Goal: Task Accomplishment & Management: Manage account settings

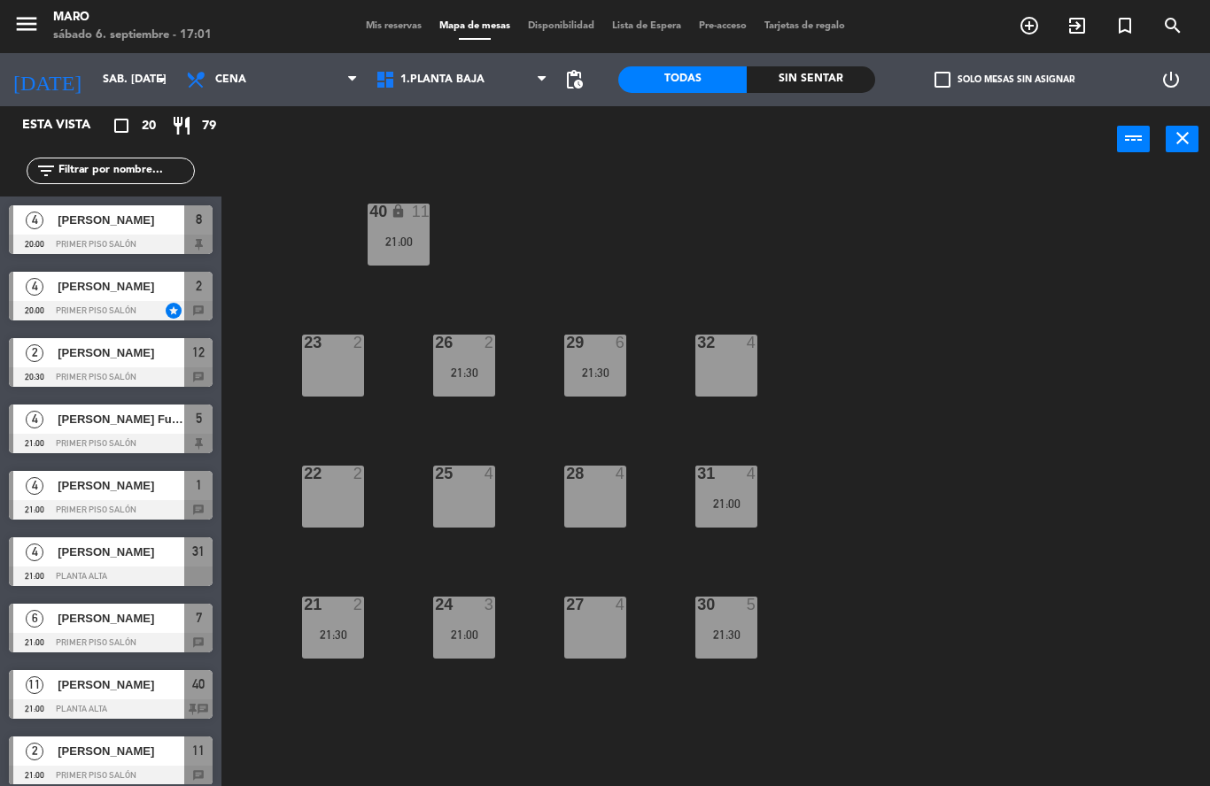
scroll to position [141, 0]
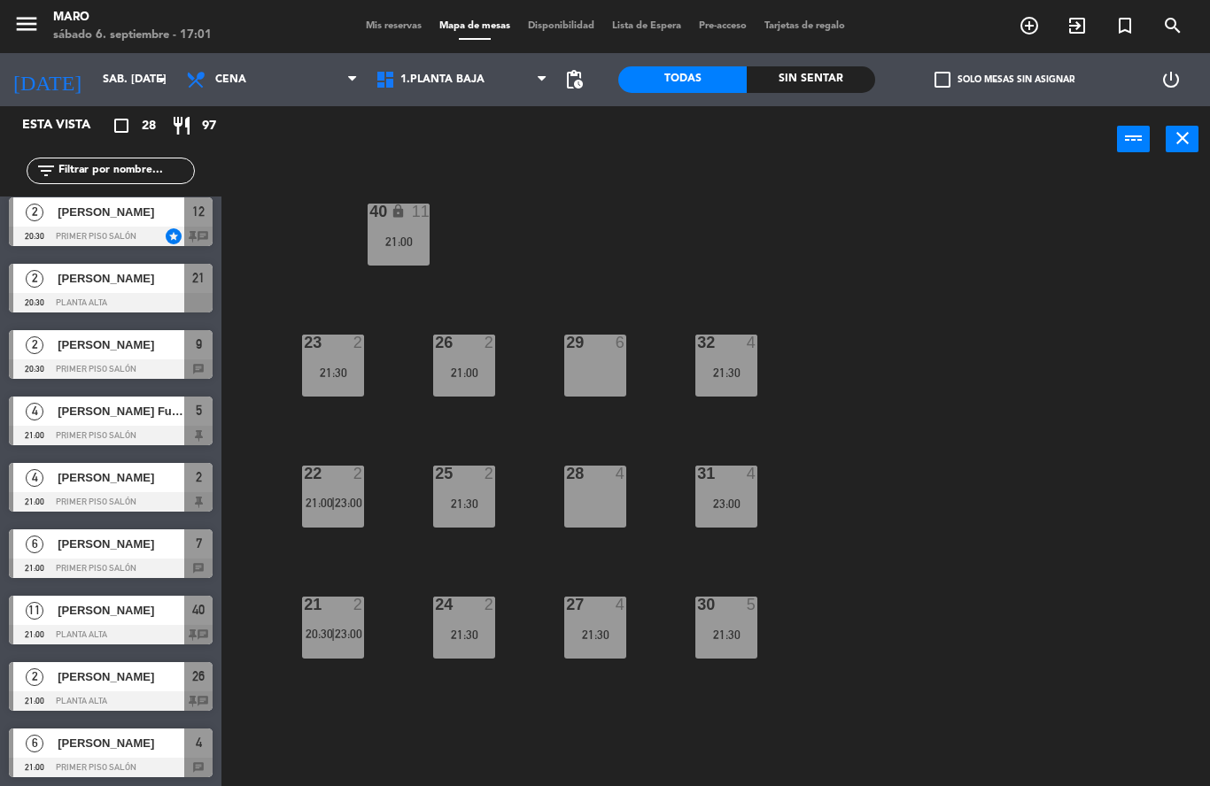
click at [390, 27] on span "Mis reservas" at bounding box center [394, 26] width 74 height 10
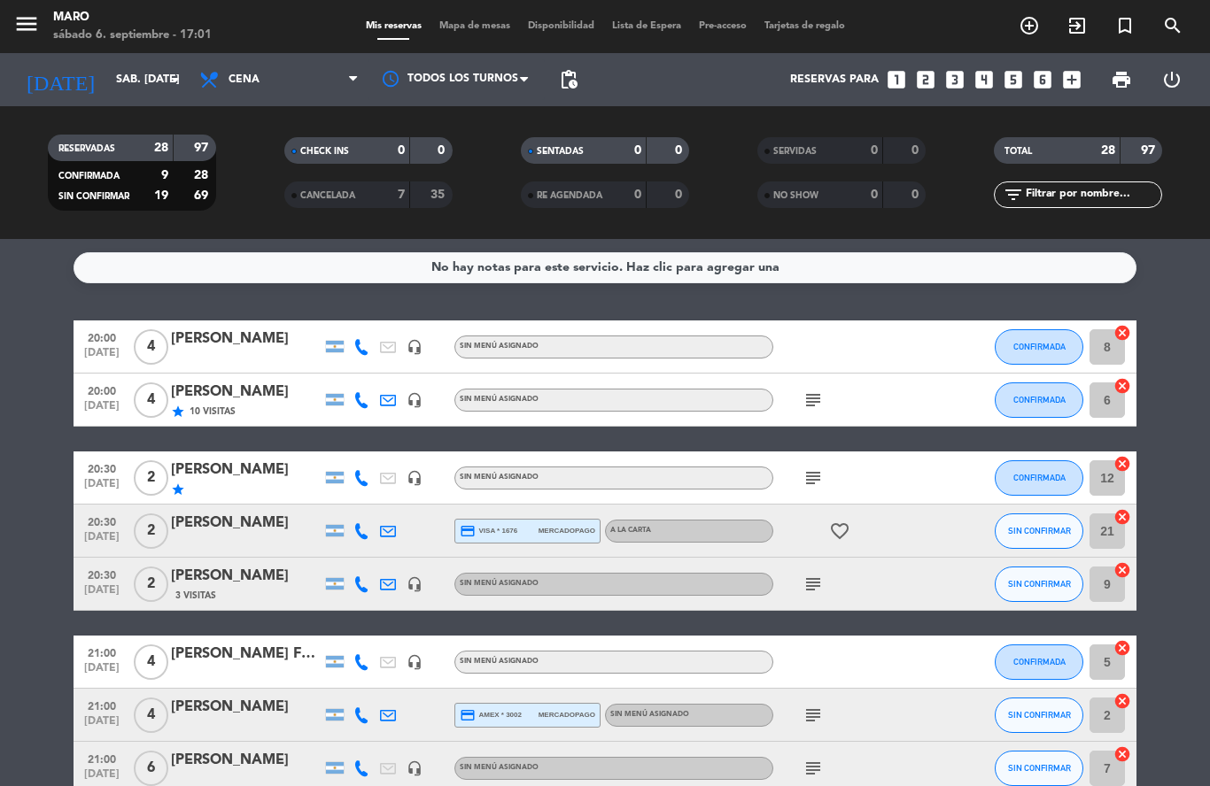
click at [217, 337] on div "[PERSON_NAME]" at bounding box center [246, 339] width 151 height 23
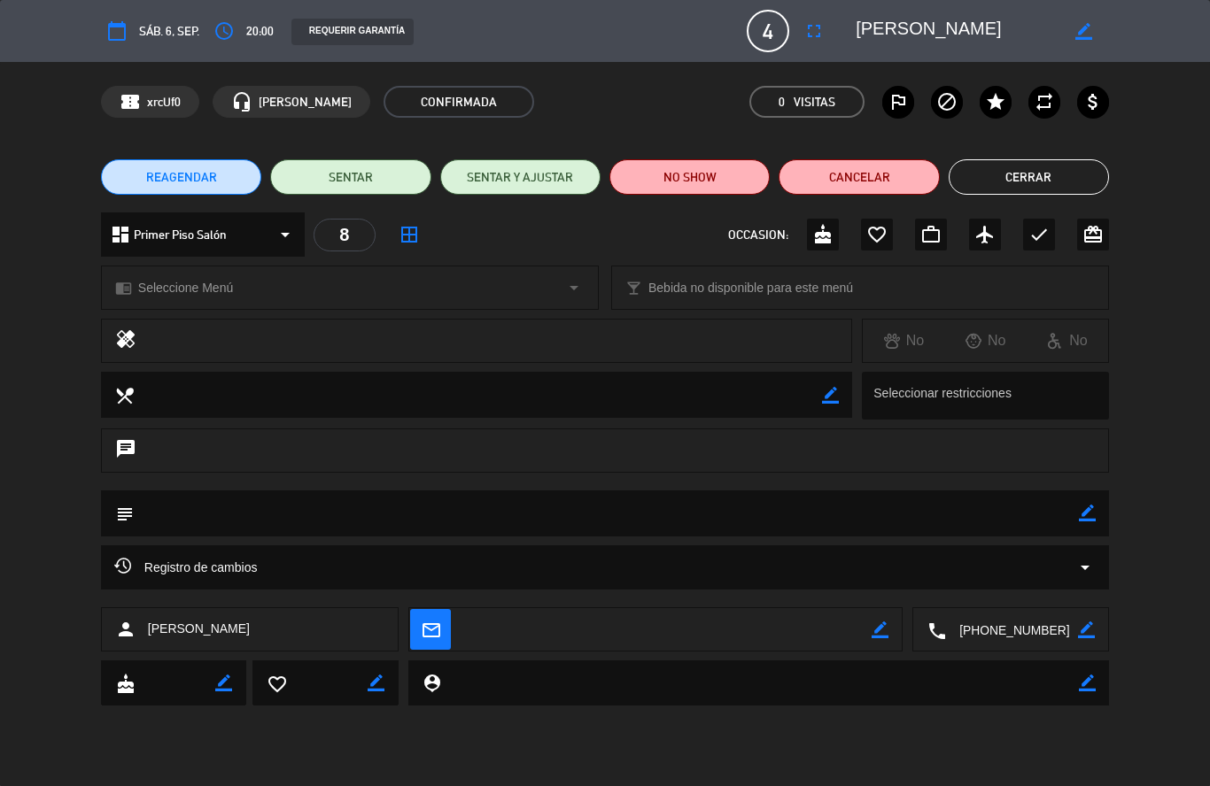
click at [770, 30] on span "4" at bounding box center [768, 31] width 43 height 43
click at [817, 39] on icon "fullscreen" at bounding box center [813, 30] width 21 height 21
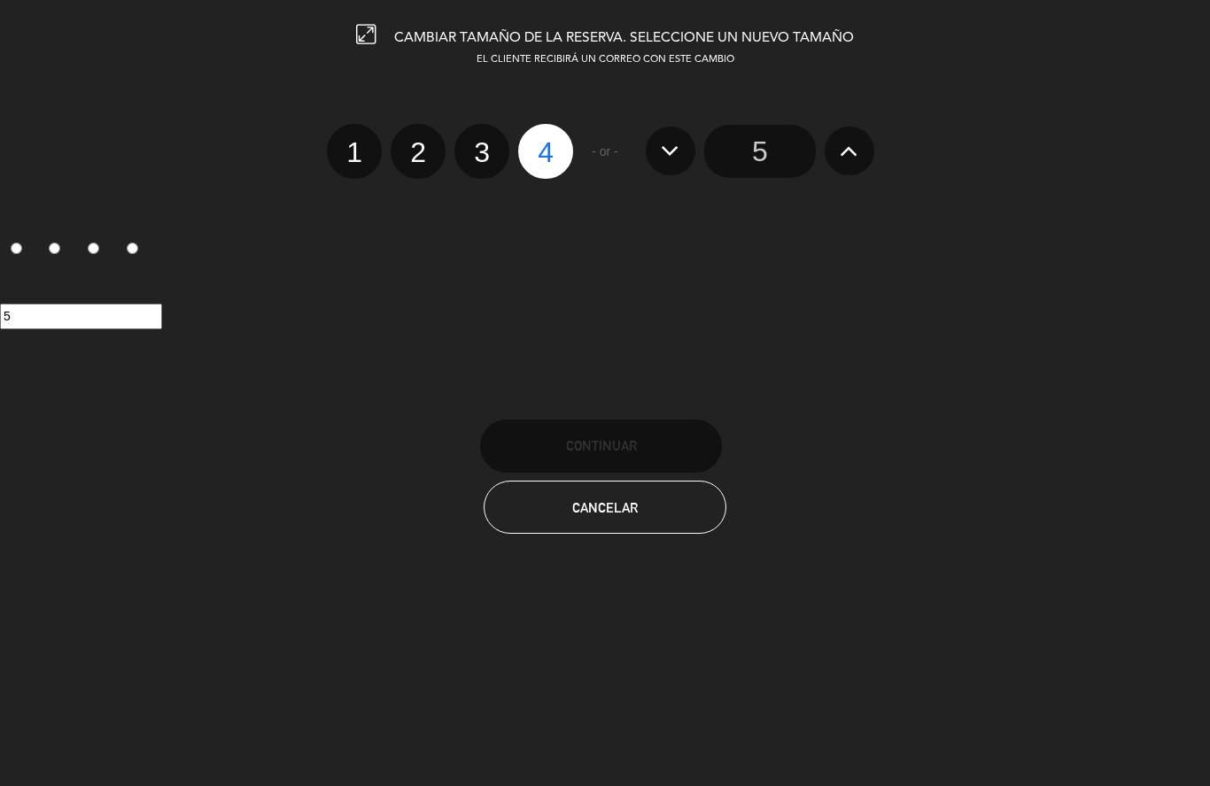
click at [421, 155] on label "2" at bounding box center [418, 151] width 55 height 55
click at [421, 143] on input "2" at bounding box center [416, 137] width 12 height 12
radio input "true"
radio input "false"
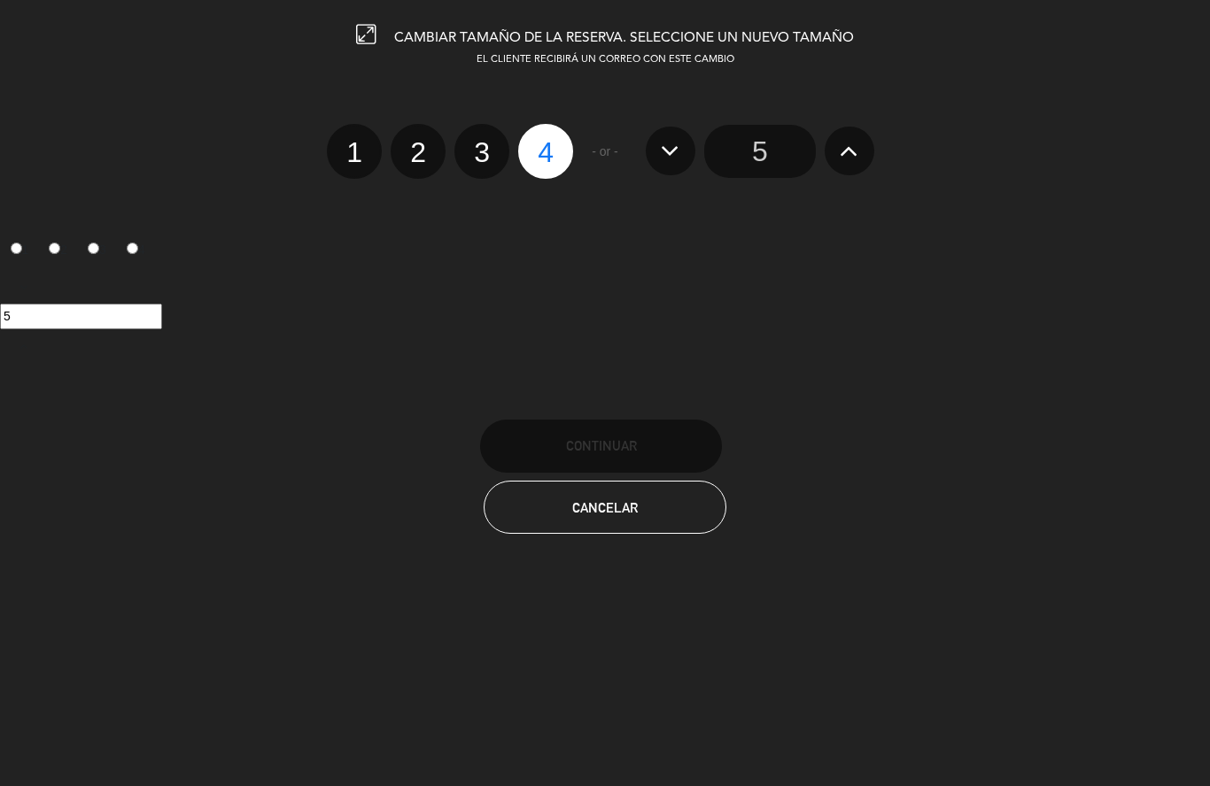
radio input "false"
radio input "true"
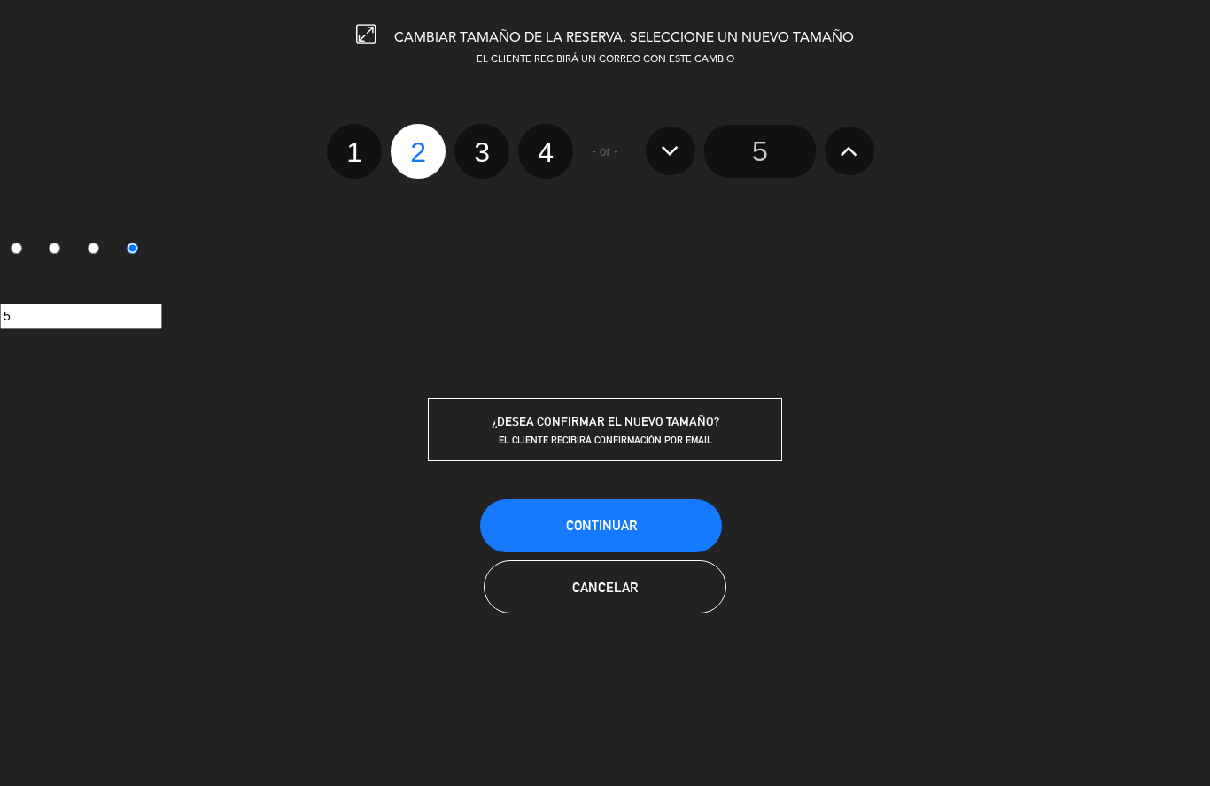
click at [577, 527] on span "Continuar" at bounding box center [601, 525] width 71 height 15
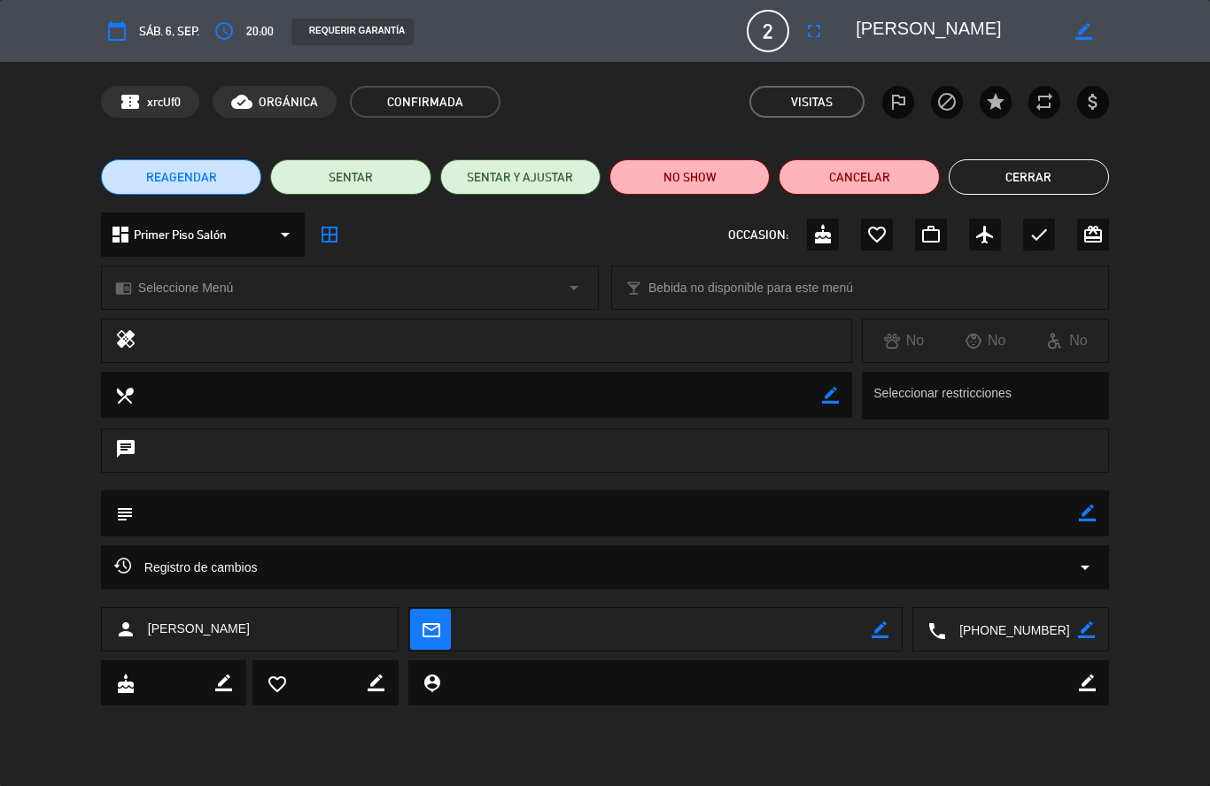
click at [1020, 180] on button "Cerrar" at bounding box center [1029, 176] width 160 height 35
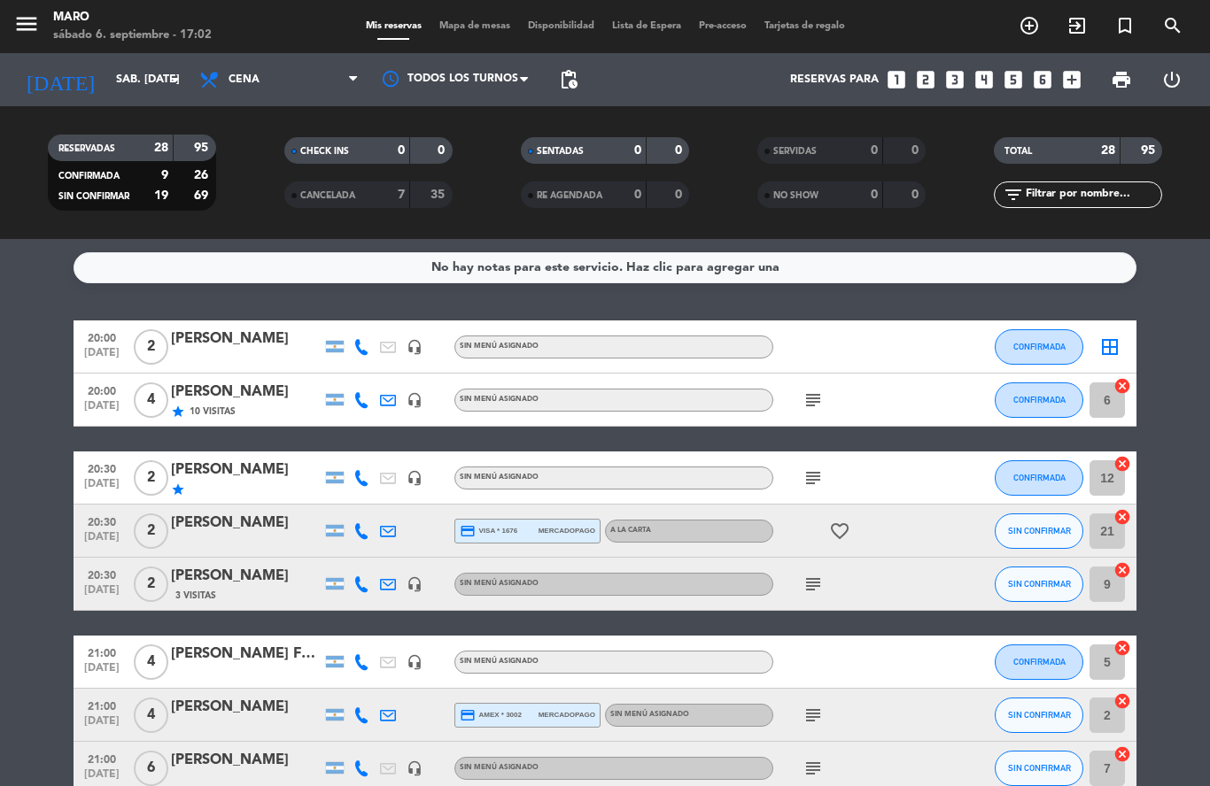
click at [448, 30] on span "Mapa de mesas" at bounding box center [474, 26] width 89 height 10
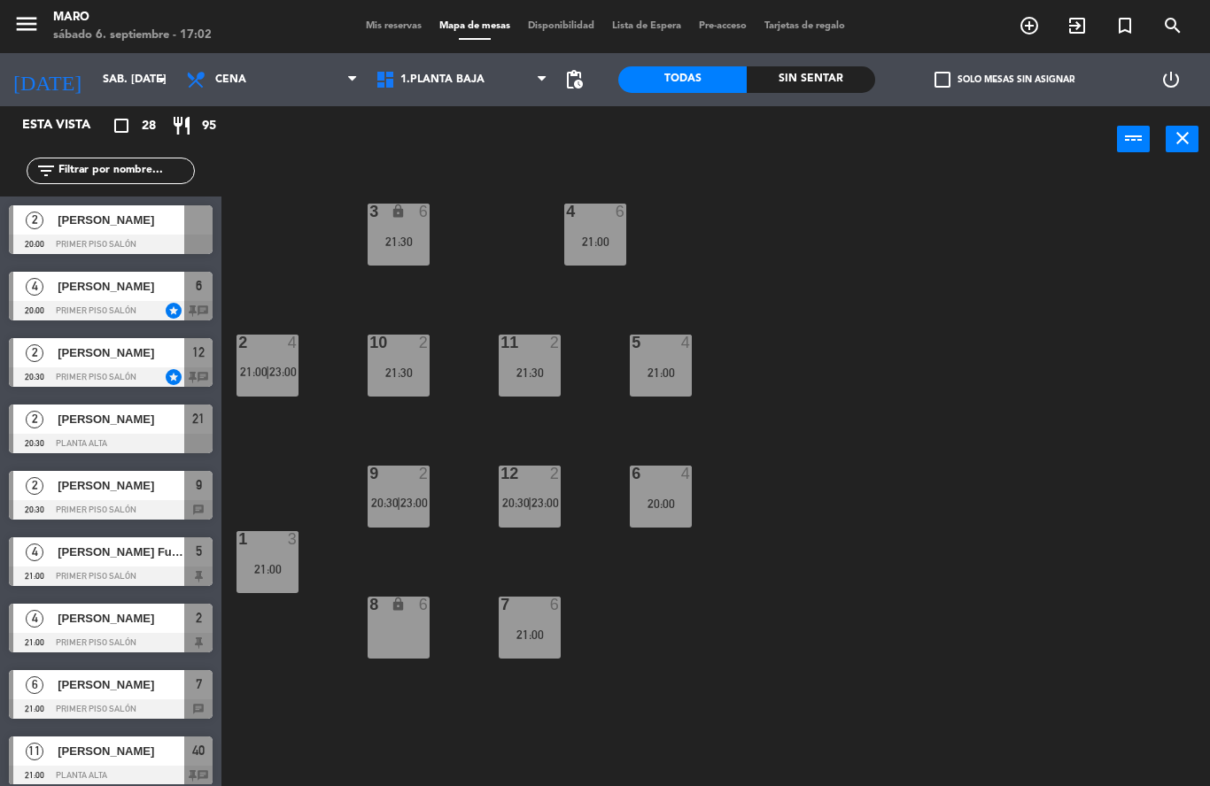
click at [419, 359] on div "10 2 21:30" at bounding box center [399, 366] width 62 height 62
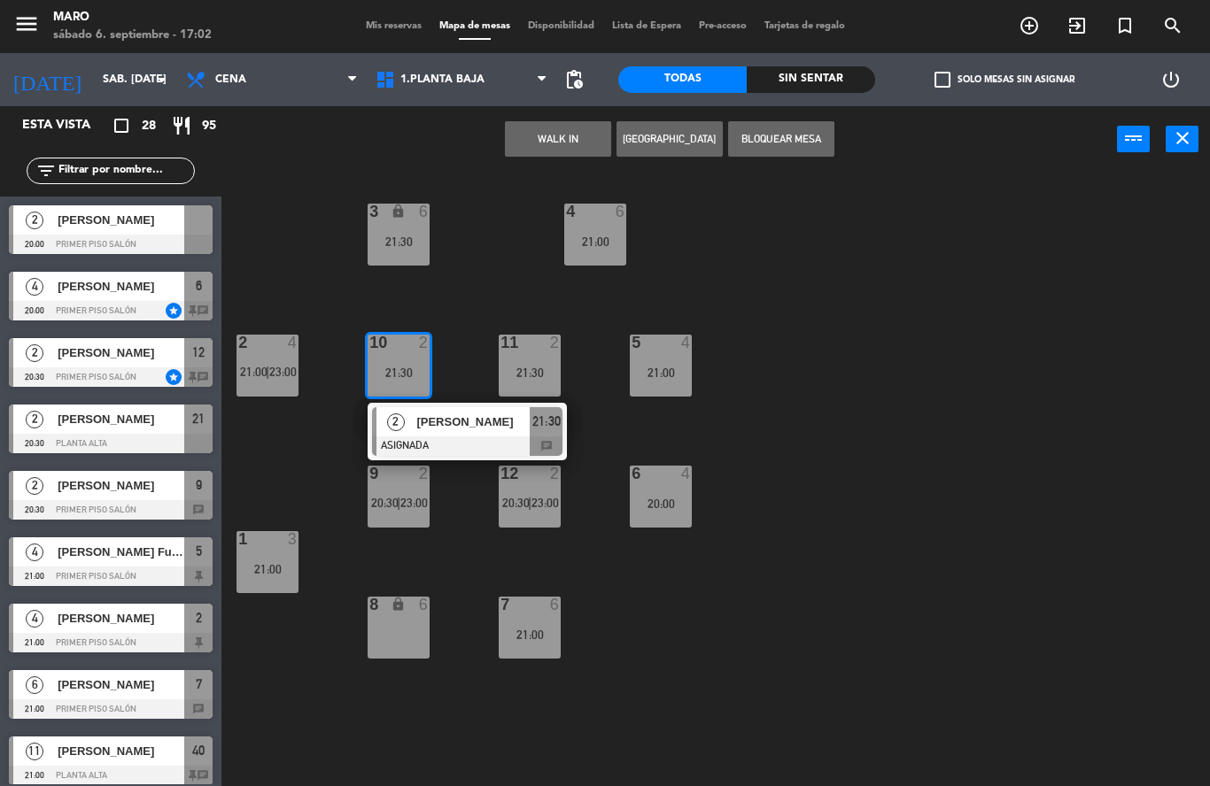
click at [394, 497] on span "20:30" at bounding box center [384, 503] width 27 height 14
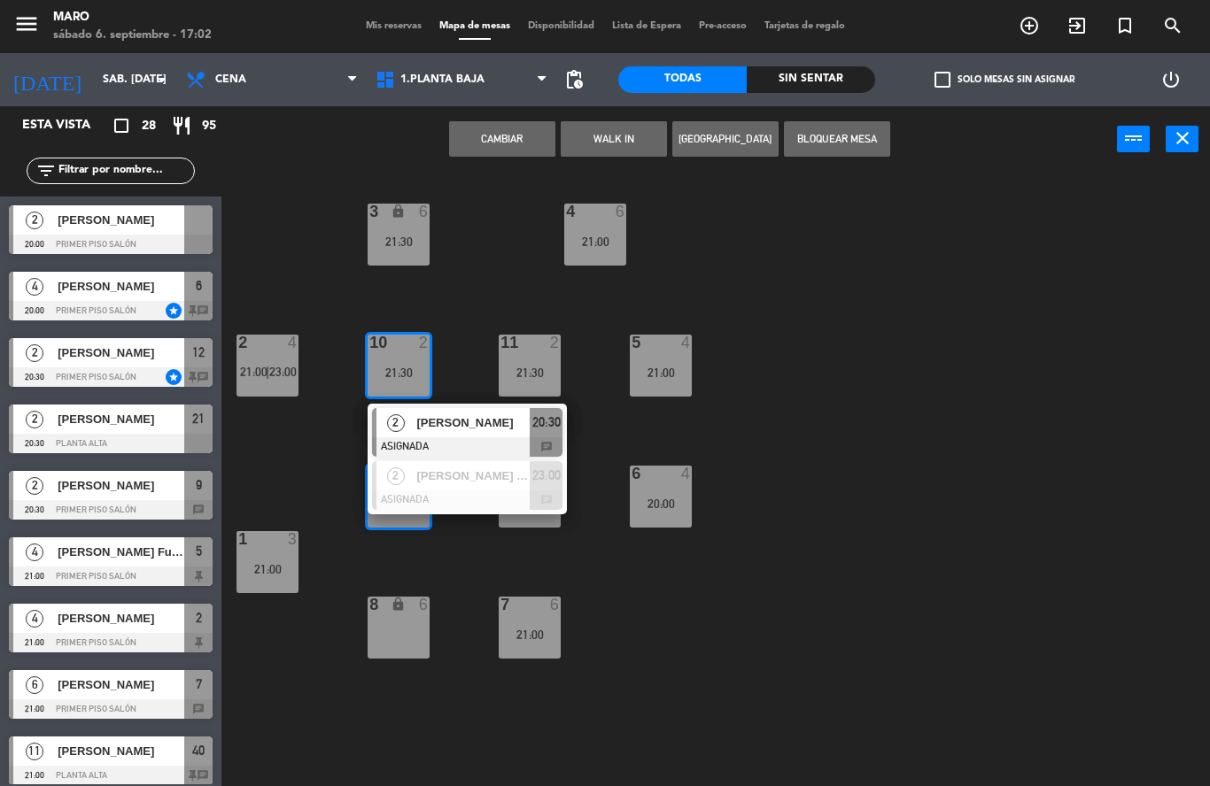
click at [645, 585] on div "3 lock 6 21:30 4 6 21:00 2 4 21:00 | 23:00 10 2 21:30 11 2 21:30 5 4 21:00 12 2…" at bounding box center [722, 480] width 976 height 614
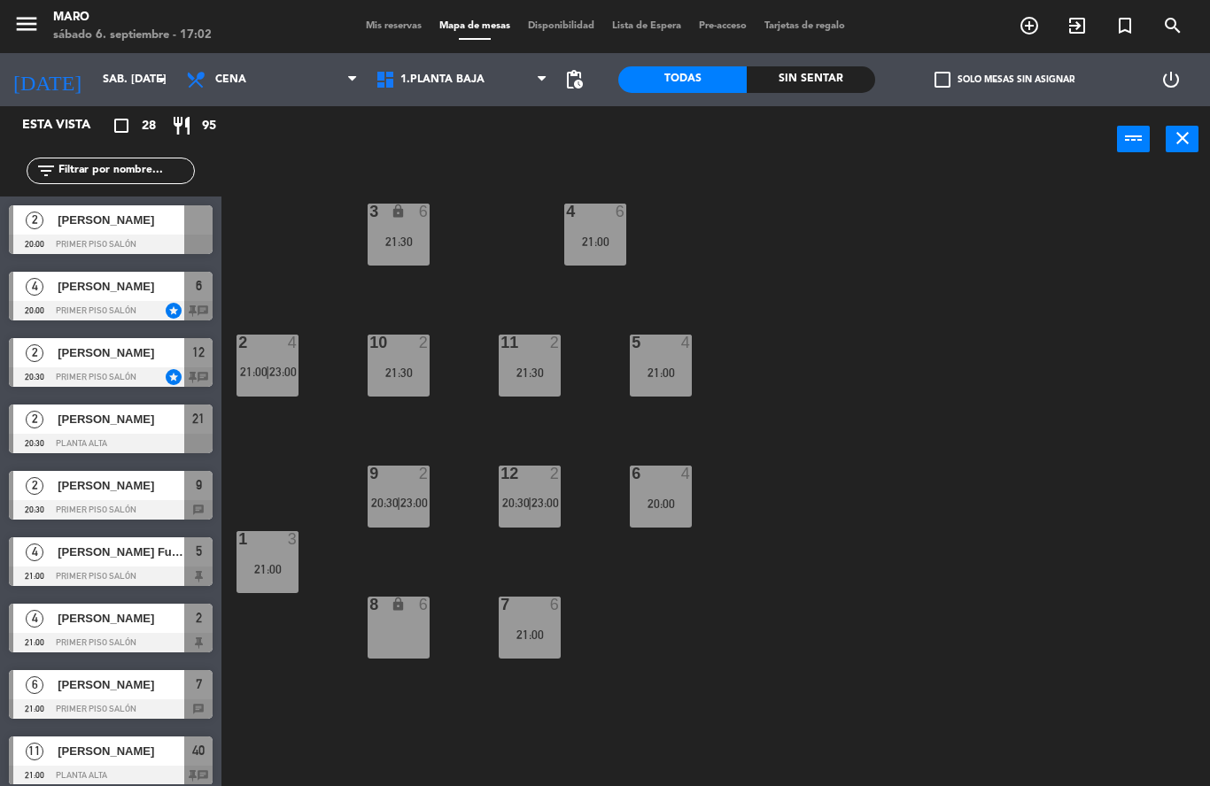
click at [517, 363] on div "11 2 21:30" at bounding box center [530, 366] width 62 height 62
click at [814, 538] on div "3 lock 6 21:30 4 6 21:00 2 4 21:00 | 23:00 10 2 21:30 11 2 21:30 5 4 21:00 12 2…" at bounding box center [722, 480] width 976 height 614
click at [542, 502] on span "23:00" at bounding box center [544, 503] width 27 height 14
click at [821, 549] on div "3 lock 6 21:30 4 6 21:00 2 4 21:00 | 23:00 10 2 21:30 11 2 21:30 5 4 21:00 12 2…" at bounding box center [722, 480] width 976 height 614
click at [146, 484] on span "[PERSON_NAME]" at bounding box center [121, 485] width 127 height 19
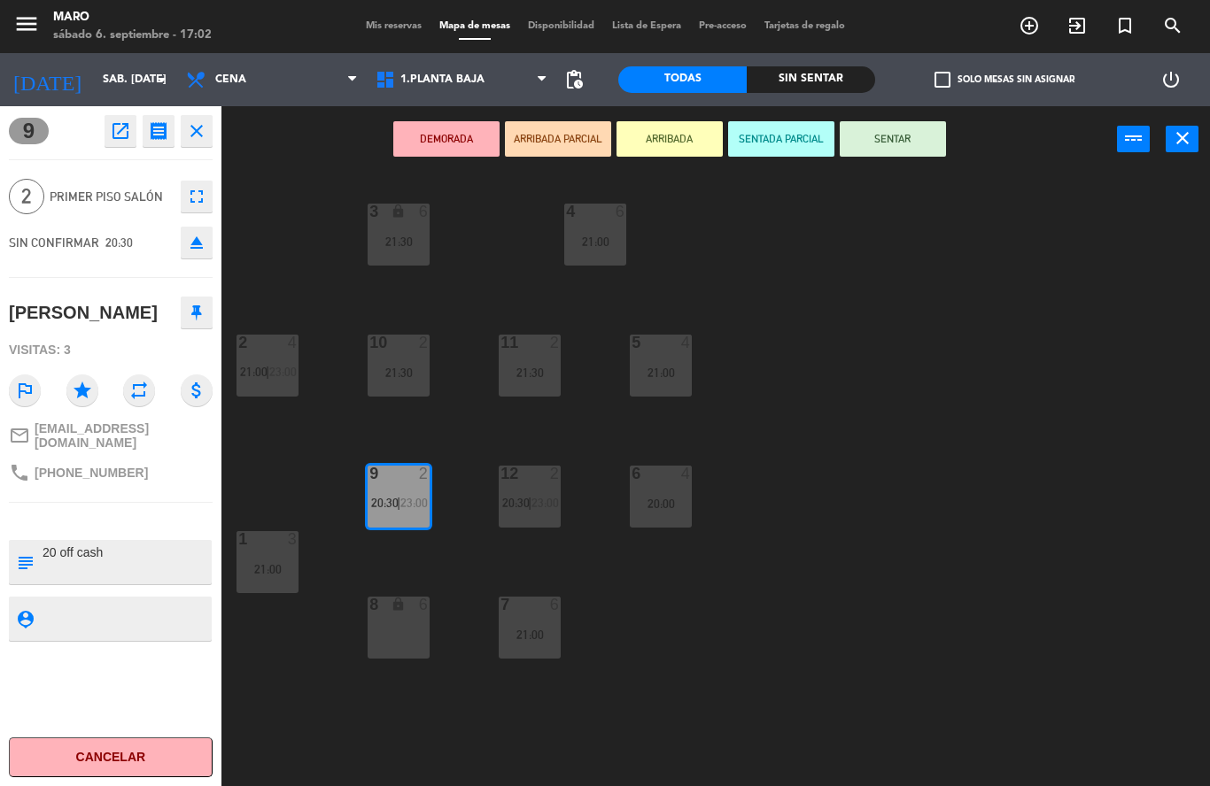
click at [201, 134] on icon "close" at bounding box center [196, 130] width 21 height 21
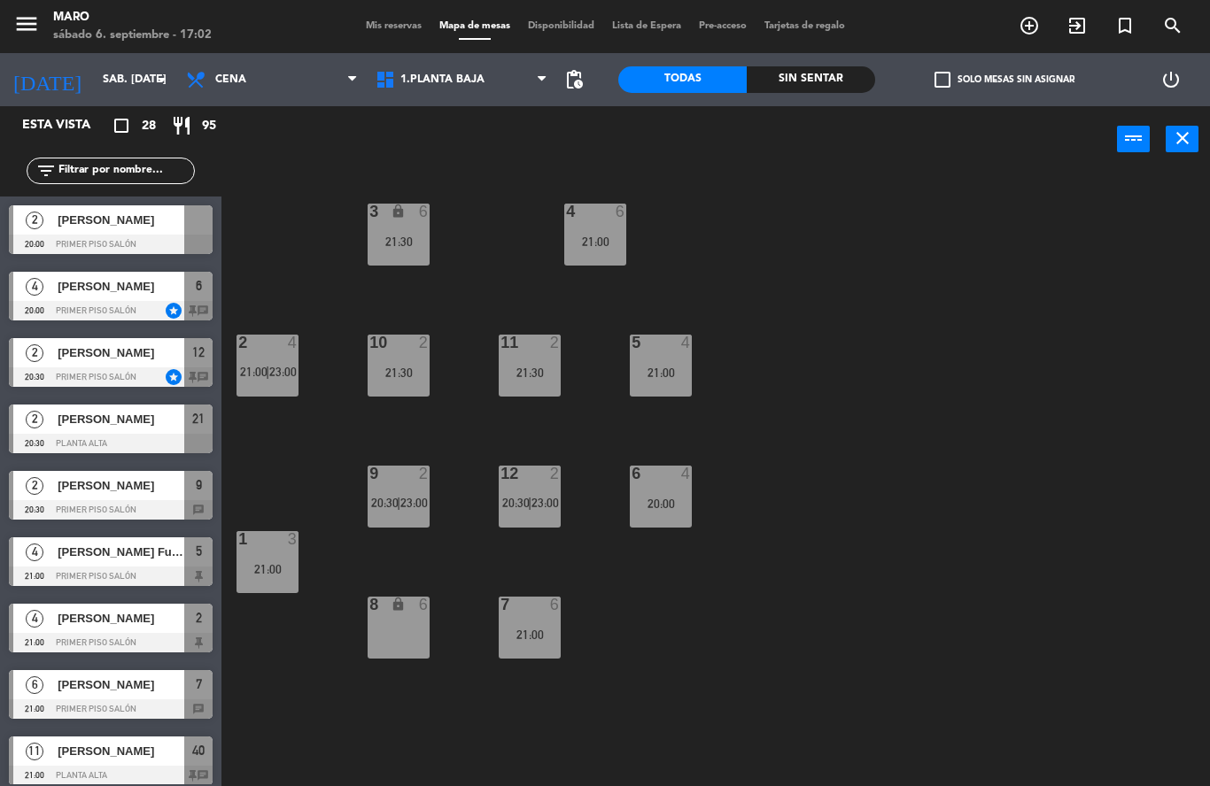
click at [172, 487] on span "[PERSON_NAME]" at bounding box center [121, 485] width 127 height 19
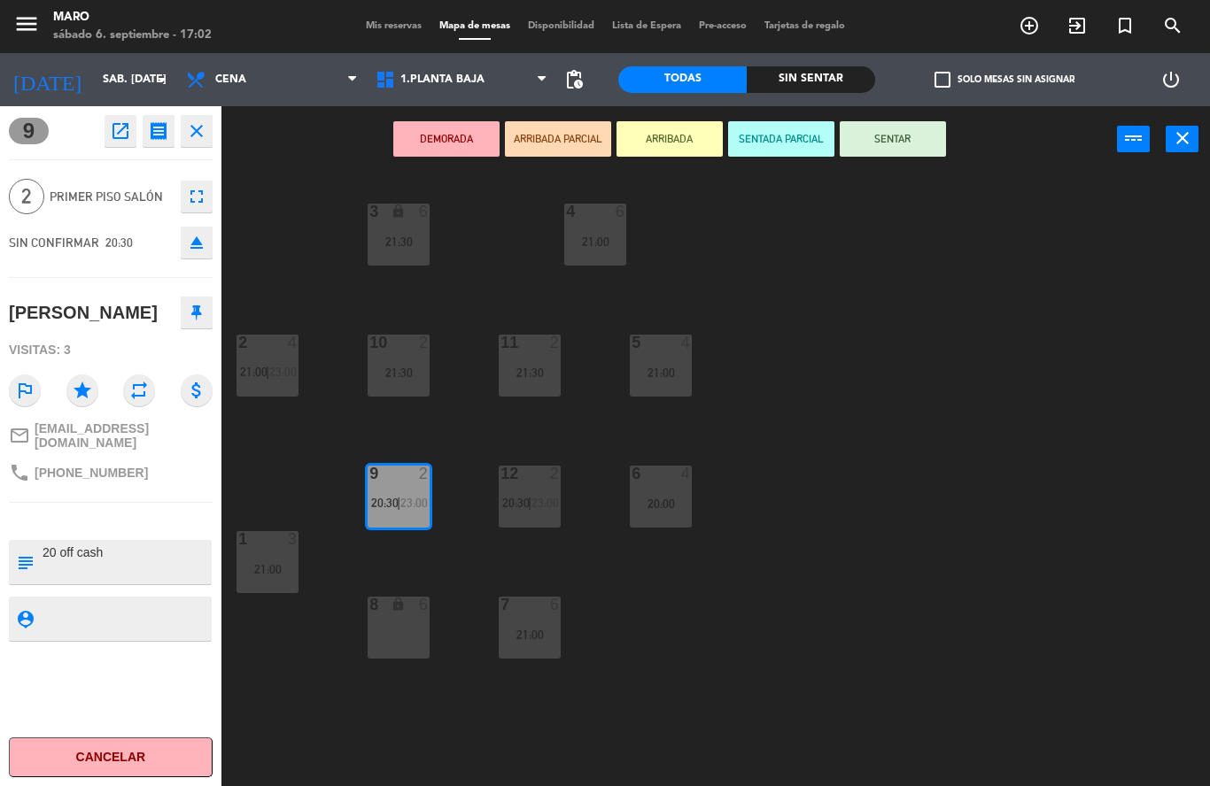
click at [126, 125] on icon "open_in_new" at bounding box center [120, 130] width 21 height 21
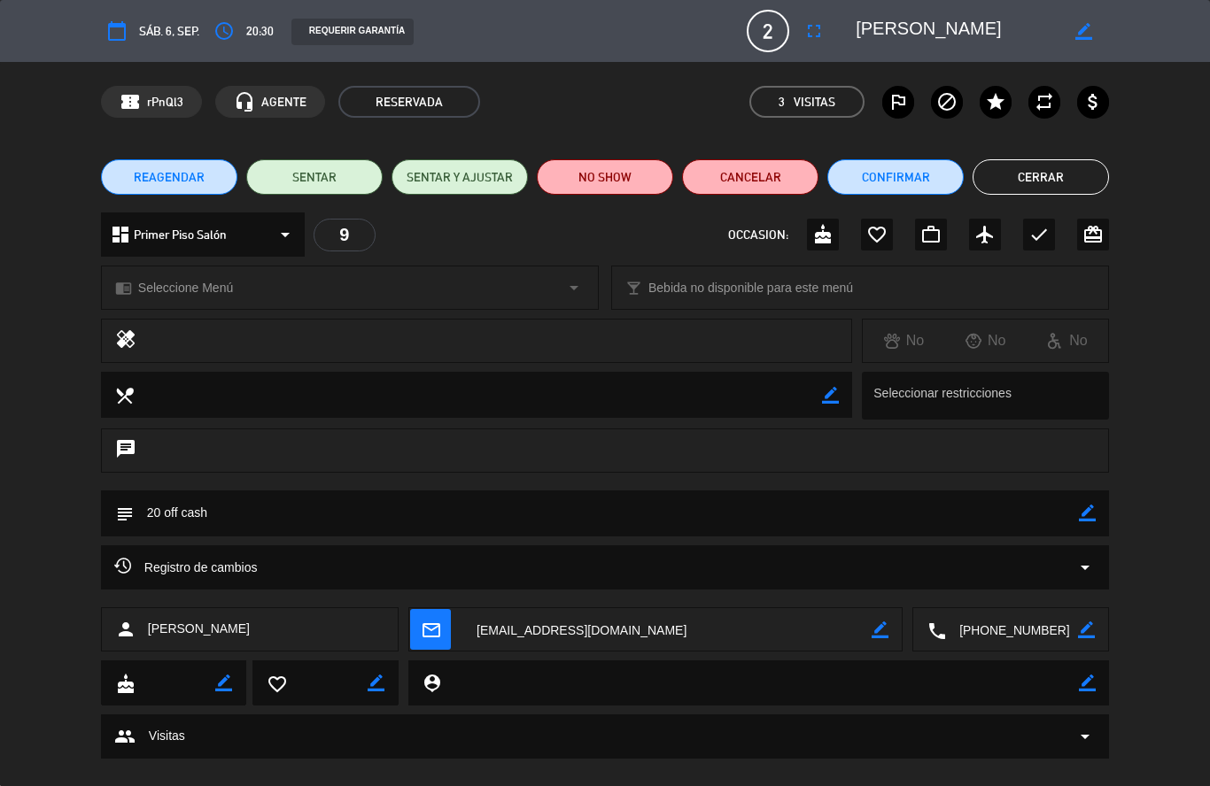
click at [344, 228] on div "9" at bounding box center [345, 235] width 62 height 33
click at [284, 229] on icon "arrow_drop_down" at bounding box center [285, 234] width 21 height 21
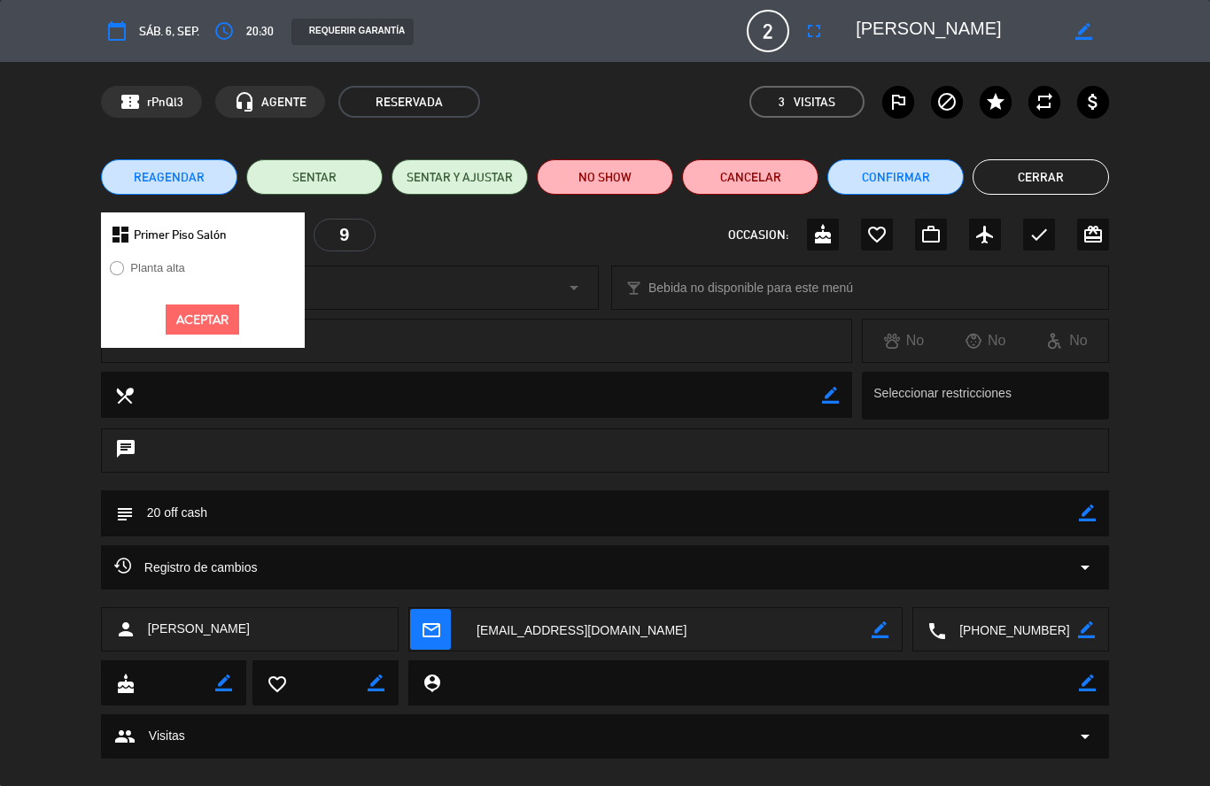
click at [149, 255] on div "dashboard Primer Piso Salón" at bounding box center [203, 235] width 204 height 44
click at [220, 321] on button "Aceptar" at bounding box center [203, 320] width 74 height 31
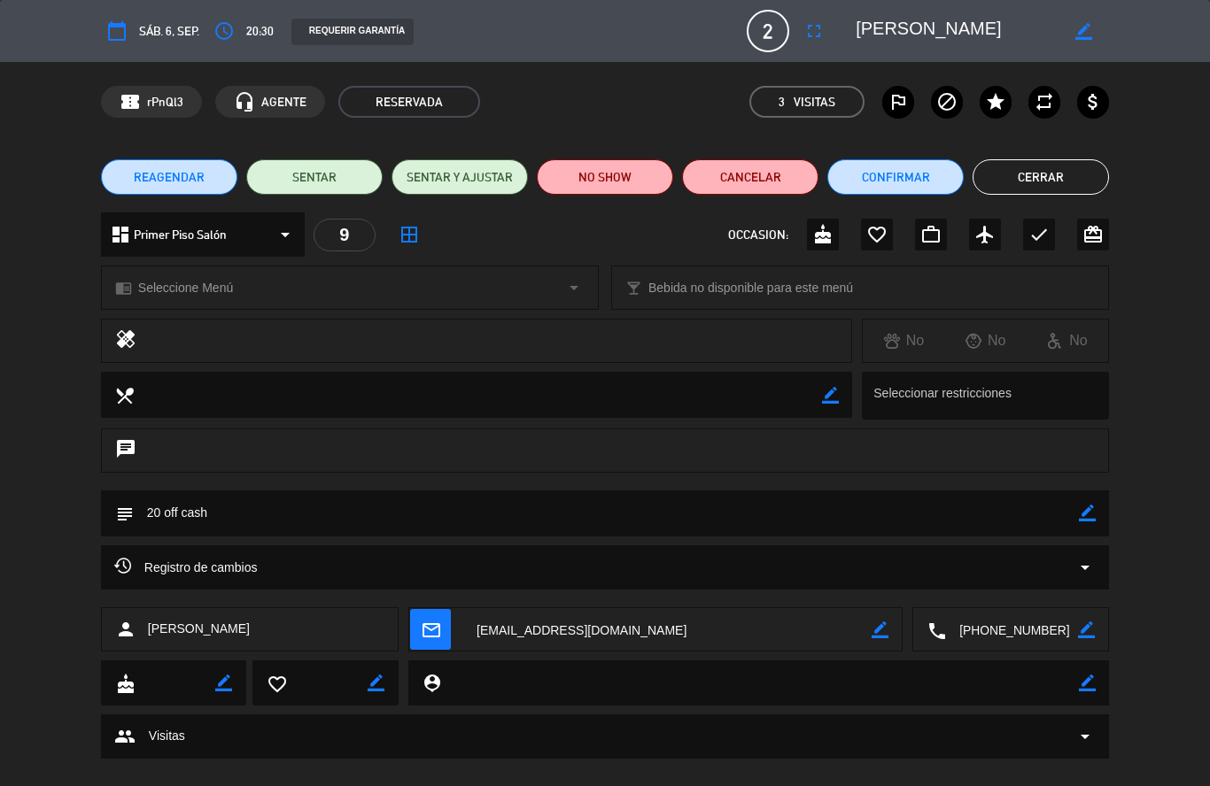
click at [1061, 173] on button "Cerrar" at bounding box center [1040, 176] width 136 height 35
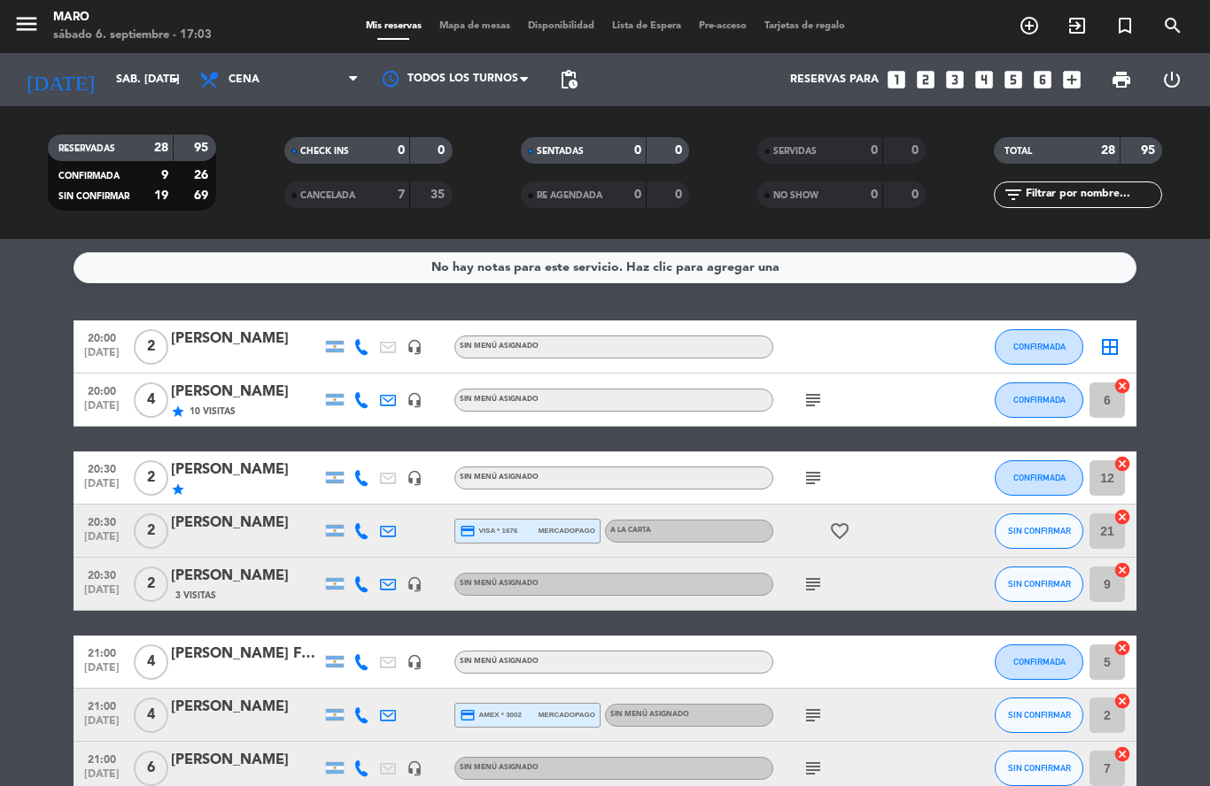
click at [1121, 571] on icon "cancel" at bounding box center [1122, 571] width 18 height 18
click at [1109, 347] on icon "border_all" at bounding box center [1109, 347] width 21 height 21
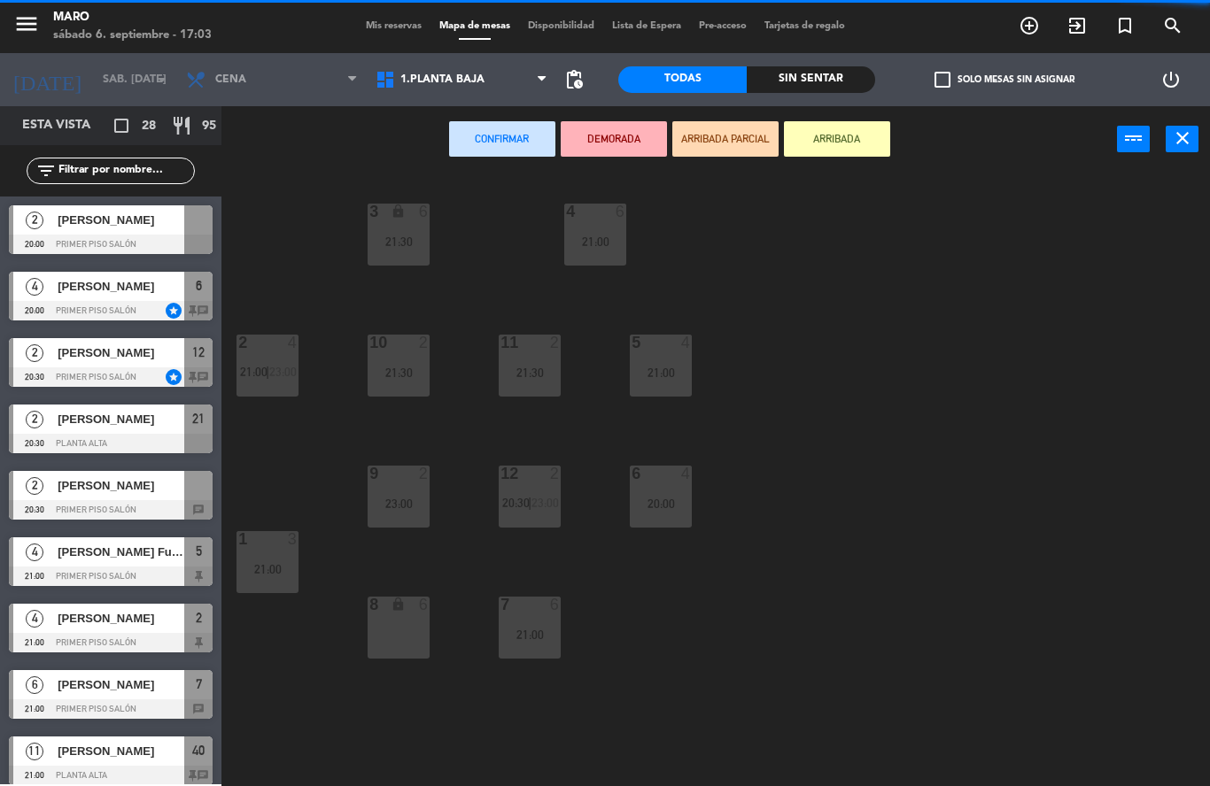
click at [414, 508] on div "23:00" at bounding box center [399, 504] width 62 height 12
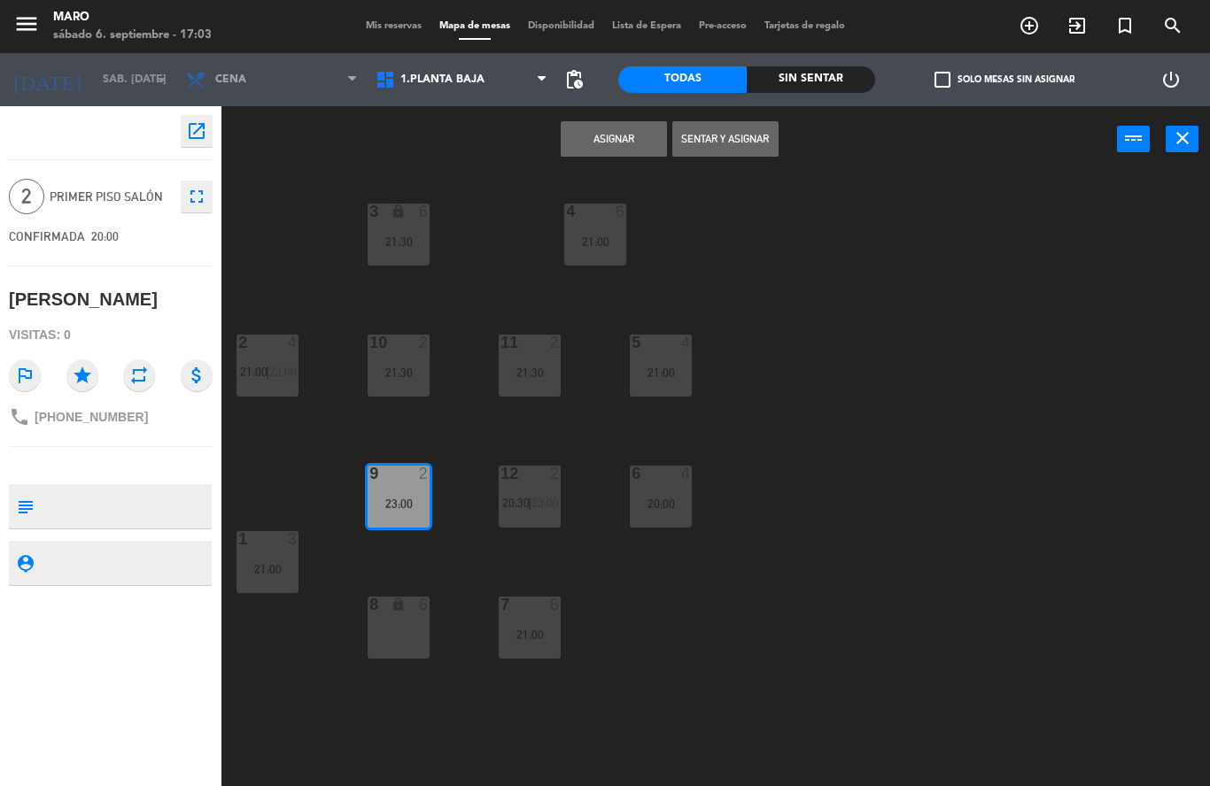
click at [645, 129] on button "Asignar" at bounding box center [614, 138] width 106 height 35
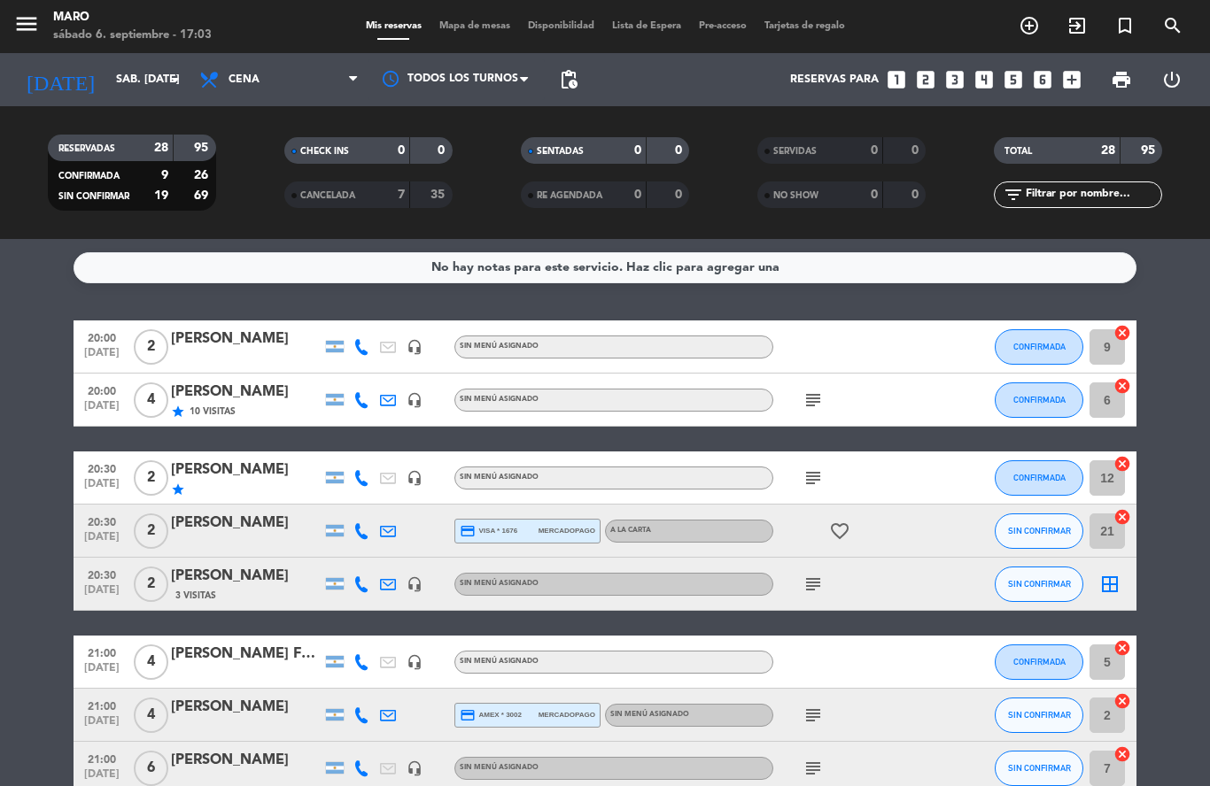
click at [1107, 581] on icon "border_all" at bounding box center [1109, 584] width 21 height 21
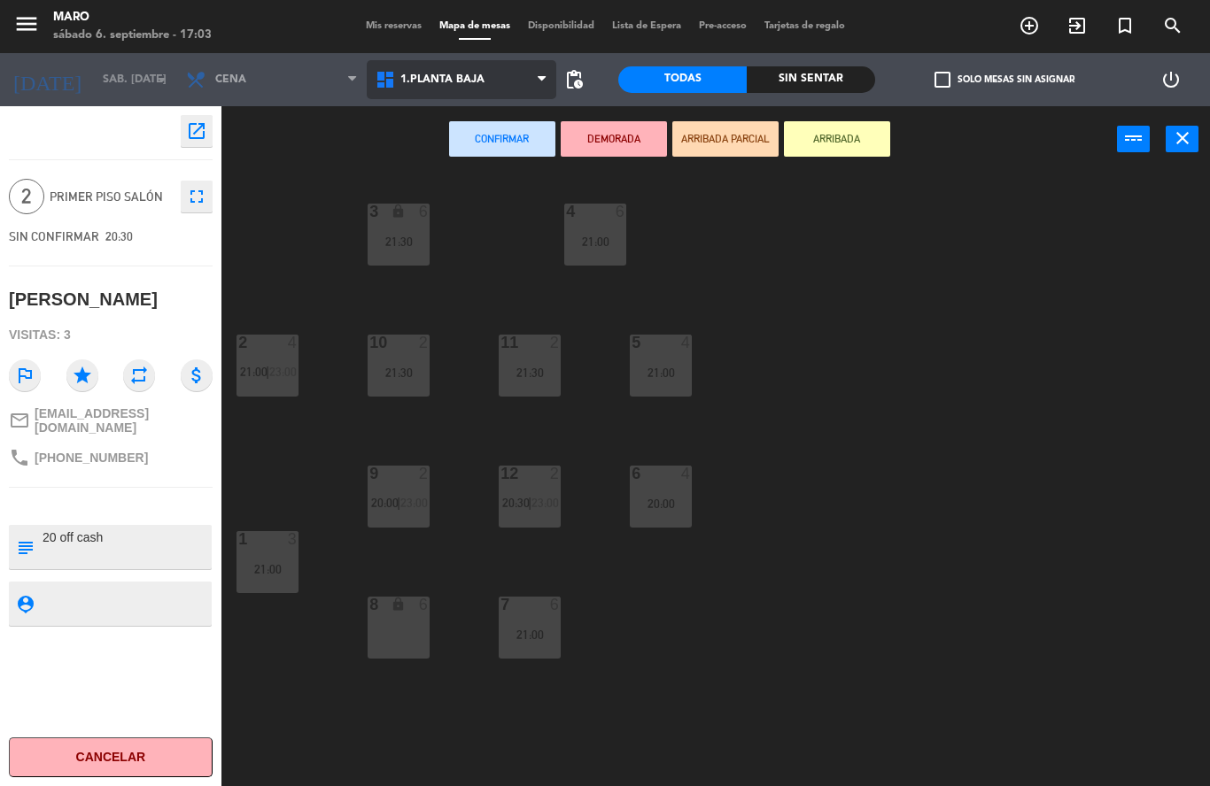
click at [486, 77] on span "1.Planta baja" at bounding box center [462, 79] width 190 height 39
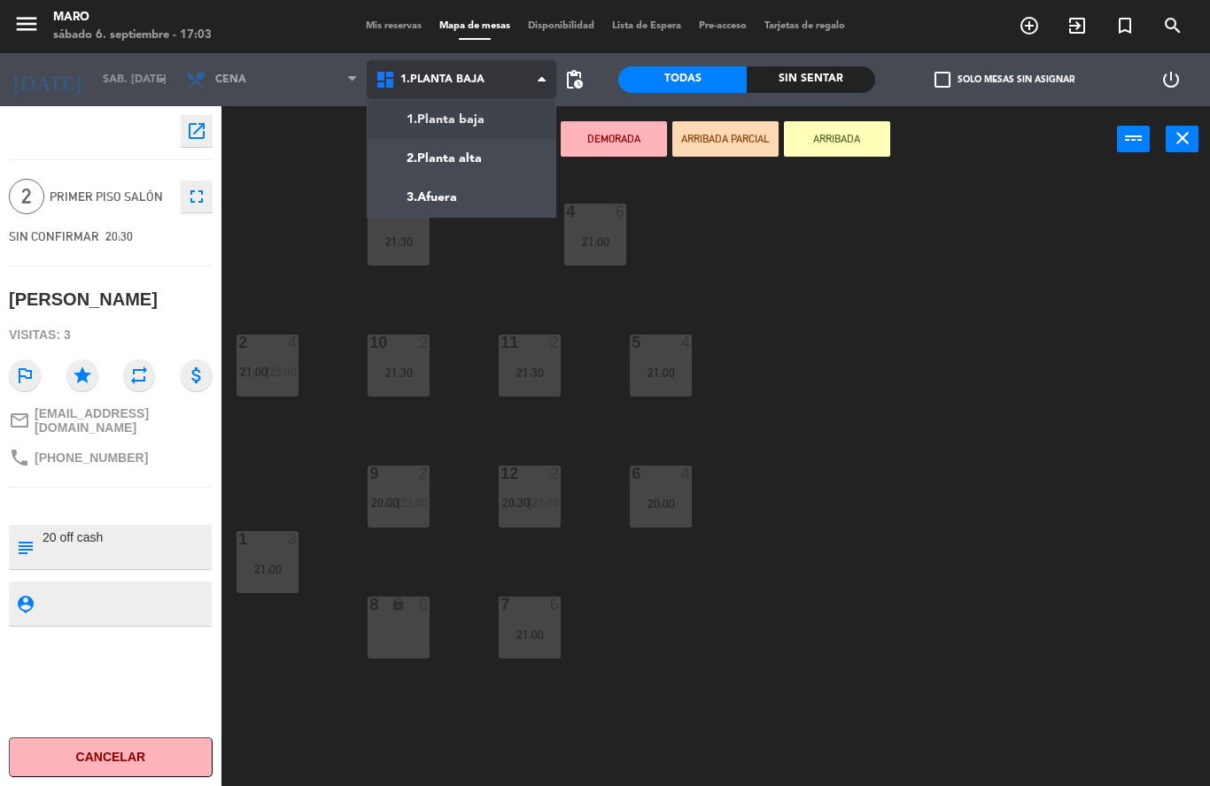
click at [500, 164] on ng-component "menu Maro sábado 6. septiembre - 17:03 Mis reservas Mapa de mesas Disponibilida…" at bounding box center [605, 393] width 1210 height 786
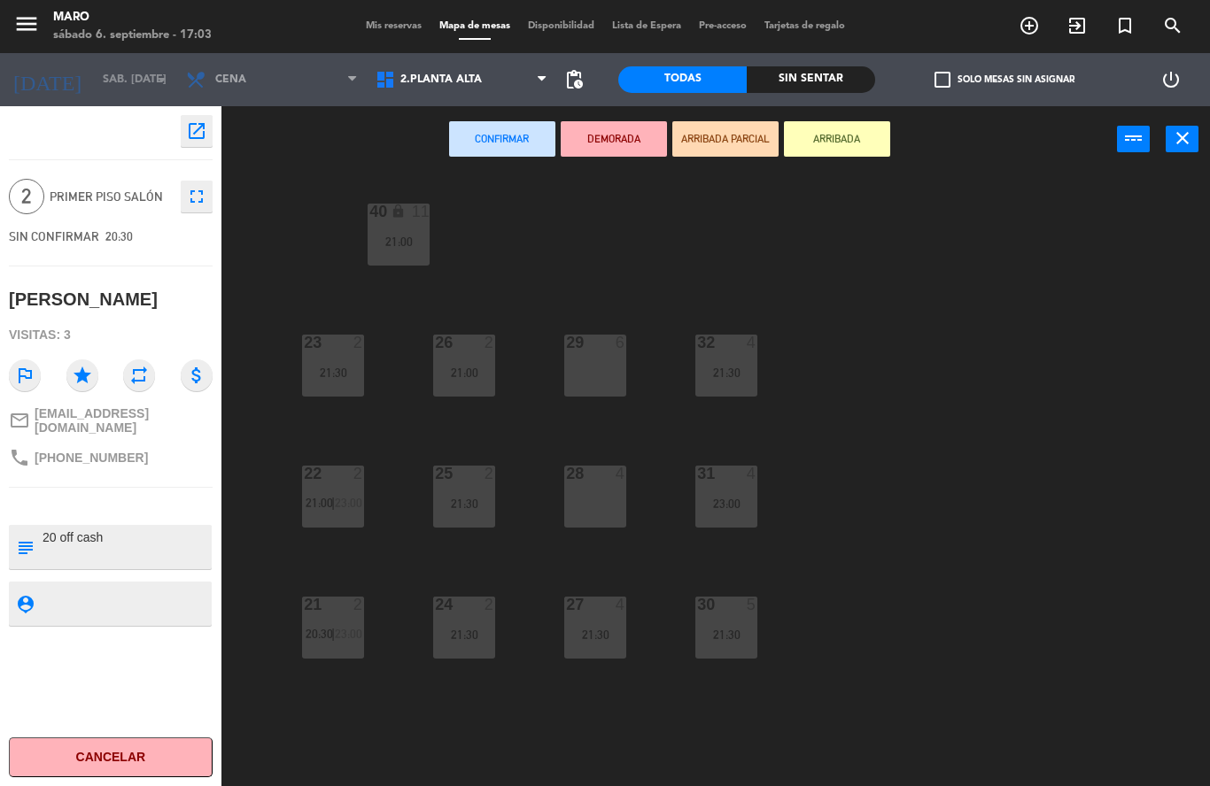
click at [856, 435] on div "40 lock 11 21:00 23 2 21:30 26 2 21:00 29 6 32 4 21:30 22 2 21:00 | 23:00 25 2 …" at bounding box center [722, 480] width 976 height 614
click at [607, 500] on div "28 4" at bounding box center [595, 497] width 62 height 62
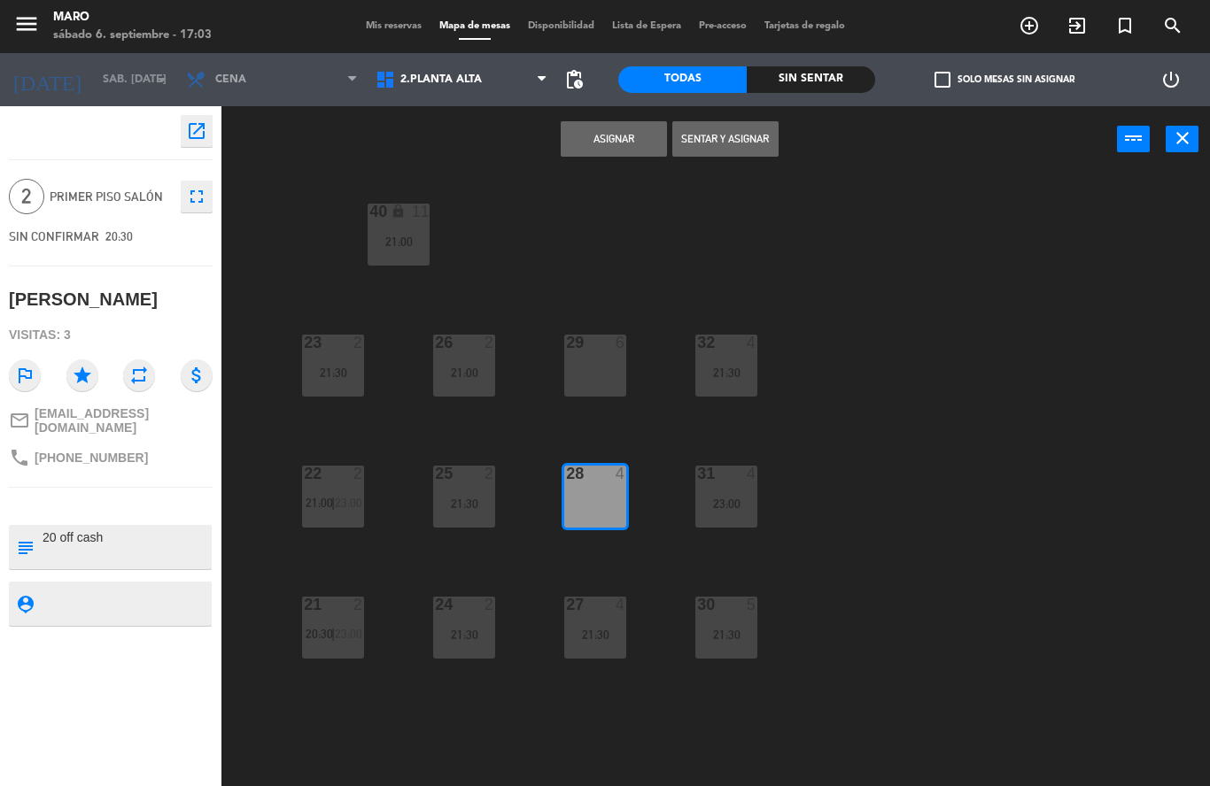
click at [613, 132] on button "Asignar" at bounding box center [614, 138] width 106 height 35
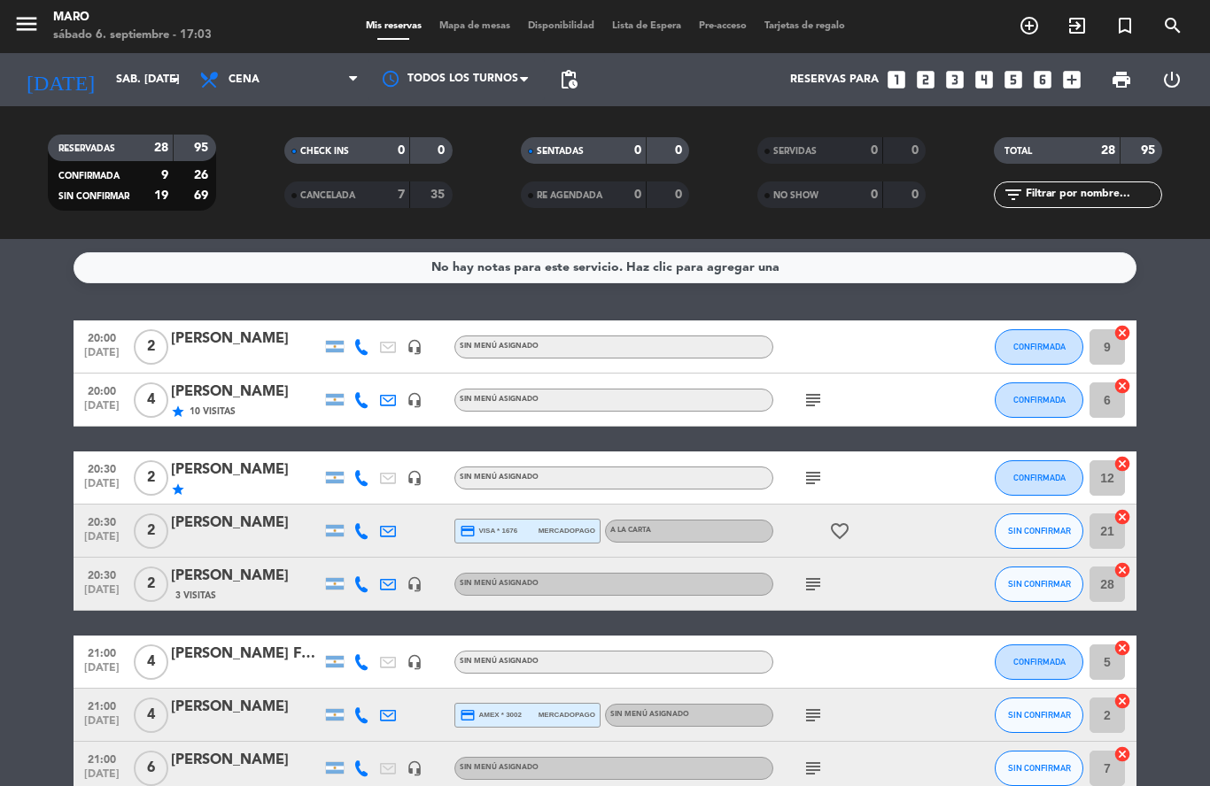
click at [469, 22] on span "Mapa de mesas" at bounding box center [474, 26] width 89 height 10
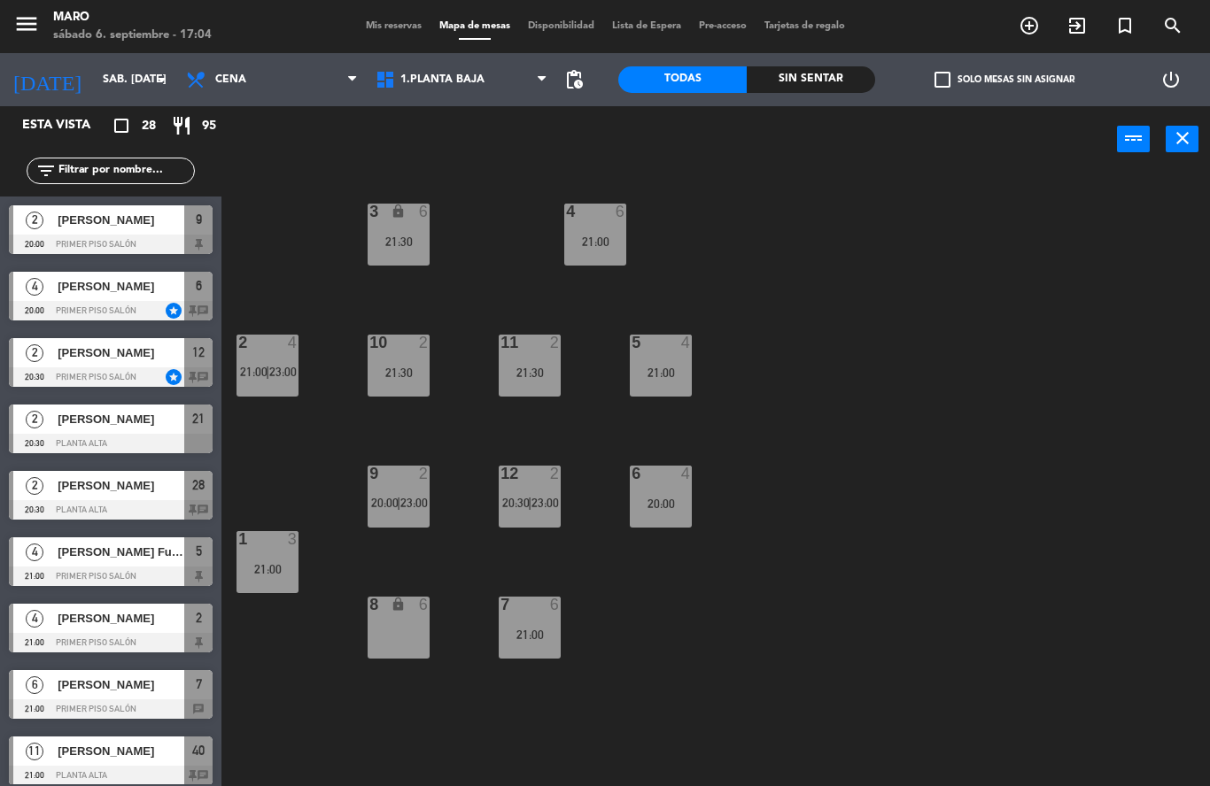
click at [407, 647] on div "8 lock 6" at bounding box center [399, 628] width 62 height 62
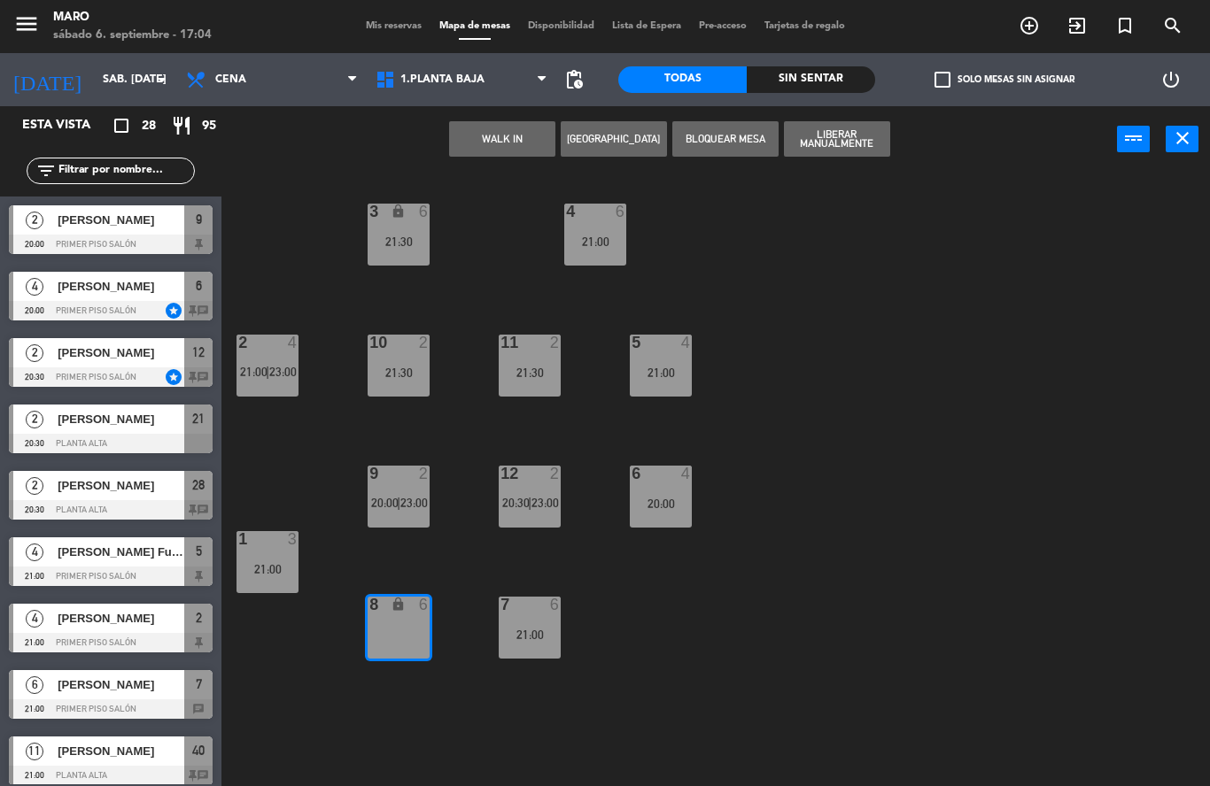
click at [690, 648] on div "3 lock 6 21:30 4 6 21:00 2 4 21:00 | 23:00 10 2 21:30 11 2 21:30 5 4 21:00 12 2…" at bounding box center [722, 480] width 976 height 614
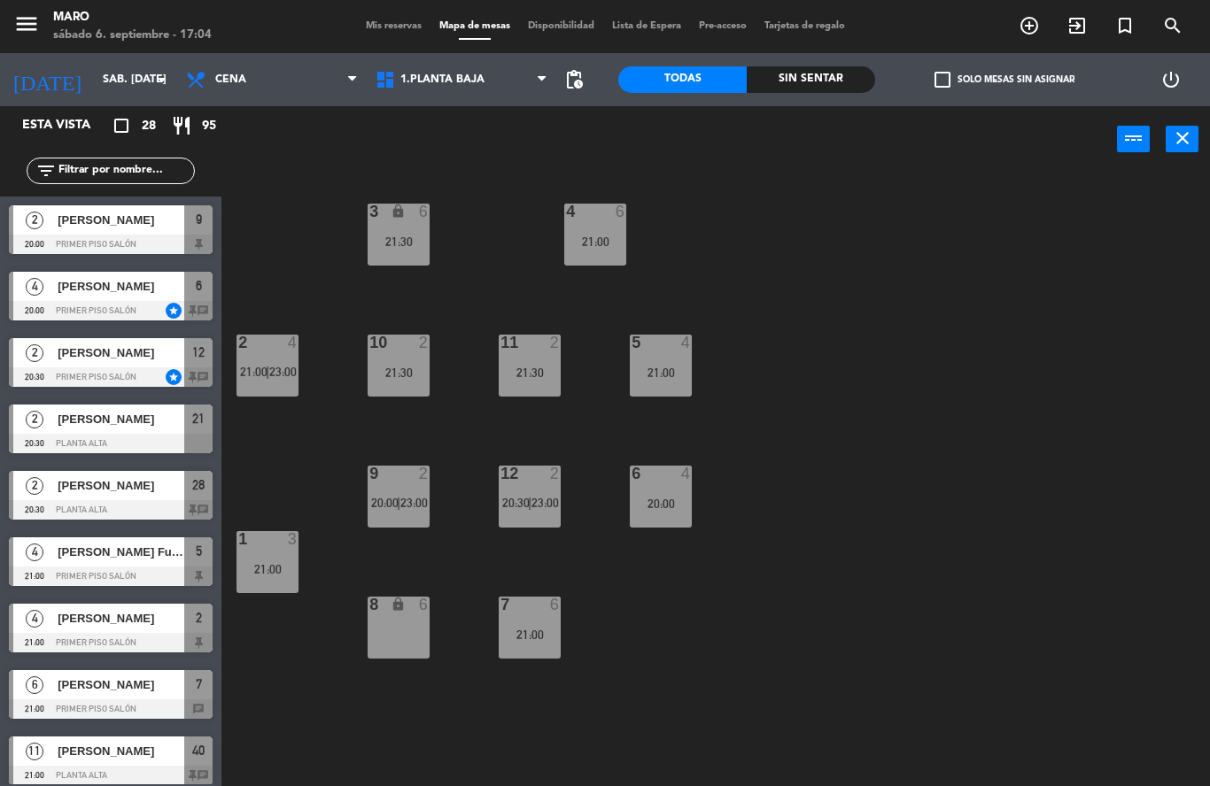
click at [541, 635] on div "21:00" at bounding box center [530, 635] width 62 height 12
click at [652, 634] on div "3 lock 6 21:30 4 6 21:00 2 4 21:00 | 23:00 10 2 21:30 11 2 21:30 5 4 21:00 12 2…" at bounding box center [722, 480] width 976 height 614
click at [407, 242] on div "21:30" at bounding box center [399, 242] width 62 height 12
click at [882, 354] on div "3 lock 6 21:30 4 6 21:00 2 4 21:00 | 23:00 10 2 21:30 11 2 21:30 5 4 21:00 12 2…" at bounding box center [722, 480] width 976 height 614
click at [363, 87] on span at bounding box center [357, 80] width 18 height 17
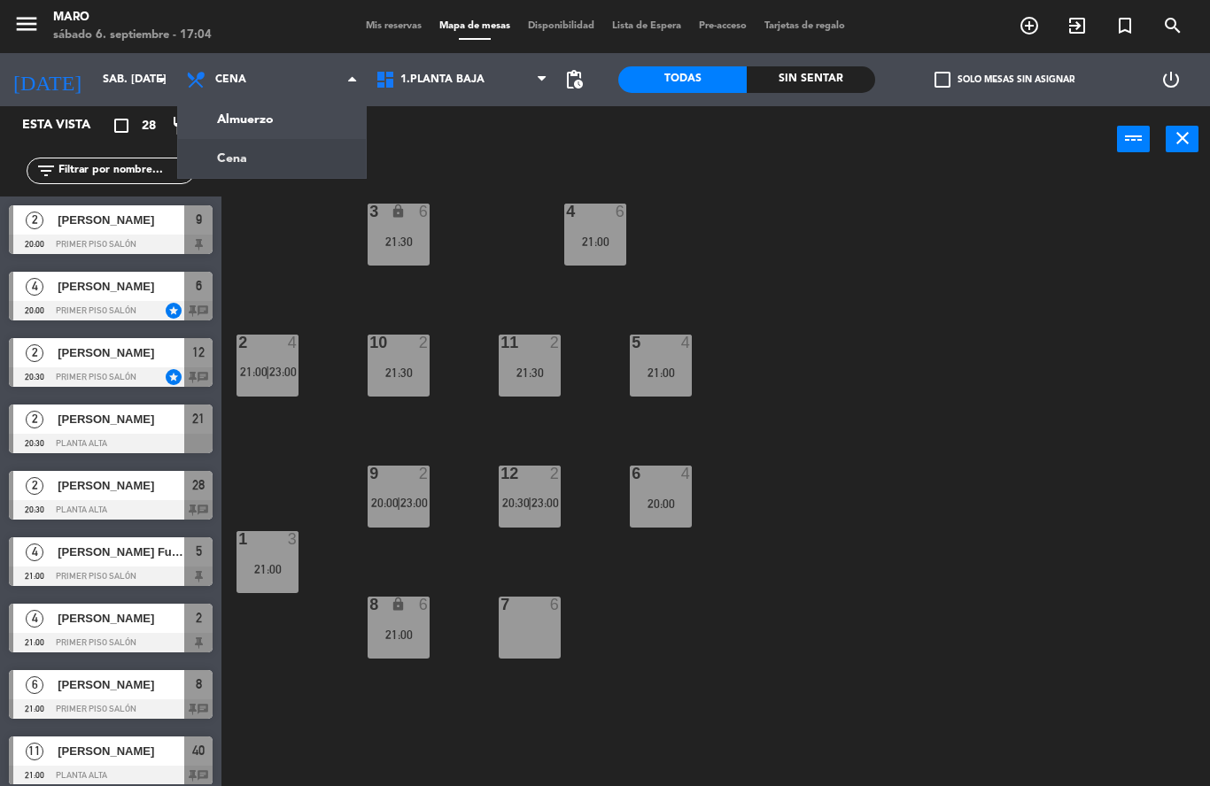
click at [393, 15] on div "menu Maro sábado 6. septiembre - 17:04 Mis reservas Mapa de mesas Disponibilida…" at bounding box center [605, 26] width 1210 height 53
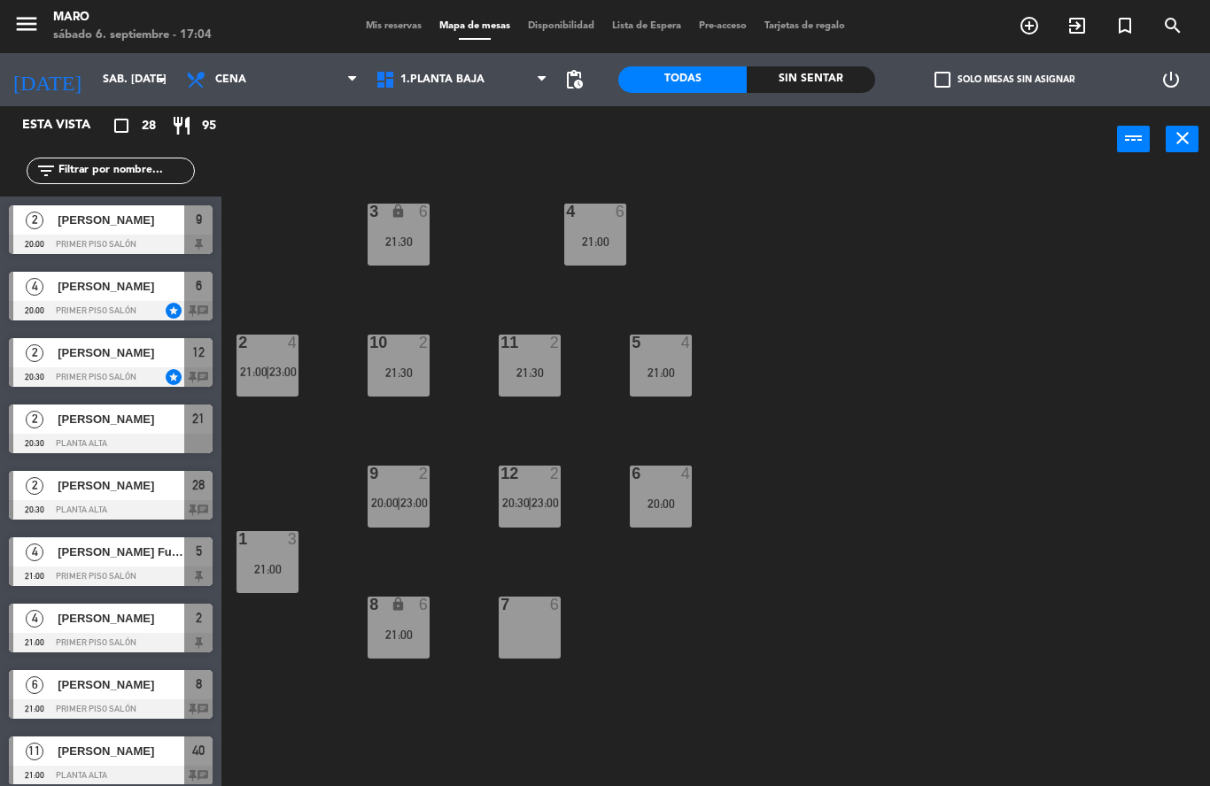
click at [389, 22] on span "Mis reservas" at bounding box center [394, 26] width 74 height 10
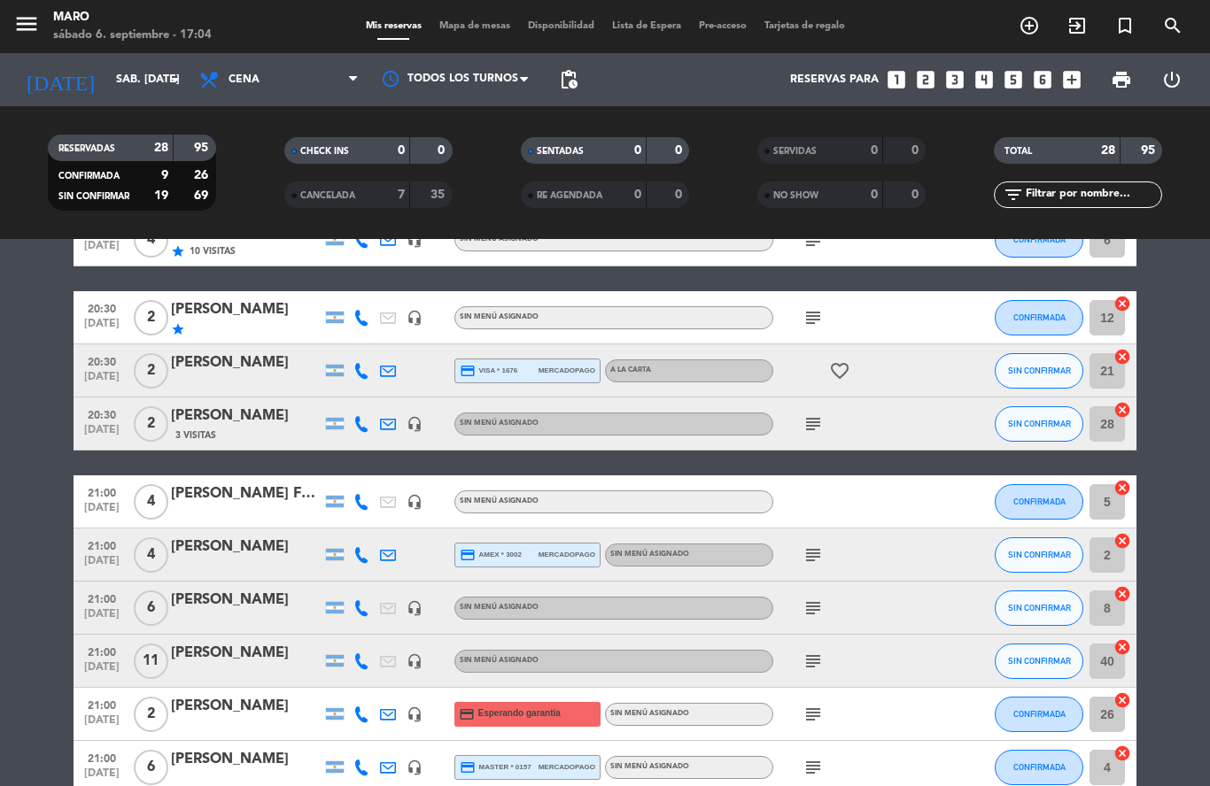
scroll to position [169, 0]
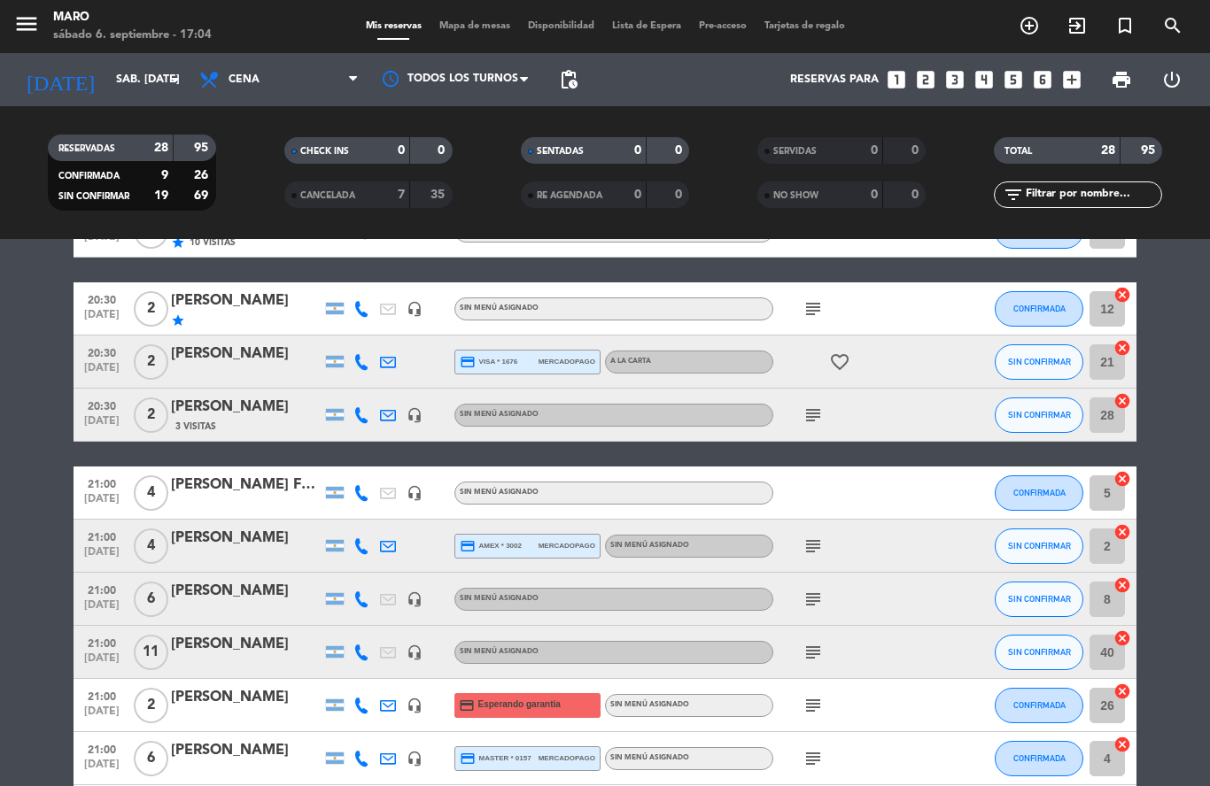
click at [1121, 693] on icon "cancel" at bounding box center [1122, 692] width 18 height 18
click at [1113, 715] on icon "border_all" at bounding box center [1109, 705] width 21 height 21
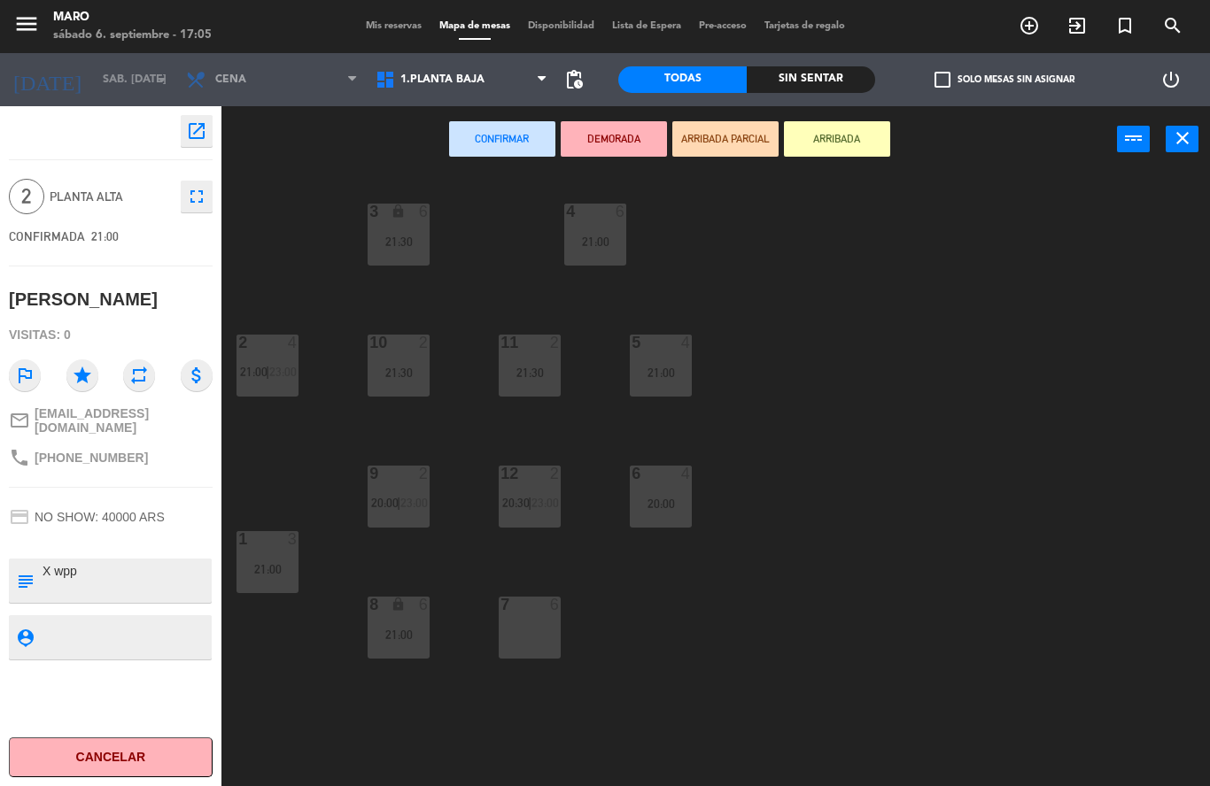
click at [537, 638] on div "7 6" at bounding box center [530, 628] width 62 height 62
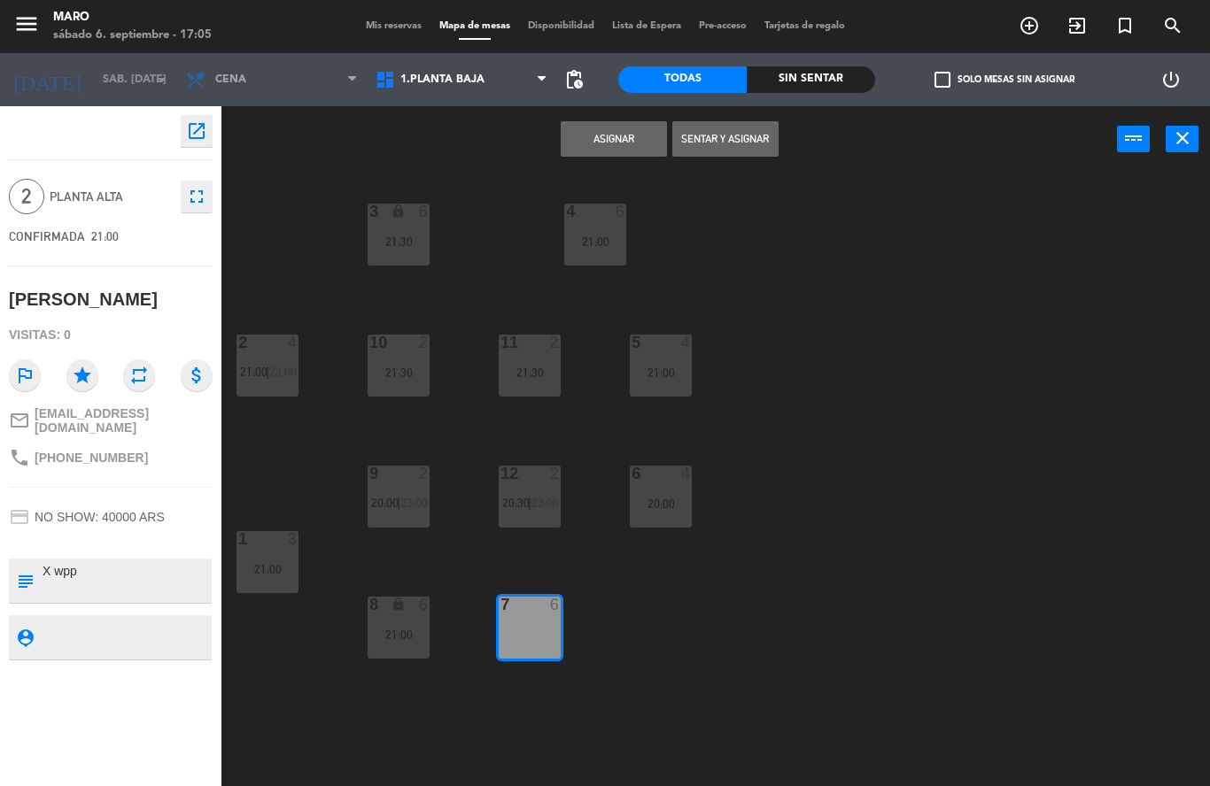
click at [626, 140] on button "Asignar" at bounding box center [614, 138] width 106 height 35
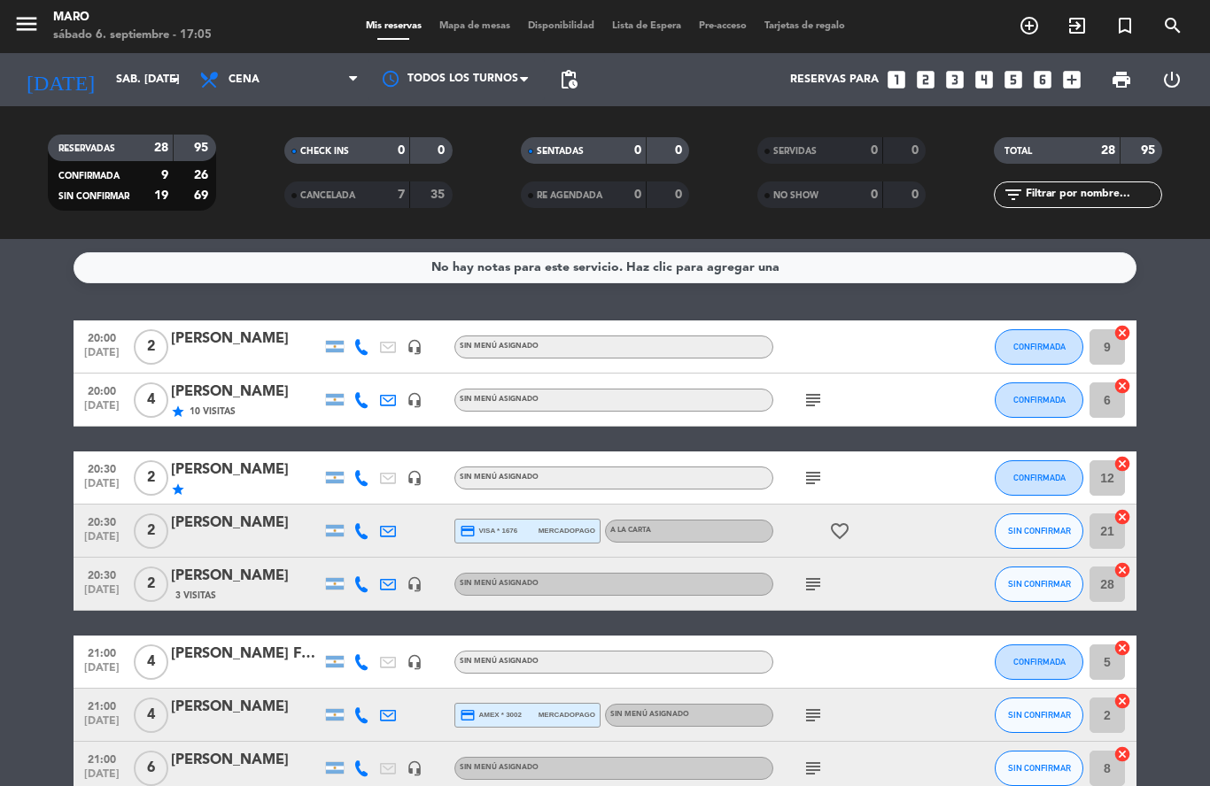
click at [1109, 574] on input "28" at bounding box center [1106, 584] width 35 height 35
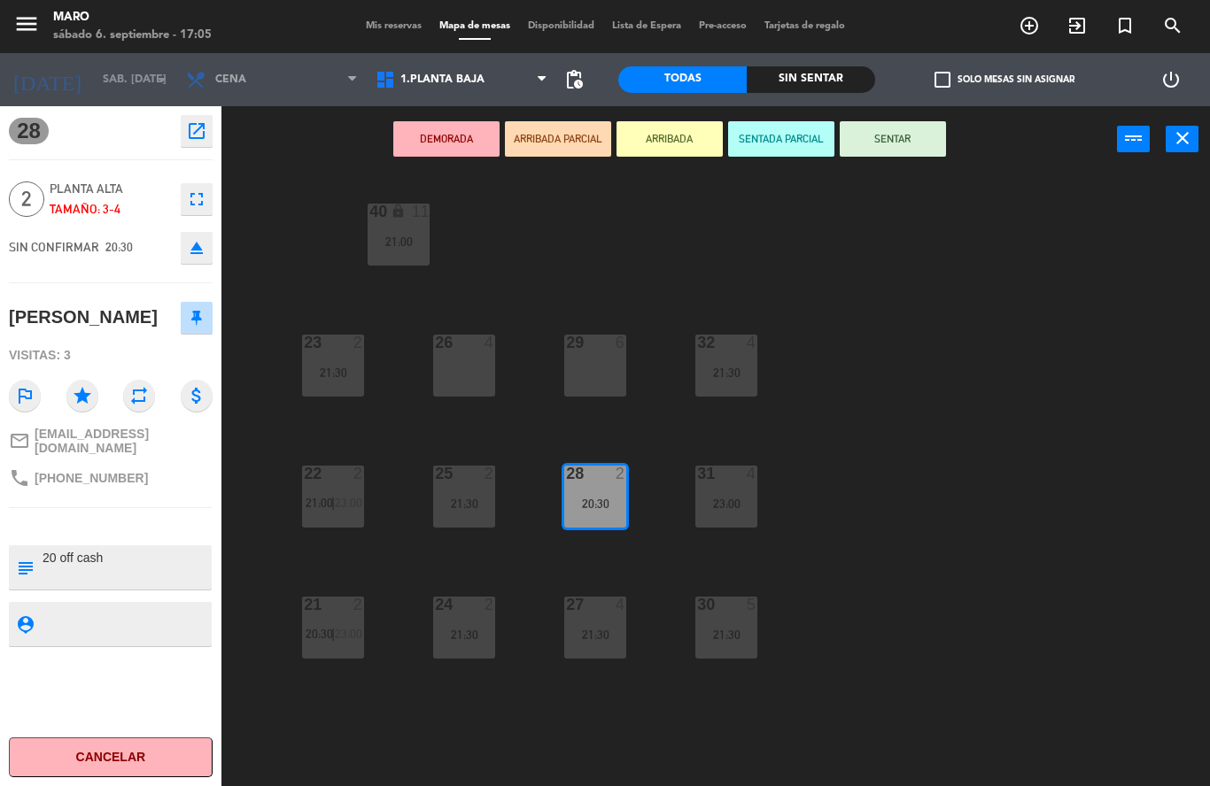
click at [1189, 140] on icon "close" at bounding box center [1182, 138] width 21 height 21
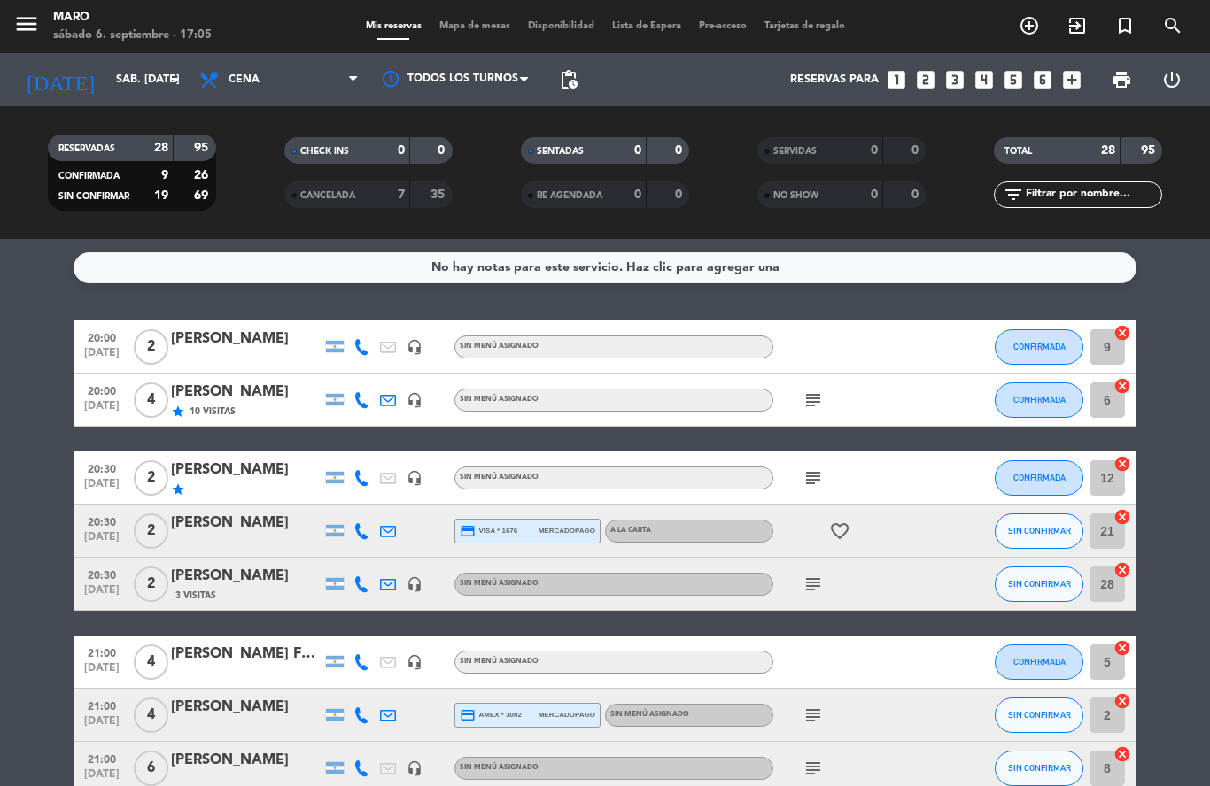
click at [1126, 569] on icon "cancel" at bounding box center [1122, 571] width 18 height 18
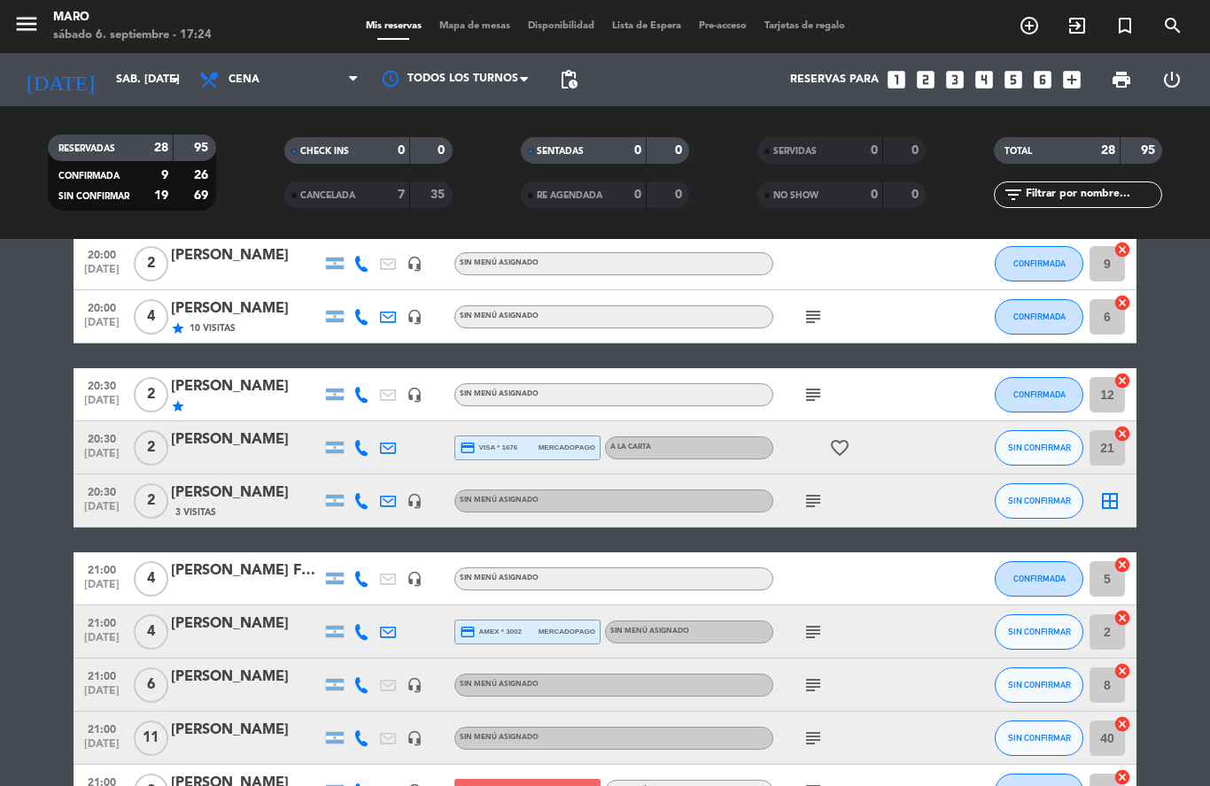
scroll to position [95, 0]
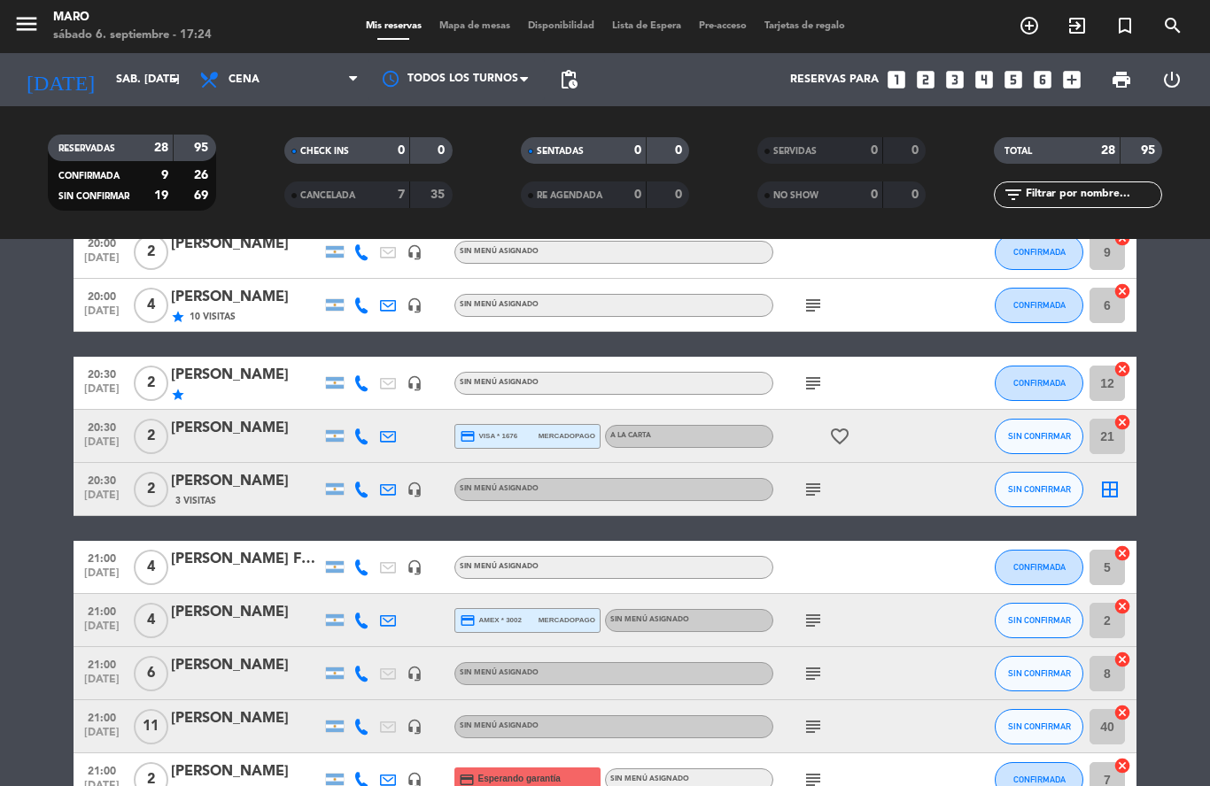
click at [838, 440] on icon "favorite_border" at bounding box center [839, 436] width 21 height 21
click at [908, 450] on div "favorite_border ANIVERSARIO" at bounding box center [852, 436] width 159 height 52
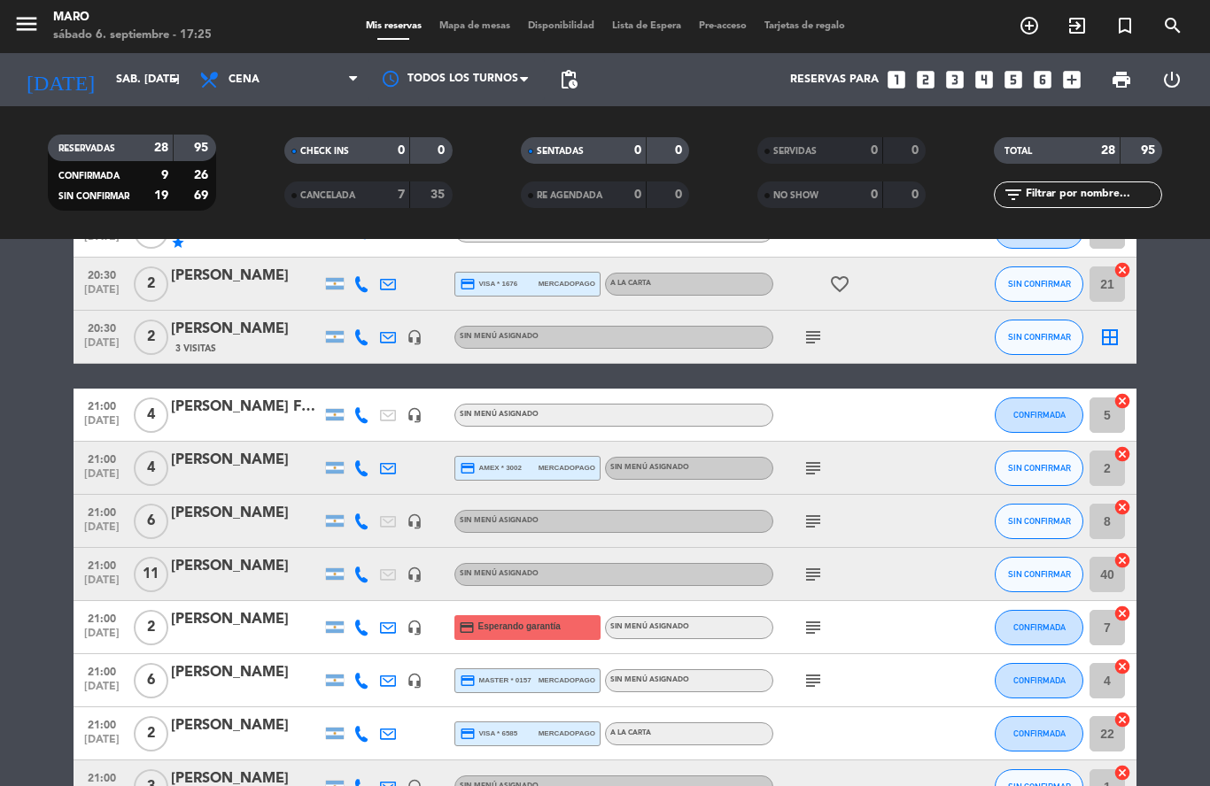
scroll to position [266, 0]
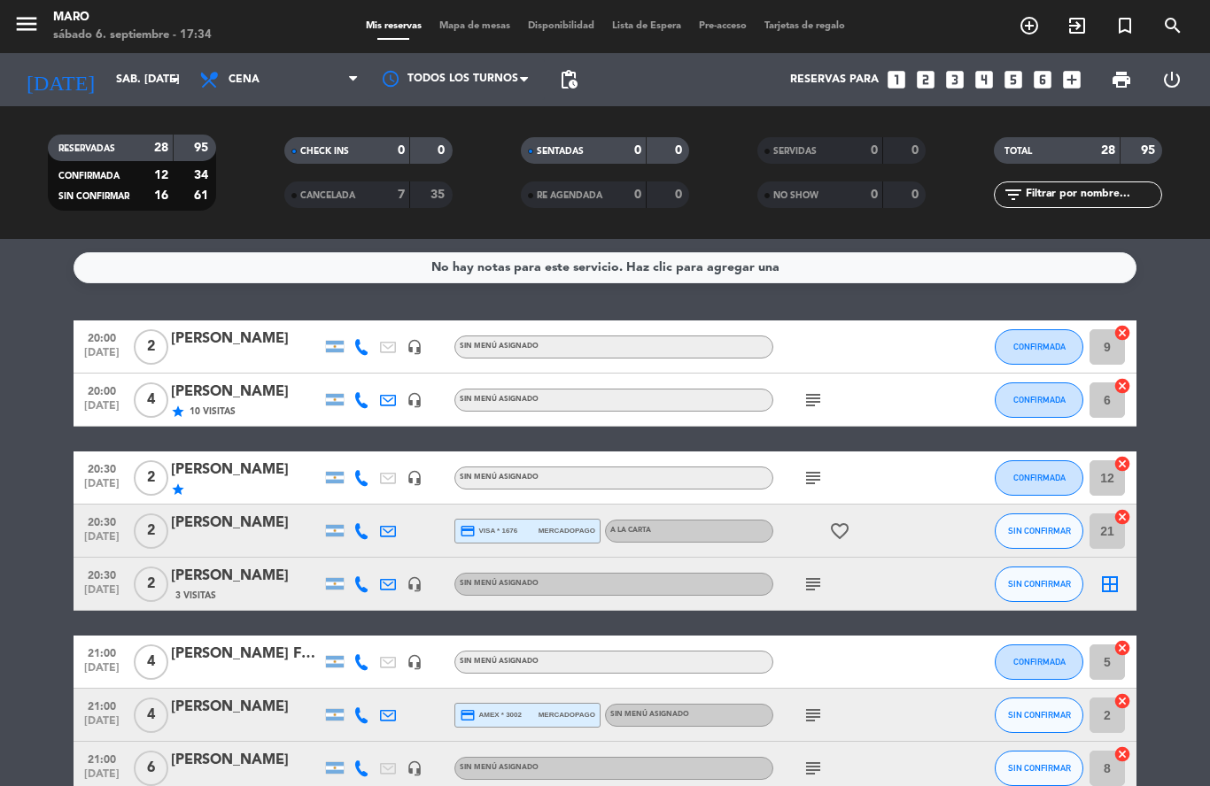
click at [459, 27] on span "Mapa de mesas" at bounding box center [474, 26] width 89 height 10
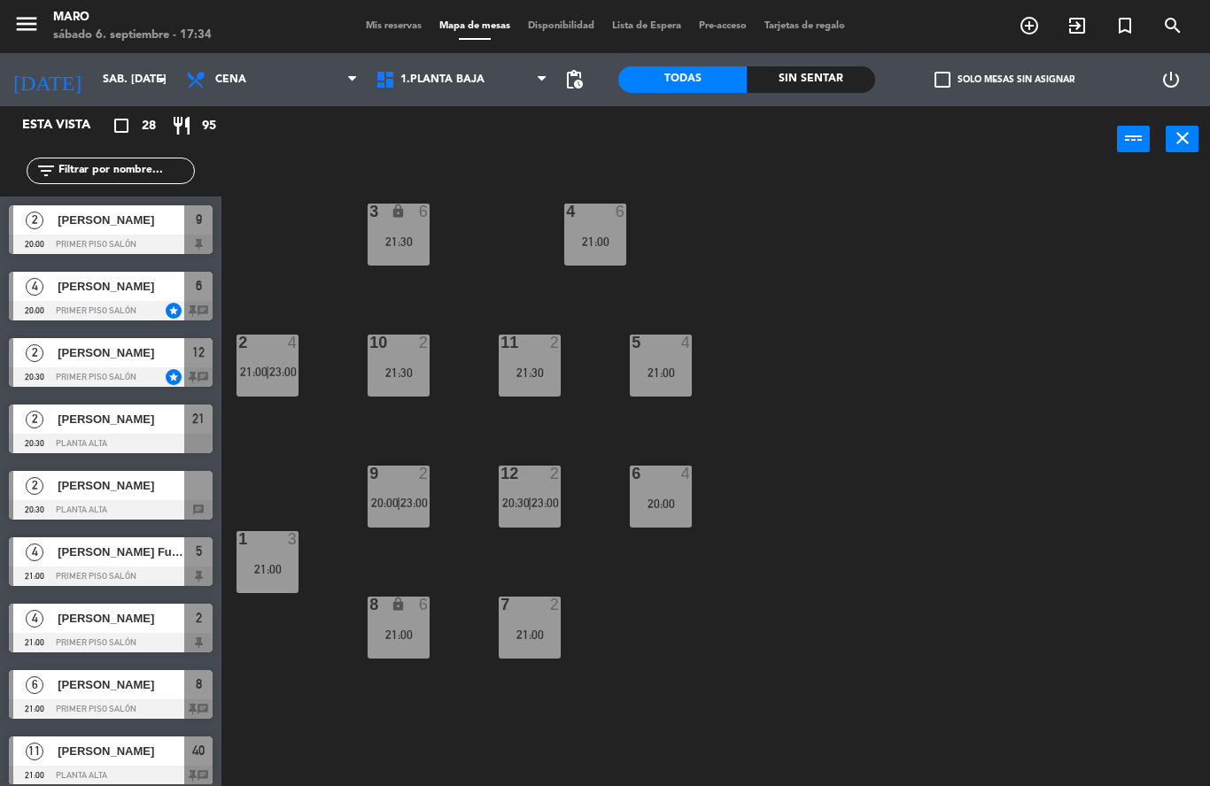
click at [284, 360] on div "2 4 21:00 | 23:00" at bounding box center [267, 366] width 62 height 62
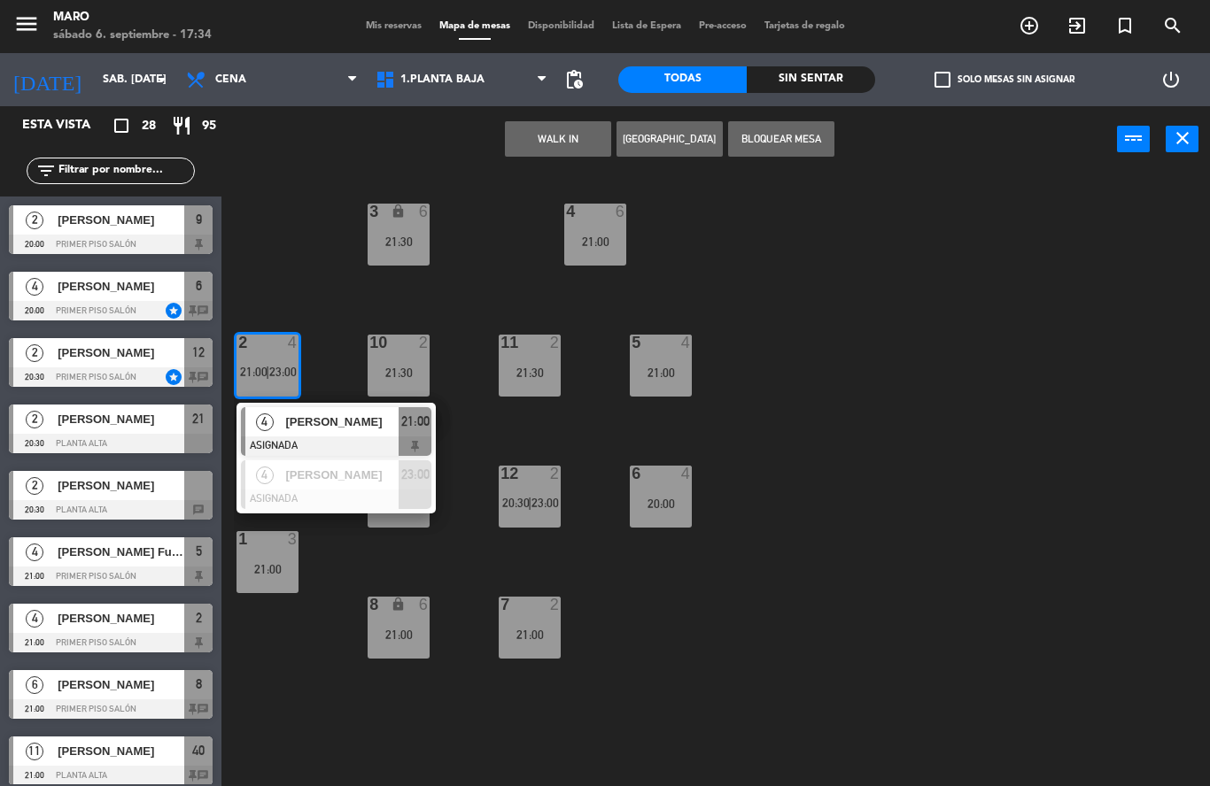
click at [751, 312] on div "3 lock 6 21:30 4 6 21:00 2 4 21:00 | 23:00 4 [PERSON_NAME] ASIGNADA 21:00 4 [PE…" at bounding box center [722, 480] width 976 height 614
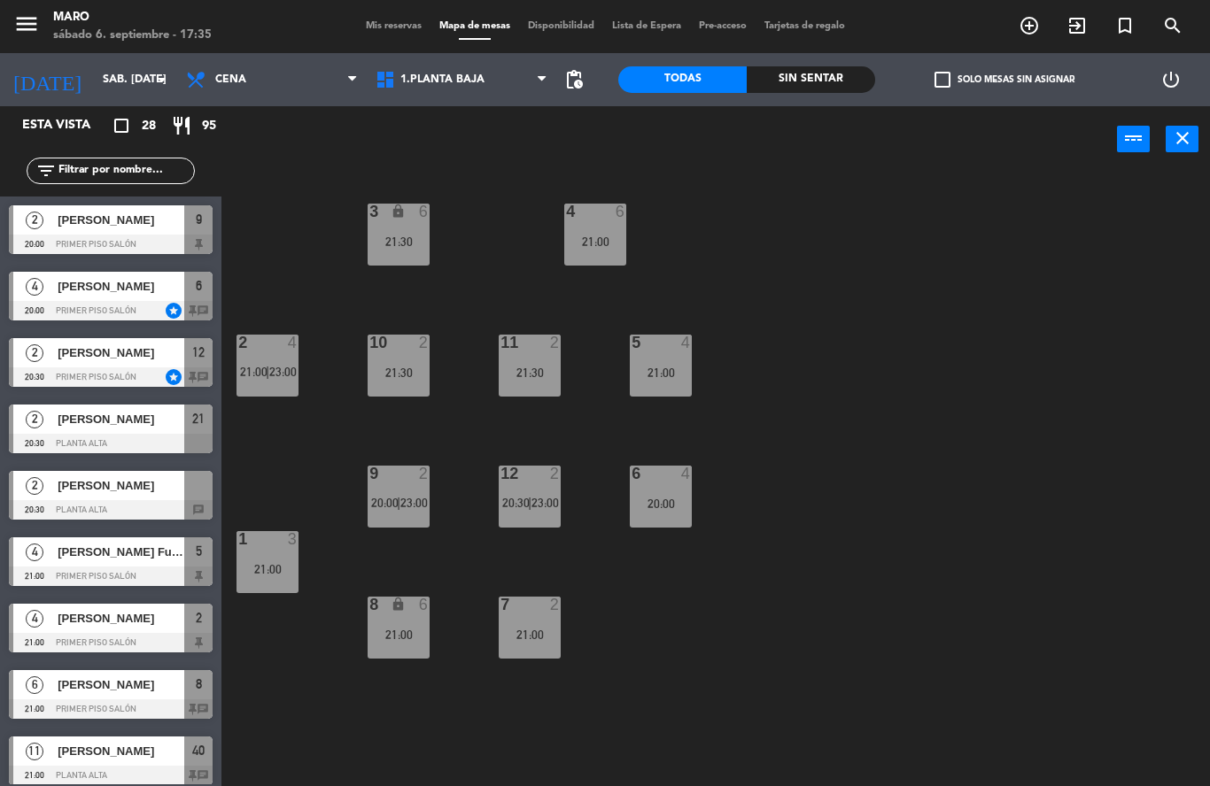
click at [603, 253] on div "4 6 21:00" at bounding box center [595, 235] width 62 height 62
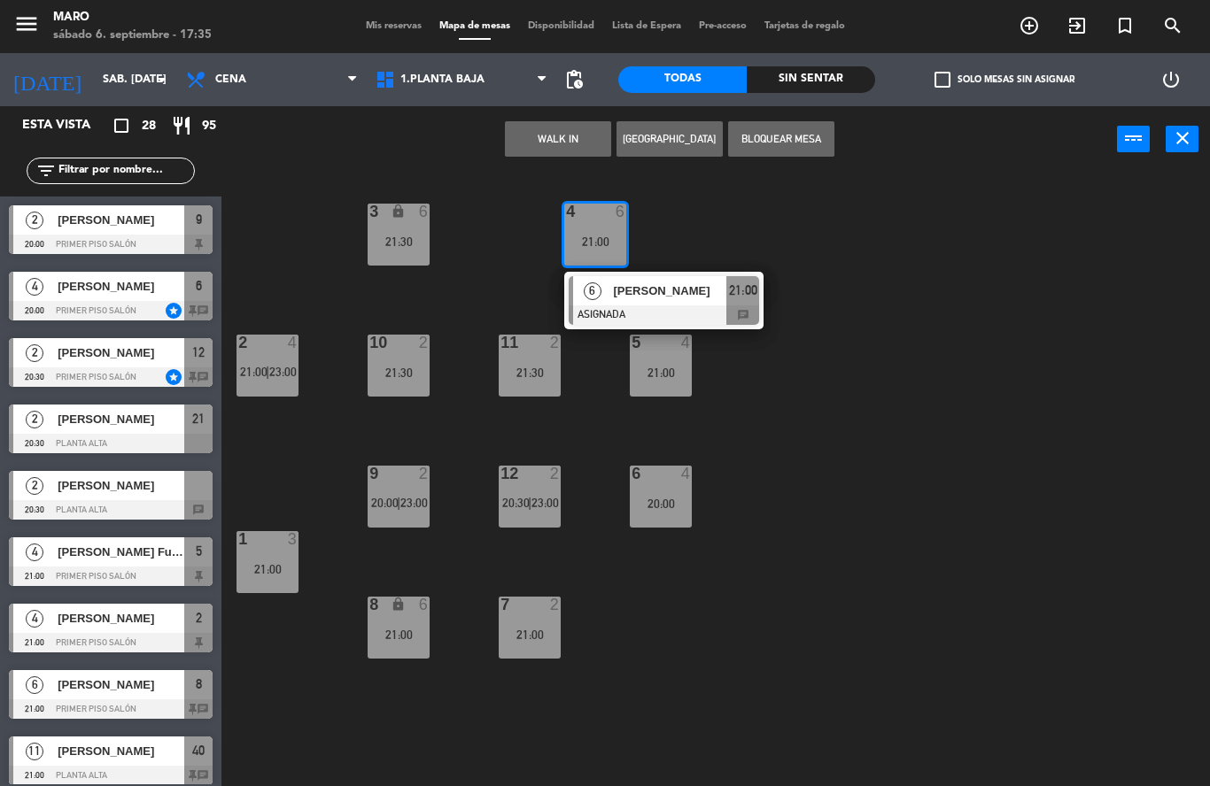
click at [418, 232] on div "3 lock 6 21:30" at bounding box center [399, 235] width 62 height 62
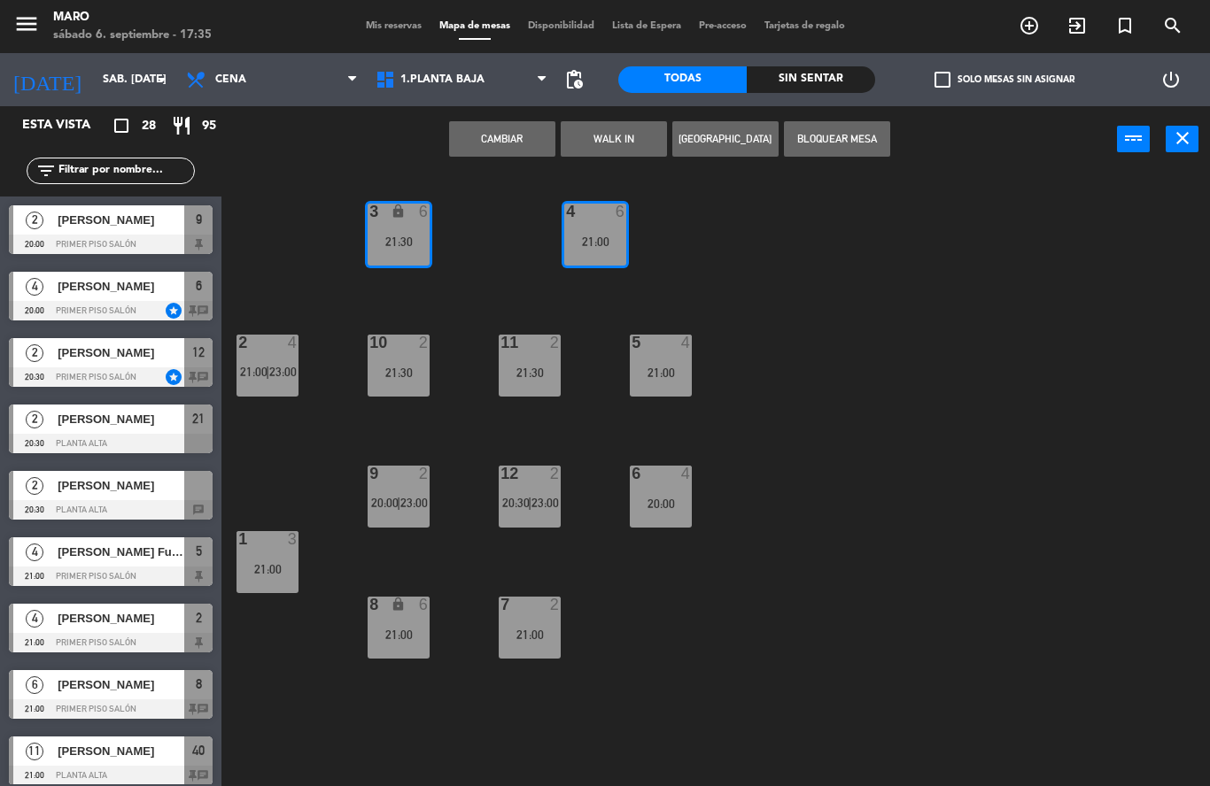
click at [743, 241] on div "3 lock 6 21:30 4 6 21:00 2 4 21:00 | 23:00 10 2 21:30 11 2 21:30 5 4 21:00 12 2…" at bounding box center [722, 480] width 976 height 614
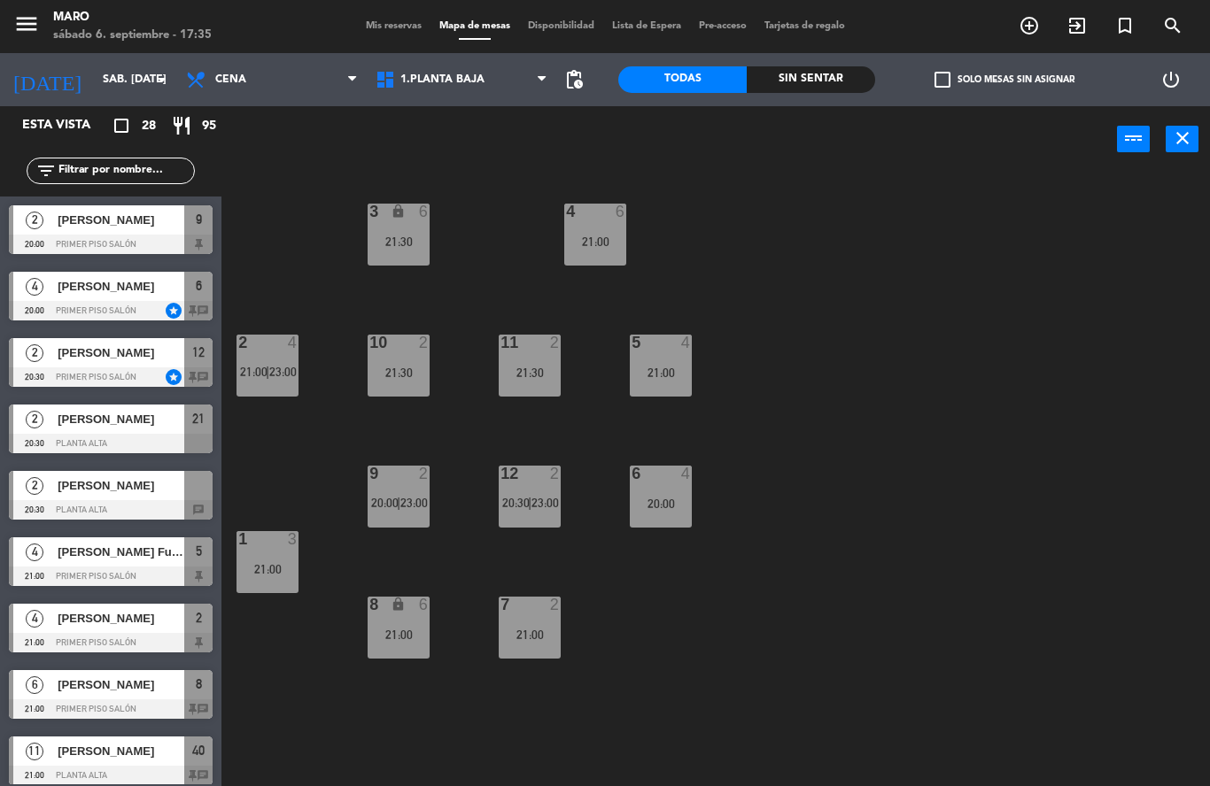
click at [399, 236] on div "21:30" at bounding box center [399, 242] width 62 height 12
click at [758, 282] on div "3 lock 6 21:30 4 6 21:00 2 4 21:00 | 23:00 10 2 21:30 11 2 21:30 5 4 21:00 12 2…" at bounding box center [722, 480] width 976 height 614
click at [462, 71] on span "1.Planta baja" at bounding box center [462, 79] width 190 height 39
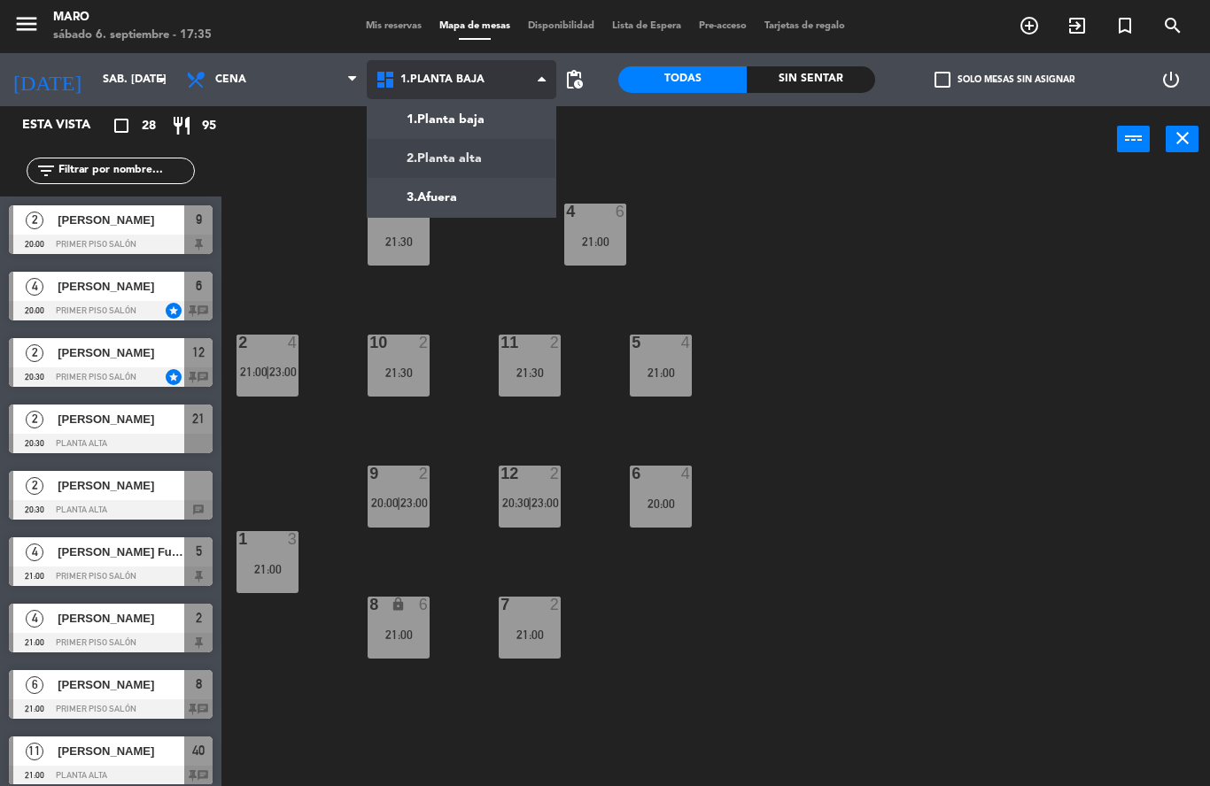
click at [469, 156] on ng-component "menu Maro sábado 6. septiembre - 17:35 Mis reservas Mapa de mesas Disponibilida…" at bounding box center [605, 393] width 1210 height 786
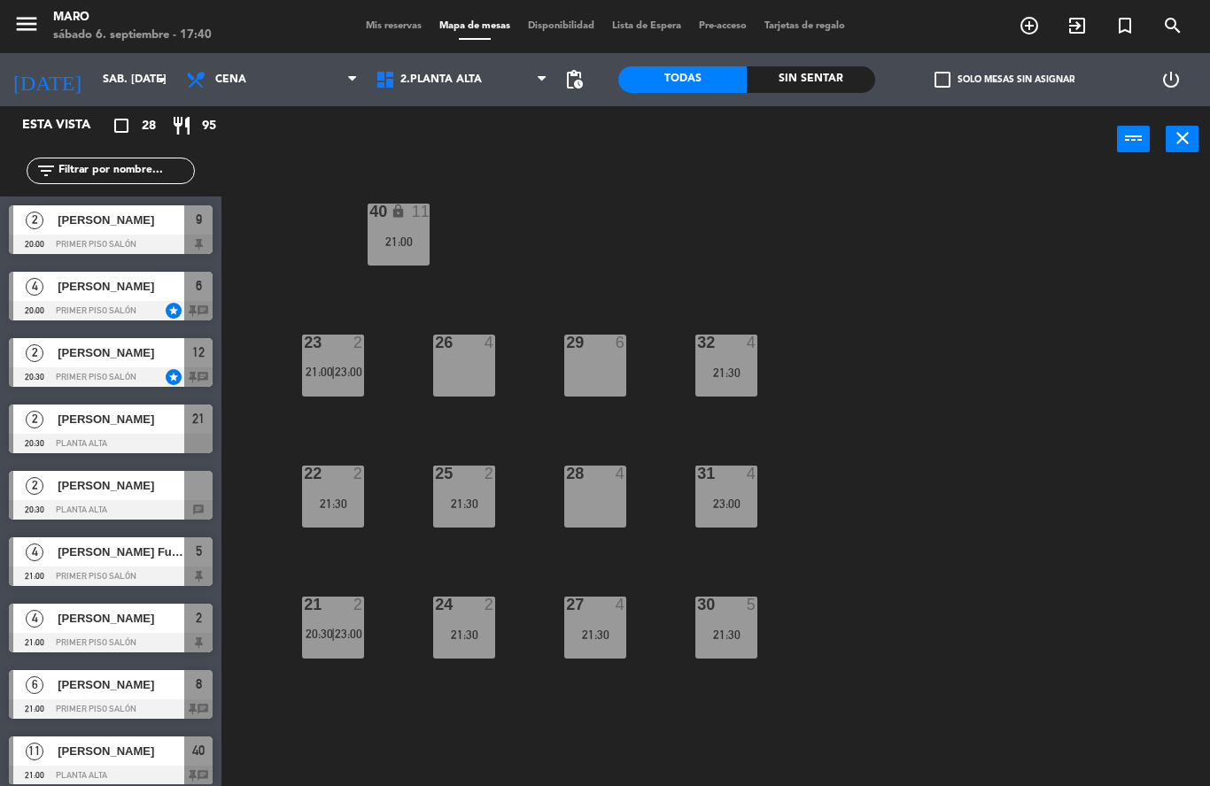
click at [1029, 25] on icon "add_circle_outline" at bounding box center [1029, 25] width 21 height 21
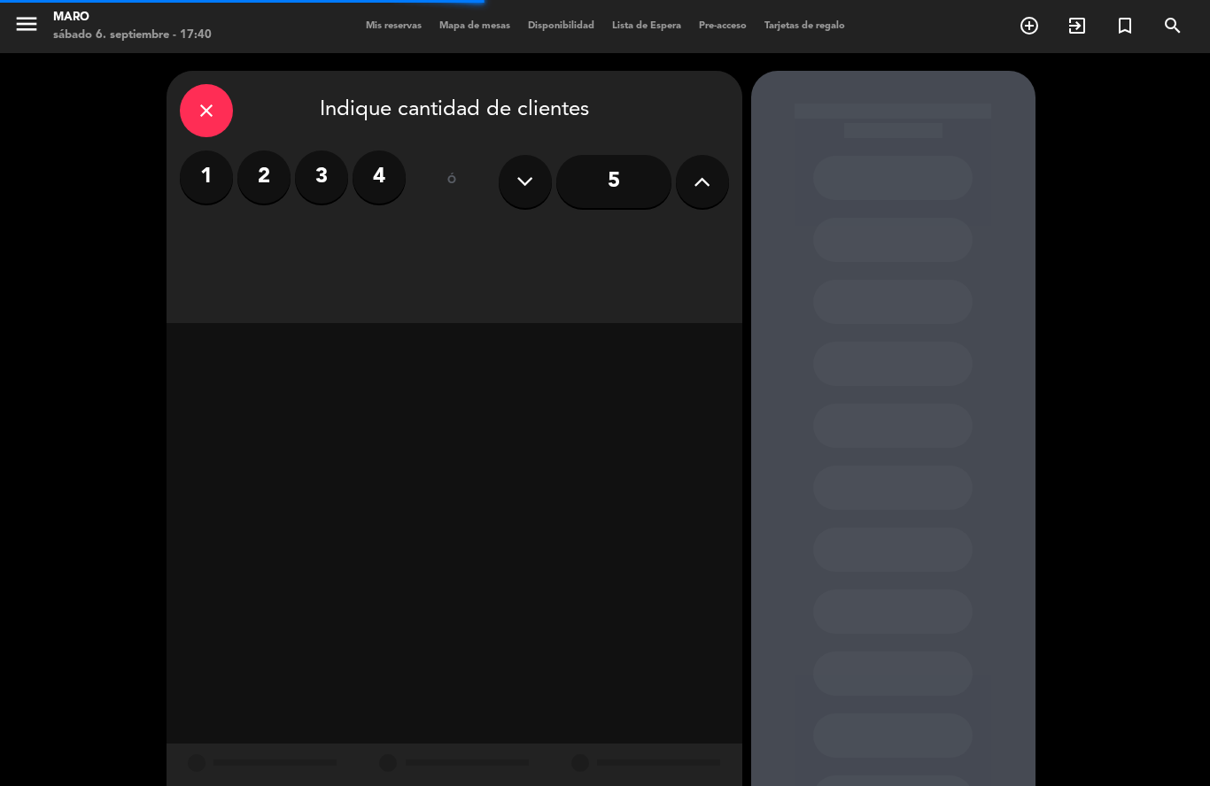
click at [693, 180] on icon at bounding box center [701, 181] width 17 height 27
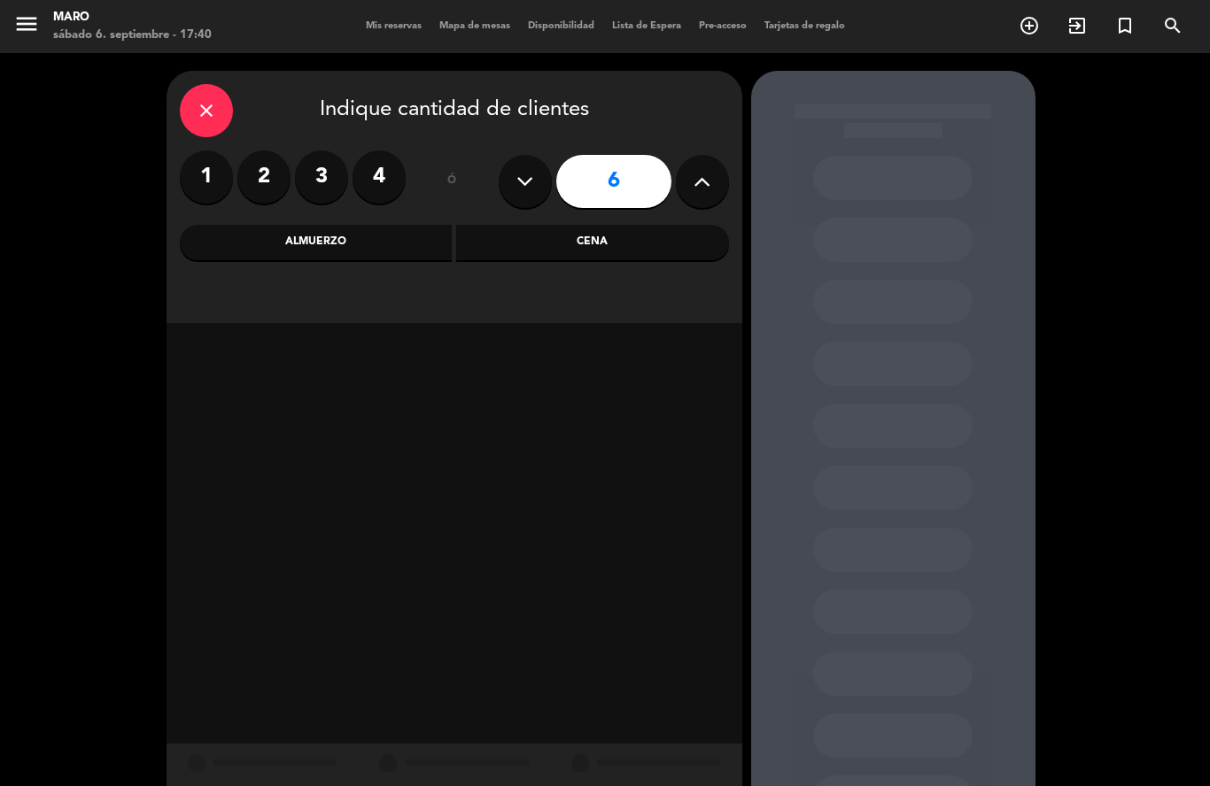
click at [571, 246] on div "Cena" at bounding box center [592, 242] width 273 height 35
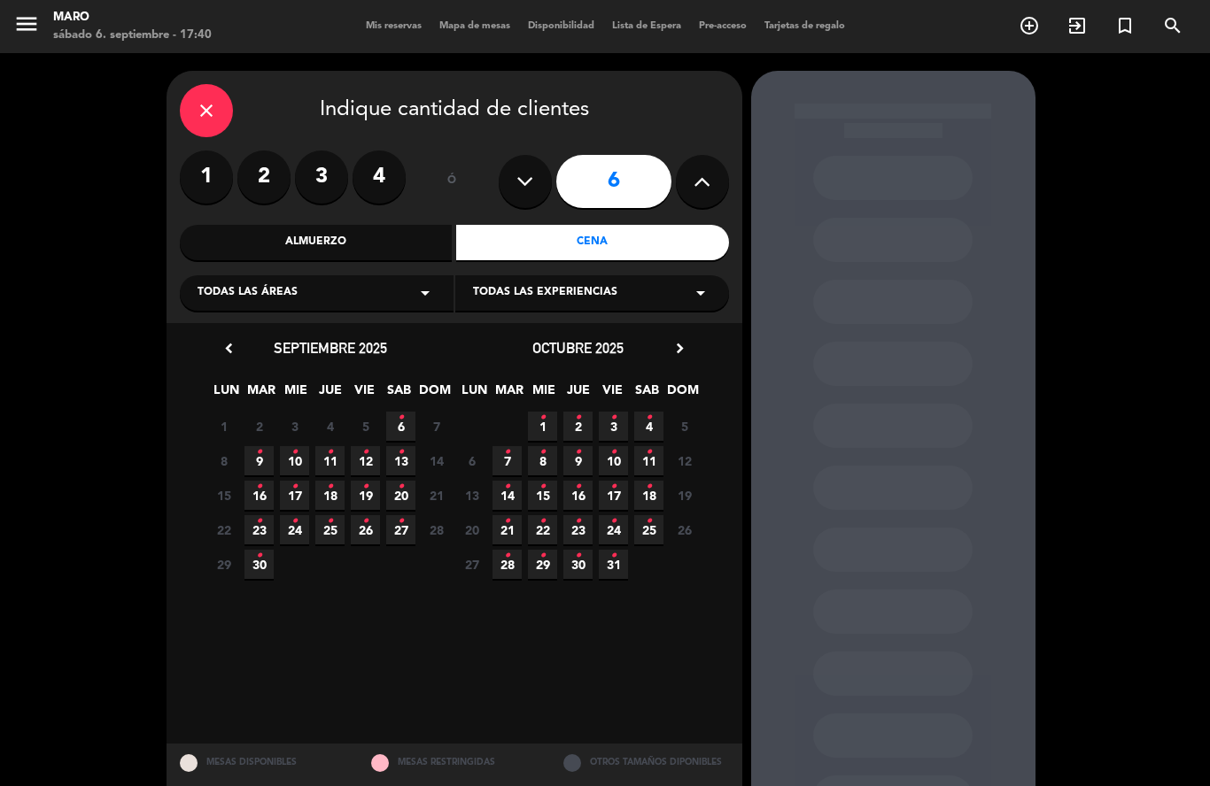
click at [396, 428] on span "6 •" at bounding box center [400, 426] width 29 height 29
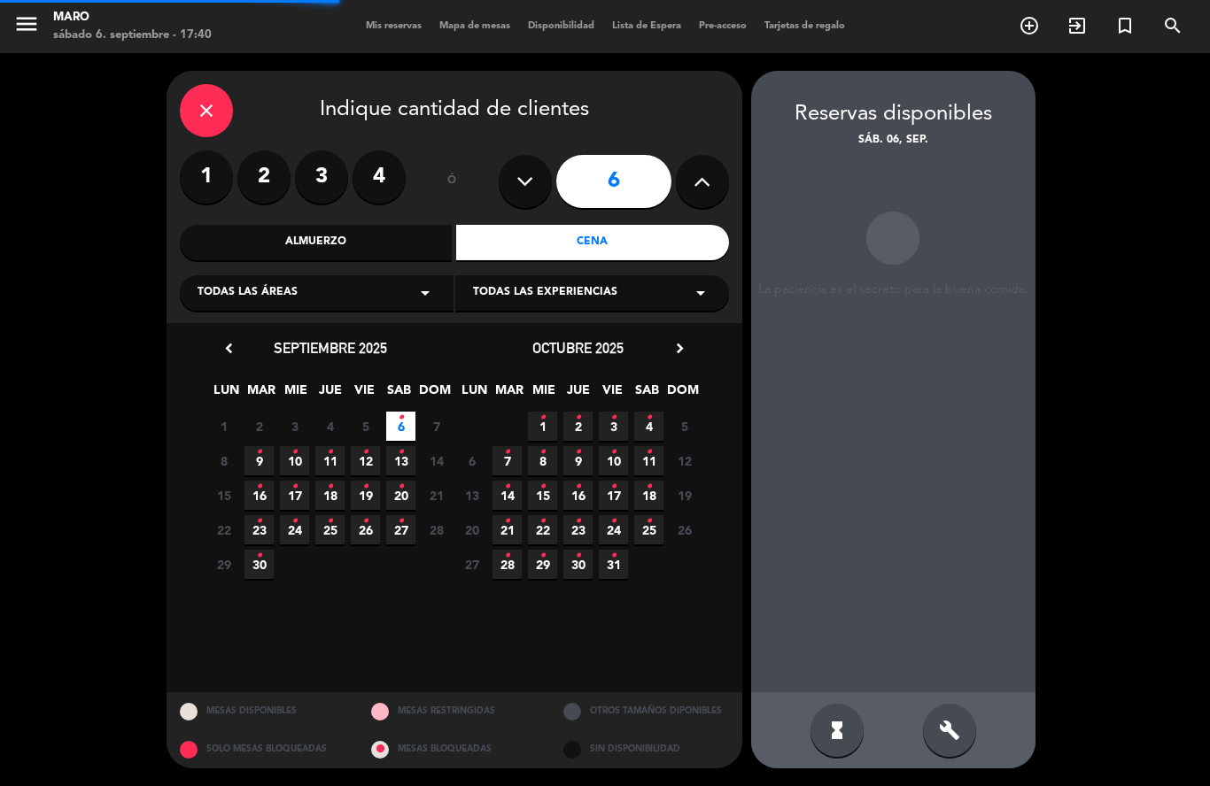
scroll to position [71, 0]
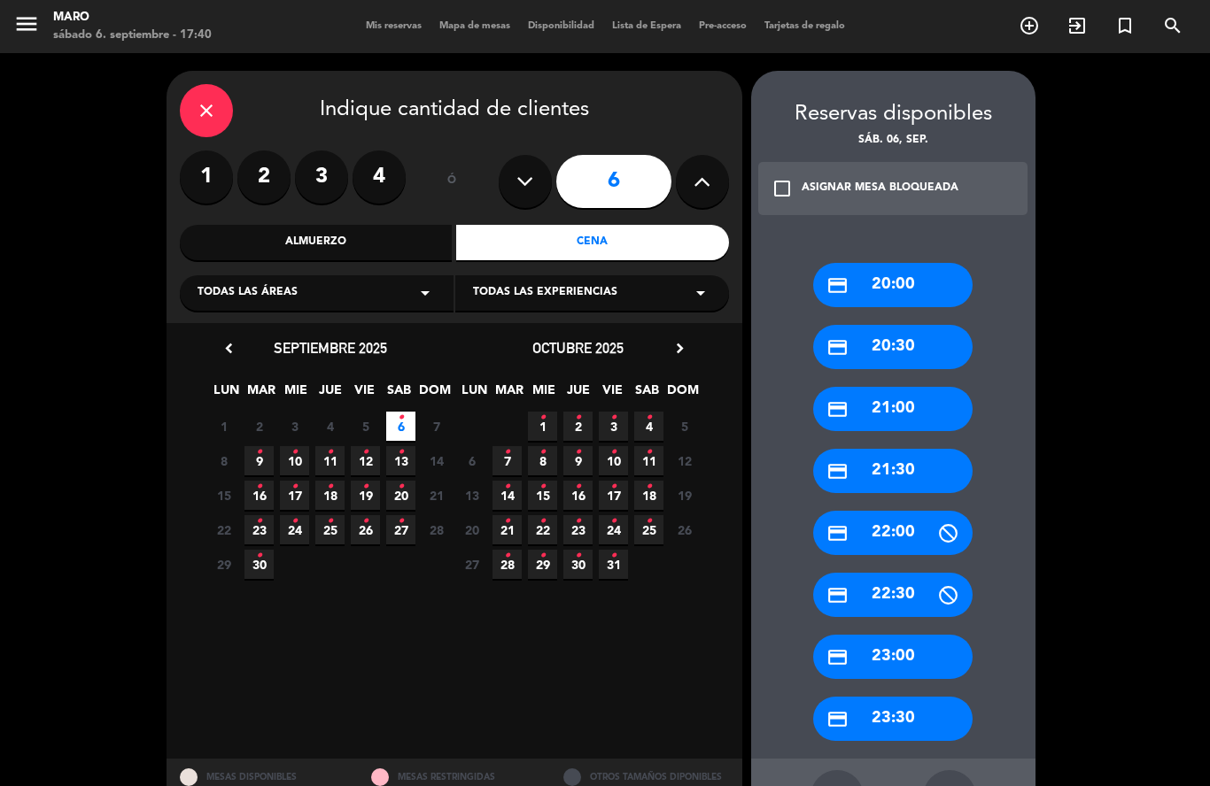
click at [891, 449] on div "credit_card 21:30" at bounding box center [892, 471] width 159 height 44
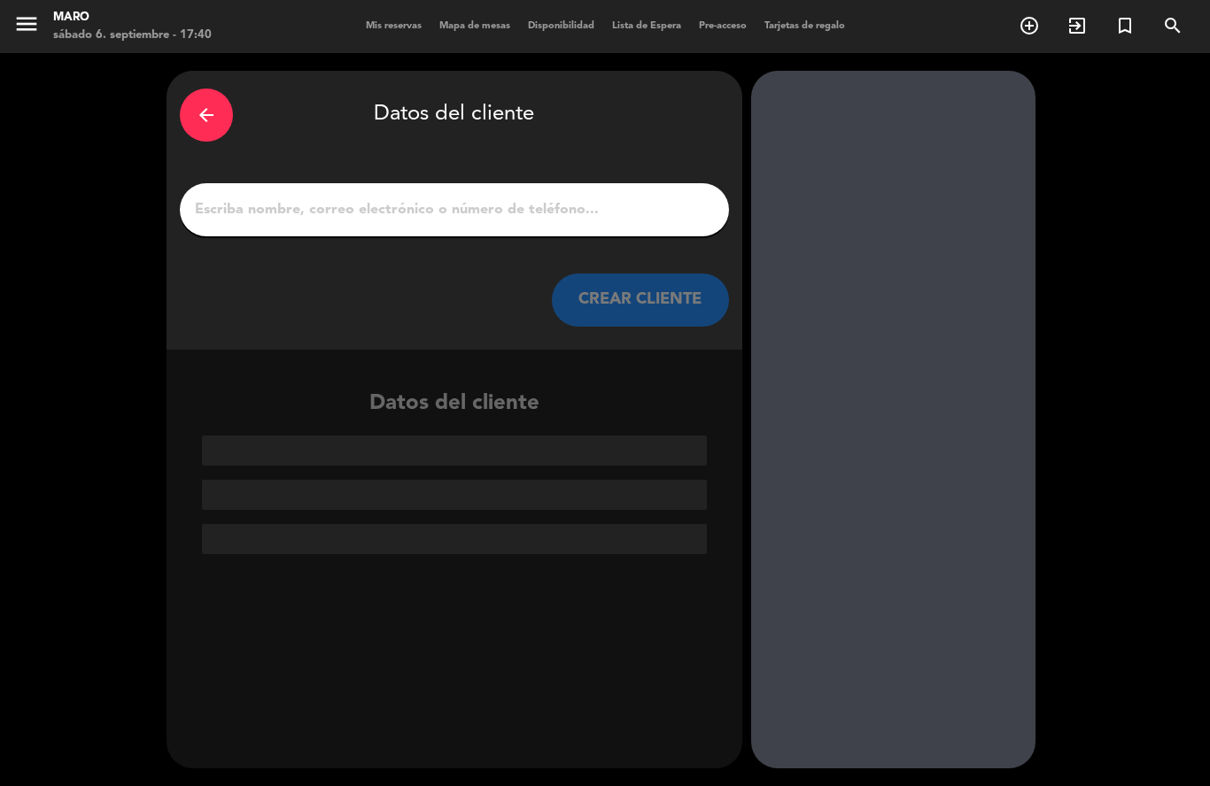
click at [553, 198] on input "1" at bounding box center [454, 210] width 523 height 25
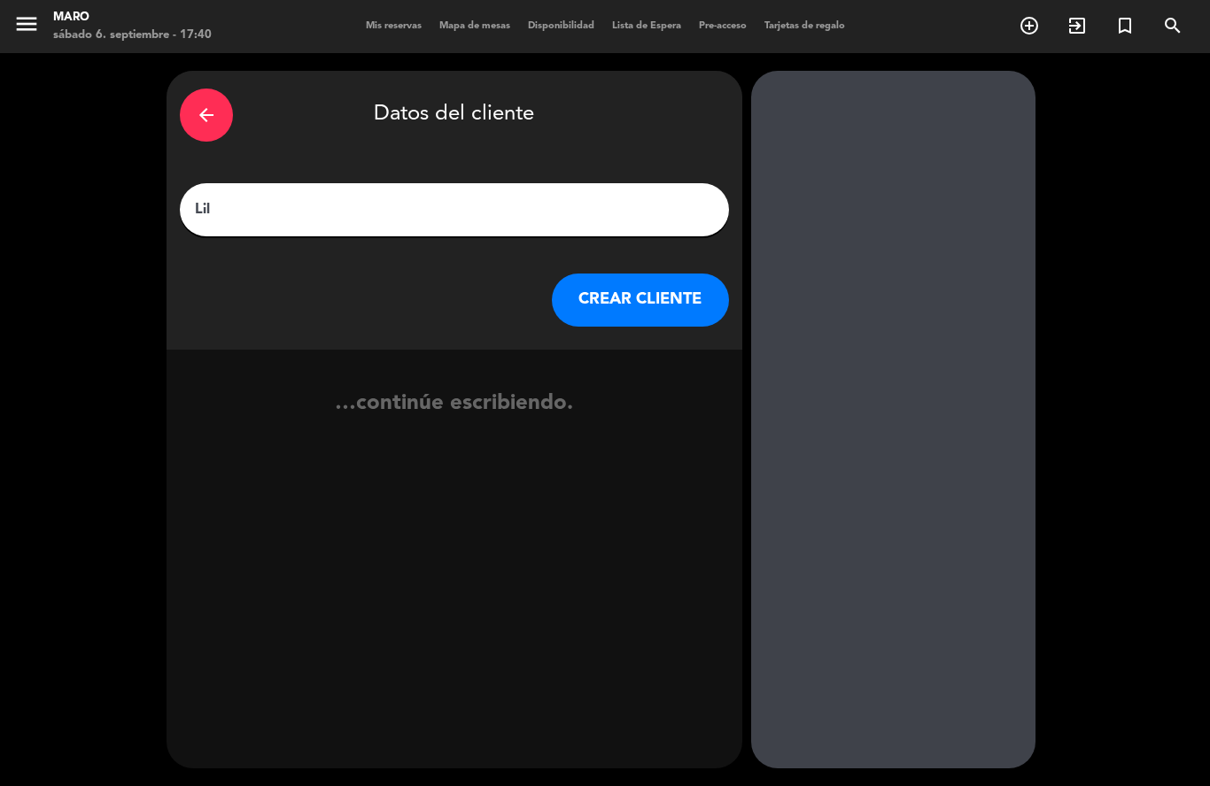
type input "[PERSON_NAME]"
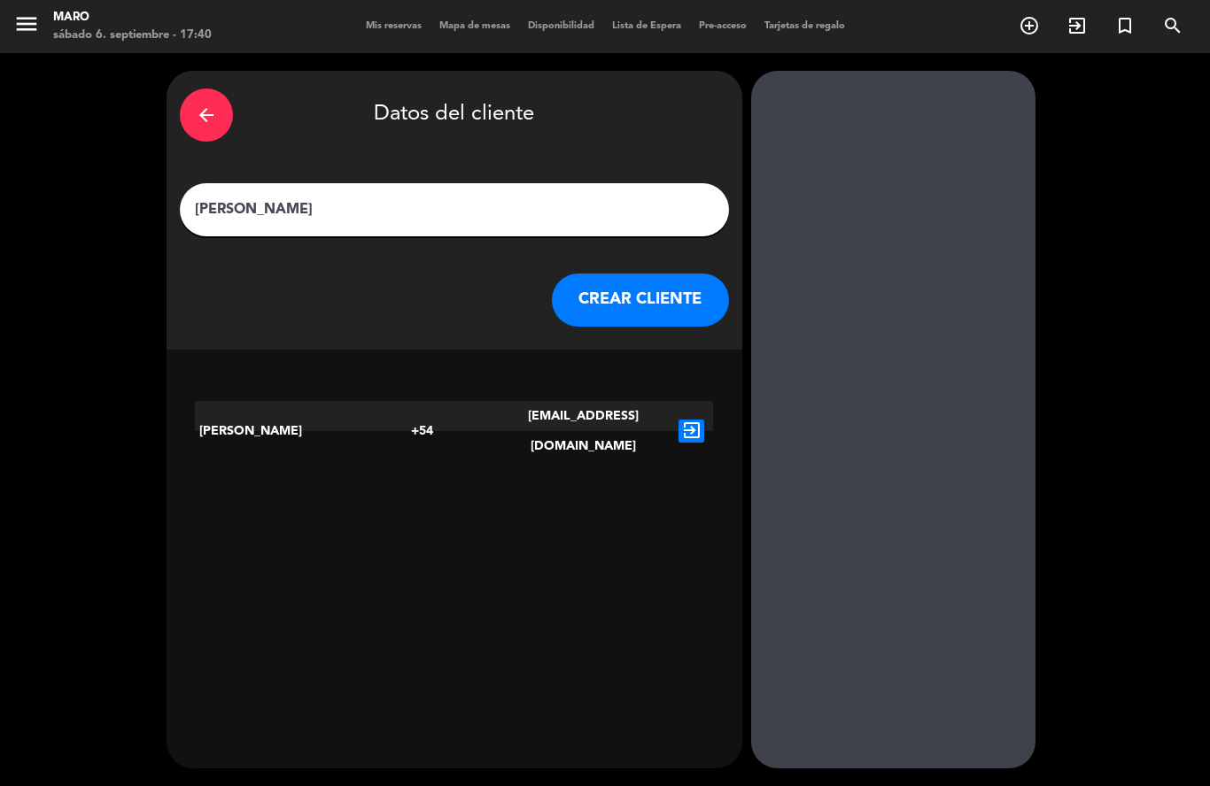
click at [696, 420] on icon "exit_to_app" at bounding box center [691, 431] width 26 height 23
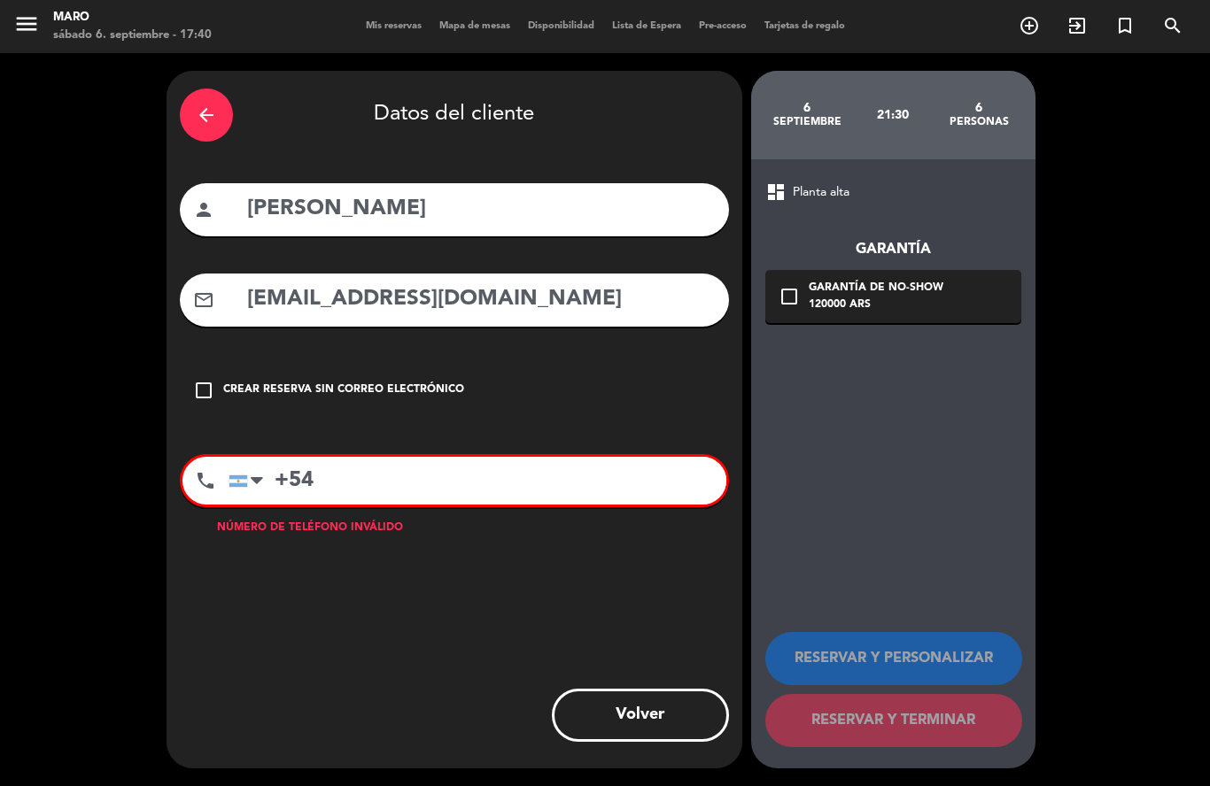
click at [351, 457] on input "+54" at bounding box center [477, 481] width 498 height 48
click at [315, 457] on input "[PHONE_NUMBER]" at bounding box center [477, 481] width 498 height 48
click at [422, 457] on input "114070111" at bounding box center [477, 481] width 498 height 48
type input "1140701111"
click at [257, 470] on div at bounding box center [257, 480] width 12 height 21
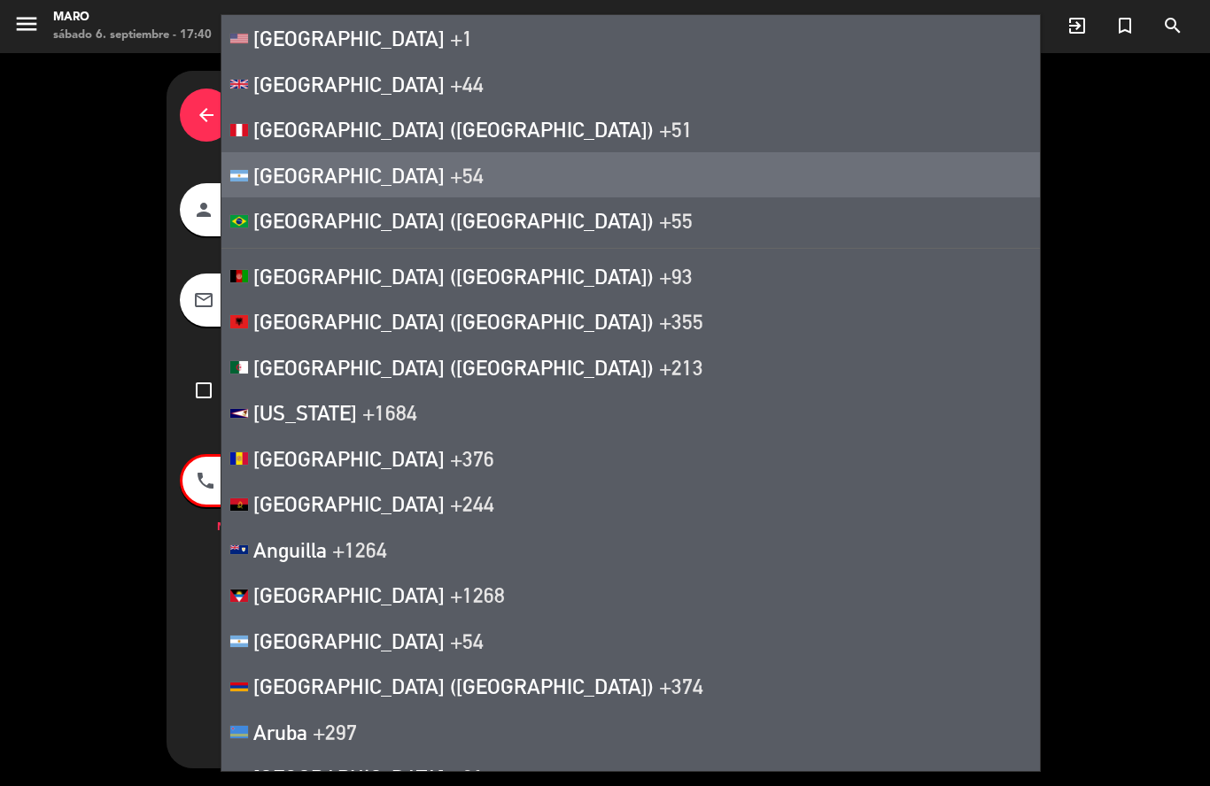
click at [283, 193] on li "[GEOGRAPHIC_DATA] +54" at bounding box center [630, 175] width 818 height 46
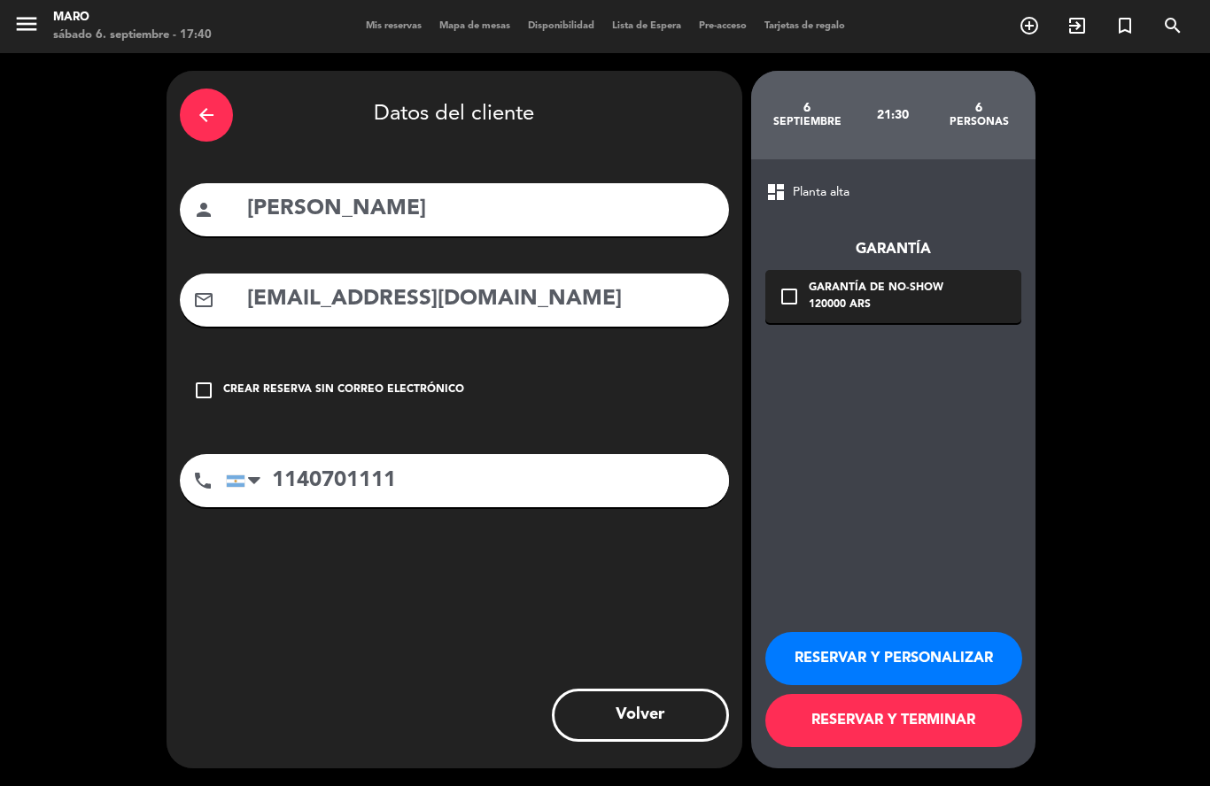
click at [835, 659] on button "RESERVAR Y PERSONALIZAR" at bounding box center [893, 658] width 257 height 53
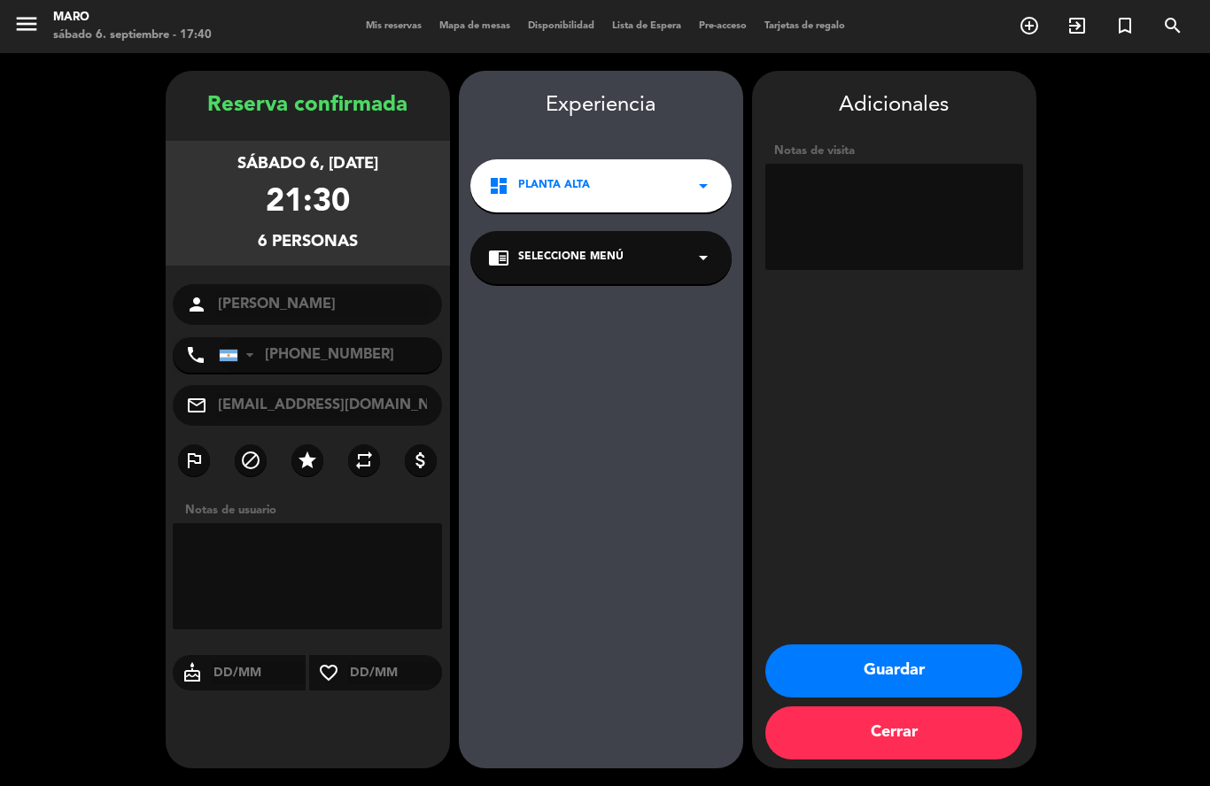
click at [854, 164] on textarea at bounding box center [894, 217] width 258 height 106
type textarea "20 off"
click at [926, 670] on button "Guardar" at bounding box center [893, 671] width 257 height 53
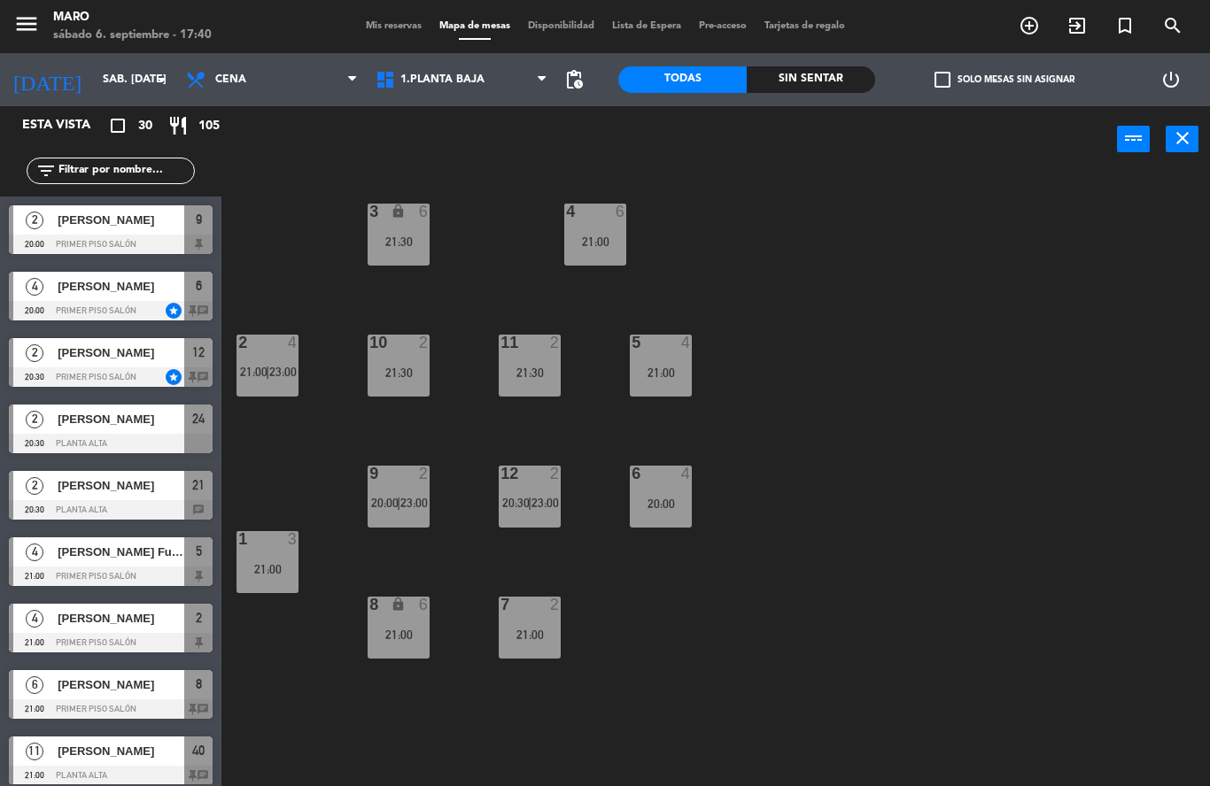
click at [528, 378] on div "21:30" at bounding box center [530, 373] width 62 height 12
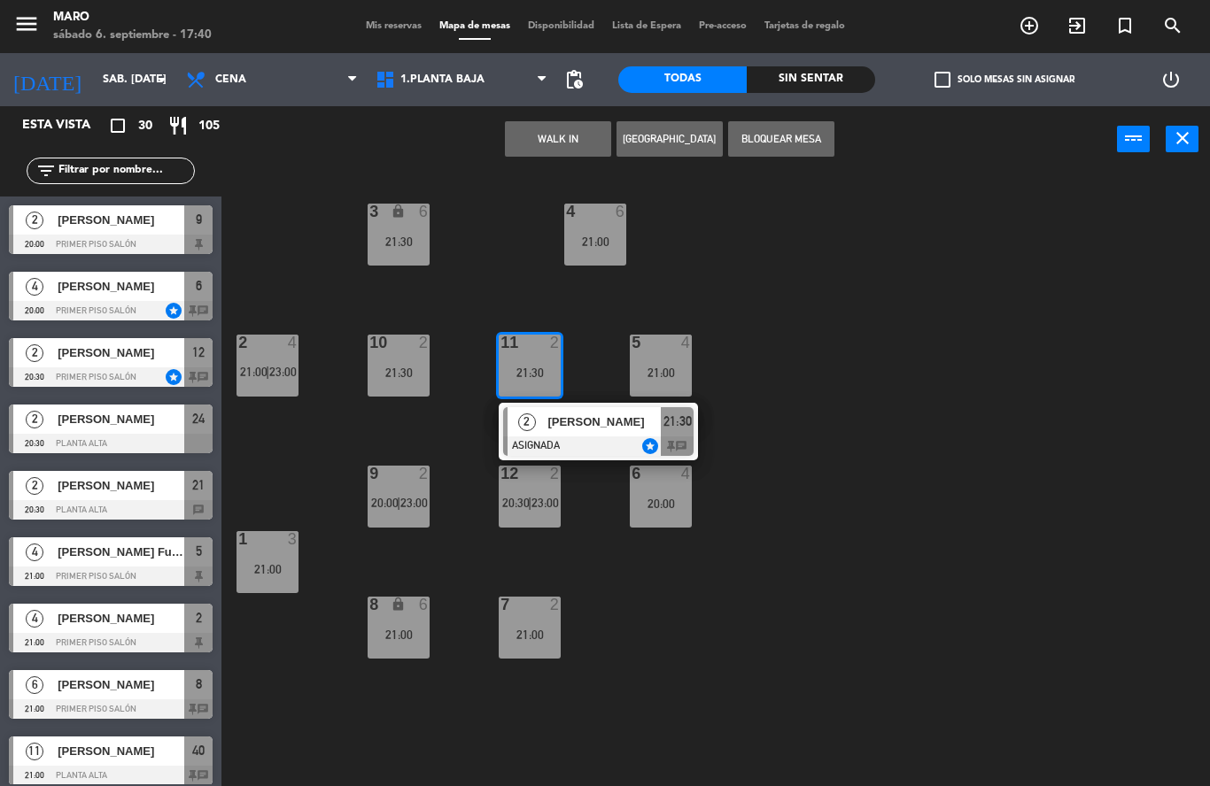
click at [778, 495] on div "3 lock 6 21:30 4 6 21:00 2 4 21:00 | 23:00 10 2 21:30 11 2 21:30 2 [PERSON_NAME…" at bounding box center [722, 480] width 976 height 614
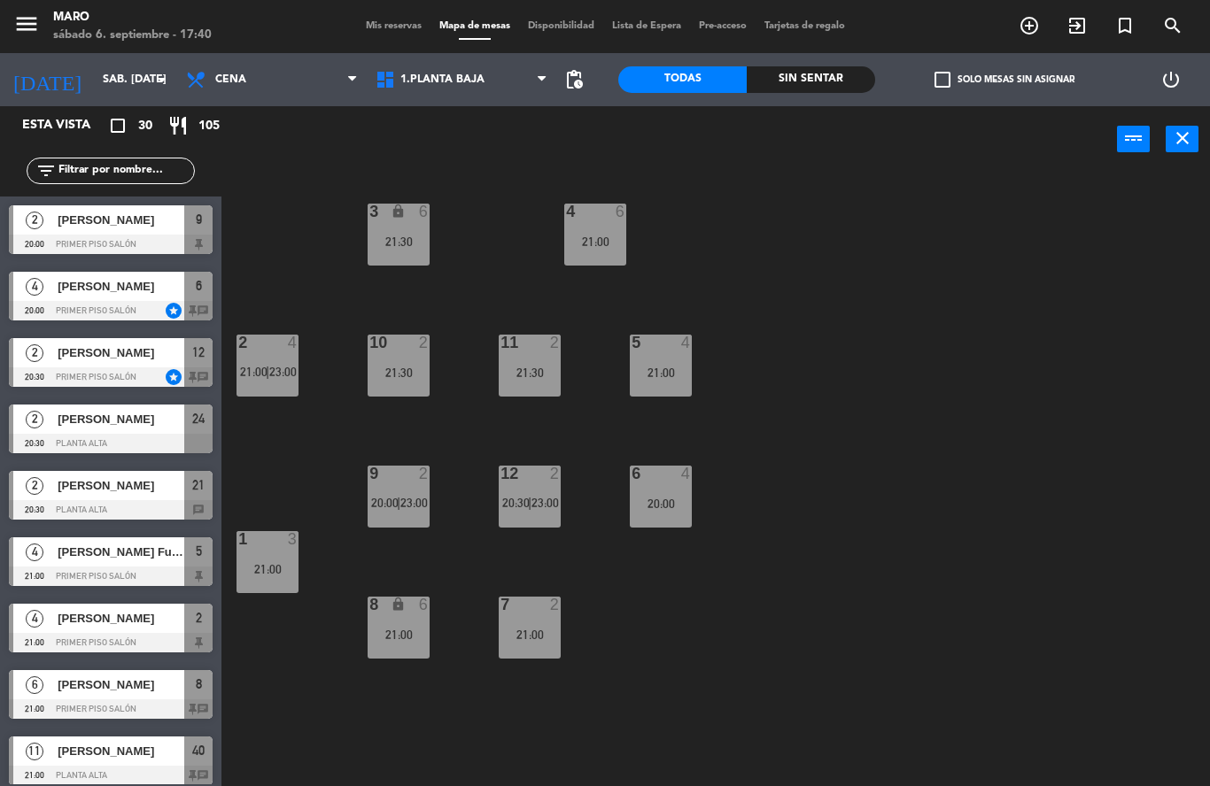
click at [405, 378] on div "21:30" at bounding box center [399, 373] width 62 height 12
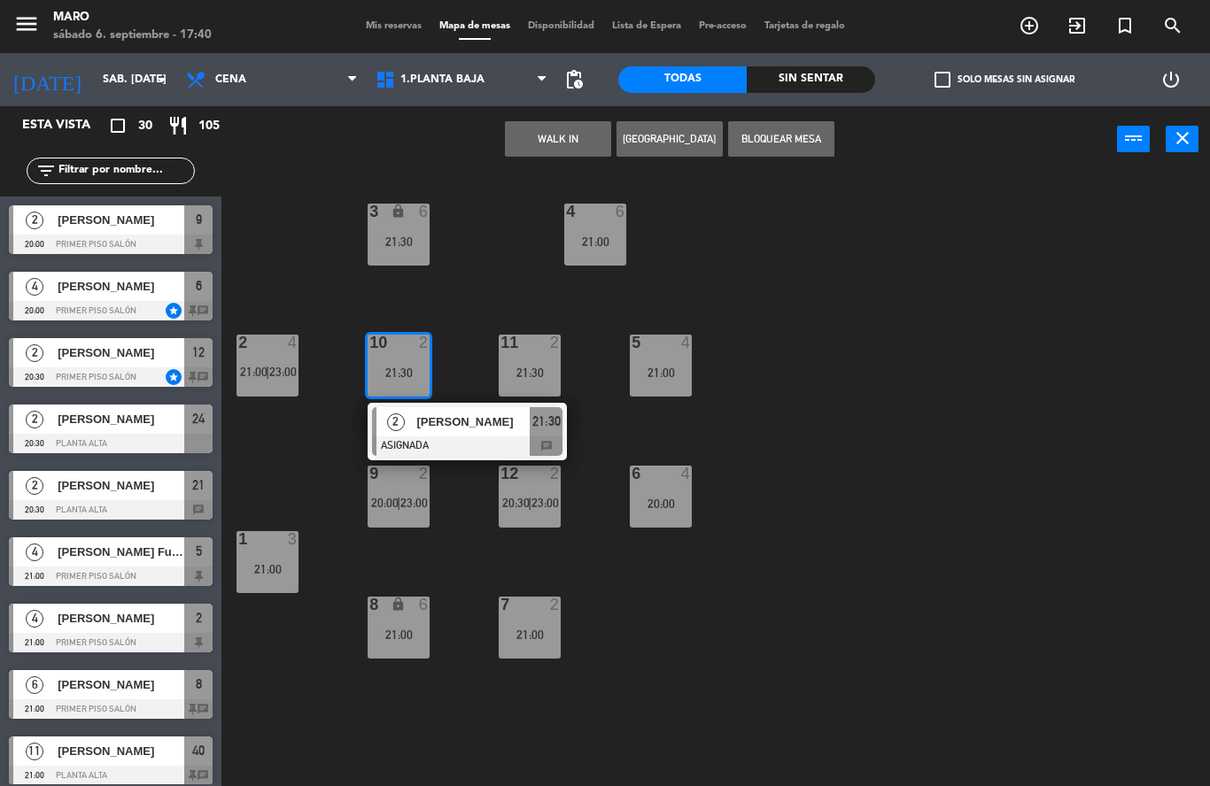
click at [791, 403] on div "3 lock 6 21:30 4 6 21:00 2 4 21:00 | 23:00 10 2 21:30 2 [PERSON_NAME] ASIGNADA …" at bounding box center [722, 480] width 976 height 614
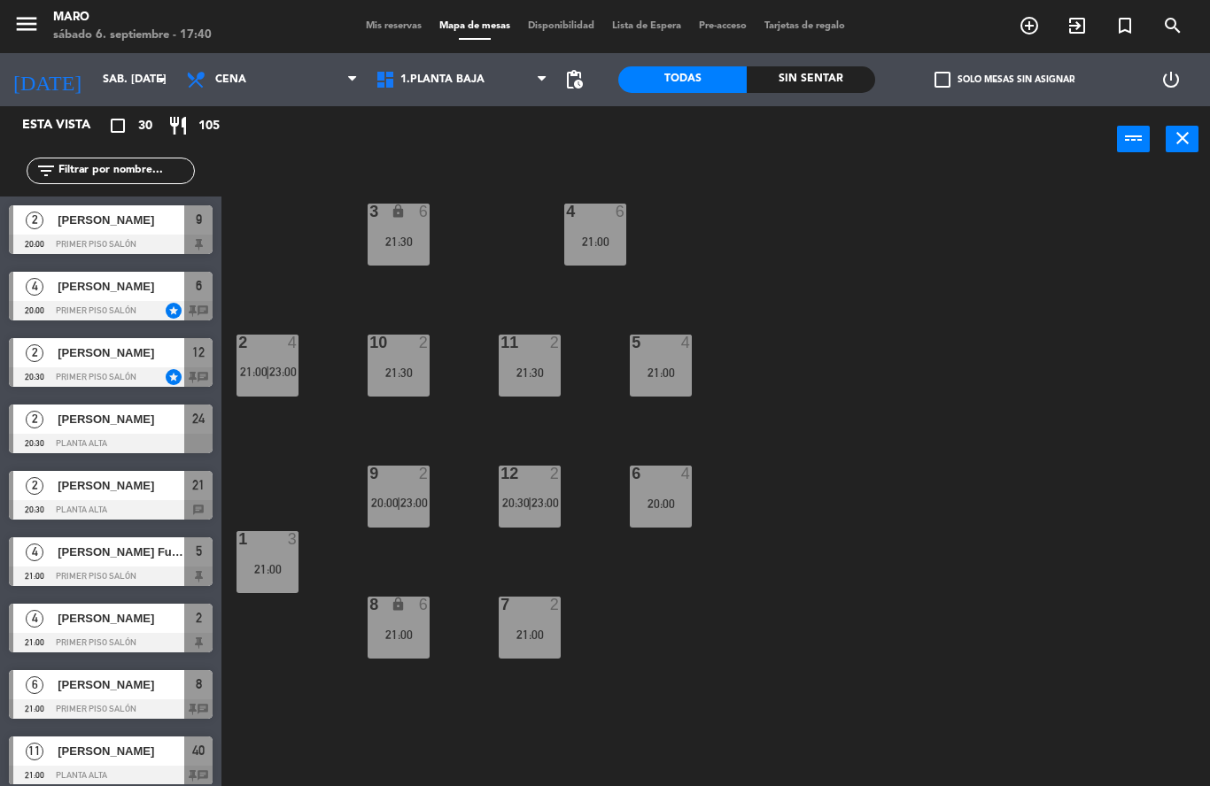
click at [535, 493] on div "12 2 20:30 | 23:00" at bounding box center [530, 497] width 62 height 62
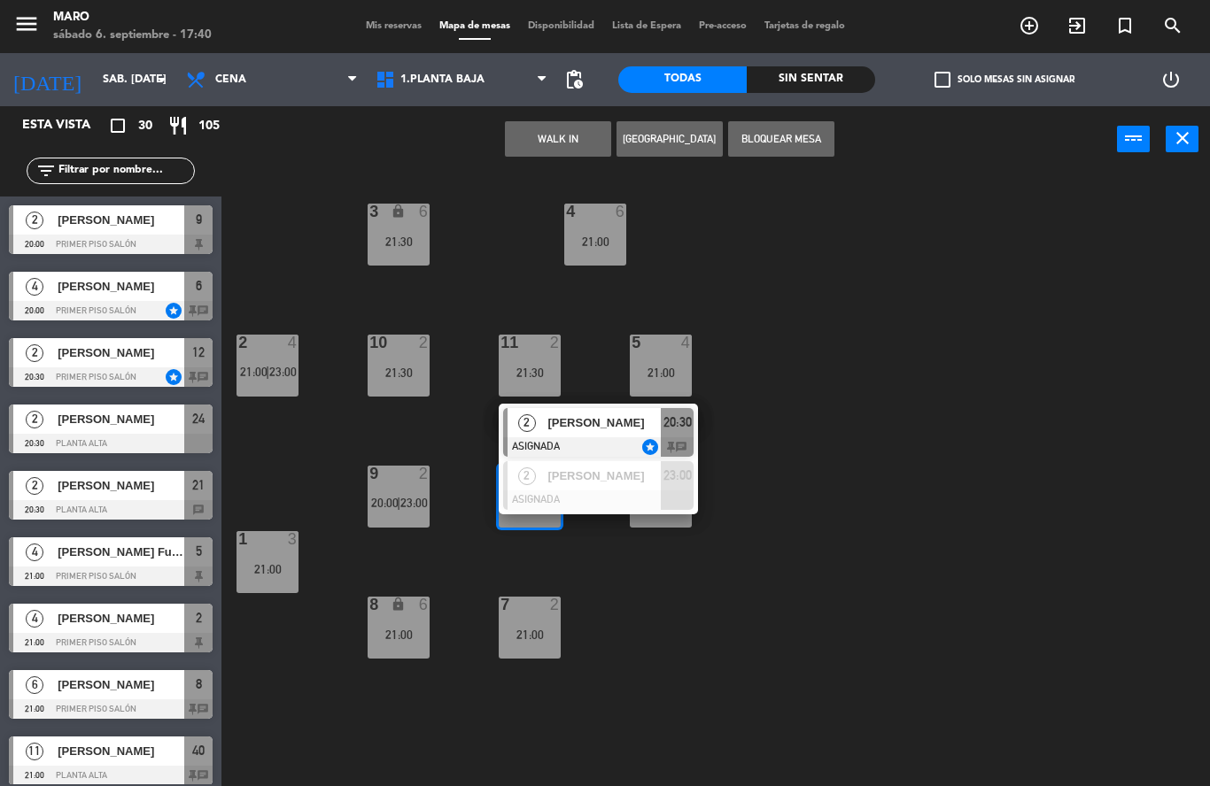
click at [680, 627] on div "3 lock 6 21:30 4 6 21:00 2 4 21:00 | 23:00 10 2 21:30 11 2 21:30 5 4 21:00 12 2…" at bounding box center [722, 480] width 976 height 614
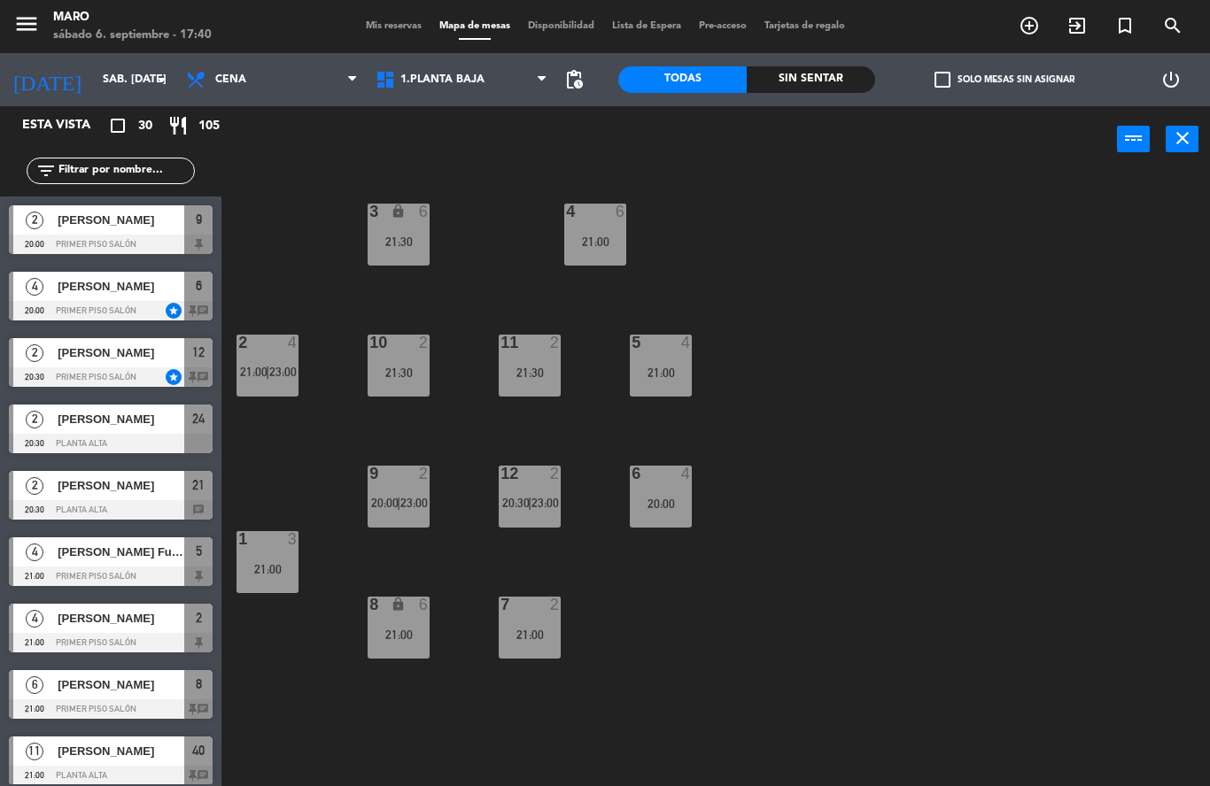
click at [415, 507] on span "23:00" at bounding box center [413, 503] width 27 height 14
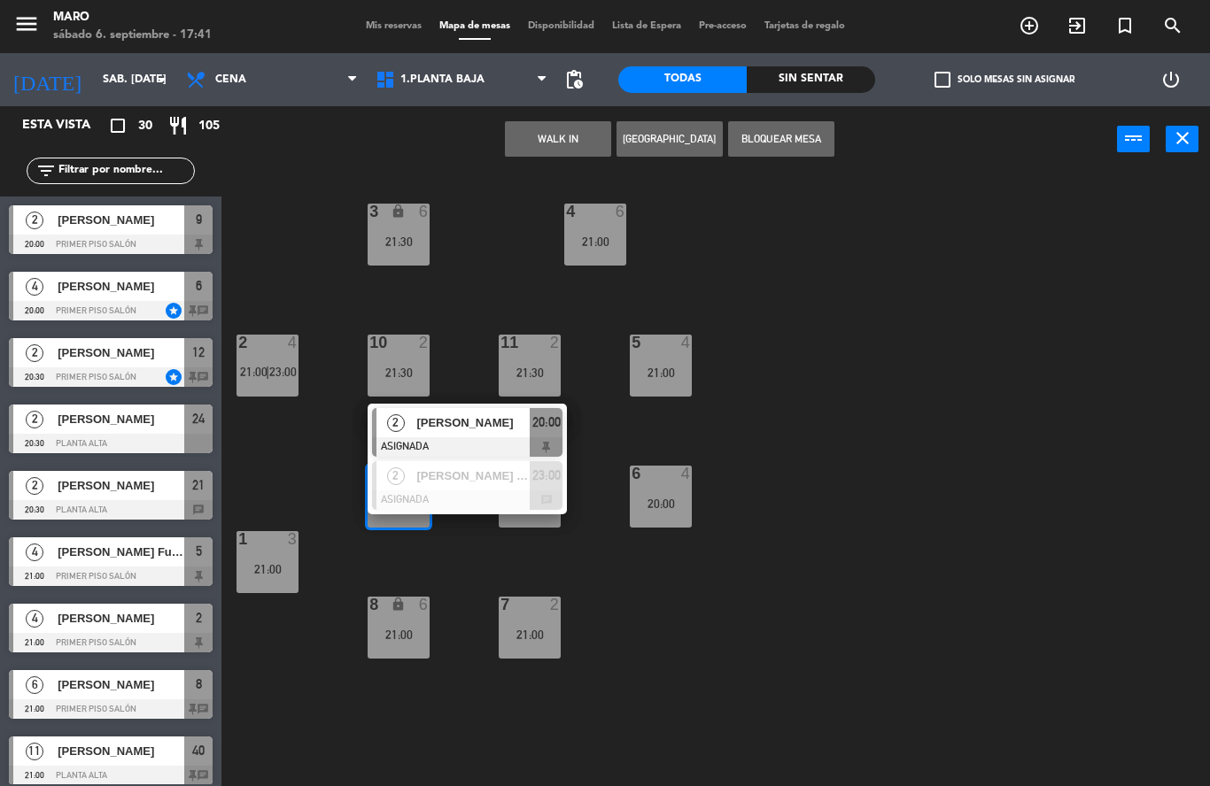
click at [767, 425] on div "3 lock 6 21:30 4 6 21:00 2 4 21:00 | 23:00 10 2 21:30 11 2 21:30 5 4 21:00 12 2…" at bounding box center [722, 480] width 976 height 614
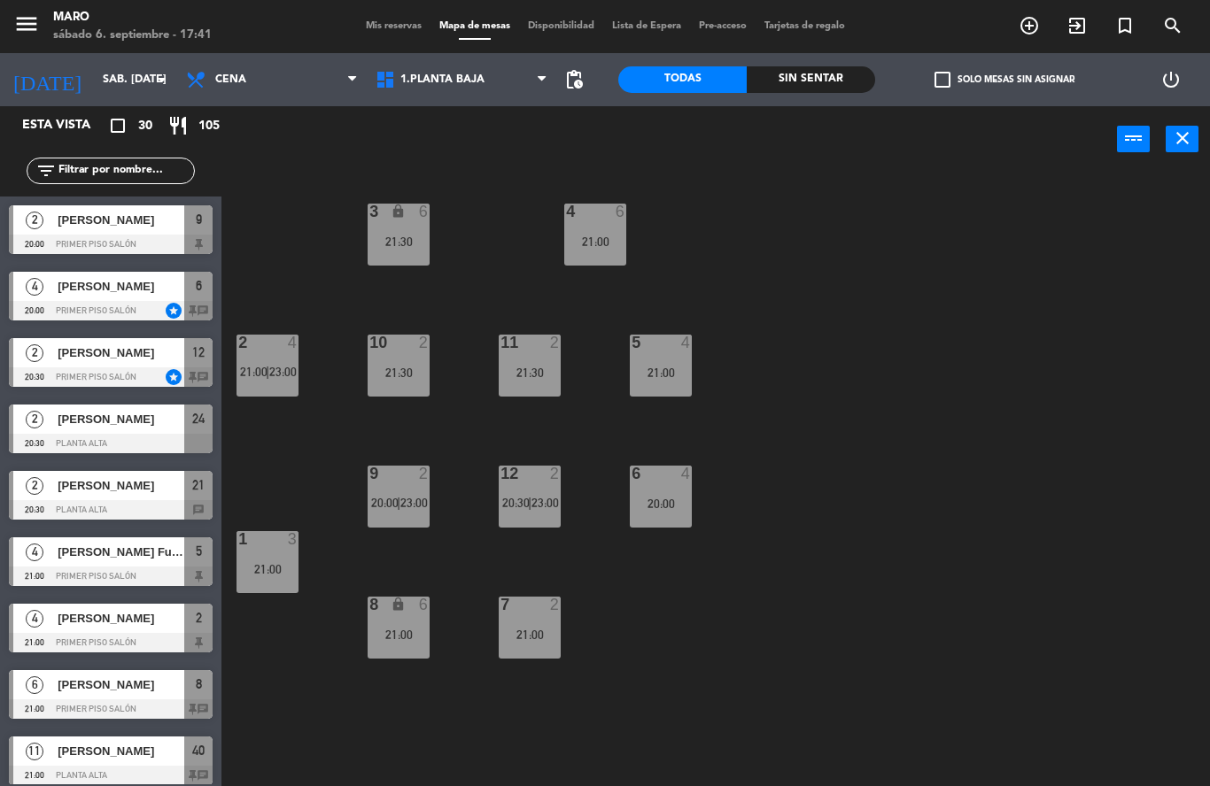
click at [528, 631] on div "21:00" at bounding box center [530, 635] width 62 height 12
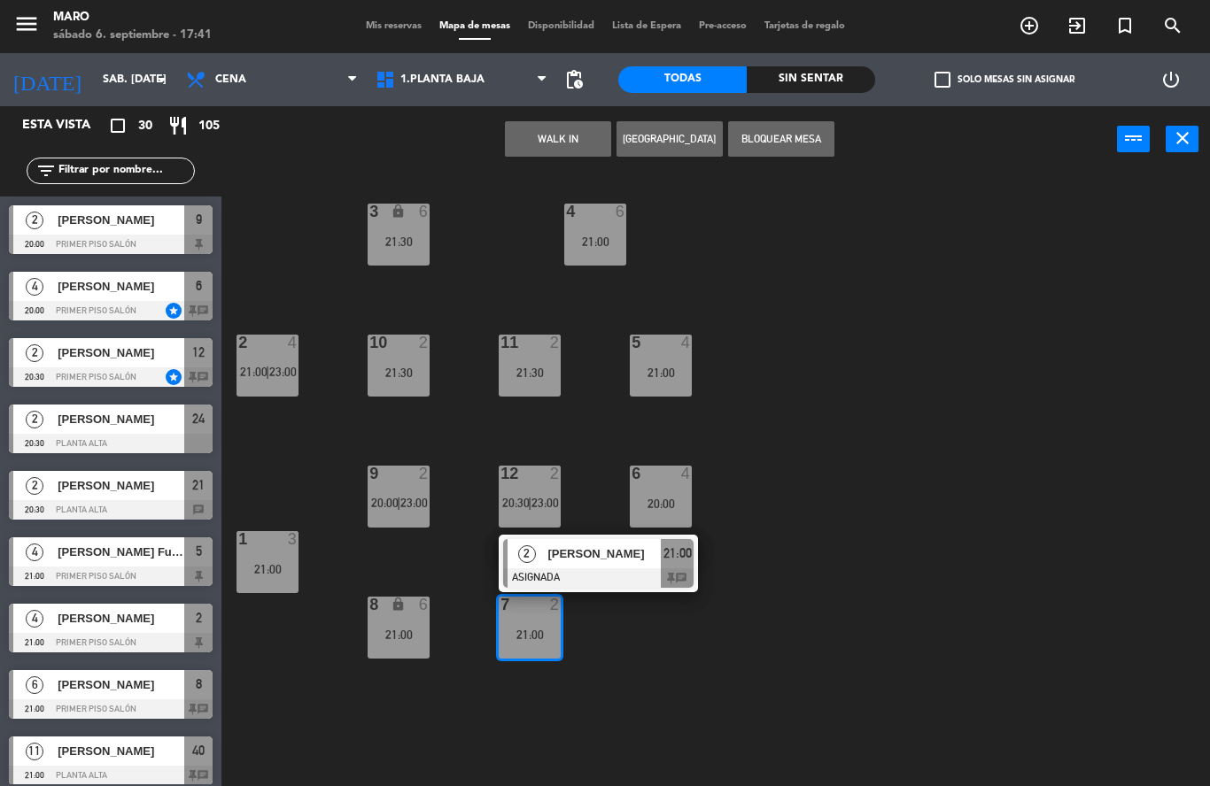
click at [638, 694] on div "3 lock 6 21:30 4 6 21:00 2 4 21:00 | 23:00 10 2 21:30 11 2 21:30 5 4 21:00 12 2…" at bounding box center [722, 480] width 976 height 614
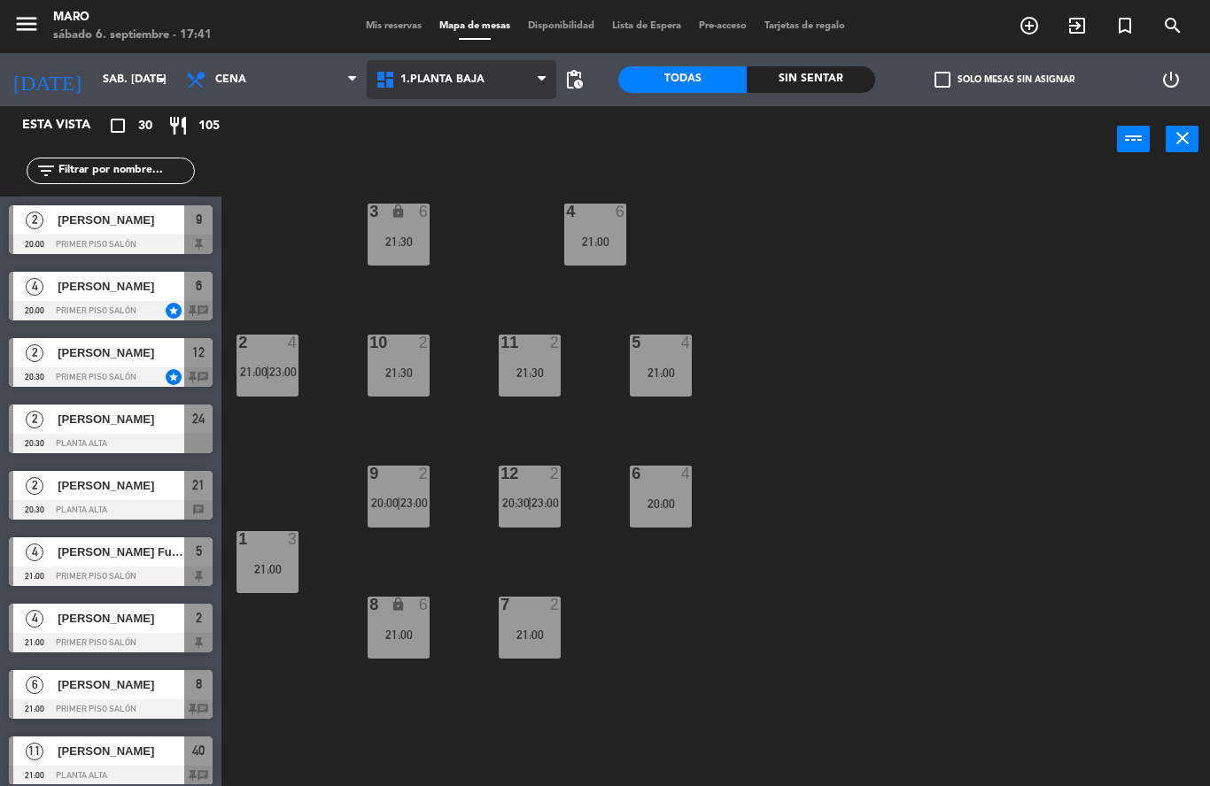
click at [490, 69] on span "1.Planta baja" at bounding box center [462, 79] width 190 height 39
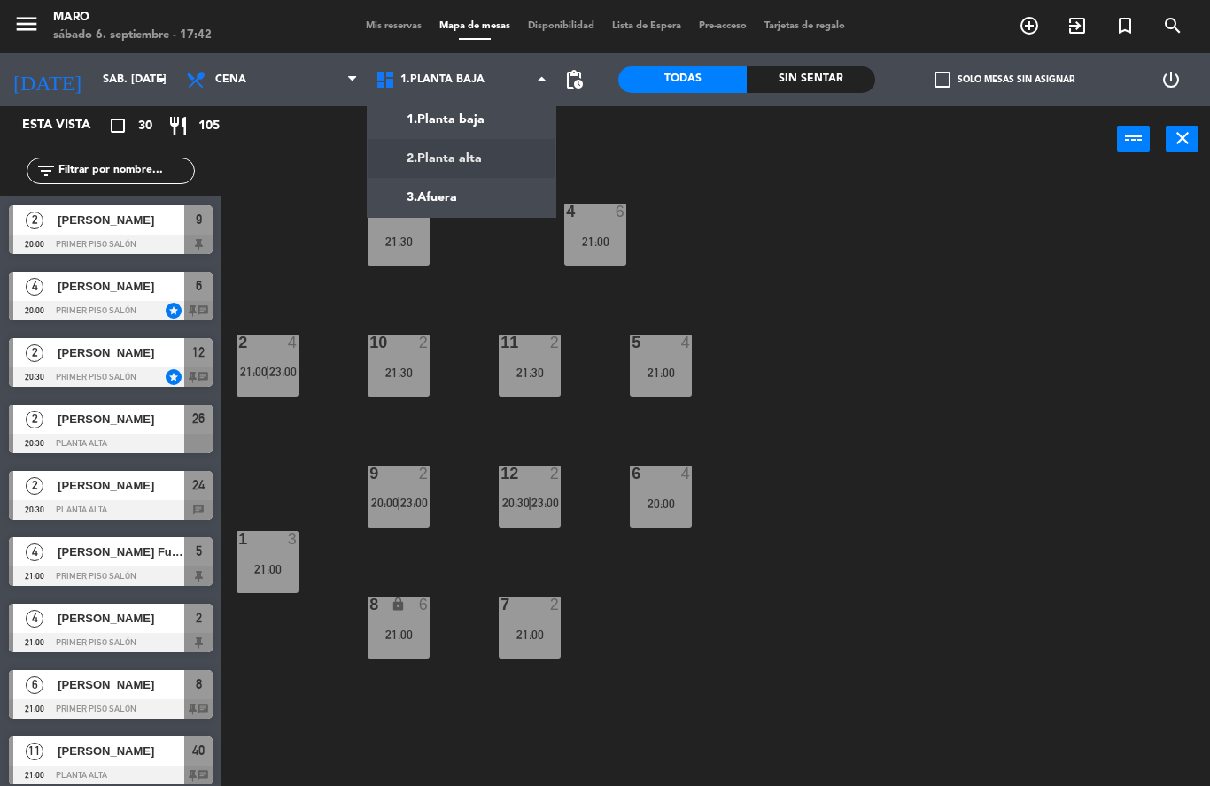
click at [866, 360] on div "3 lock 6 21:30 4 6 21:00 2 4 21:00 | 23:00 10 2 21:30 11 2 21:30 5 4 21:00 12 2…" at bounding box center [722, 480] width 976 height 614
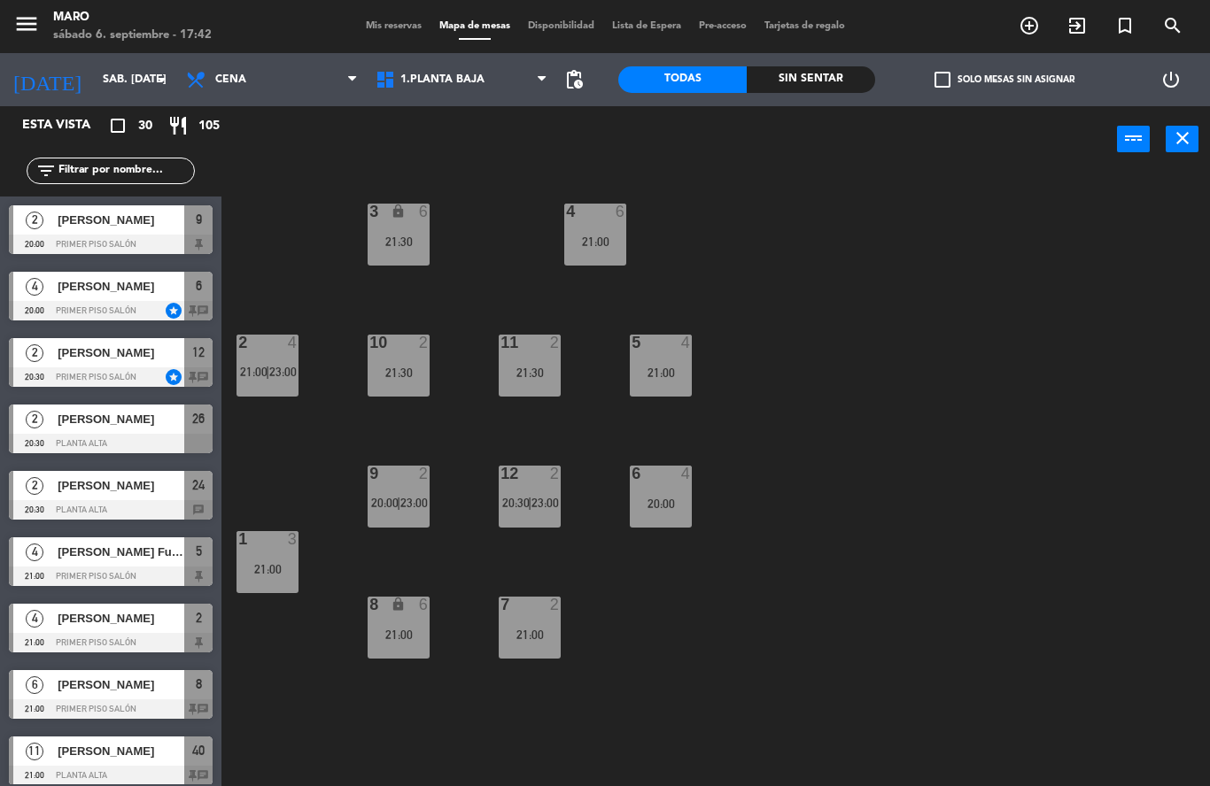
click at [666, 346] on div at bounding box center [660, 343] width 29 height 16
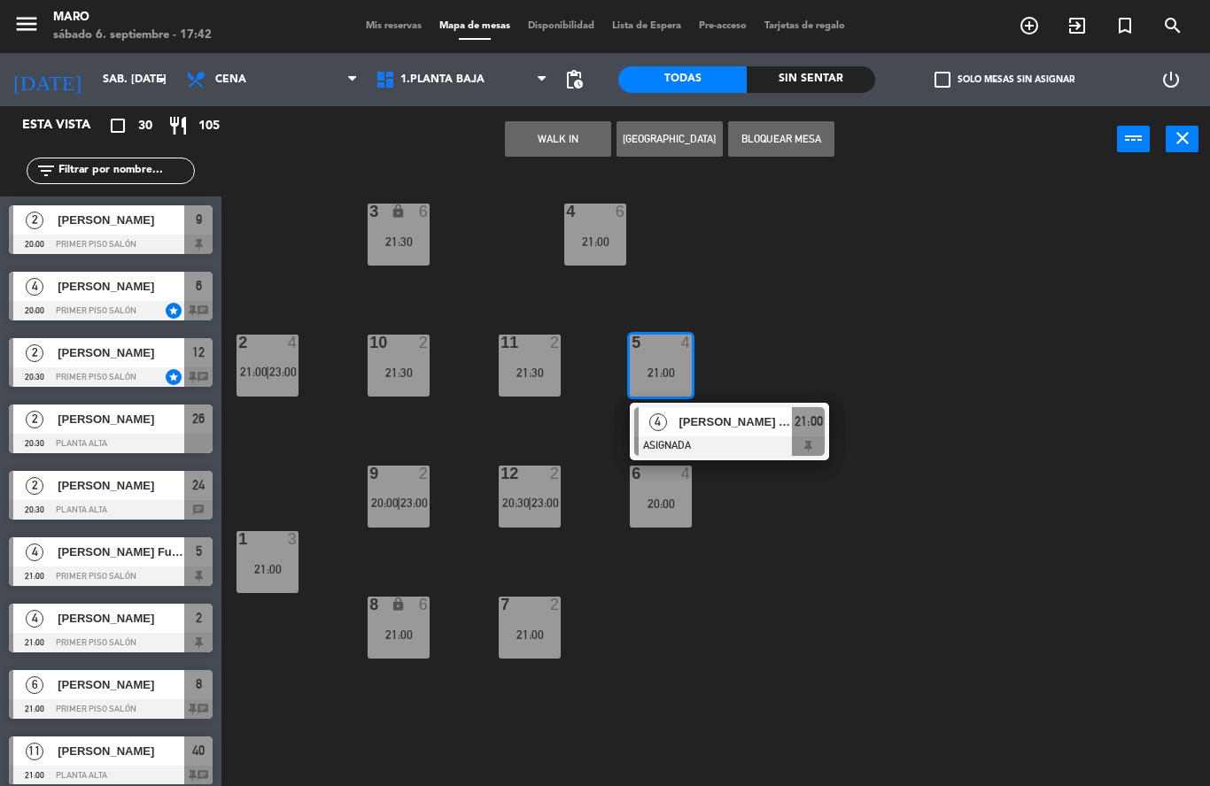
click at [811, 516] on div "3 lock 6 21:30 4 6 21:00 2 4 21:00 | 23:00 10 2 21:30 11 2 21:30 5 4 21:00 4 [P…" at bounding box center [722, 480] width 976 height 614
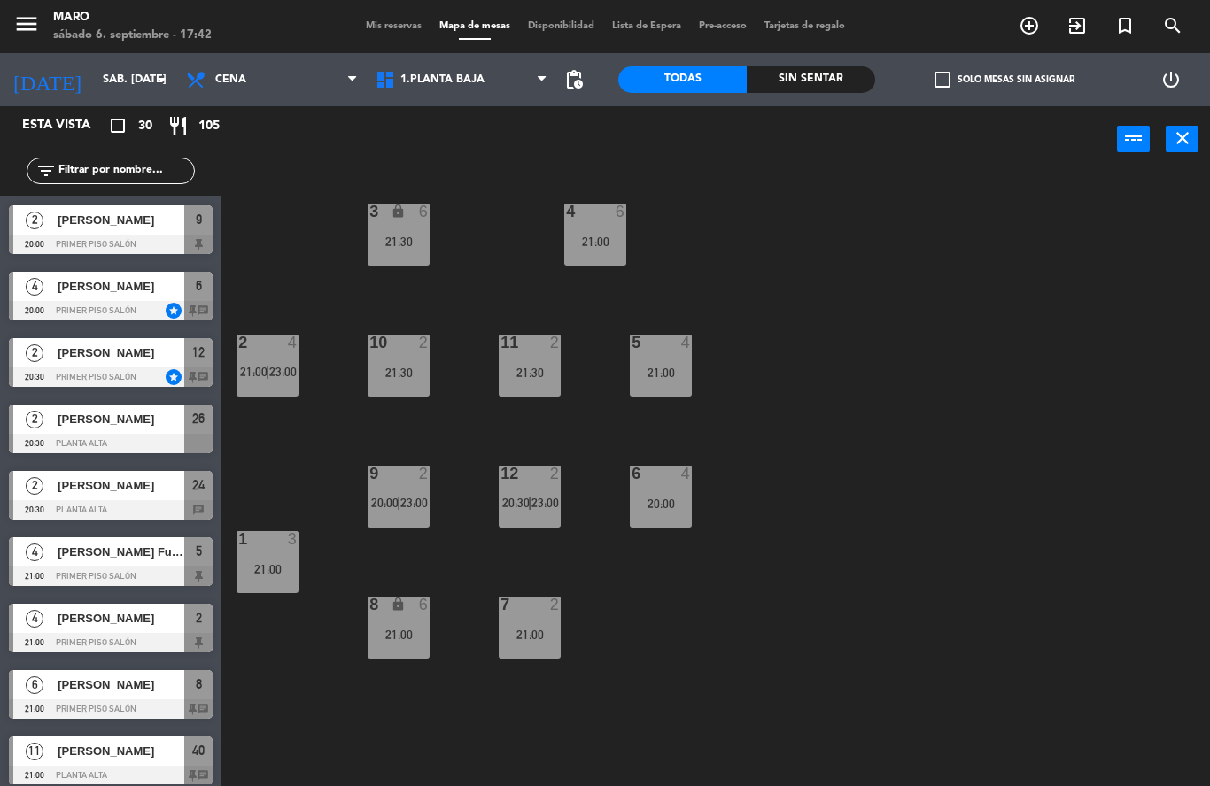
click at [410, 356] on div "10 2 21:30" at bounding box center [399, 366] width 62 height 62
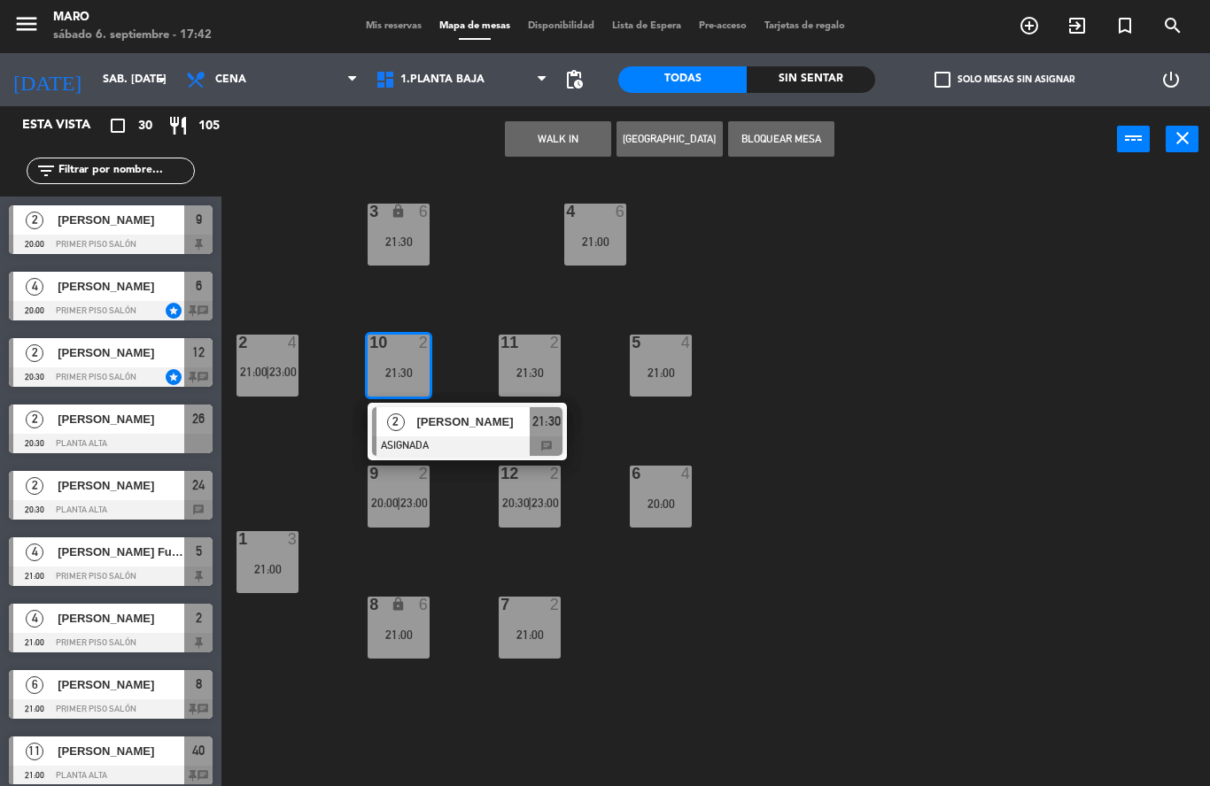
click at [715, 436] on div "3 lock 6 21:30 4 6 21:00 2 4 21:00 | 23:00 10 2 21:30 2 [PERSON_NAME] ASIGNADA …" at bounding box center [722, 480] width 976 height 614
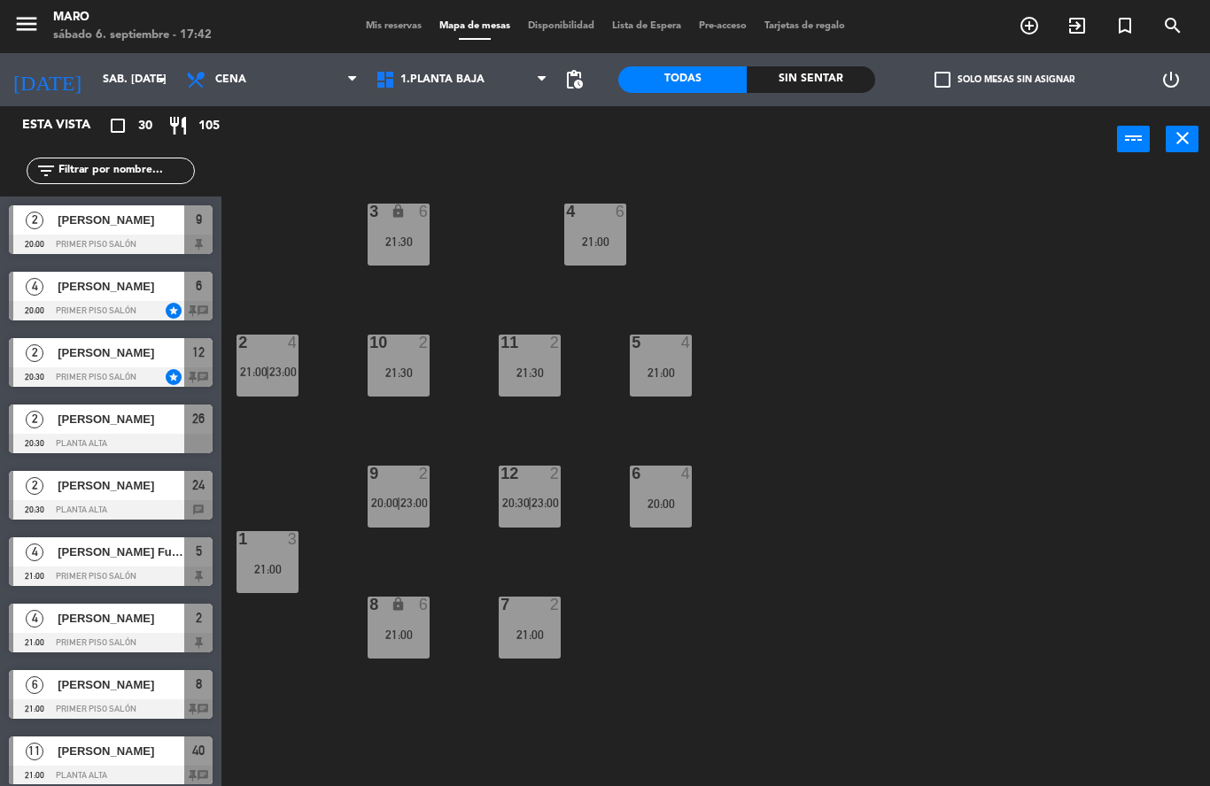
click at [414, 492] on div "9 2 20:00 | 23:00" at bounding box center [399, 497] width 62 height 62
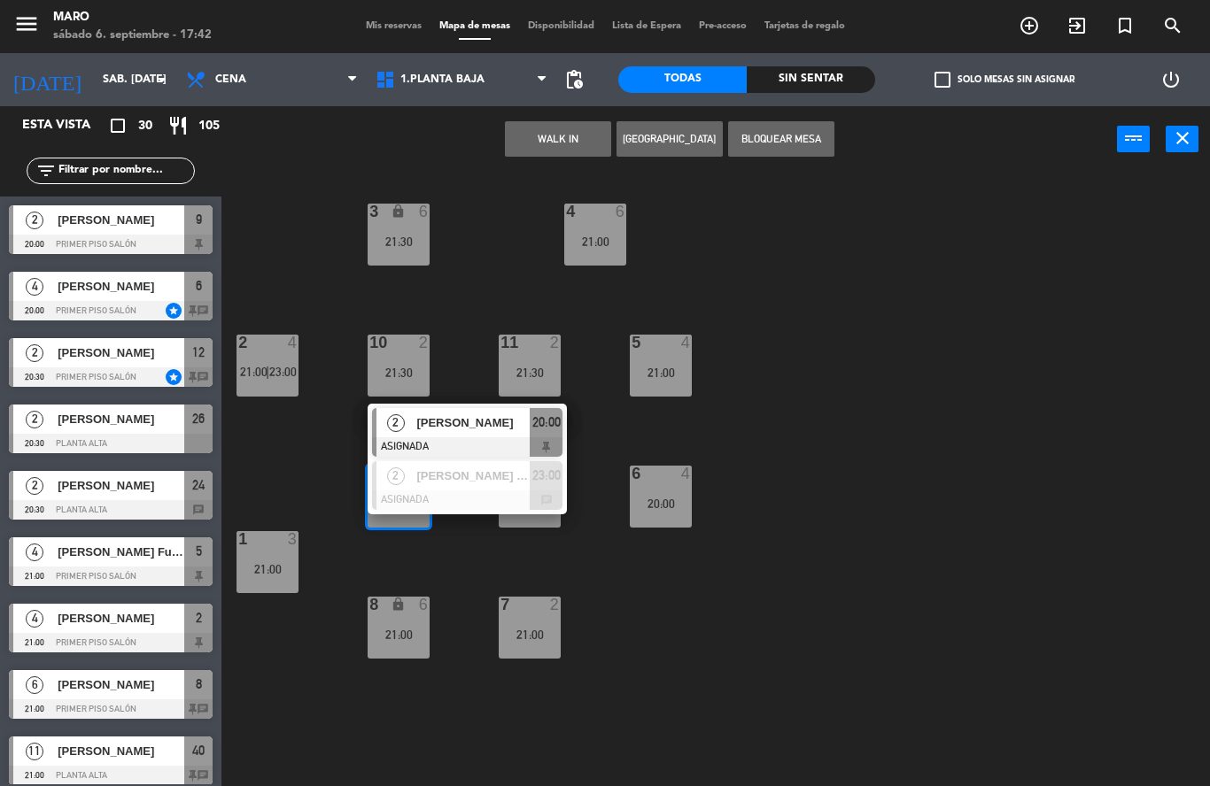
click at [826, 432] on div "3 lock 6 21:30 4 6 21:00 2 4 21:00 | 23:00 10 2 21:30 11 2 21:30 5 4 21:00 12 2…" at bounding box center [722, 480] width 976 height 614
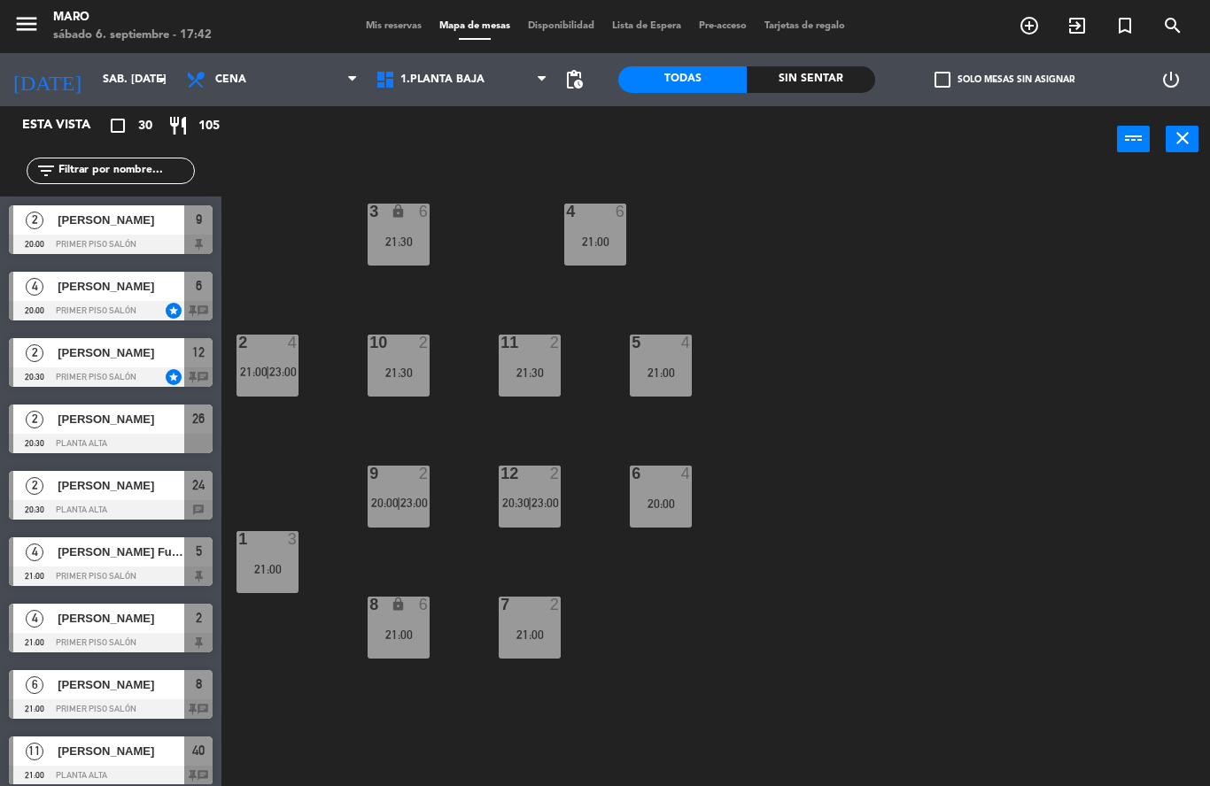
click at [534, 510] on span "23:00" at bounding box center [544, 503] width 27 height 14
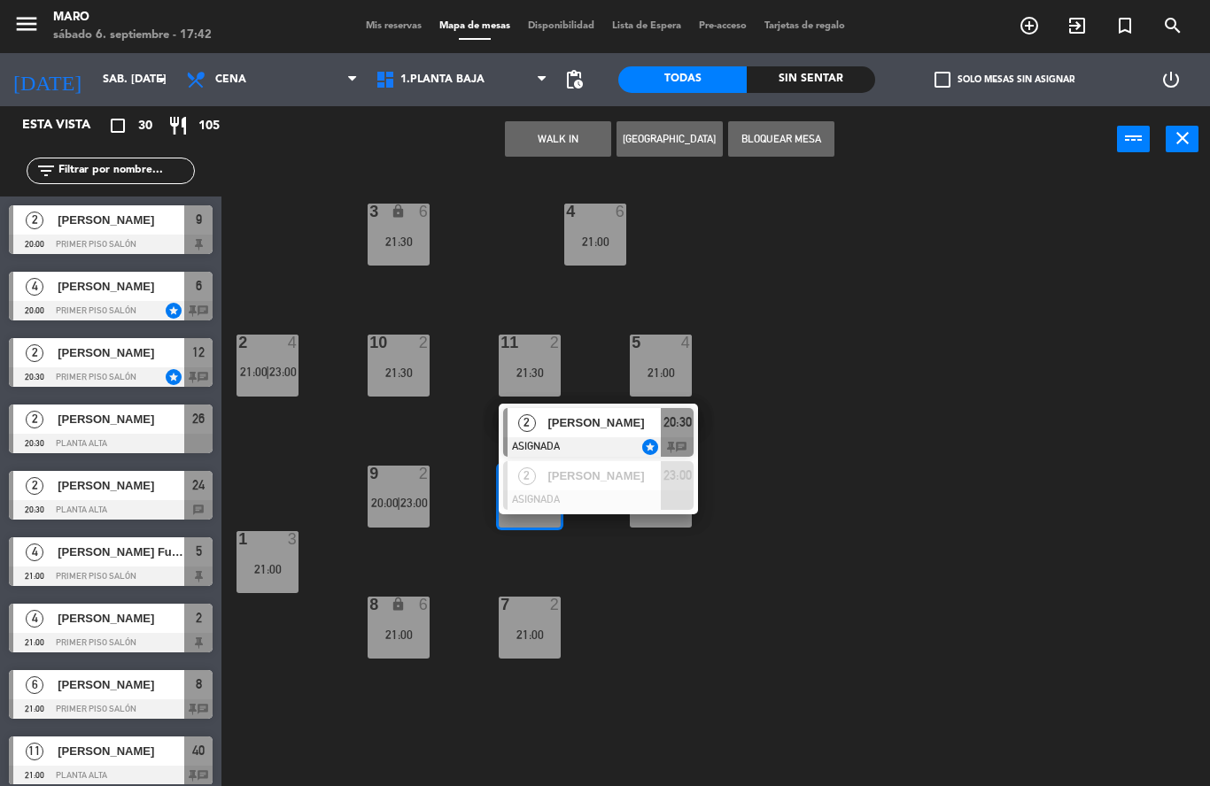
click at [796, 415] on div "3 lock 6 21:30 4 6 21:00 2 4 21:00 | 23:00 10 2 21:30 11 2 21:30 5 4 21:00 12 2…" at bounding box center [722, 480] width 976 height 614
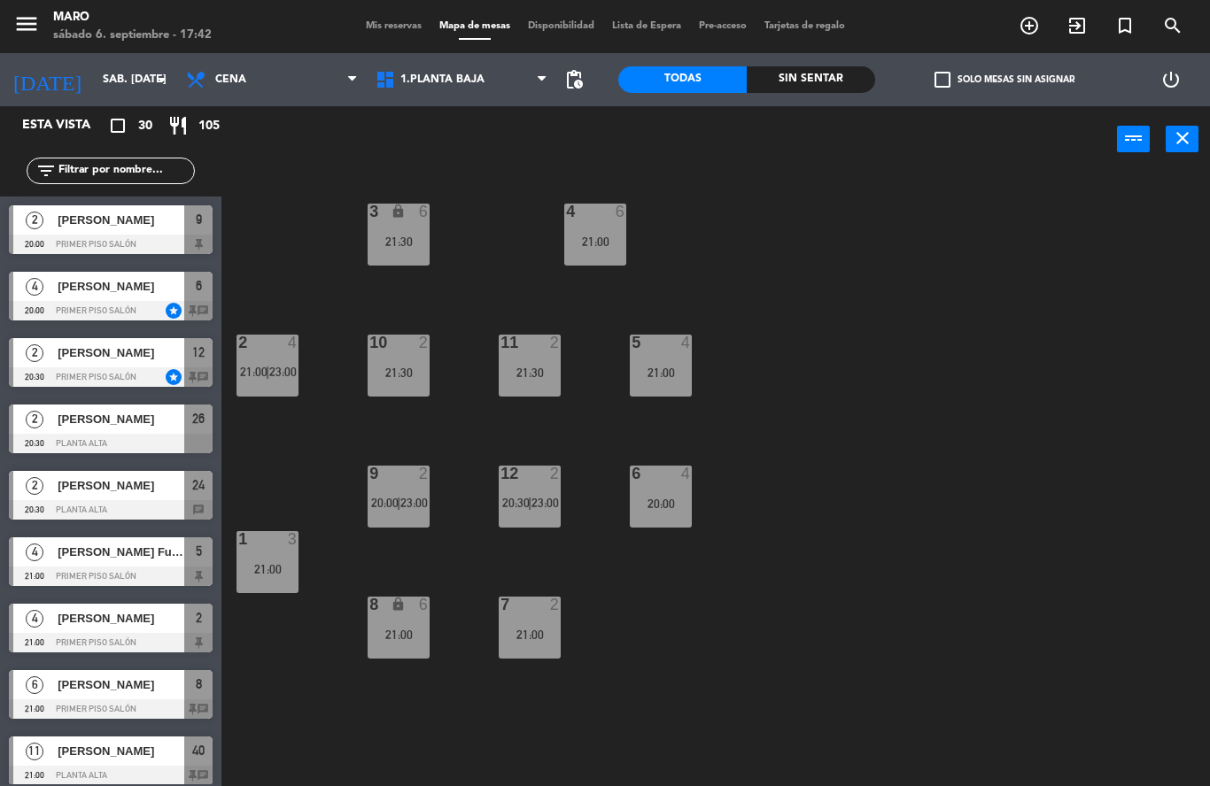
click at [530, 367] on div "21:30" at bounding box center [530, 373] width 62 height 12
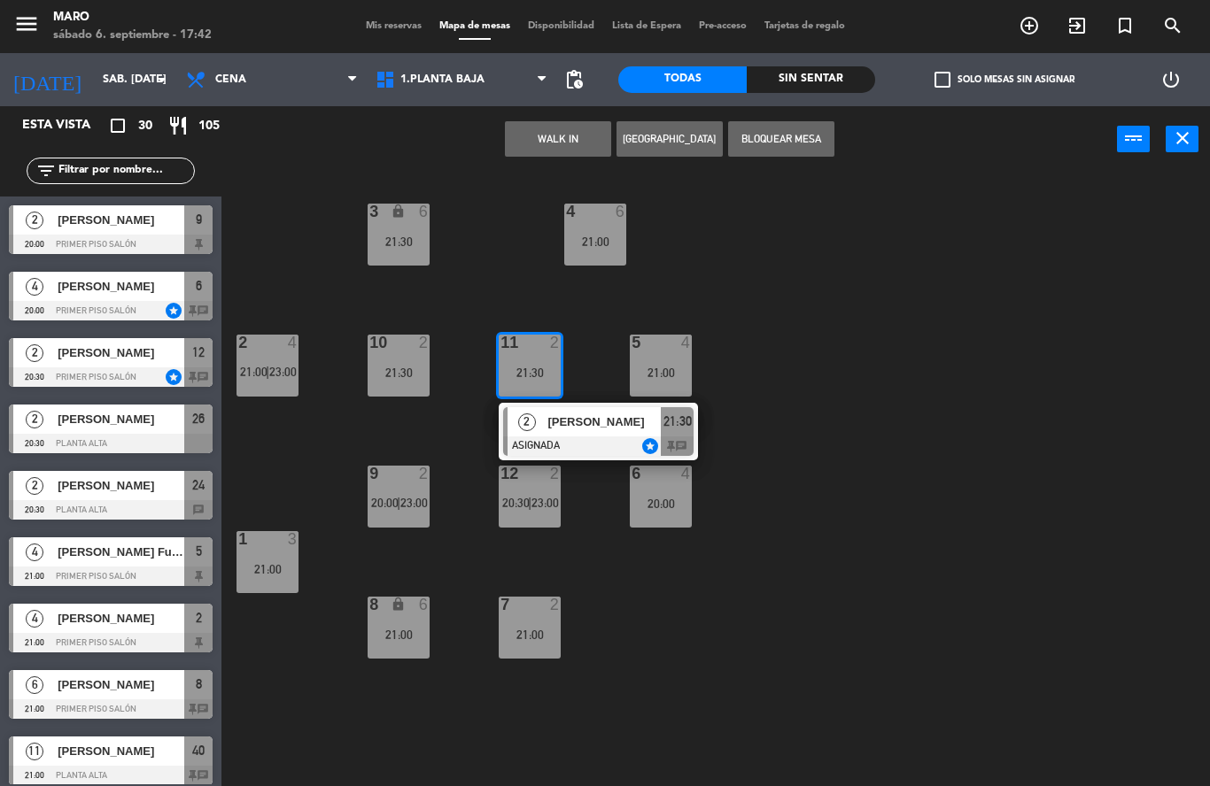
click at [777, 344] on div "3 lock 6 21:30 4 6 21:00 2 4 21:00 | 23:00 10 2 21:30 11 2 21:30 2 [PERSON_NAME…" at bounding box center [722, 480] width 976 height 614
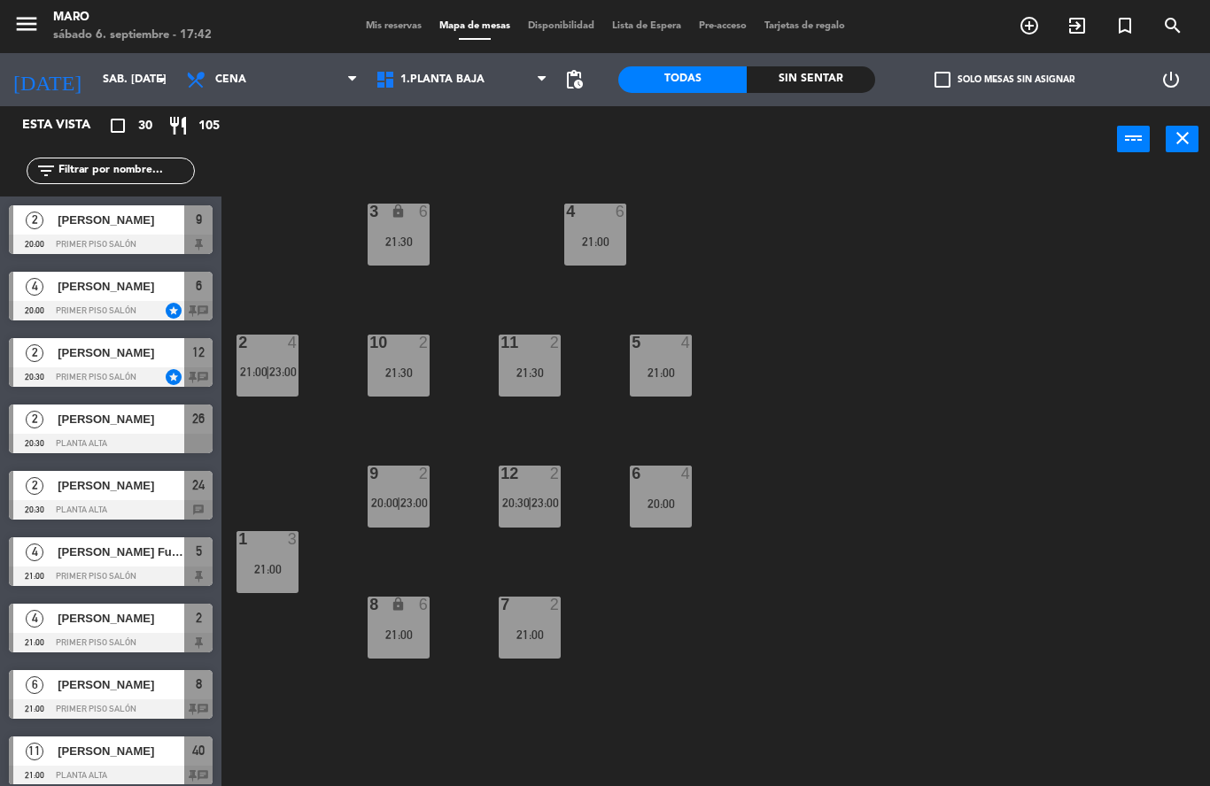
click at [390, 29] on span "Mis reservas" at bounding box center [394, 26] width 74 height 10
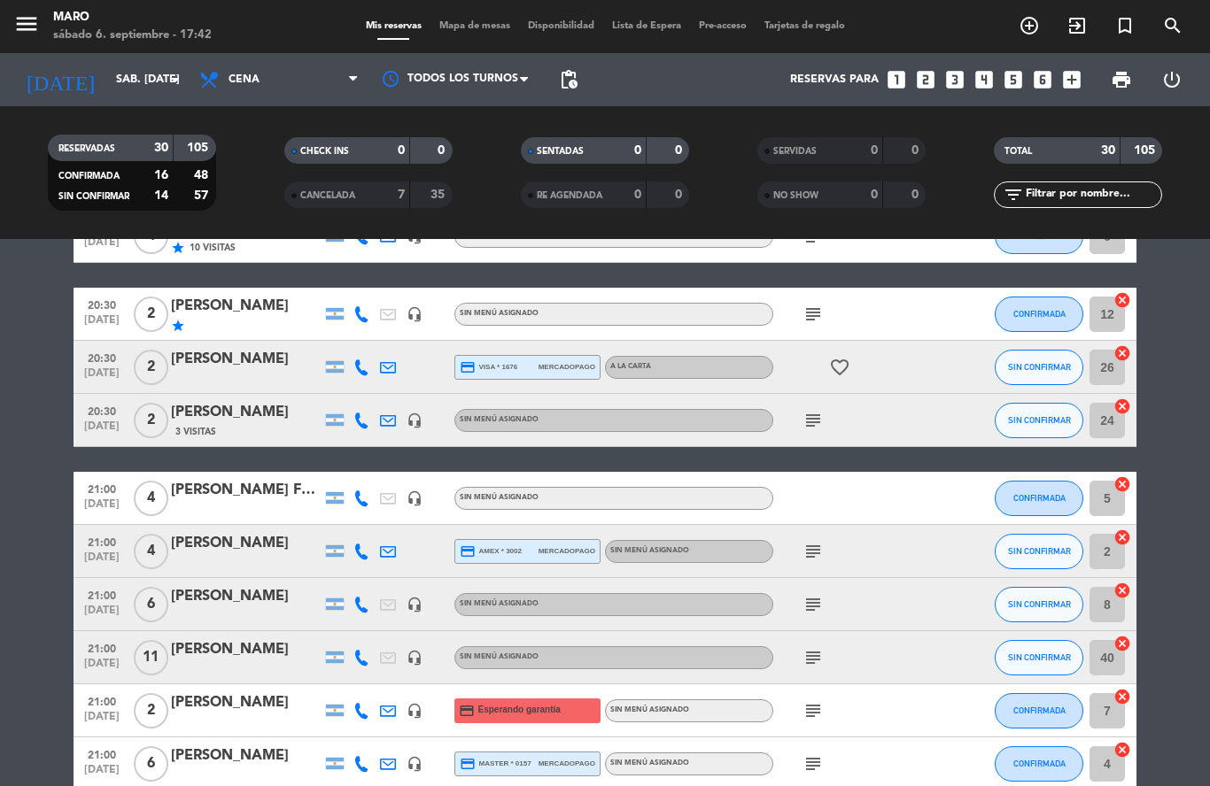
scroll to position [182, 0]
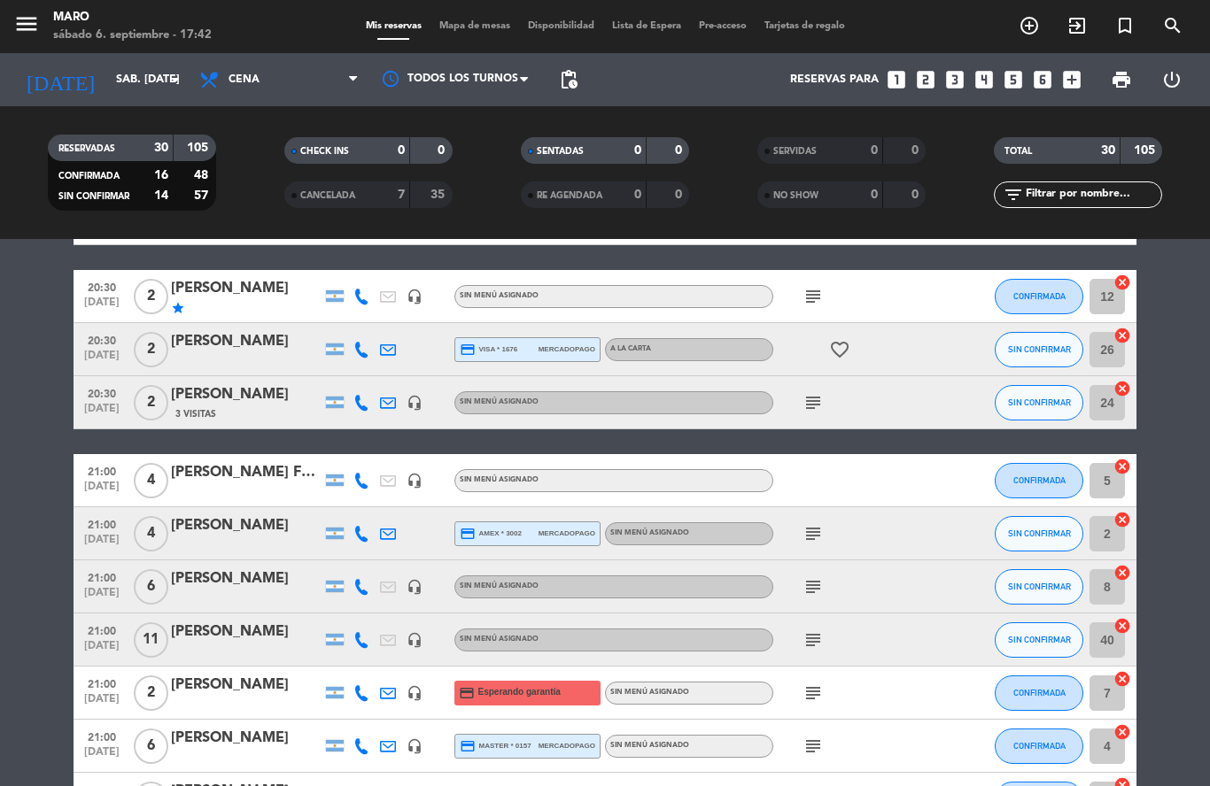
click at [1122, 670] on icon "cancel" at bounding box center [1122, 679] width 18 height 18
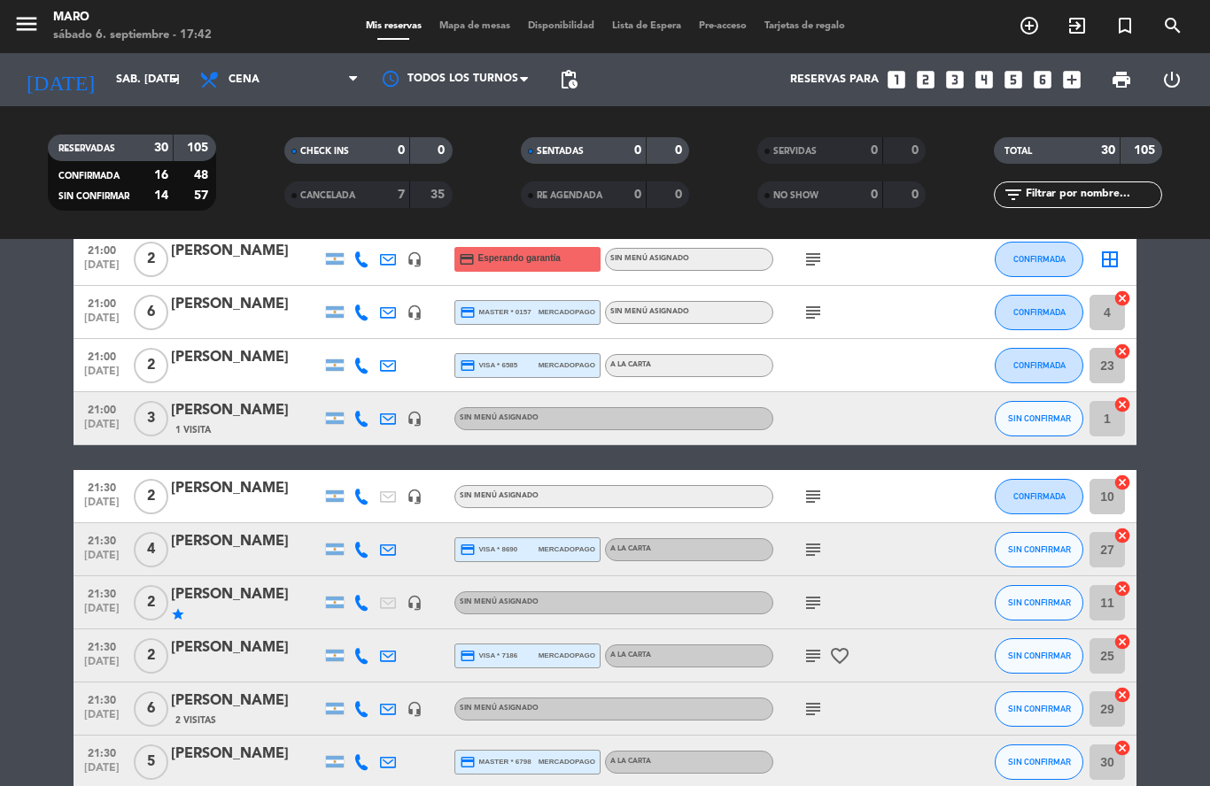
scroll to position [625, 0]
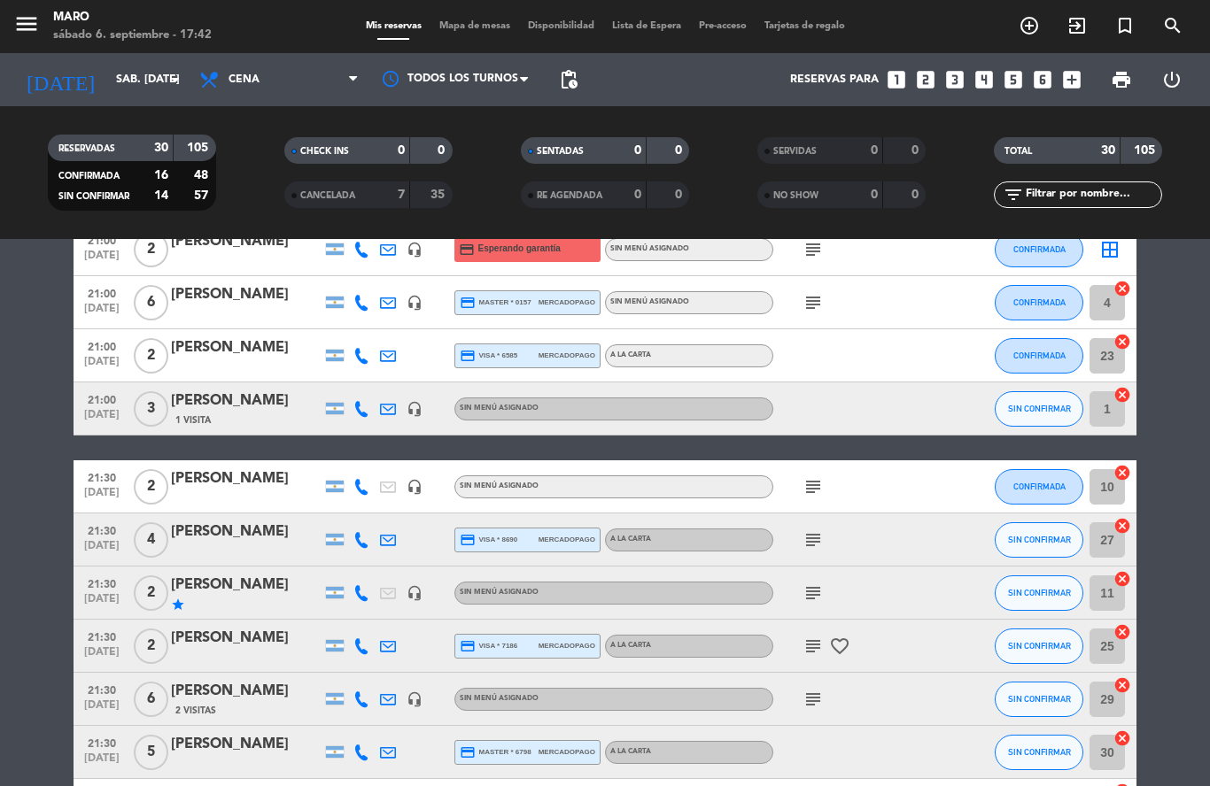
click at [1127, 677] on icon "cancel" at bounding box center [1122, 686] width 18 height 18
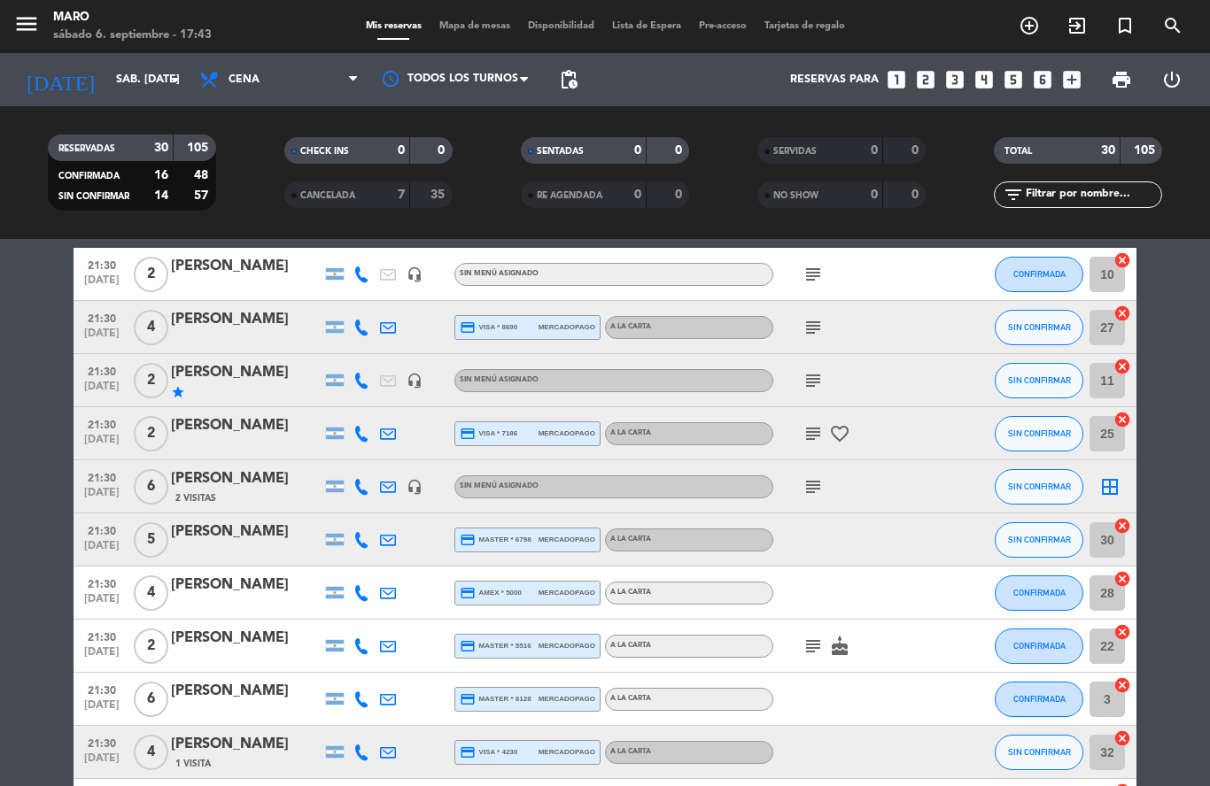
scroll to position [847, 0]
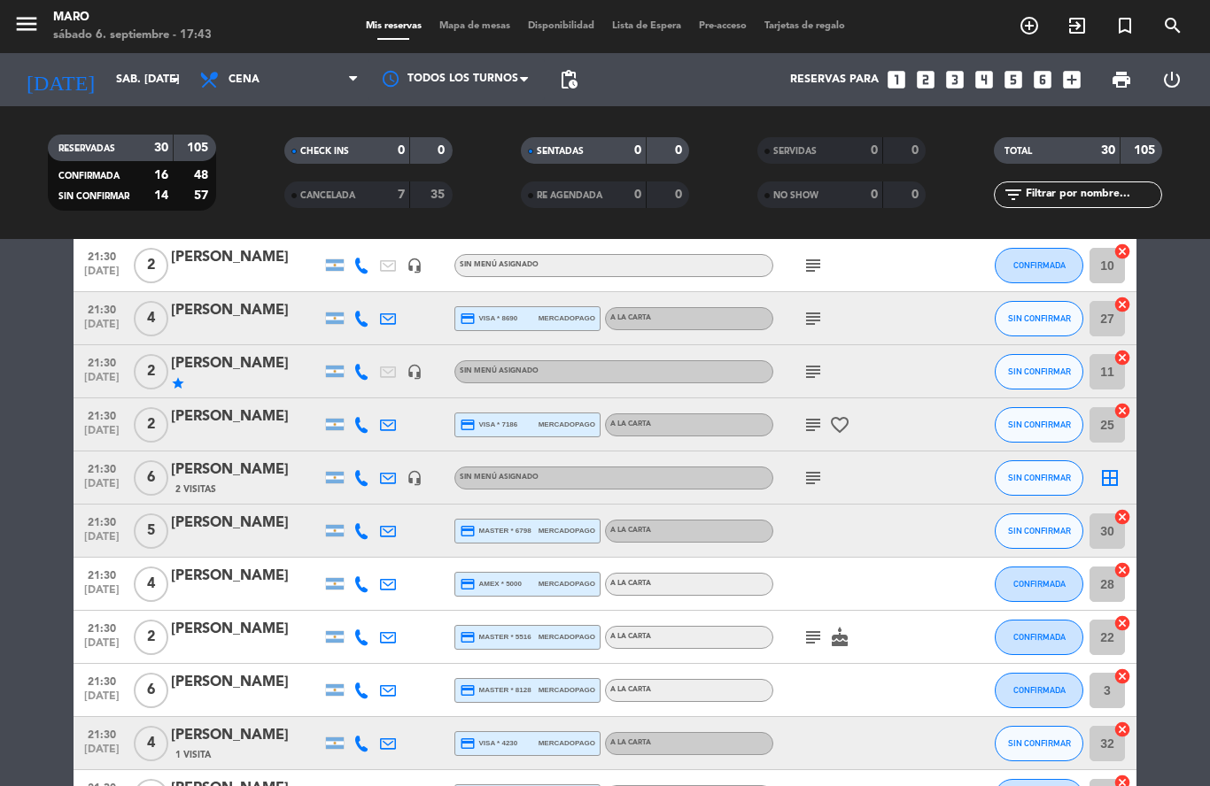
click at [1119, 668] on icon "cancel" at bounding box center [1122, 677] width 18 height 18
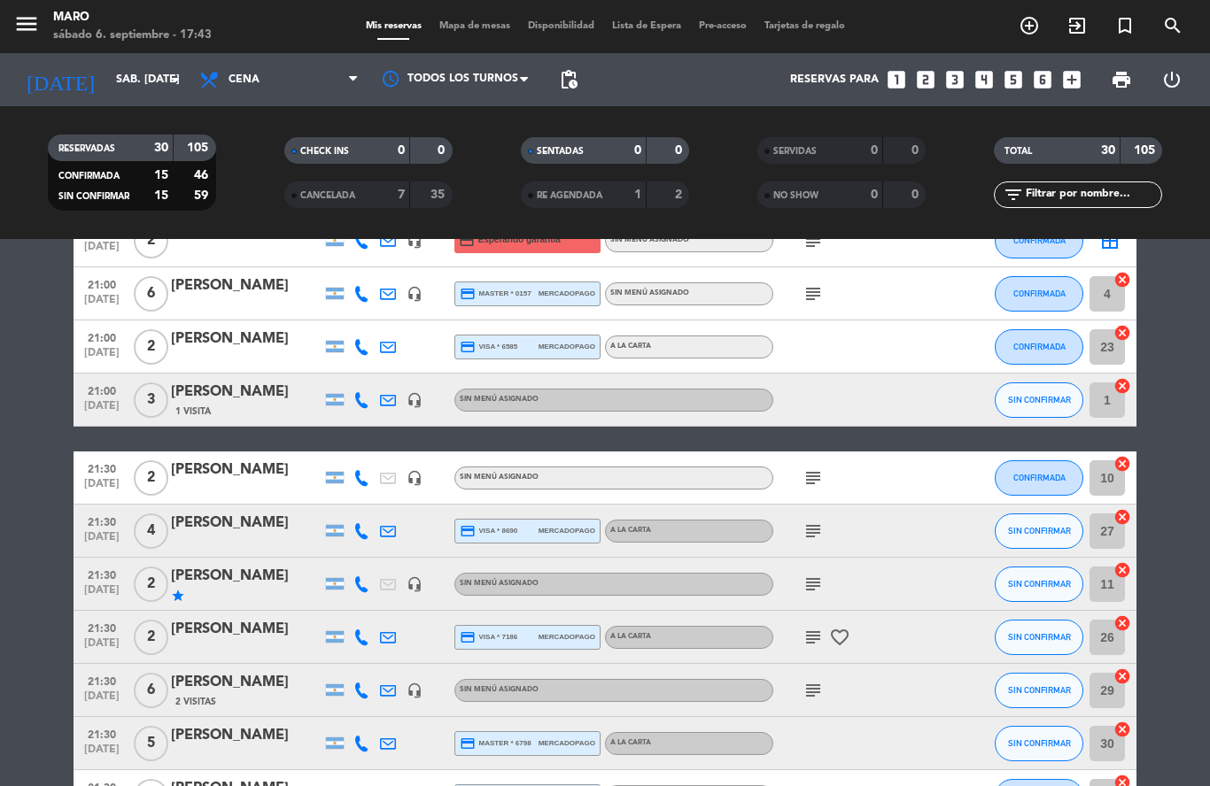
scroll to position [699, 0]
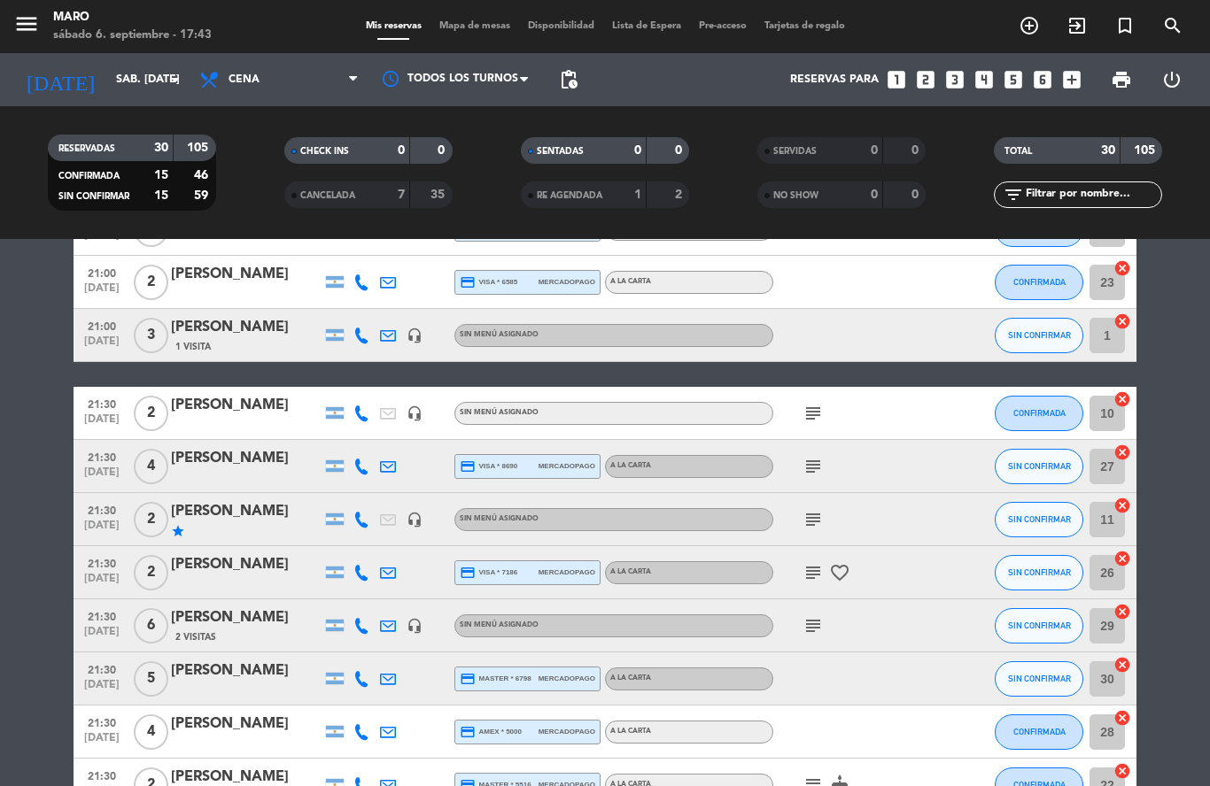
click at [1121, 603] on icon "cancel" at bounding box center [1122, 612] width 18 height 18
click at [1113, 616] on icon "border_all" at bounding box center [1109, 626] width 21 height 21
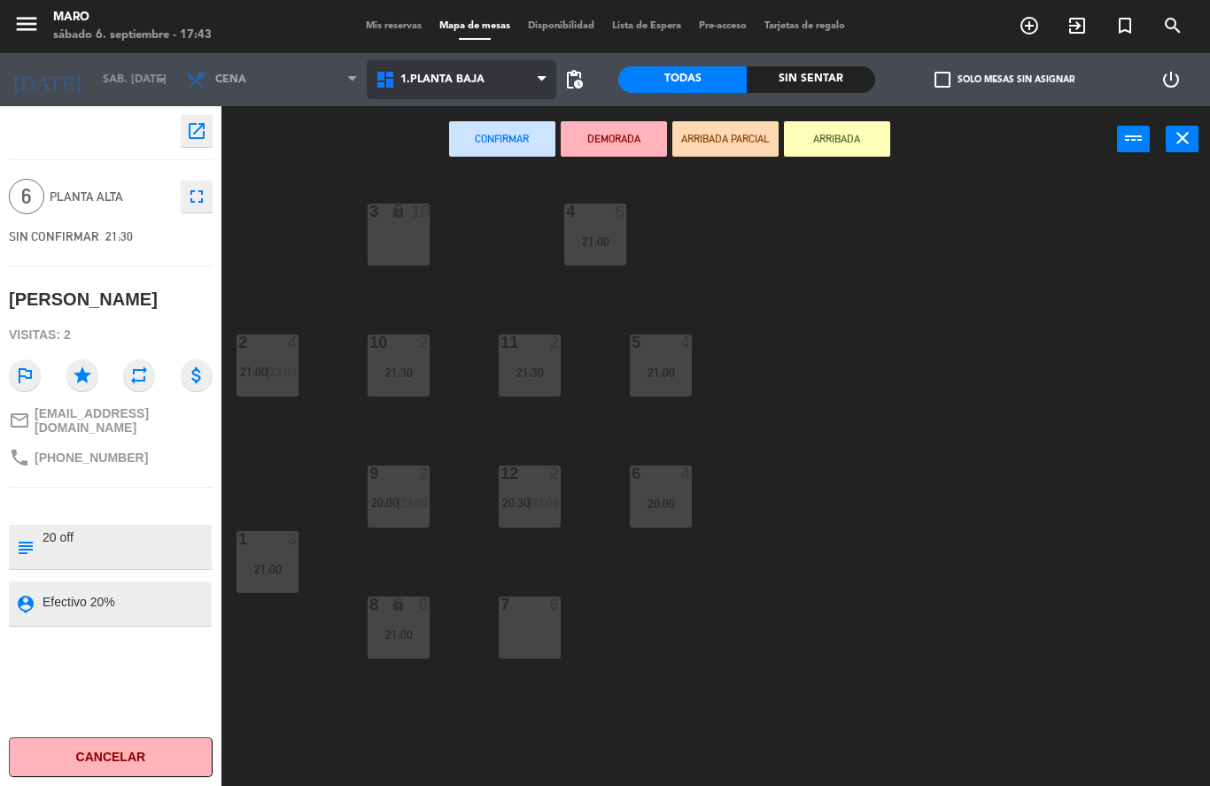
click at [479, 92] on span "1.Planta baja" at bounding box center [462, 79] width 190 height 39
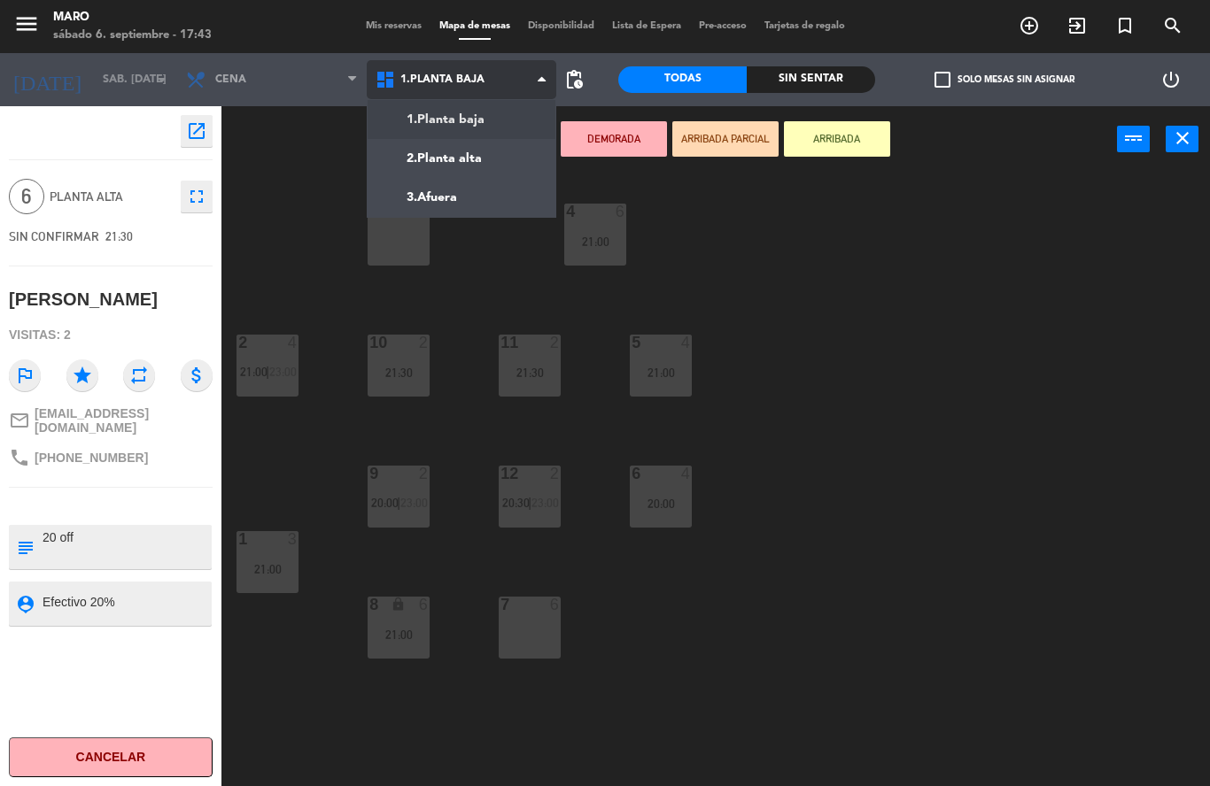
click at [466, 128] on ng-component "menu Maro sábado 6. septiembre - 17:43 Mis reservas Mapa de mesas Disponibilida…" at bounding box center [605, 393] width 1210 height 786
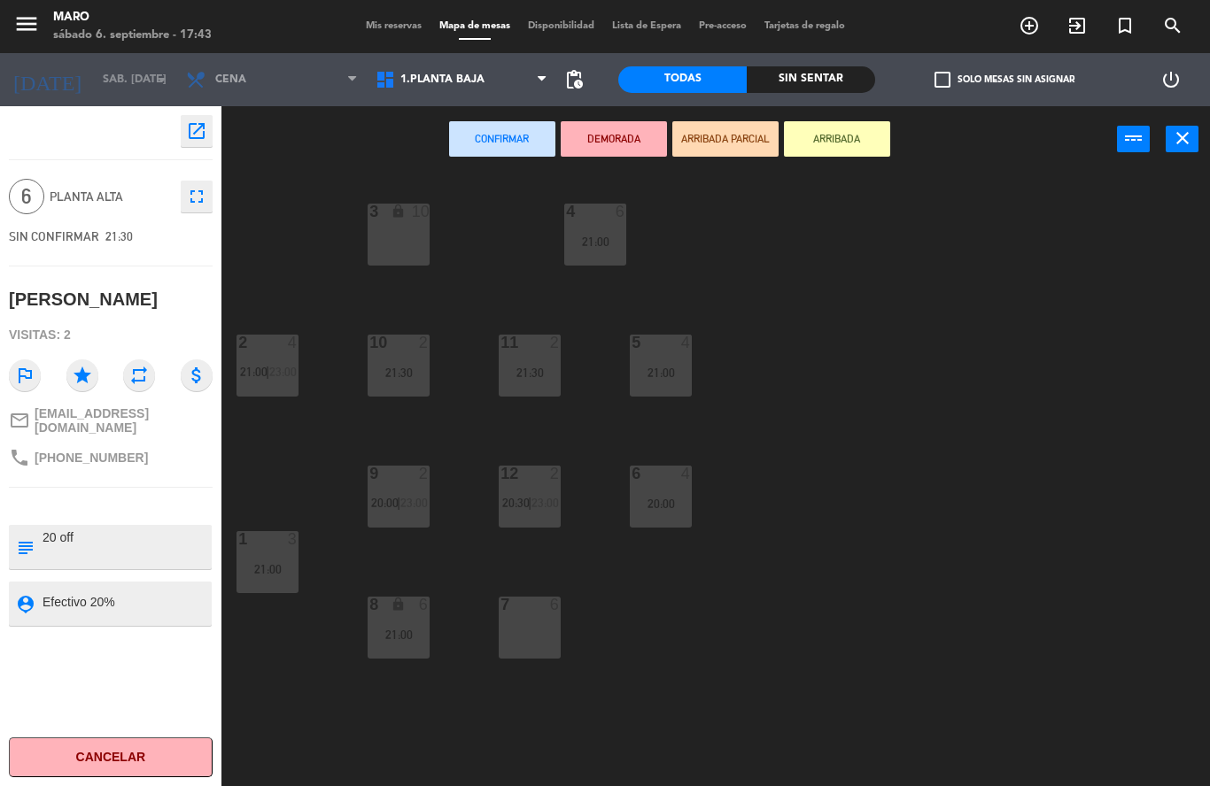
click at [410, 245] on div "3 lock 10" at bounding box center [399, 235] width 62 height 62
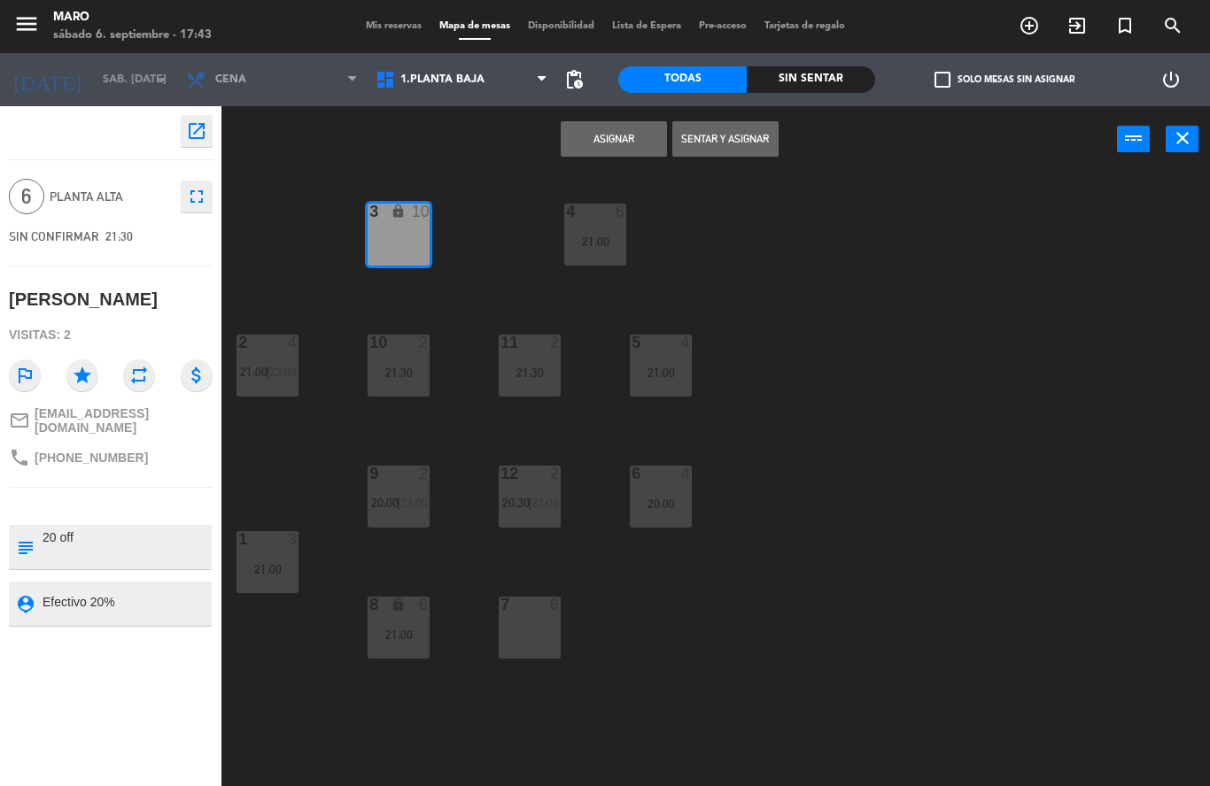
click at [600, 144] on button "Asignar" at bounding box center [614, 138] width 106 height 35
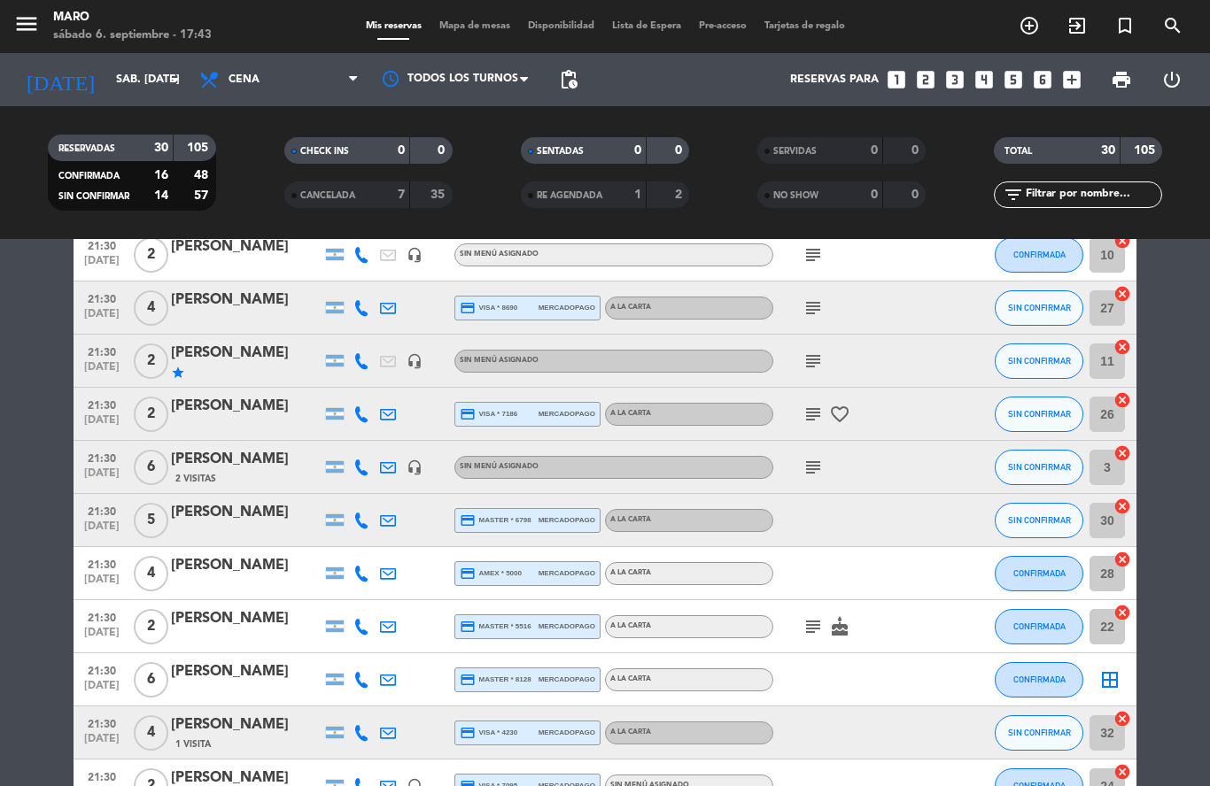
scroll to position [864, 0]
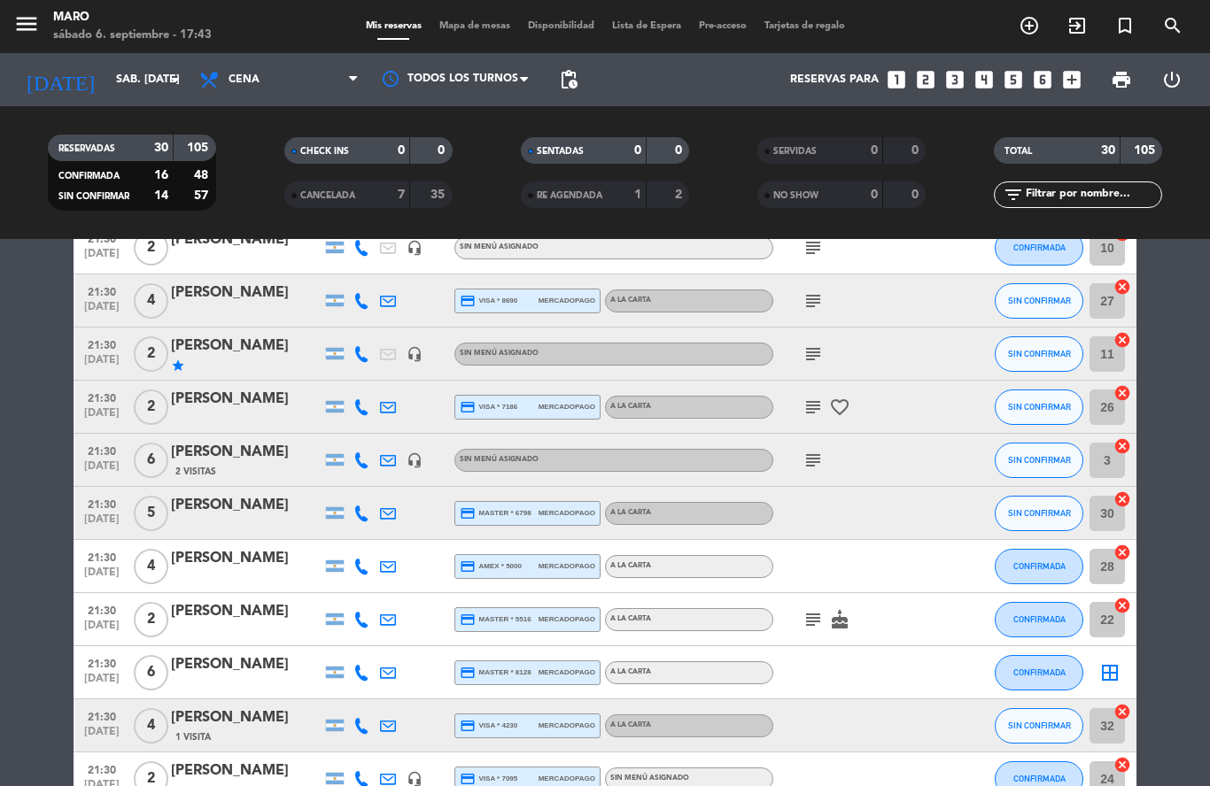
click at [1108, 662] on icon "border_all" at bounding box center [1109, 672] width 21 height 21
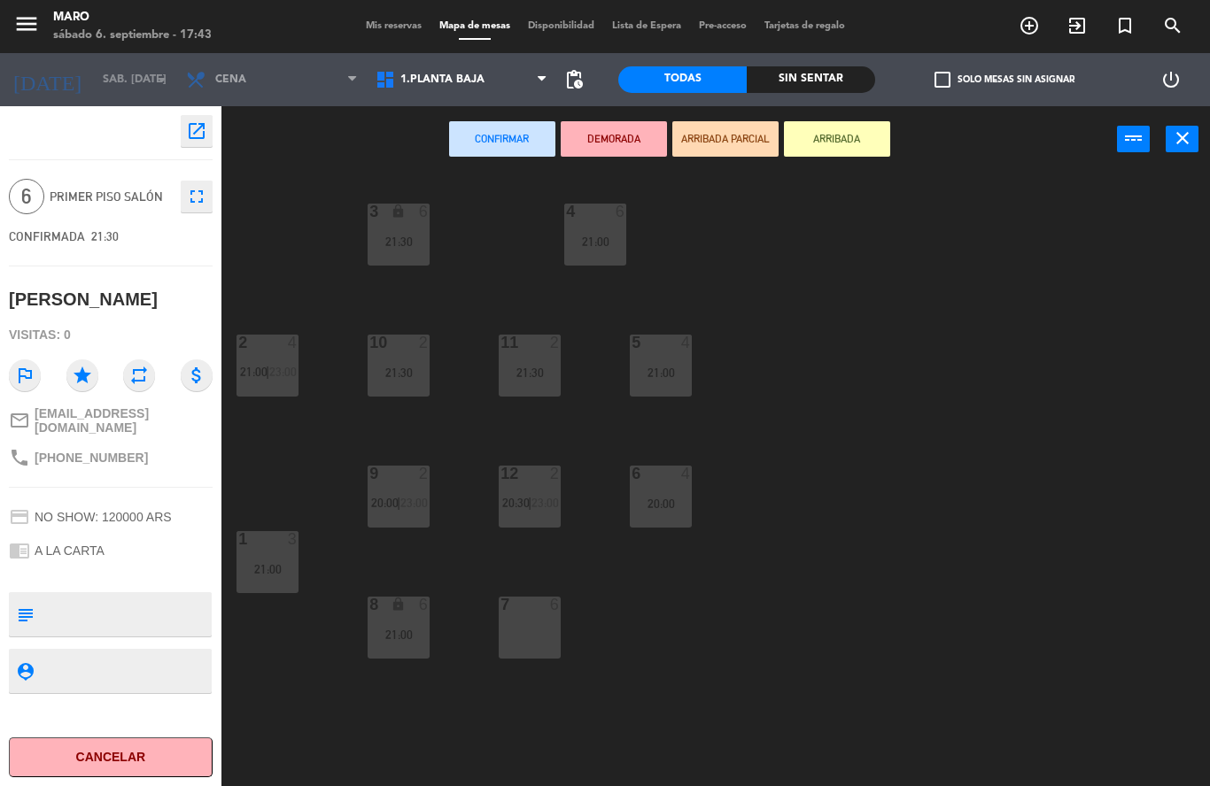
click at [525, 632] on div "7 6" at bounding box center [530, 628] width 62 height 62
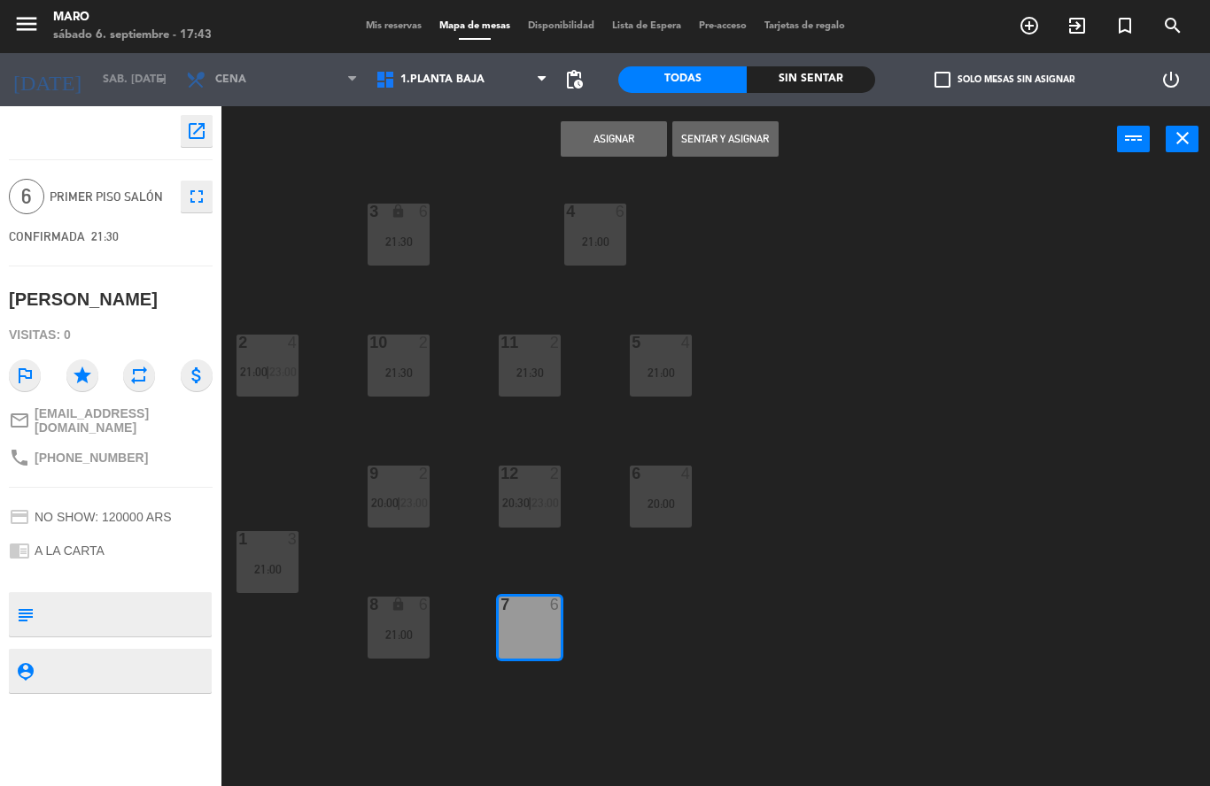
click at [593, 150] on button "Asignar" at bounding box center [614, 138] width 106 height 35
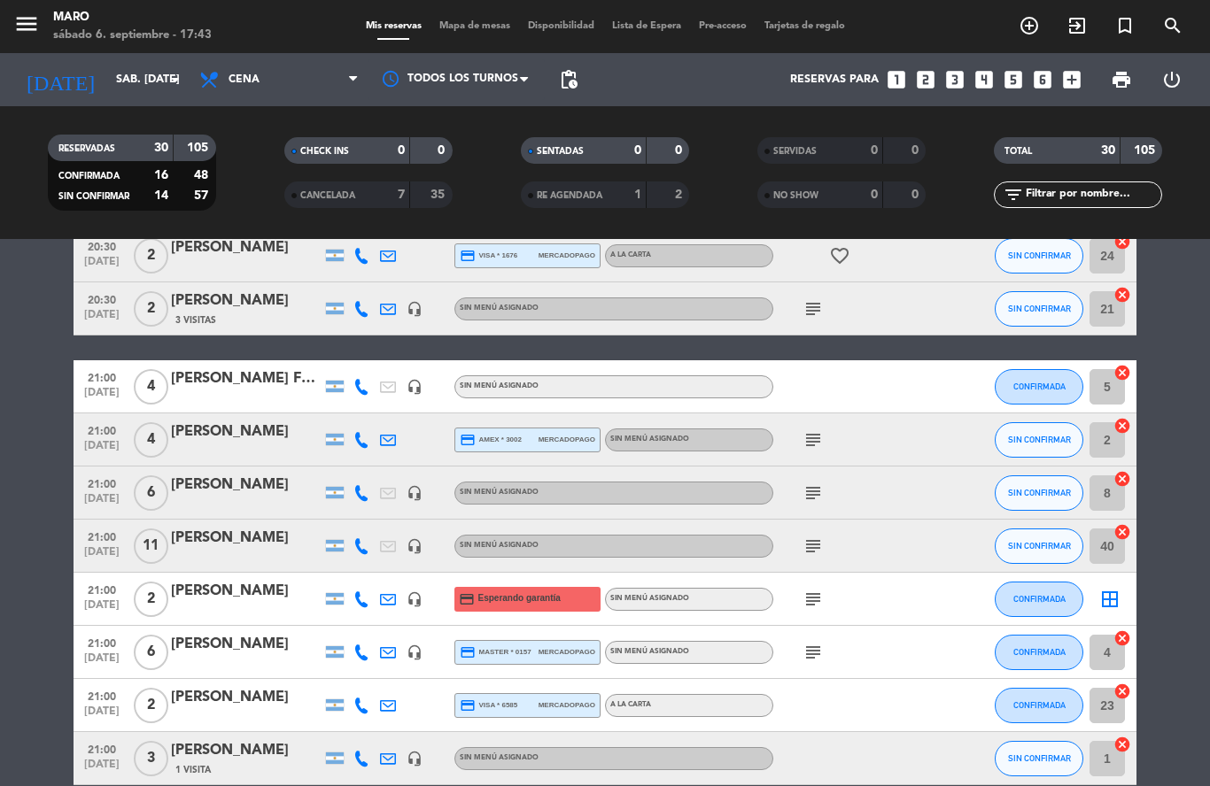
scroll to position [277, 0]
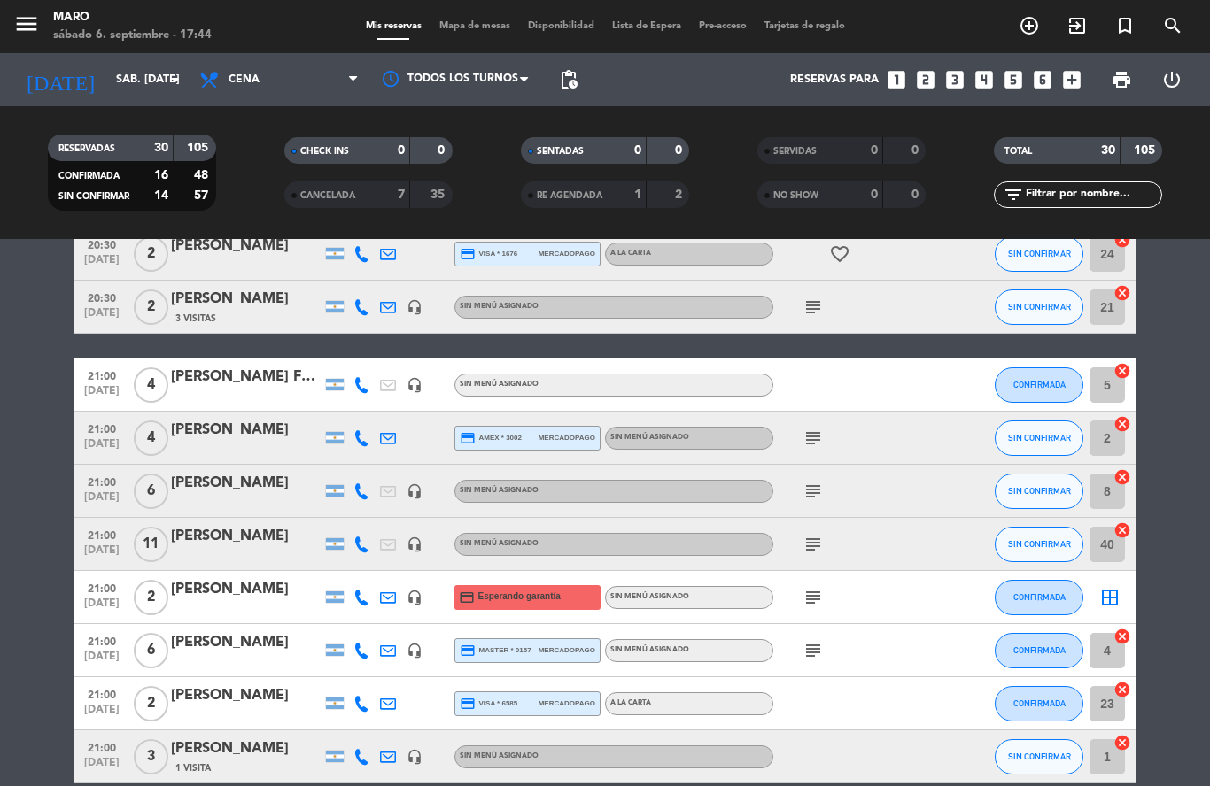
click at [1108, 587] on icon "border_all" at bounding box center [1109, 597] width 21 height 21
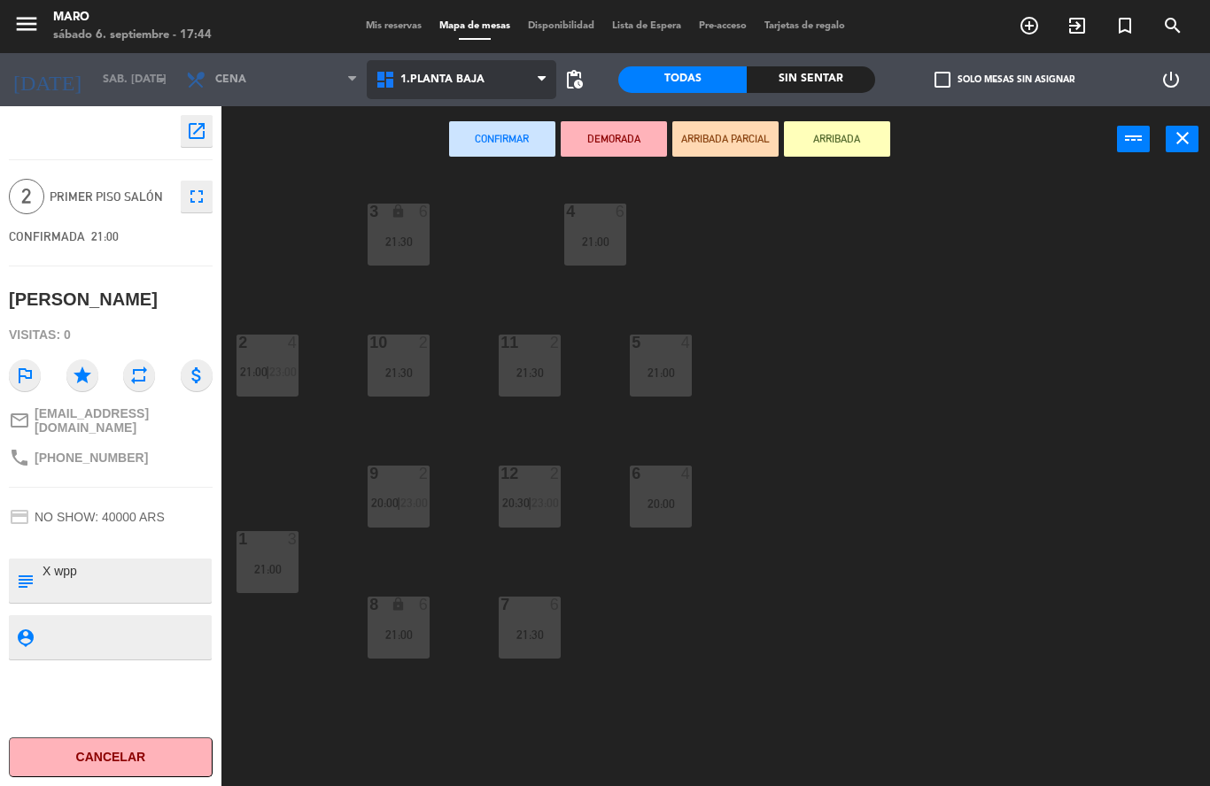
click at [479, 75] on span "1.Planta baja" at bounding box center [442, 80] width 84 height 12
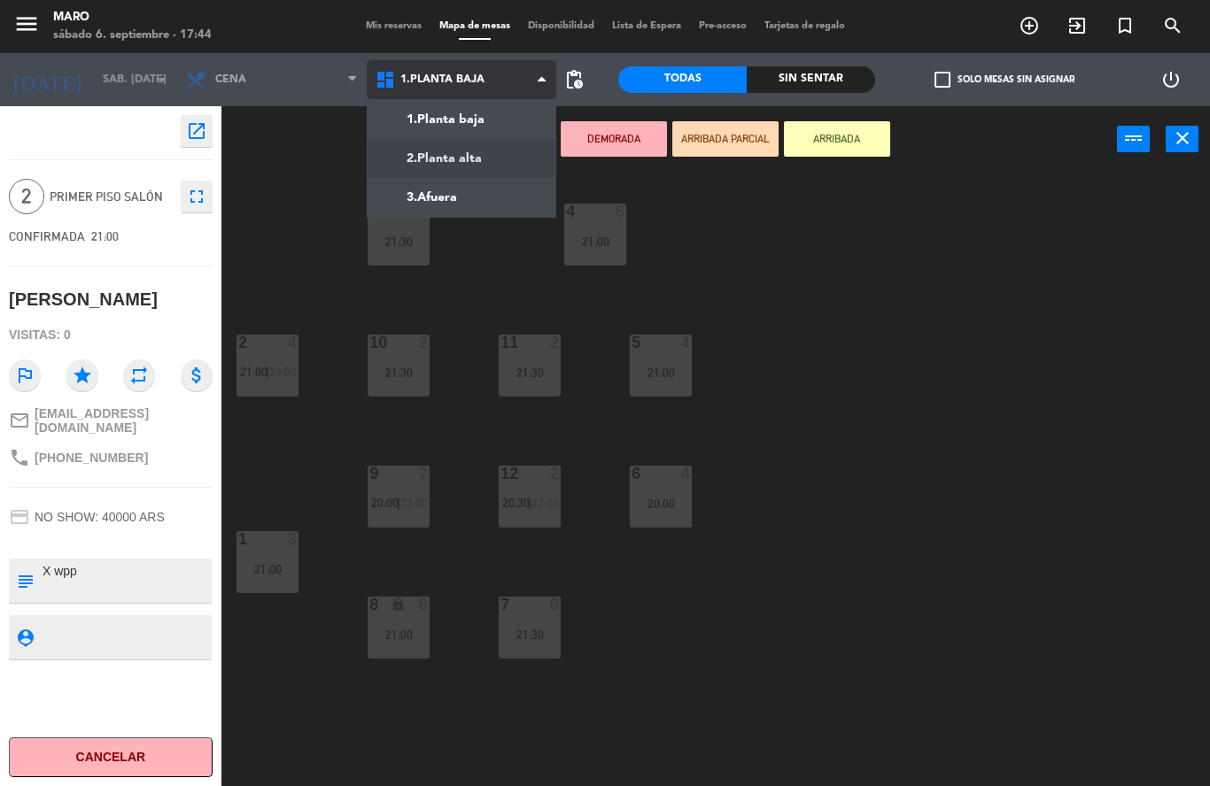
click at [475, 155] on ng-component "menu Maro sábado 6. septiembre - 17:44 Mis reservas Mapa de mesas Disponibilida…" at bounding box center [605, 393] width 1210 height 786
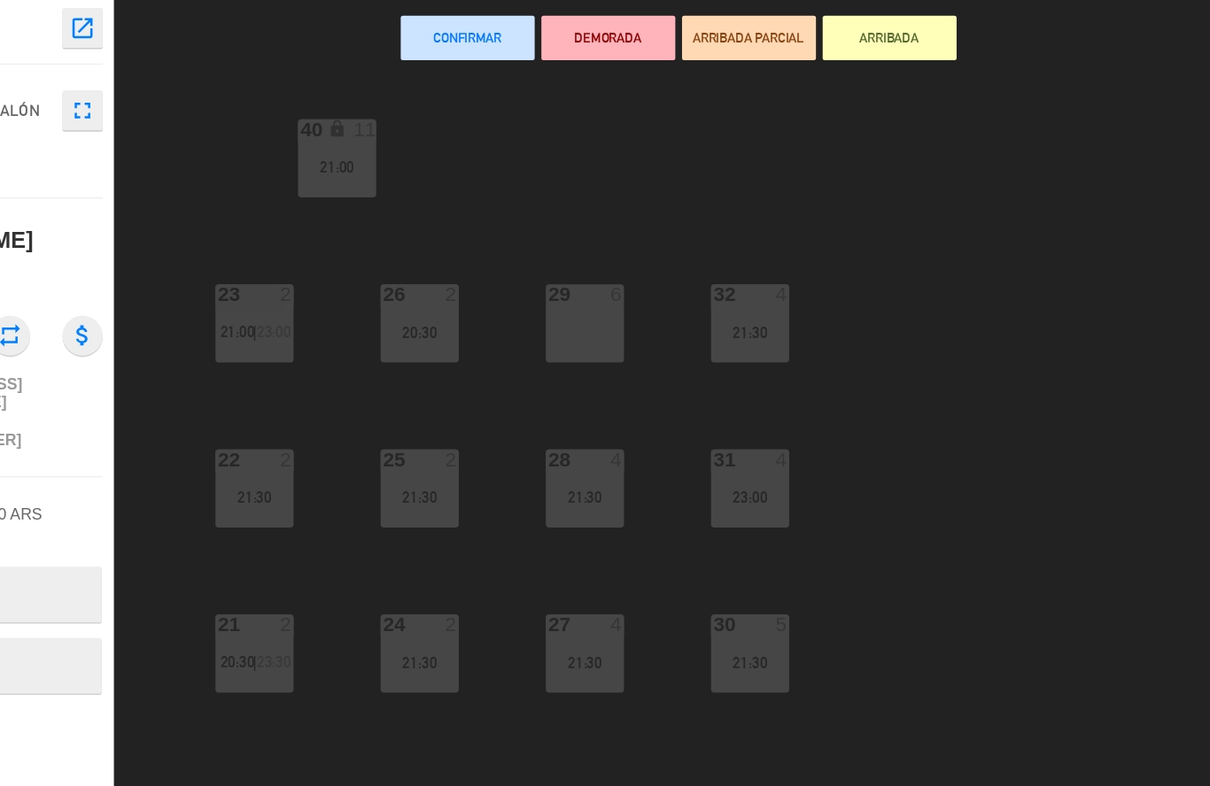
click at [564, 335] on div "29 6" at bounding box center [595, 366] width 62 height 62
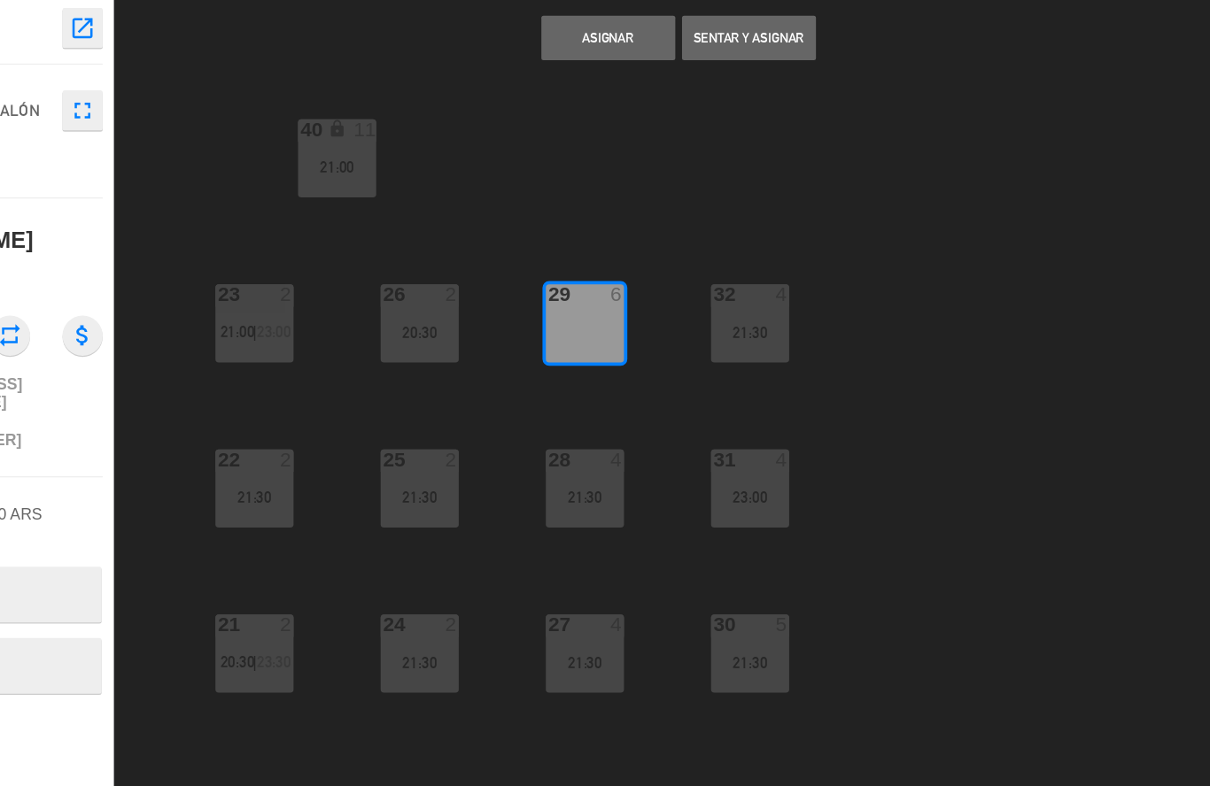
click at [561, 121] on button "Asignar" at bounding box center [614, 138] width 106 height 35
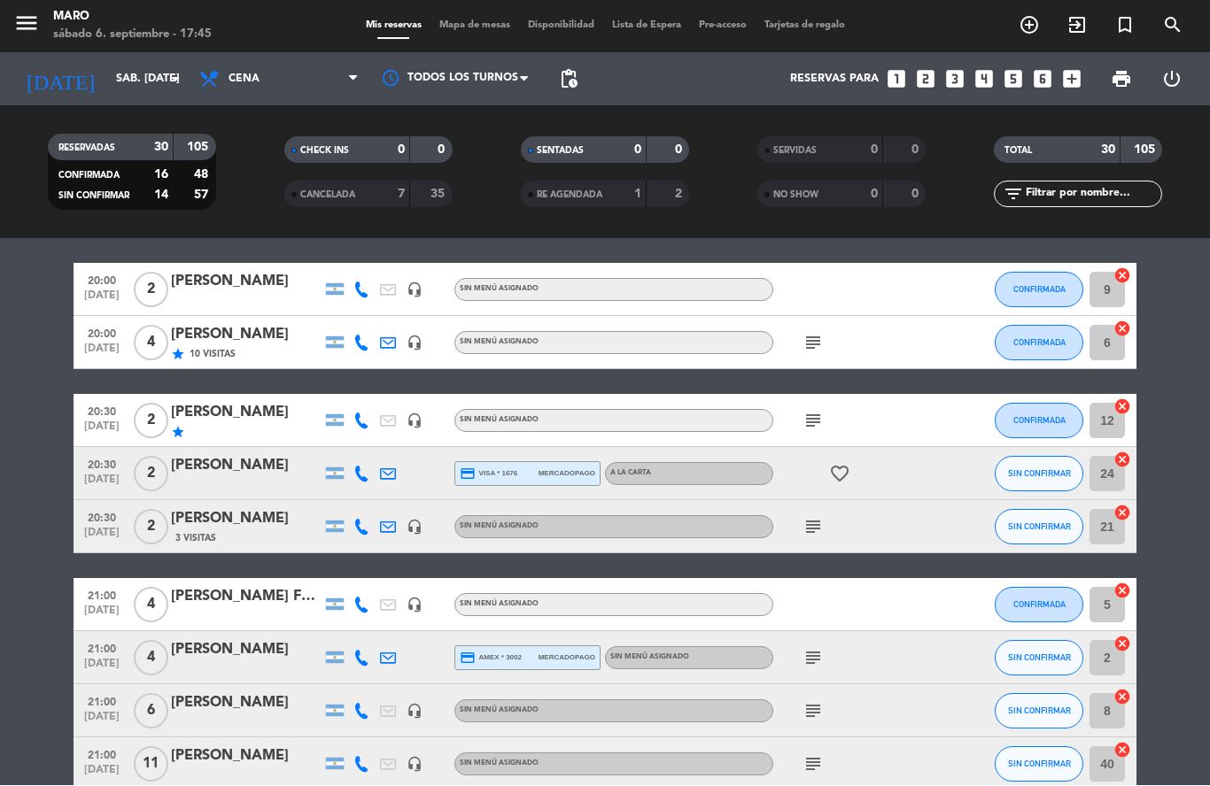
scroll to position [58, 0]
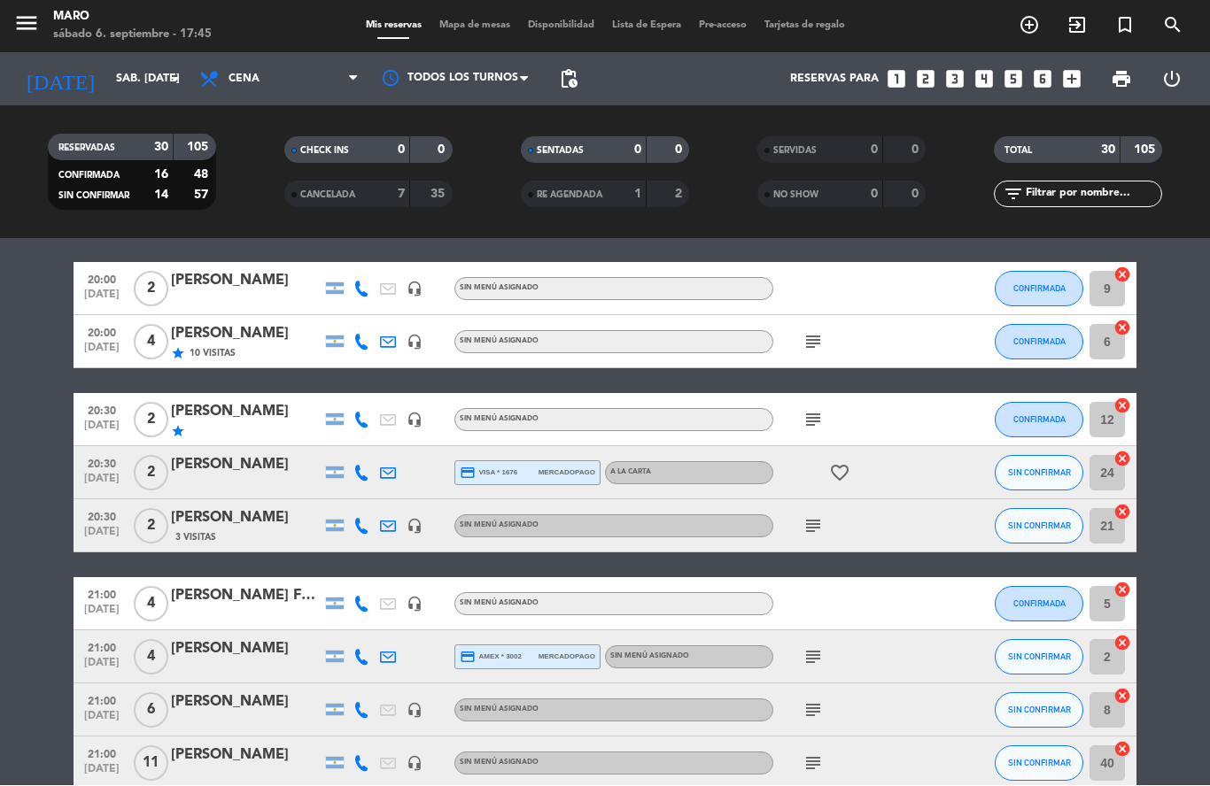
click at [821, 516] on icon "subject" at bounding box center [812, 526] width 21 height 21
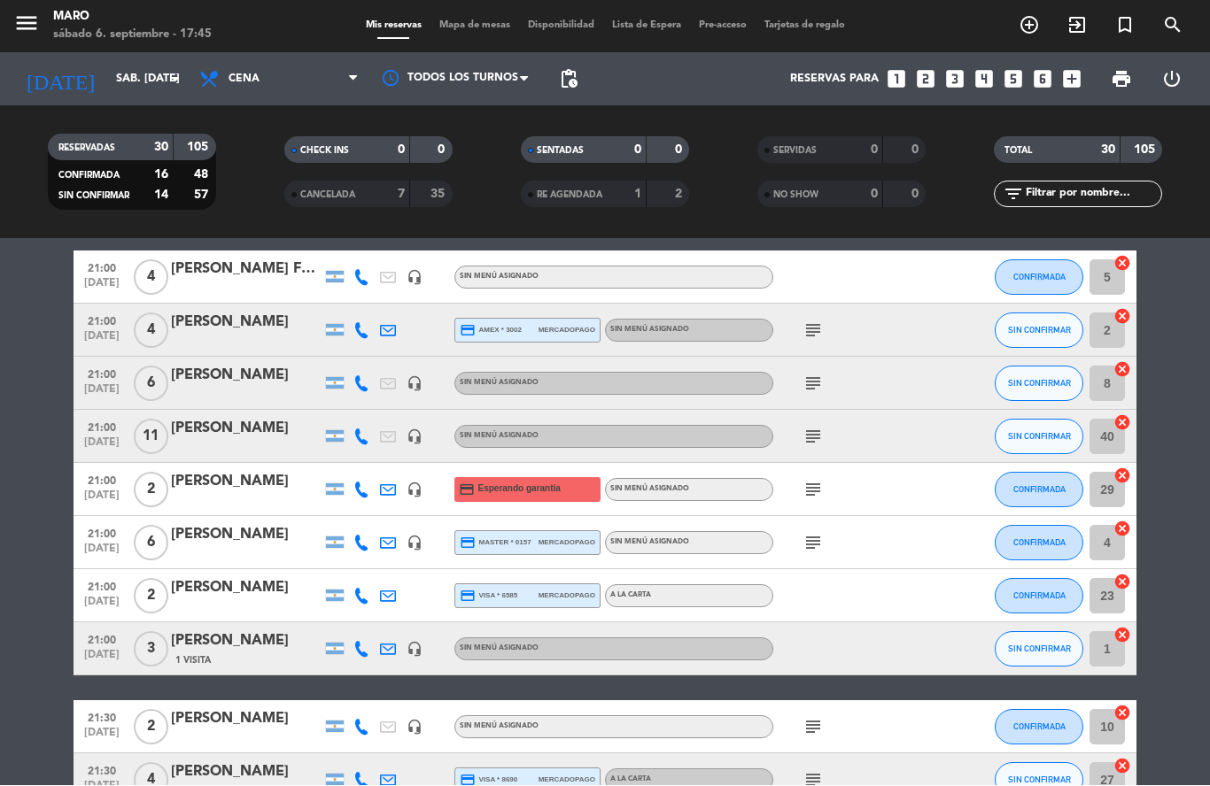
scroll to position [390, 0]
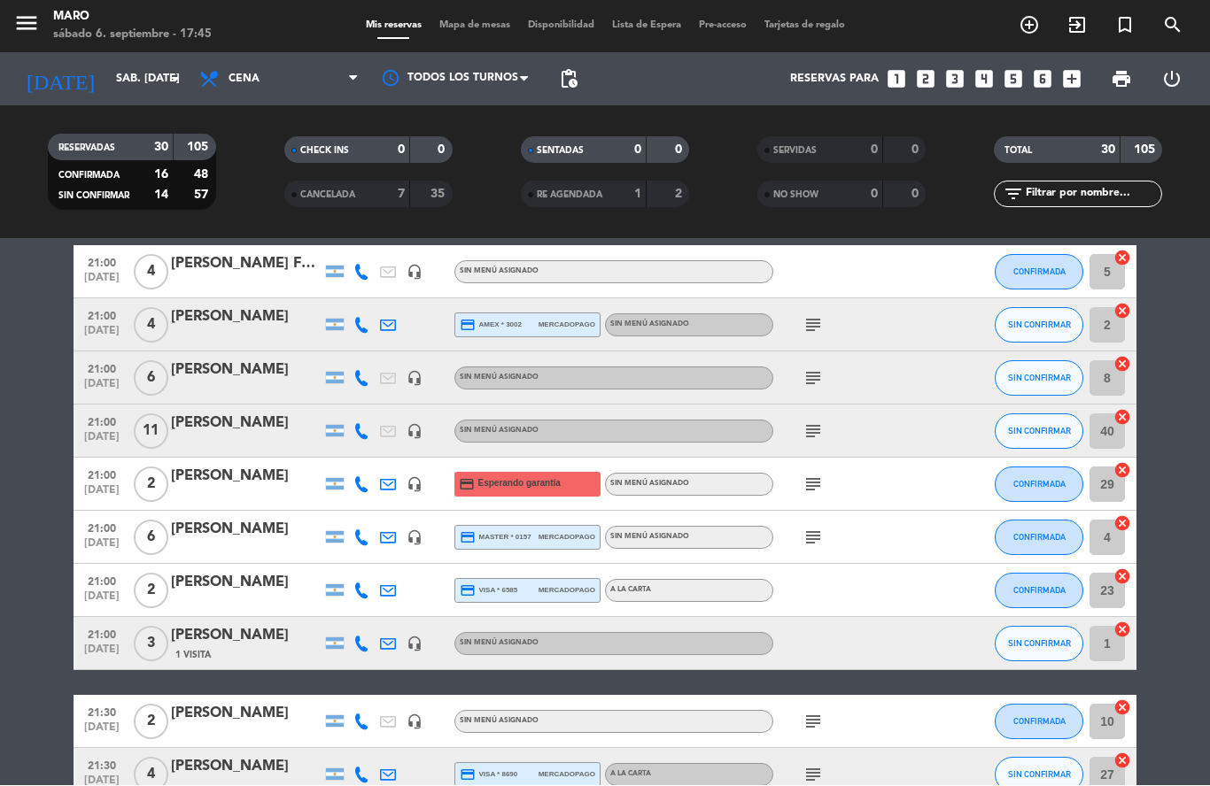
click at [422, 512] on div "headset_mic" at bounding box center [414, 538] width 27 height 52
click at [415, 531] on icon "headset_mic" at bounding box center [415, 539] width 16 height 16
click at [809, 528] on icon "subject" at bounding box center [812, 538] width 21 height 21
click at [884, 512] on div "subject Res. Celu recepción" at bounding box center [852, 538] width 159 height 52
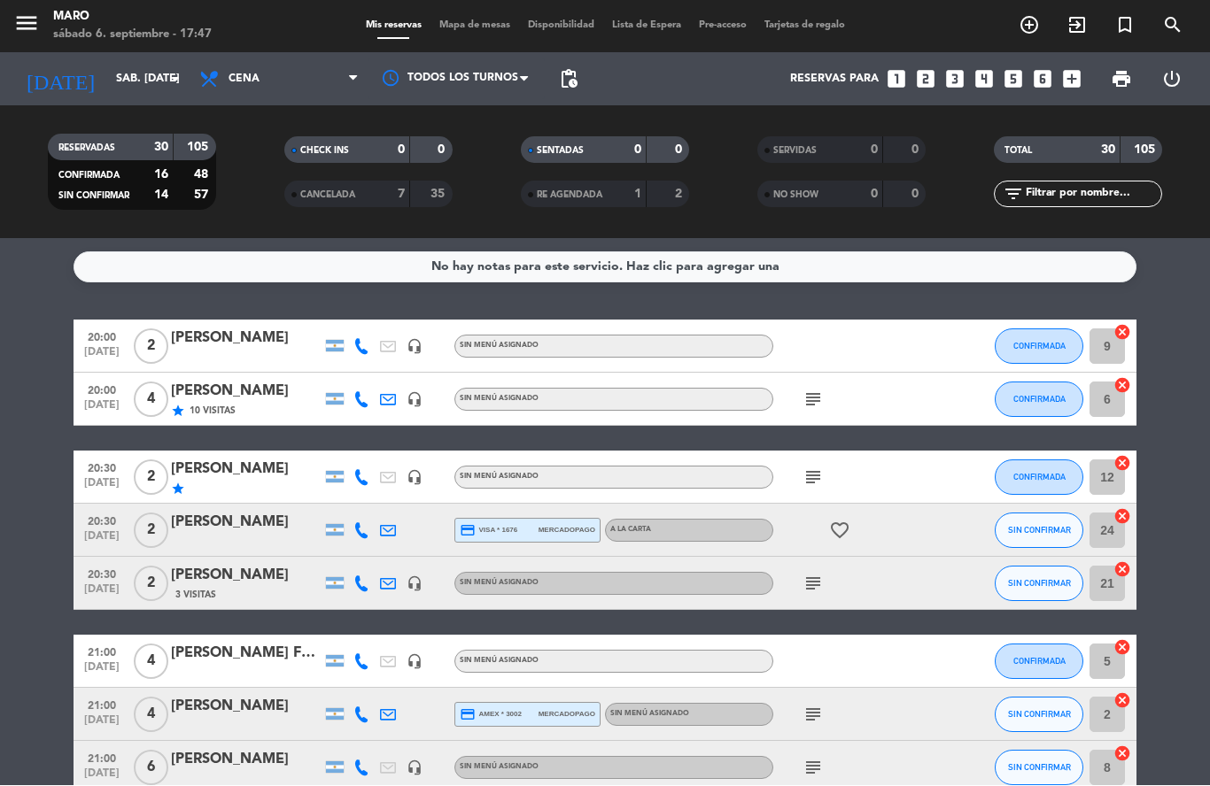
scroll to position [0, 0]
click at [452, 31] on span "Mapa de mesas" at bounding box center [474, 26] width 89 height 10
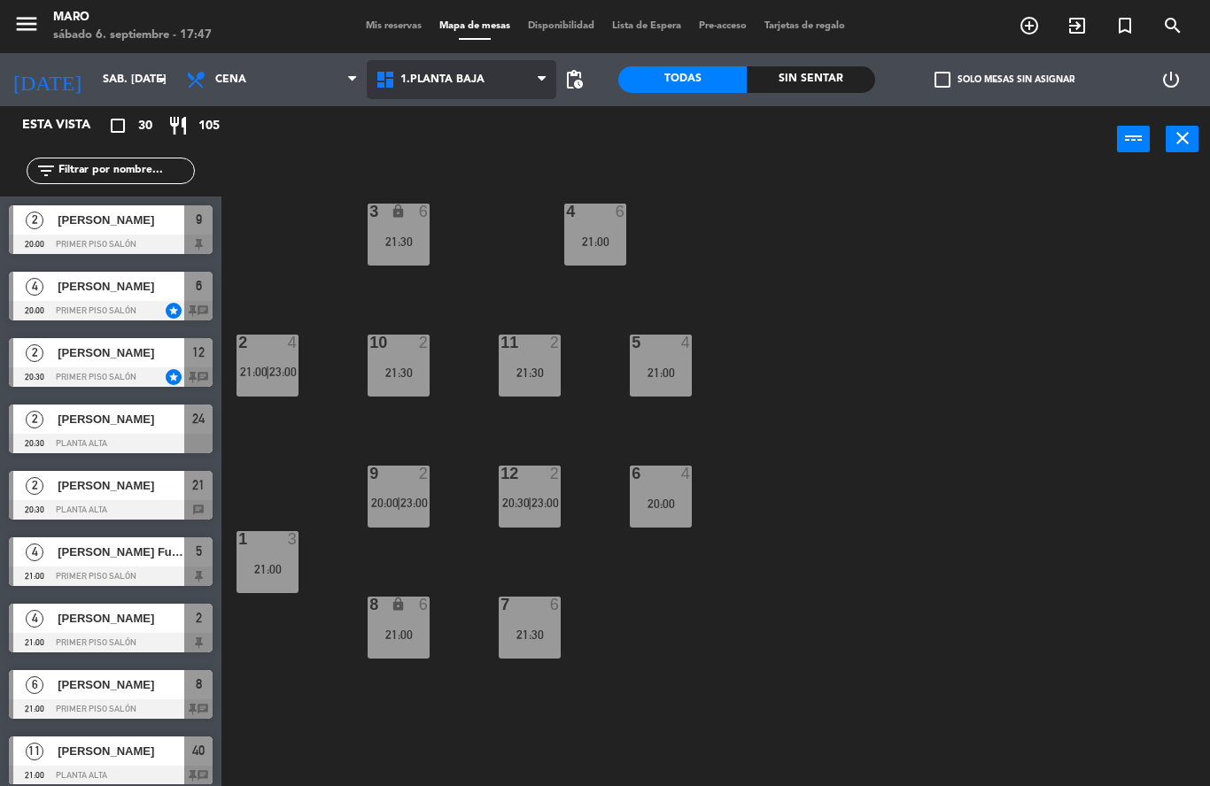
click at [478, 85] on span "1.Planta baja" at bounding box center [442, 80] width 84 height 12
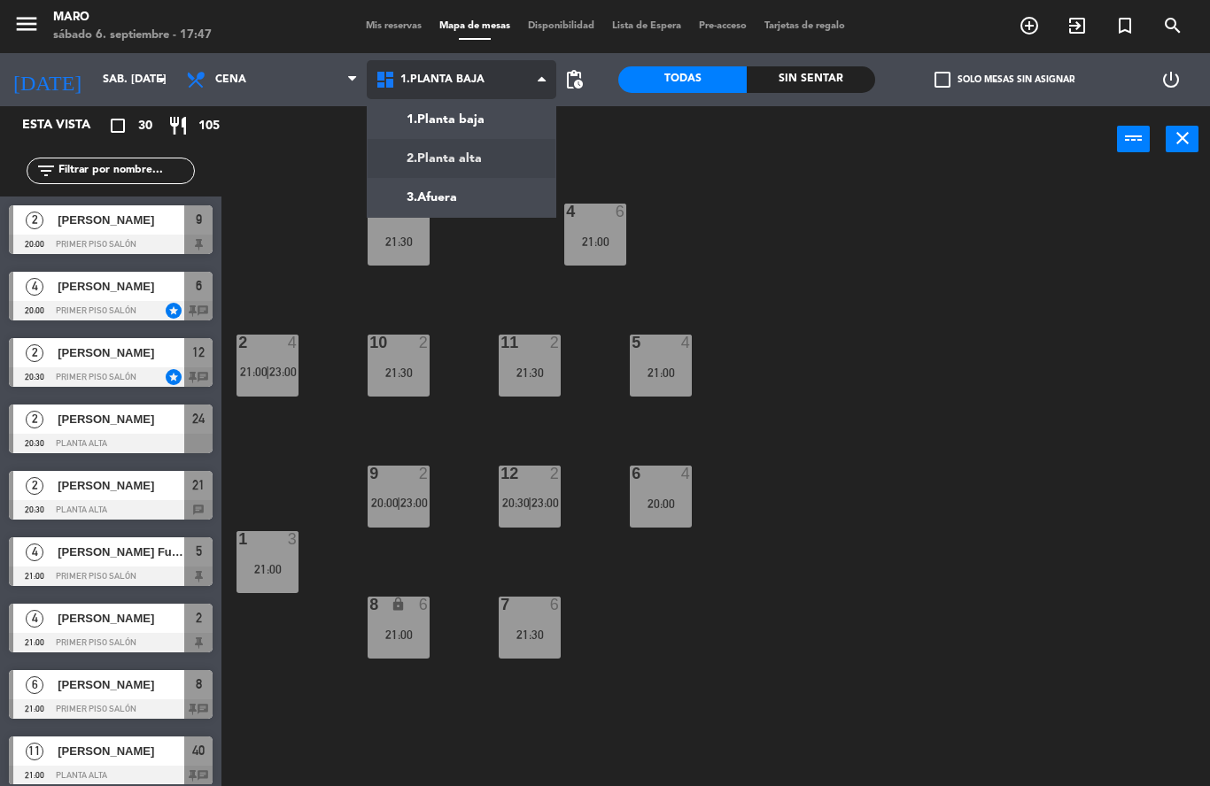
click at [458, 170] on ng-component "menu Maro sábado 6. septiembre - 17:47 Mis reservas Mapa de mesas Disponibilida…" at bounding box center [605, 393] width 1210 height 786
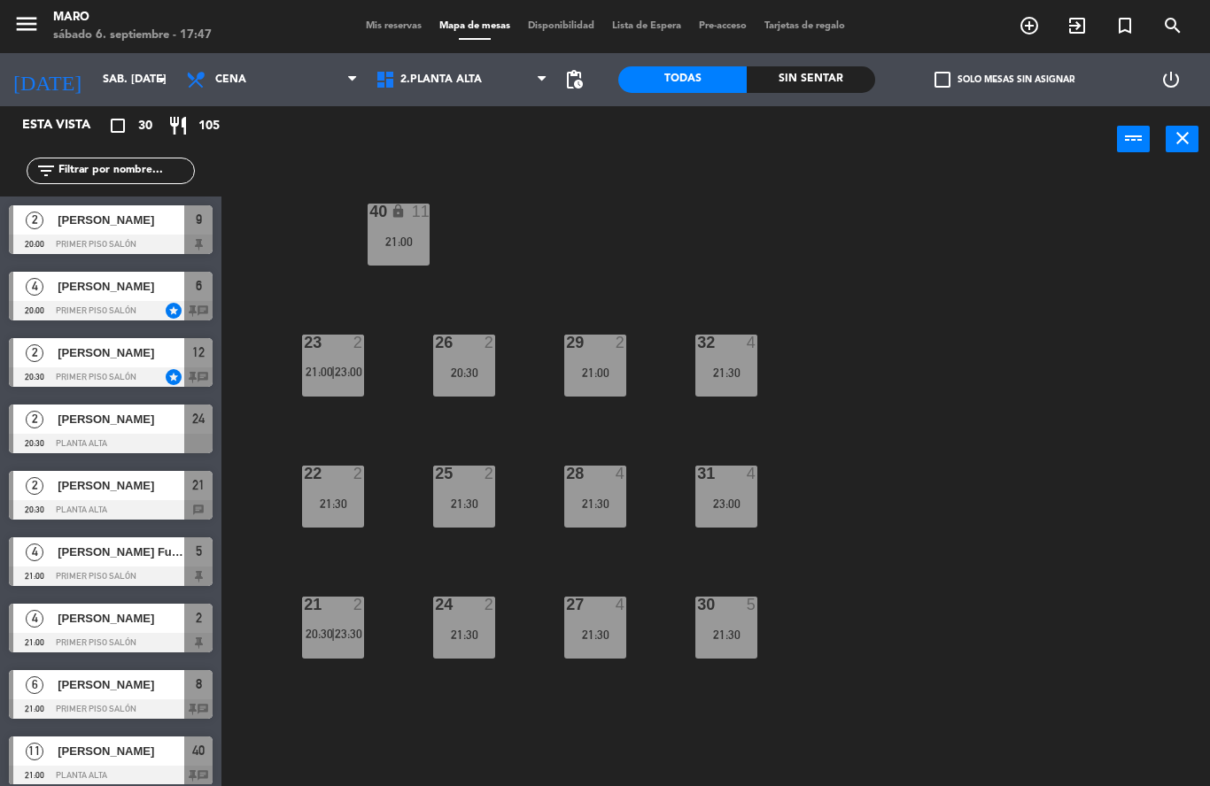
click at [337, 385] on div "23 2 21:00 | 23:00" at bounding box center [333, 366] width 62 height 62
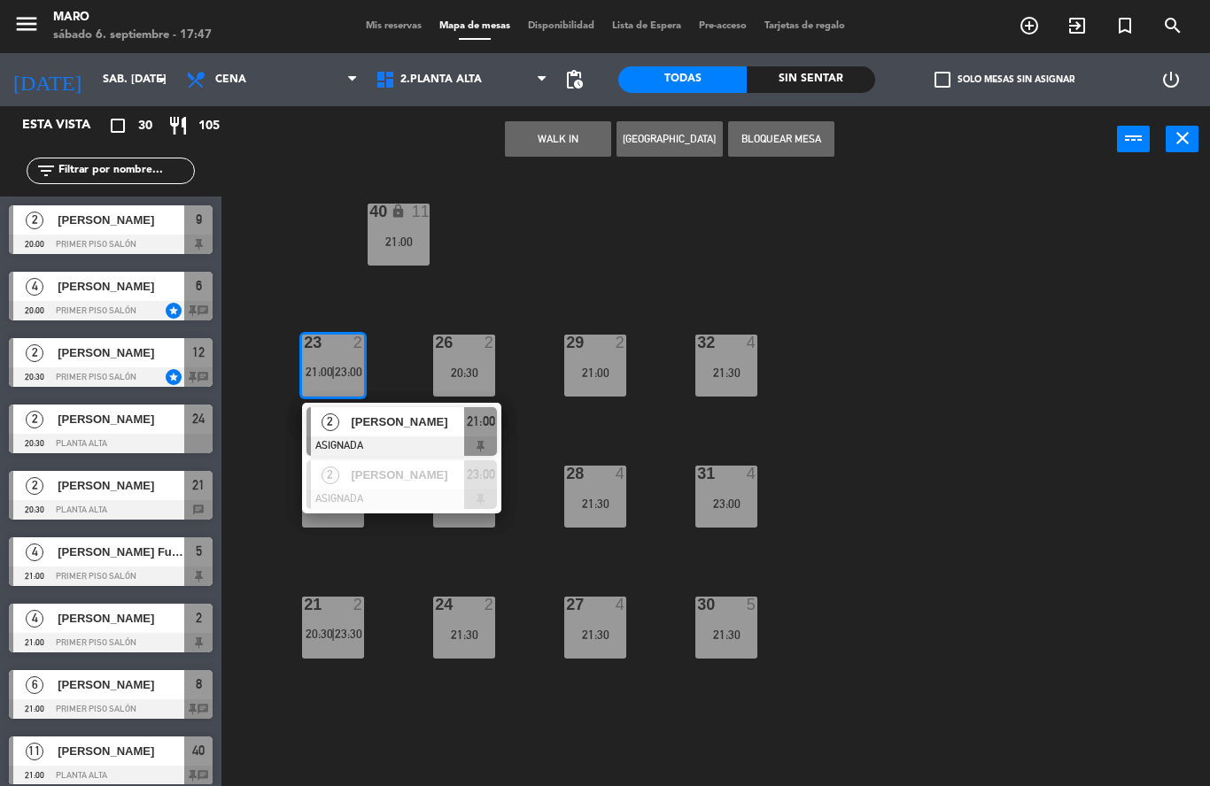
click at [813, 455] on div "40 lock 11 21:00 23 2 21:00 | 23:00 2 [PERSON_NAME] 21:00 2 [PERSON_NAME] ASIGN…" at bounding box center [722, 480] width 976 height 614
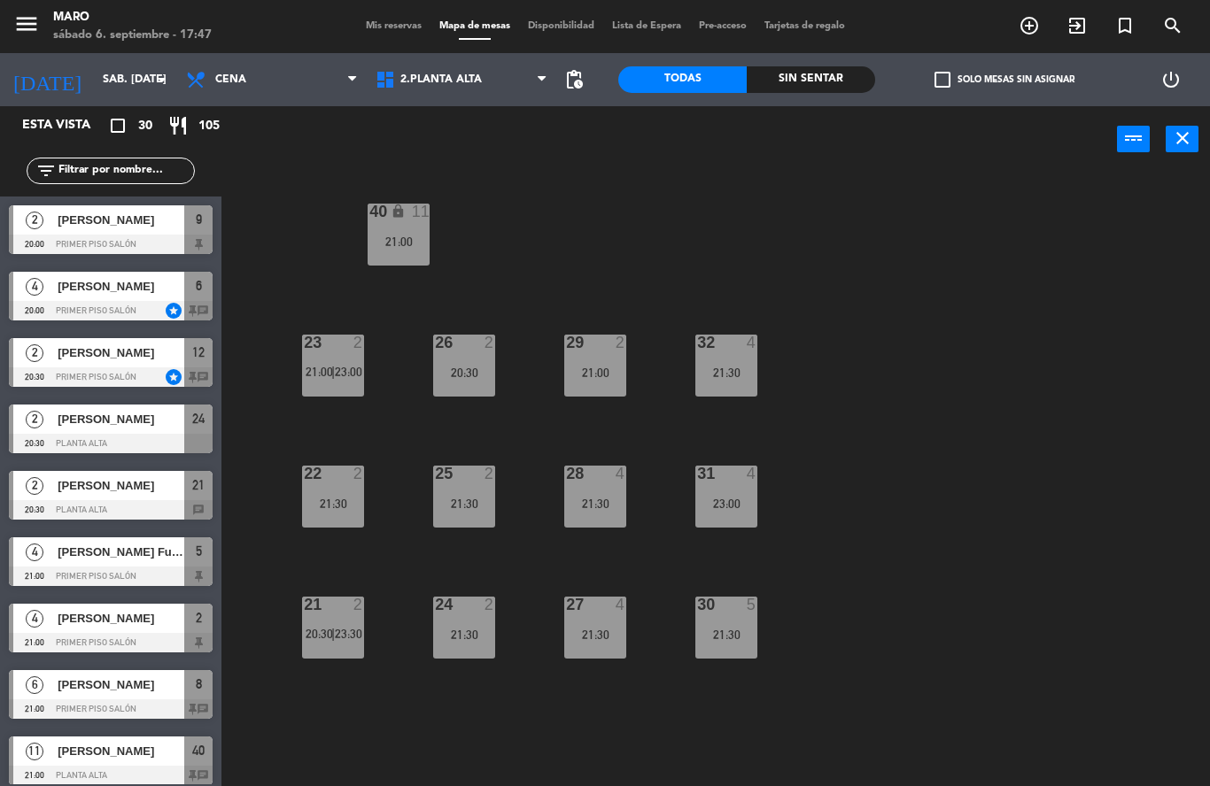
click at [359, 492] on div "22 2 21:30" at bounding box center [333, 497] width 62 height 62
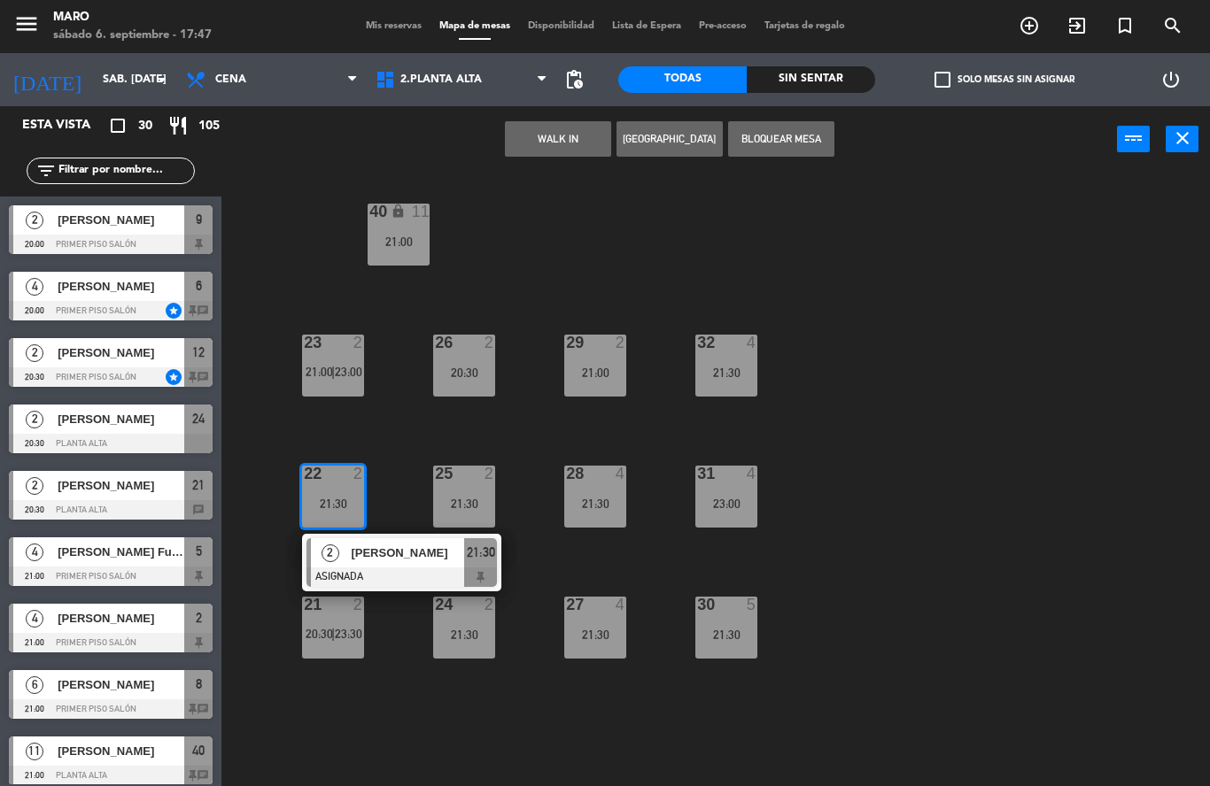
click at [831, 523] on div "40 lock 11 21:00 23 2 21:00 | 23:00 26 2 20:30 29 2 21:00 32 4 21:30 22 2 21:30…" at bounding box center [722, 480] width 976 height 614
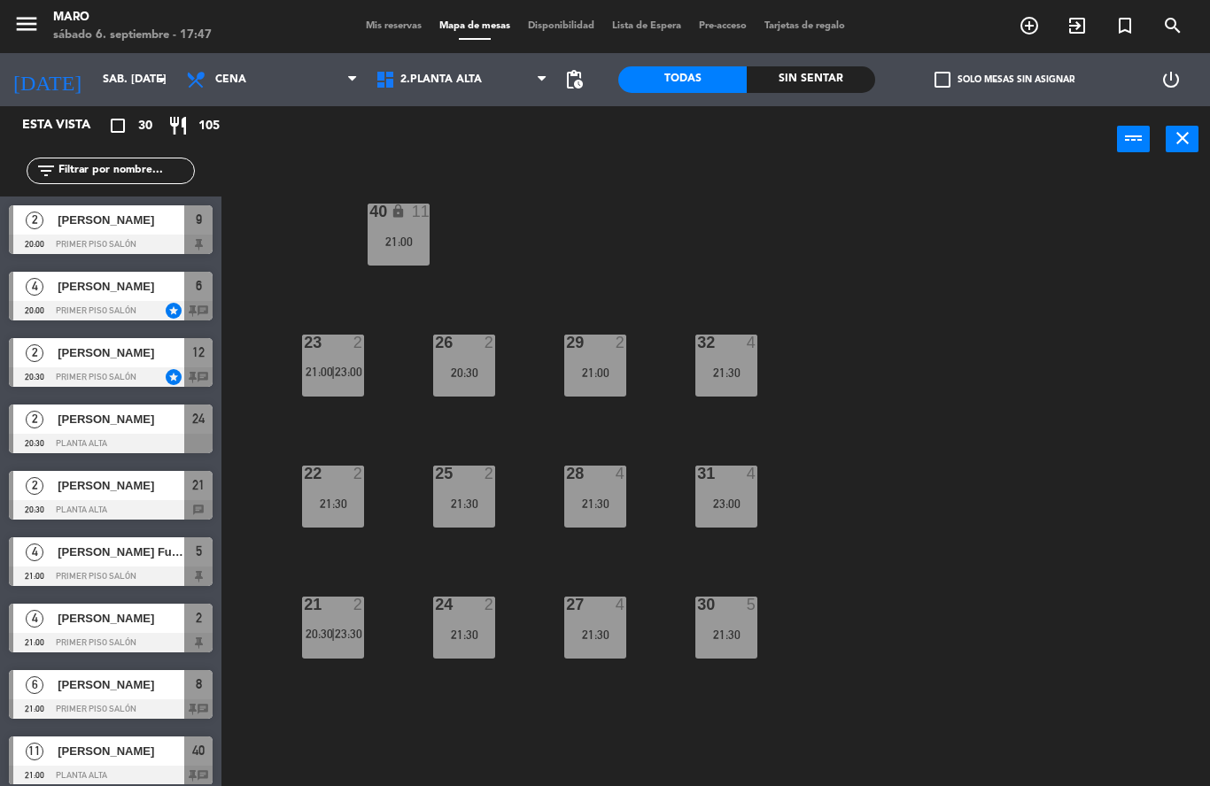
click at [592, 352] on div "29 2" at bounding box center [595, 344] width 62 height 18
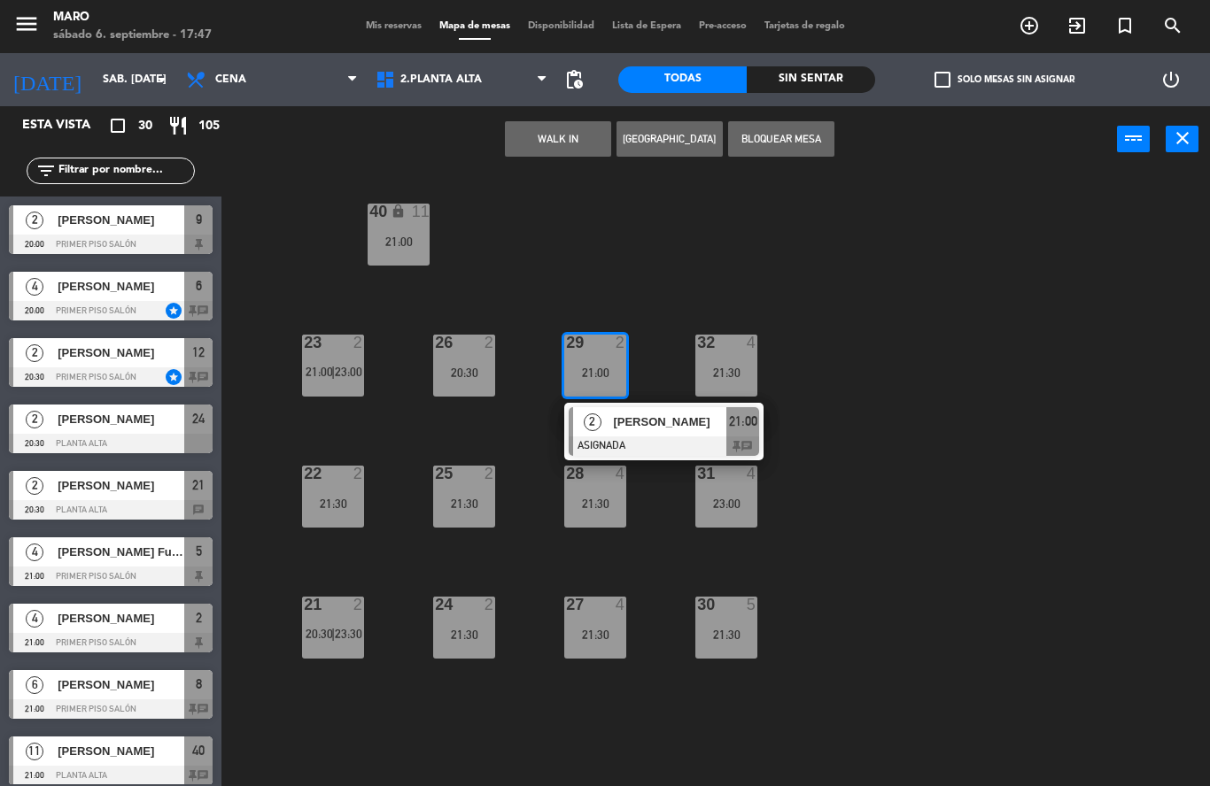
click at [808, 409] on div "40 lock 11 21:00 23 2 21:00 | 23:00 26 2 20:30 29 2 21:00 2 [PERSON_NAME] ASIGN…" at bounding box center [722, 480] width 976 height 614
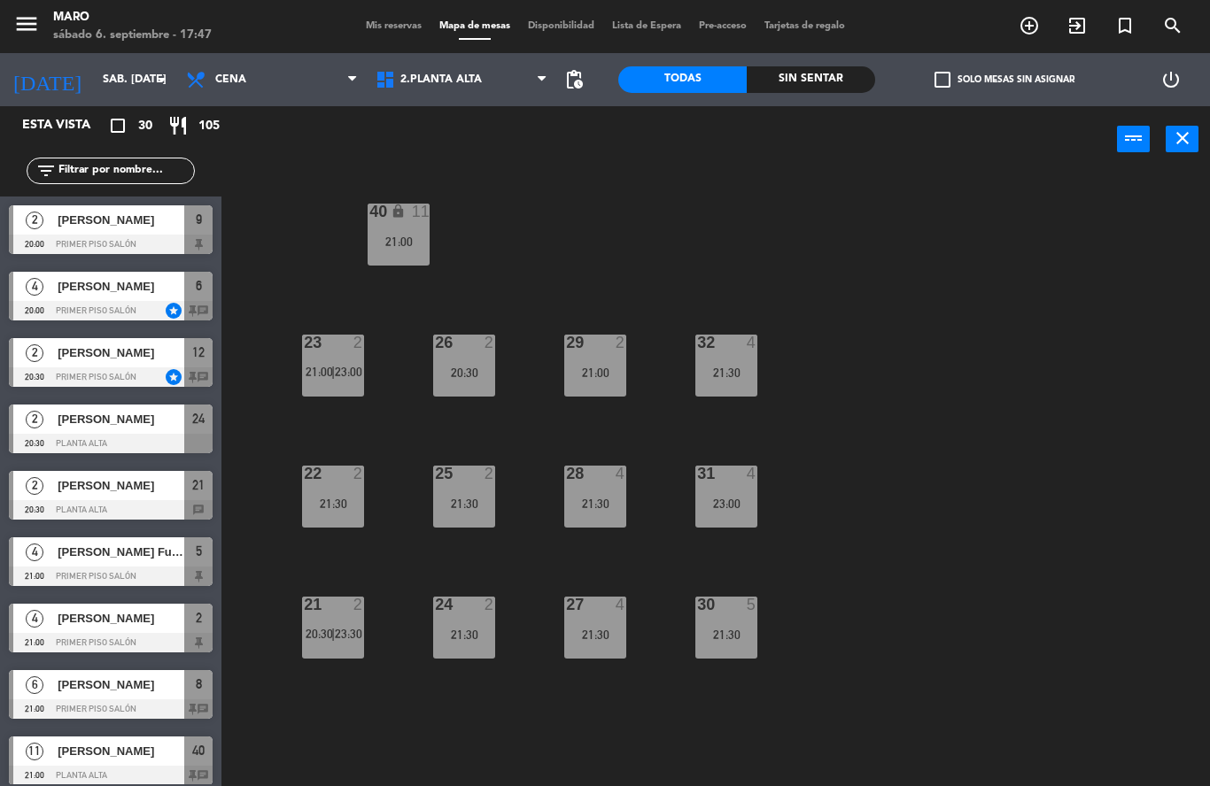
scroll to position [41, 0]
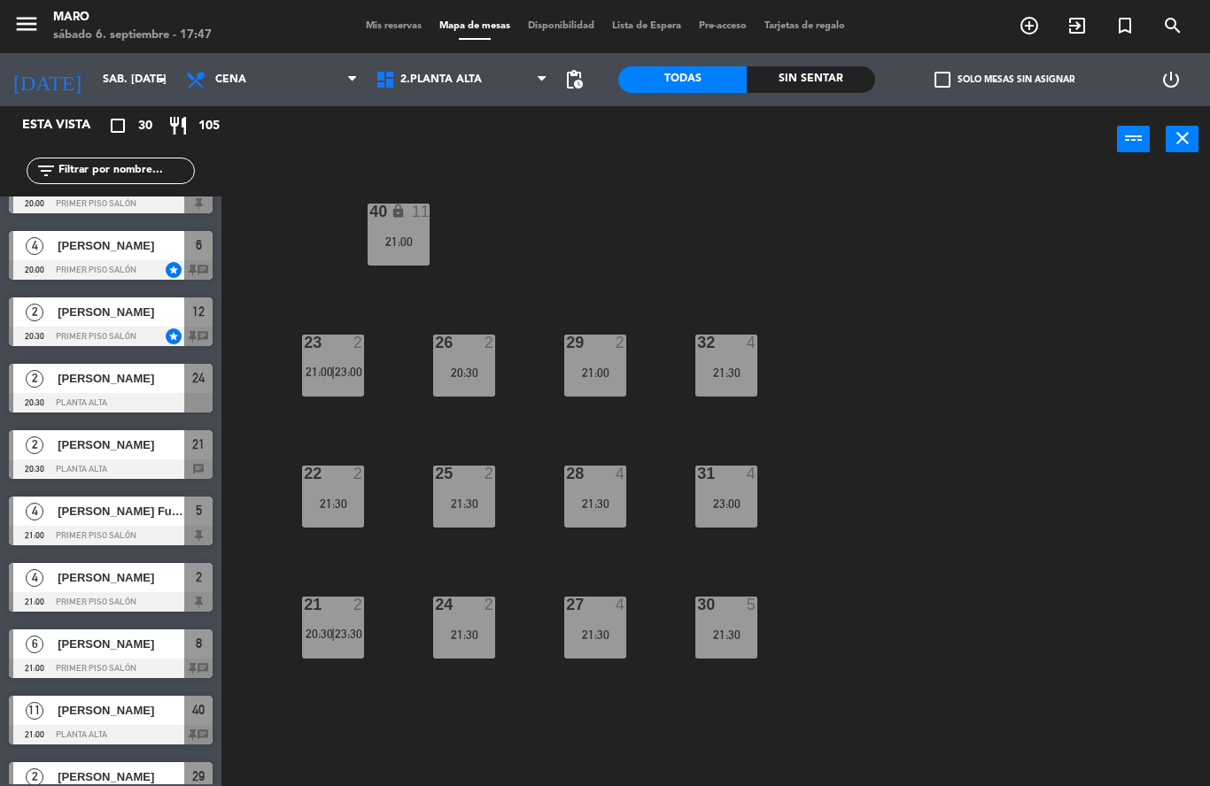
click at [729, 629] on div "21:30" at bounding box center [726, 635] width 62 height 12
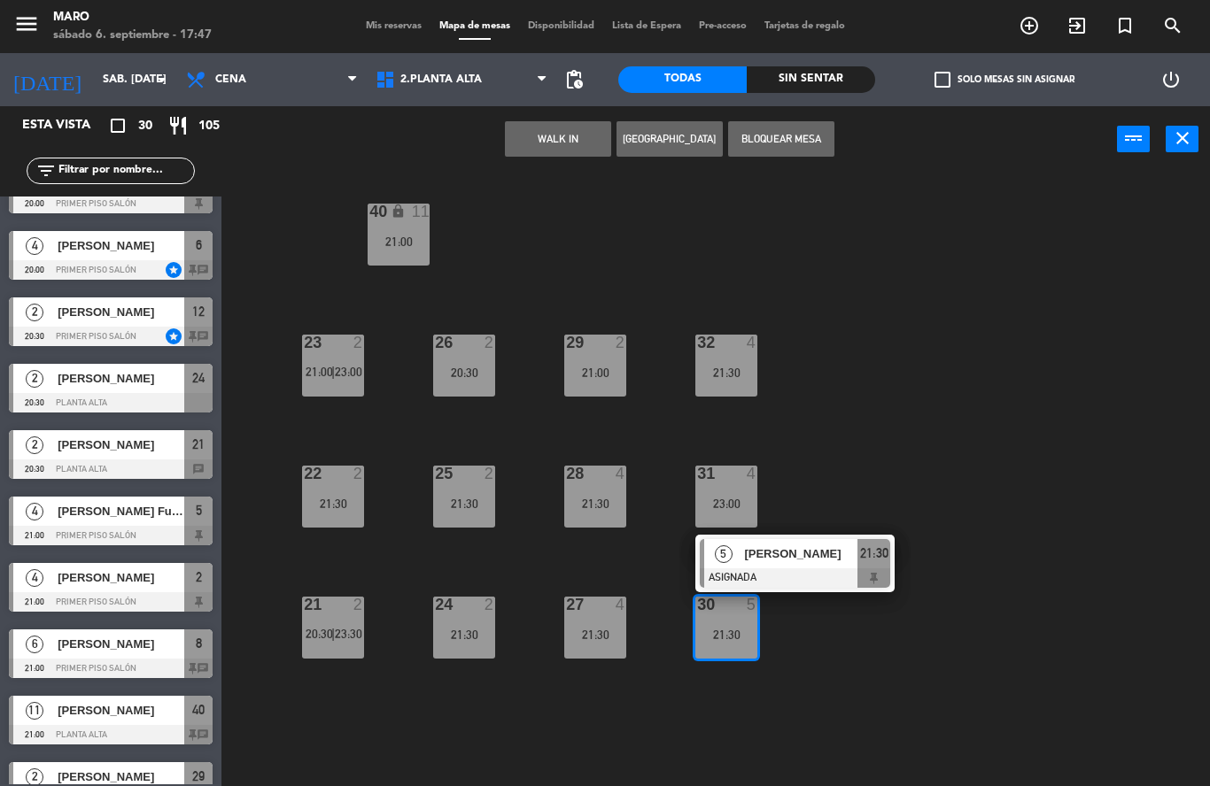
click at [757, 659] on div "30 5 21:30 5 [PERSON_NAME] ASIGNADA 21:30" at bounding box center [726, 628] width 62 height 62
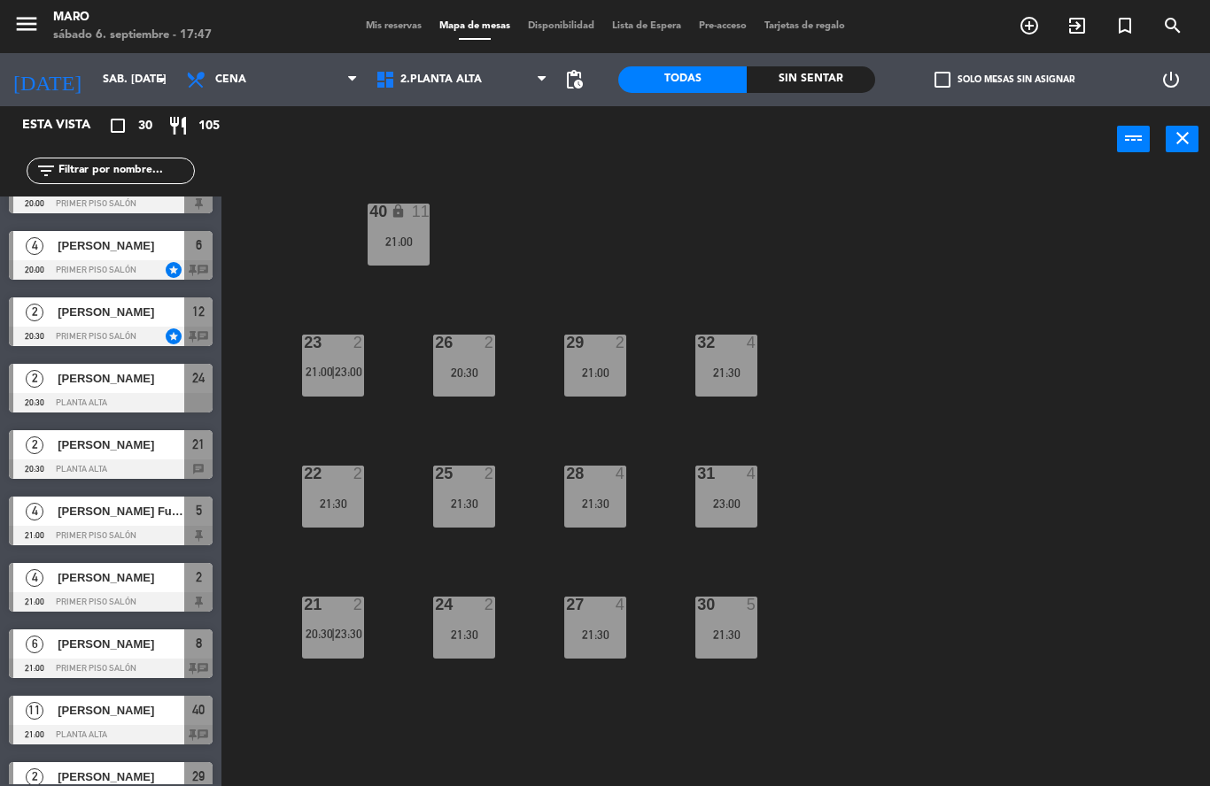
click at [843, 646] on div "40 lock 11 21:00 23 2 21:00 | 23:00 26 2 20:30 29 2 21:00 32 4 21:30 22 2 21:30…" at bounding box center [722, 480] width 976 height 614
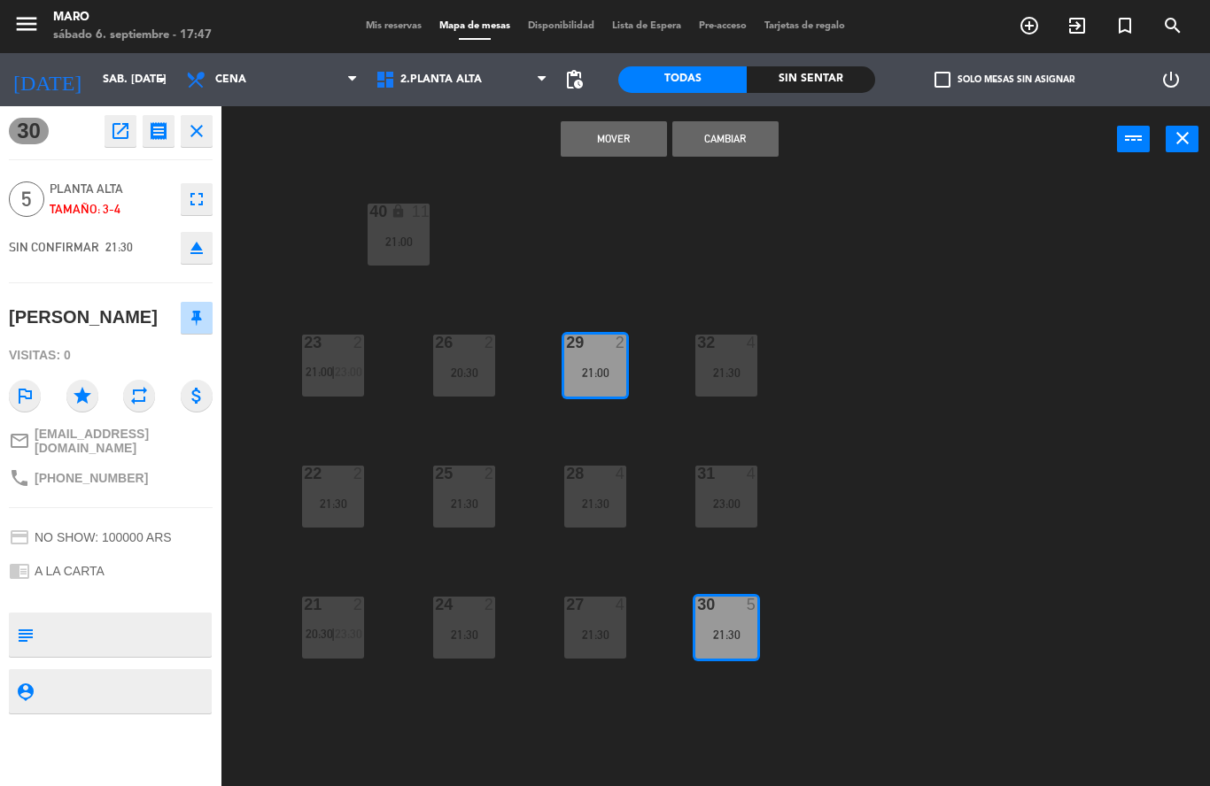
scroll to position [0, 0]
click at [755, 129] on button "Cambiar" at bounding box center [725, 138] width 106 height 35
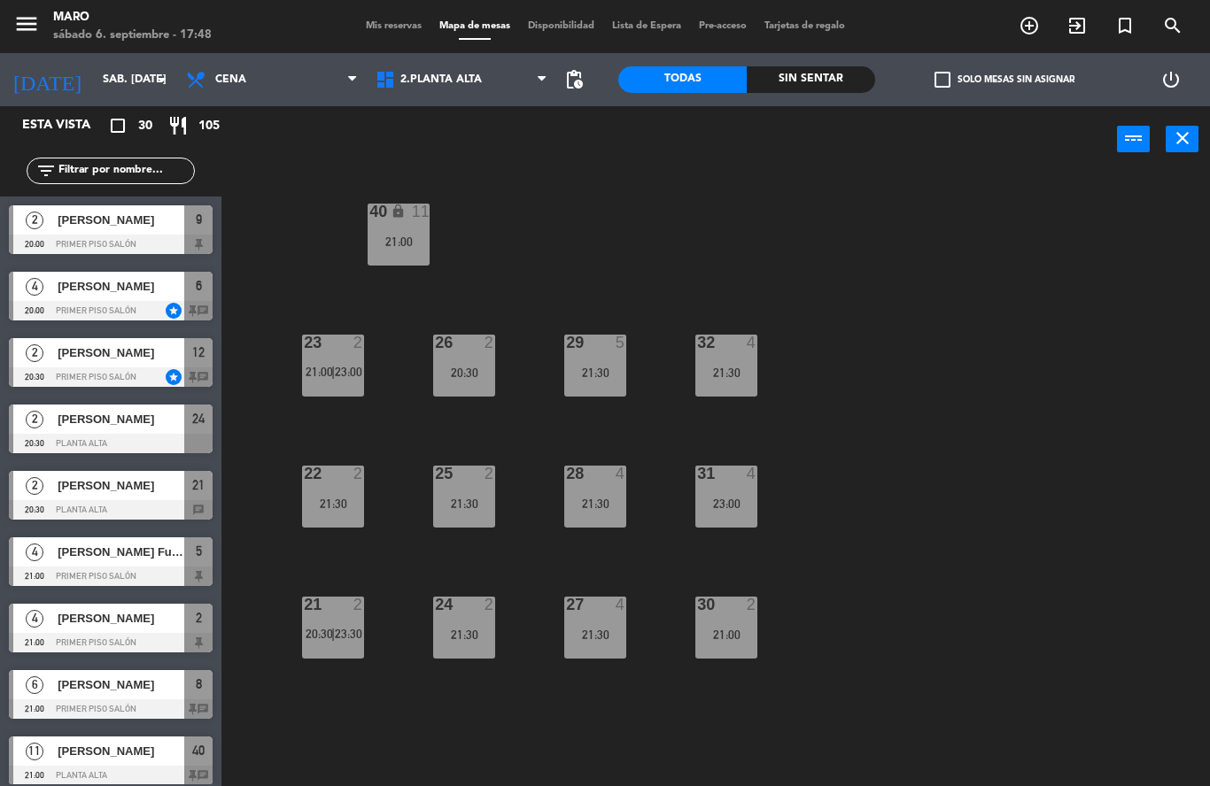
click at [905, 524] on div "40 lock 11 21:00 23 2 21:00 | 23:00 26 2 20:30 29 5 21:30 32 4 21:30 22 2 21:30…" at bounding box center [722, 480] width 976 height 614
click at [603, 629] on div "21:30" at bounding box center [595, 635] width 62 height 12
click at [887, 523] on div "40 lock 11 21:00 23 2 21:00 | 23:00 26 2 20:30 29 5 21:30 32 4 21:30 22 2 21:30…" at bounding box center [722, 480] width 976 height 614
click at [732, 633] on div "21:00" at bounding box center [726, 635] width 62 height 12
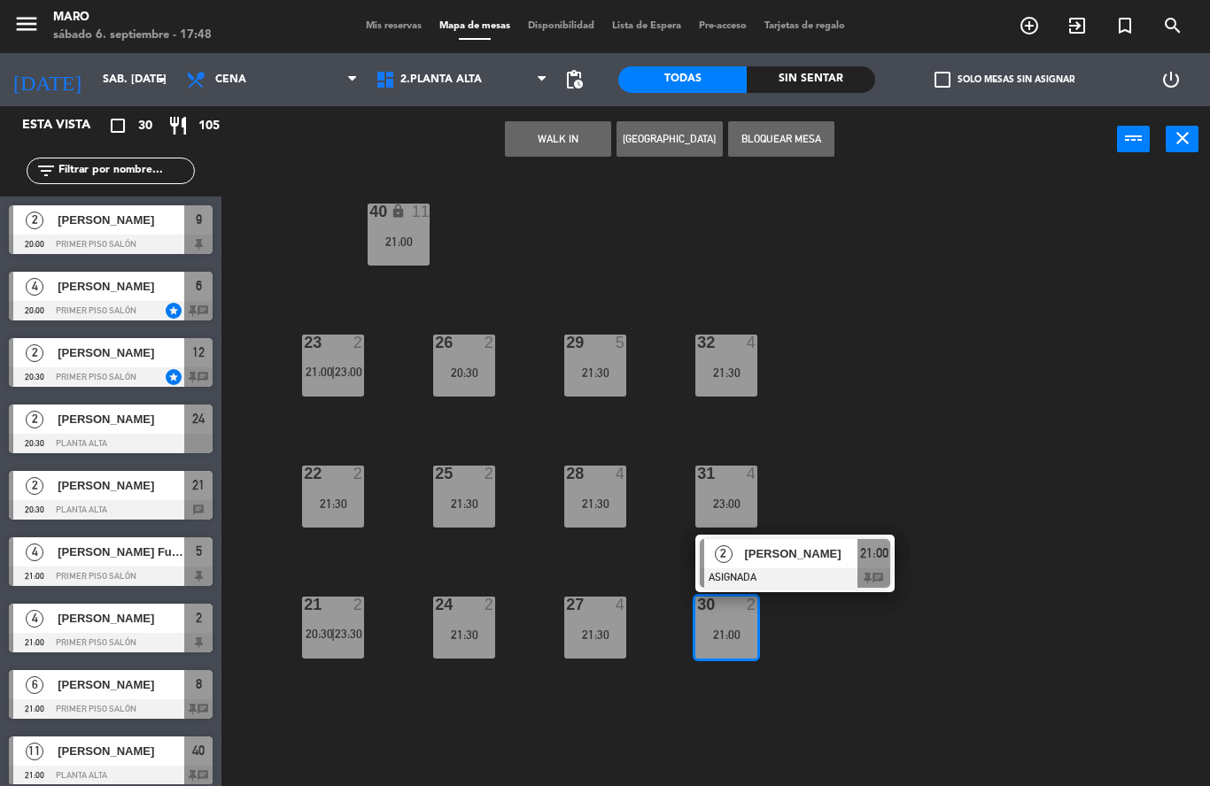
click at [988, 463] on div "40 lock 11 21:00 23 2 21:00 | 23:00 26 2 20:30 29 5 21:30 32 4 21:30 22 2 21:30…" at bounding box center [722, 480] width 976 height 614
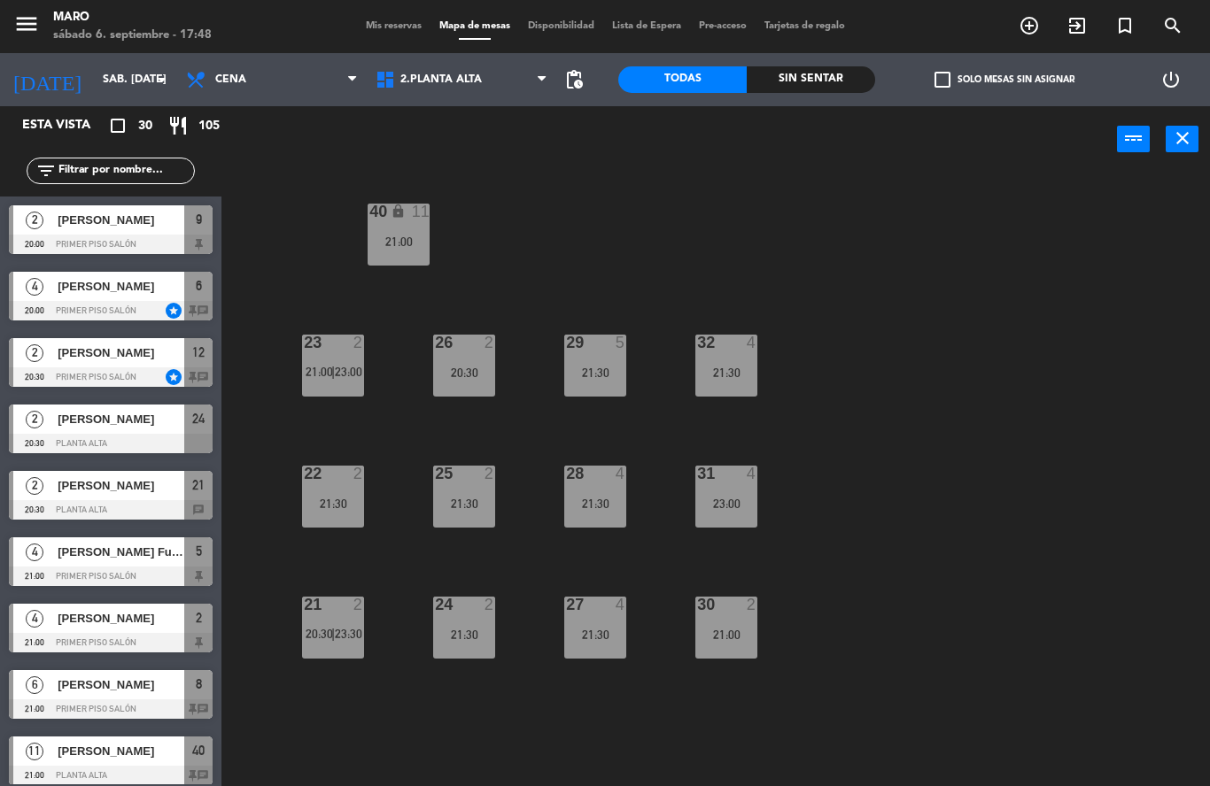
click at [747, 635] on div "21:00" at bounding box center [726, 635] width 62 height 12
click at [988, 476] on div "40 lock 11 21:00 23 2 21:00 | 23:00 26 2 20:30 29 5 21:30 32 4 21:30 22 2 21:30…" at bounding box center [722, 480] width 976 height 614
click at [321, 513] on div "22 2 21:30" at bounding box center [333, 497] width 62 height 62
click at [948, 445] on div "40 lock 11 21:00 23 2 21:00 | 23:00 26 2 20:30 29 5 21:30 32 4 21:30 22 2 21:30…" at bounding box center [722, 480] width 976 height 614
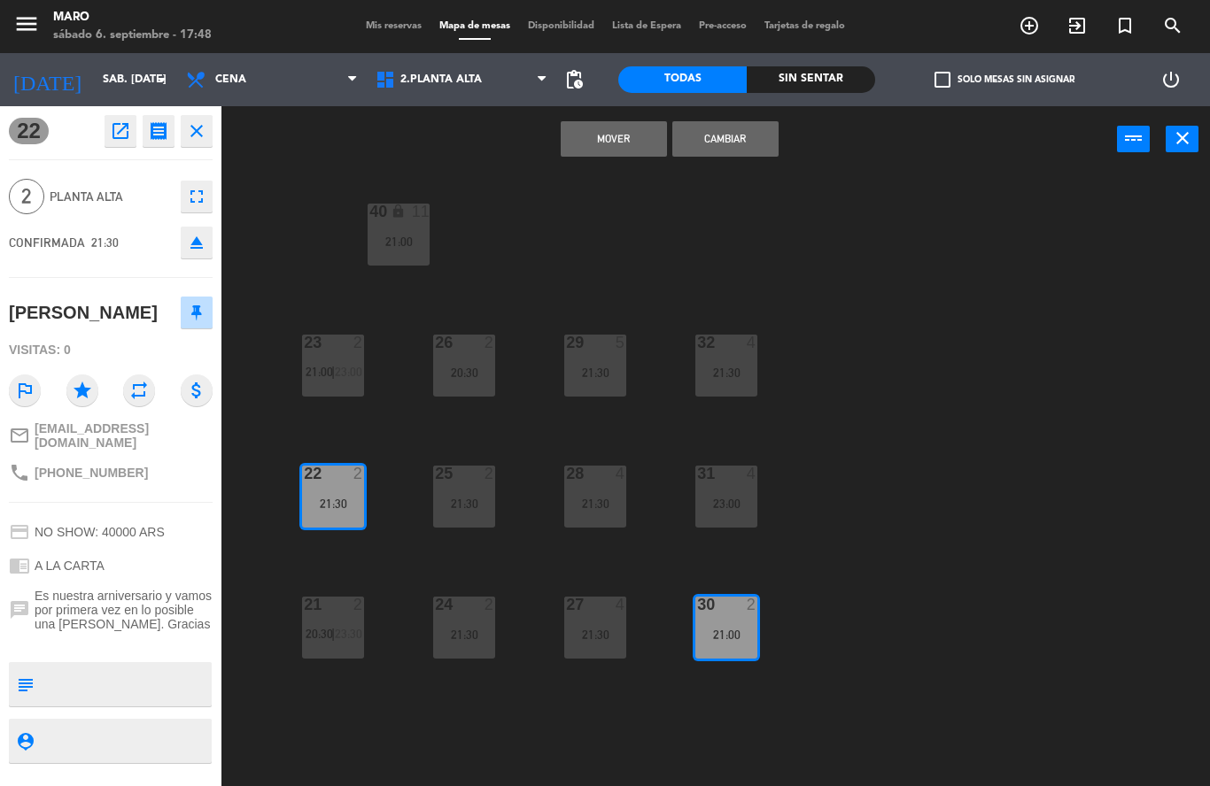
click at [738, 143] on button "Cambiar" at bounding box center [725, 138] width 106 height 35
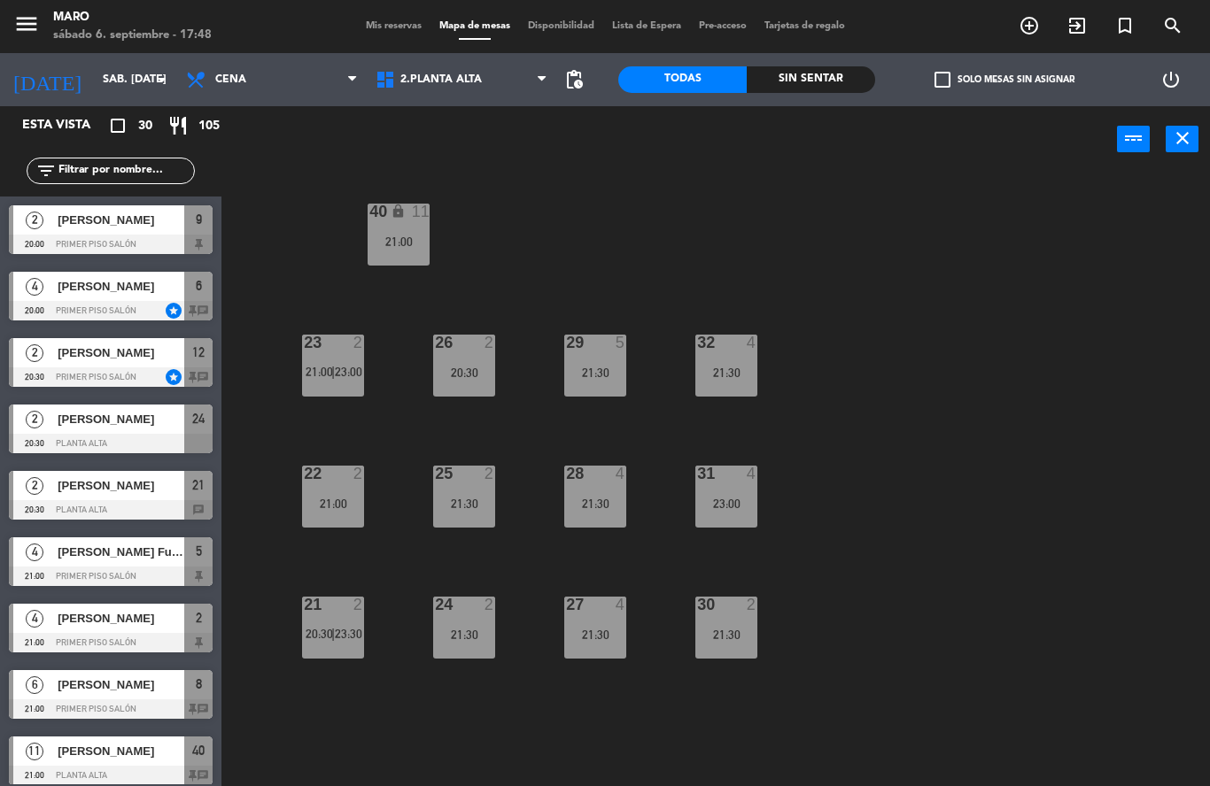
scroll to position [41, 0]
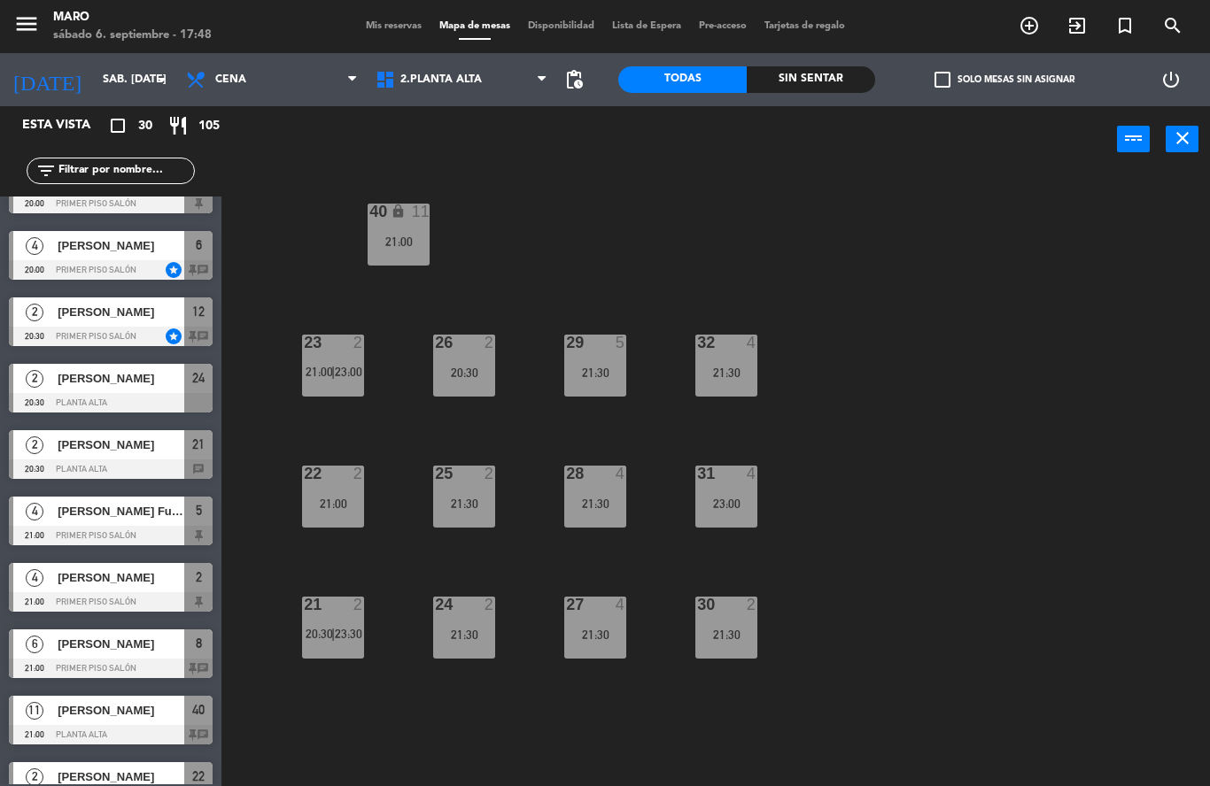
click at [978, 477] on div "40 lock 11 21:00 23 2 21:00 | 23:00 26 2 20:30 29 5 21:30 32 4 21:30 22 2 21:00…" at bounding box center [722, 480] width 976 height 614
click at [478, 618] on div "24 2 21:30" at bounding box center [464, 628] width 62 height 62
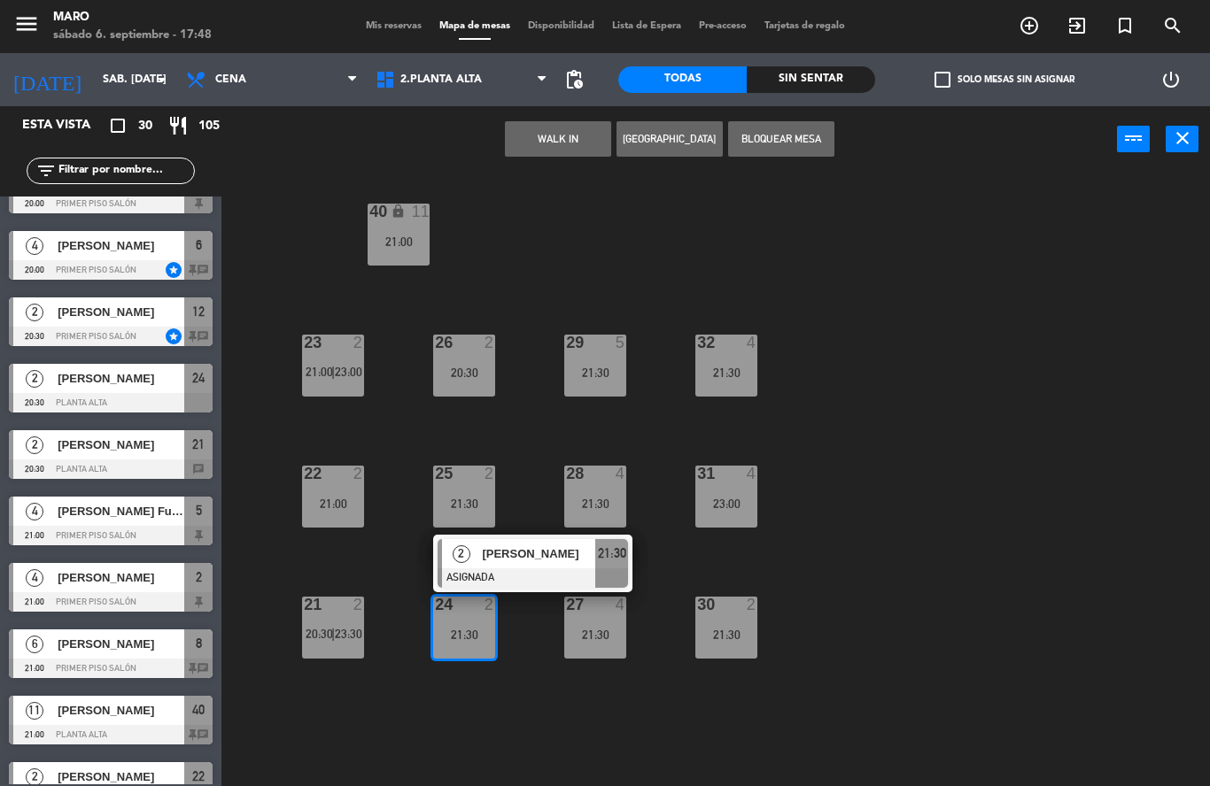
click at [476, 510] on div "21:30" at bounding box center [464, 504] width 62 height 12
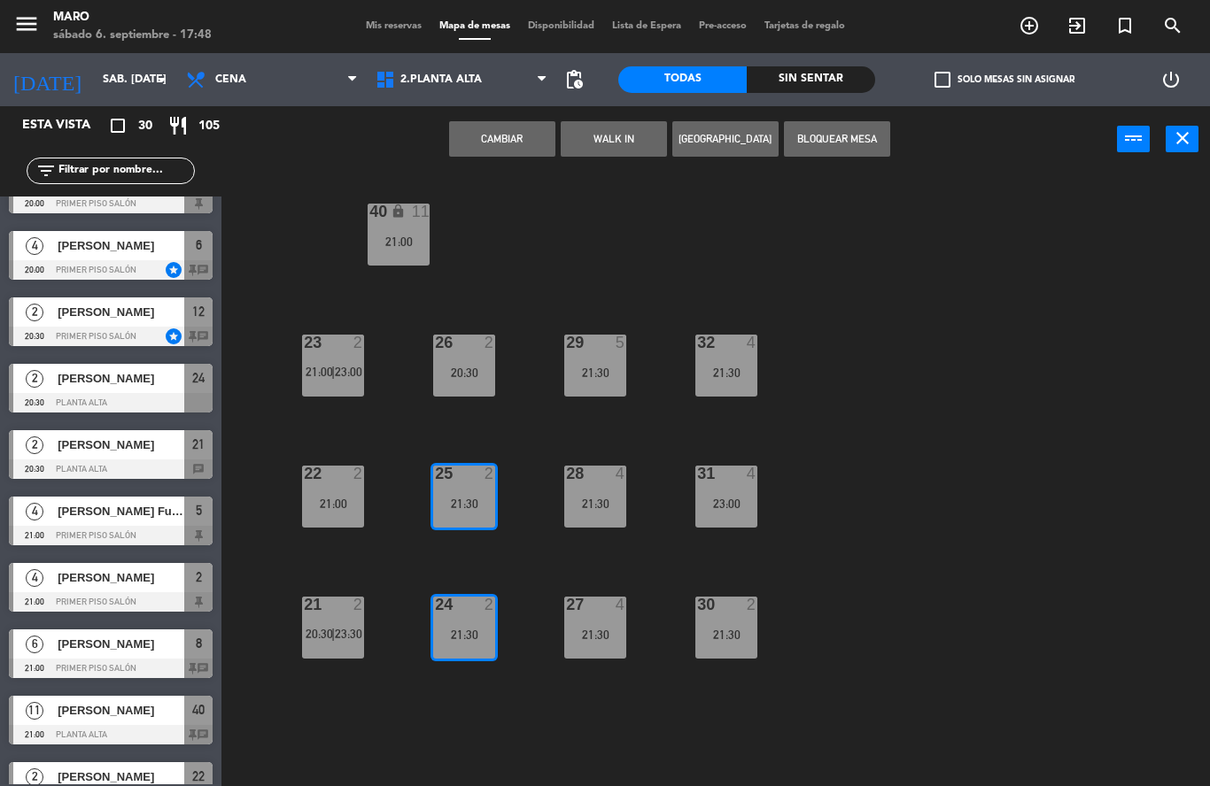
click at [910, 522] on div "40 lock 11 21:00 23 2 21:00 | 23:00 26 2 20:30 29 5 21:30 32 4 21:30 22 2 21:00…" at bounding box center [722, 480] width 976 height 614
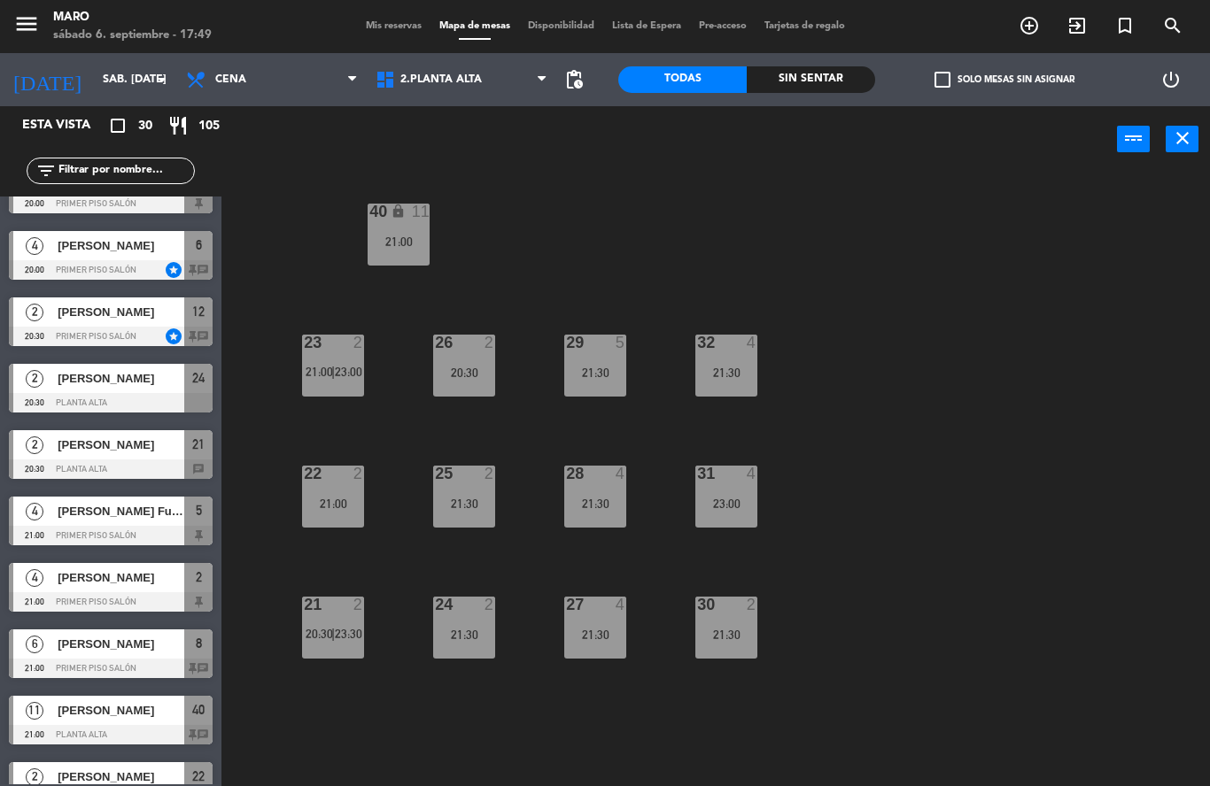
click at [920, 433] on div "40 lock 11 21:00 23 2 21:00 | 23:00 26 2 20:30 29 5 21:30 32 4 21:30 22 2 21:00…" at bounding box center [722, 480] width 976 height 614
click at [383, 18] on div "menu Maro sábado 6. septiembre - 18:00 Mis reservas Mapa de mesas Disponibilida…" at bounding box center [605, 26] width 1210 height 53
click at [390, 31] on span "Mis reservas" at bounding box center [394, 26] width 74 height 10
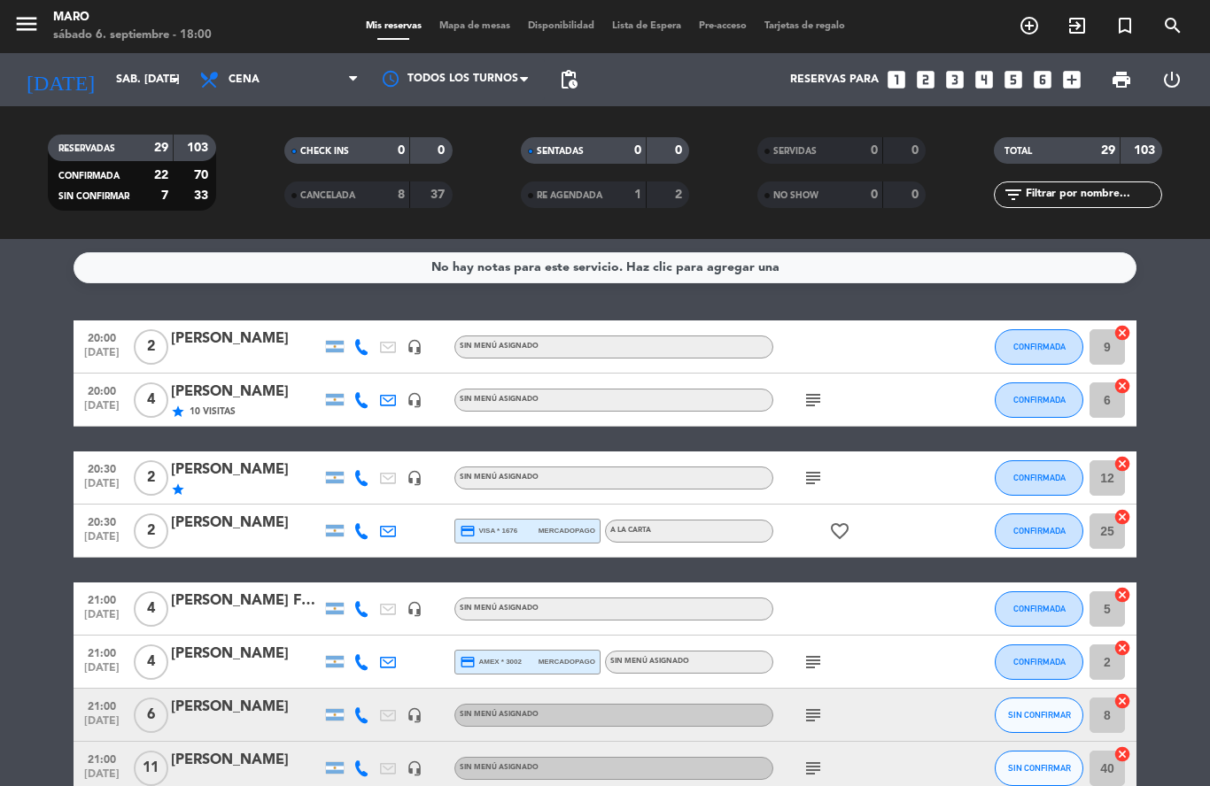
click at [454, 34] on div "Mis reservas Mapa de mesas Disponibilidad Lista de Espera Pre-acceso Tarjetas d…" at bounding box center [605, 27] width 497 height 16
click at [463, 27] on span "Mapa de mesas" at bounding box center [474, 26] width 89 height 10
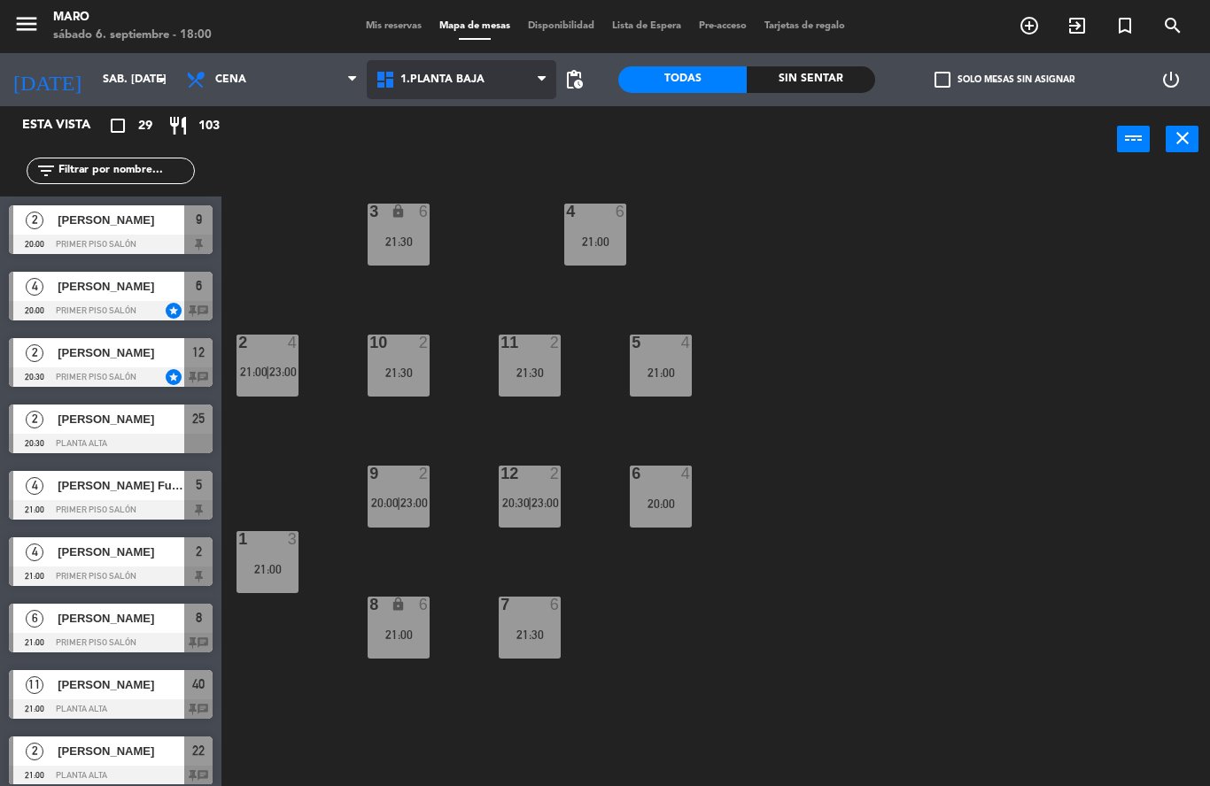
click at [445, 93] on span "1.Planta baja" at bounding box center [462, 79] width 190 height 39
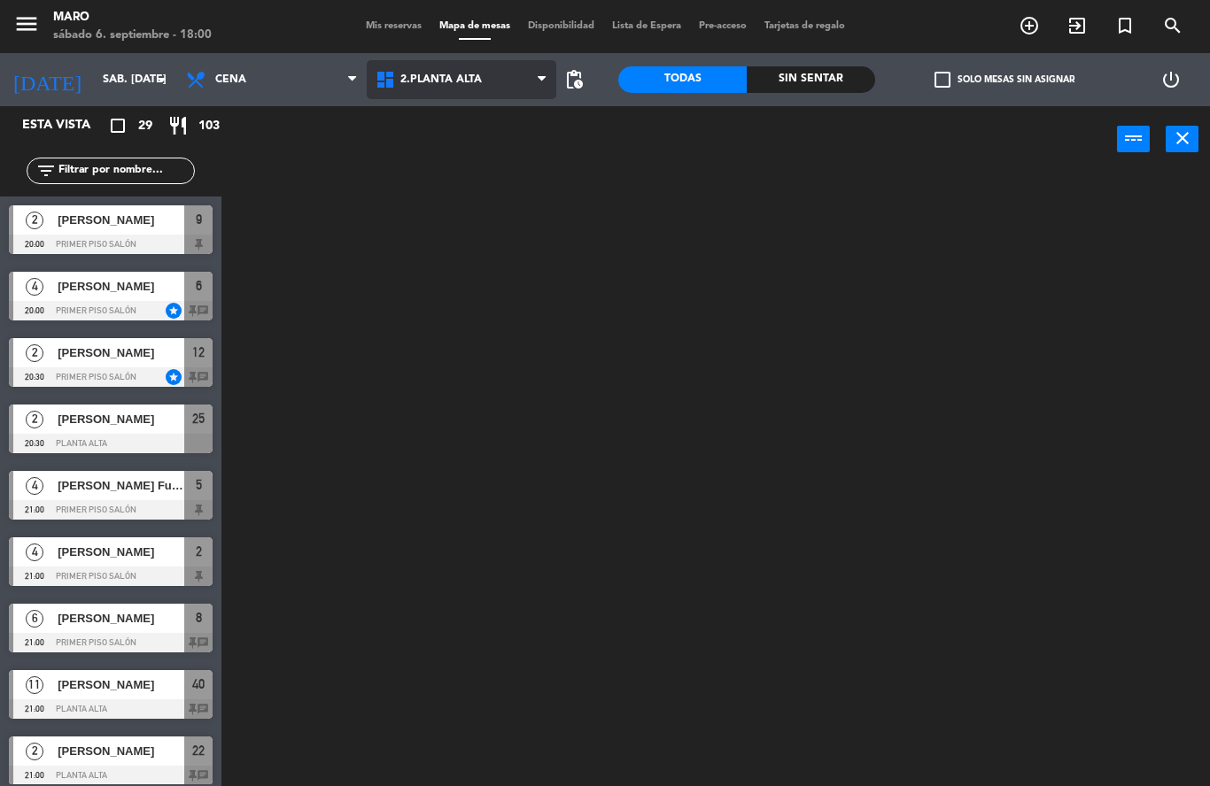
click at [454, 157] on ng-component "menu Maro sábado 6. septiembre - 18:00 Mis reservas Mapa de mesas Disponibilida…" at bounding box center [605, 393] width 1210 height 786
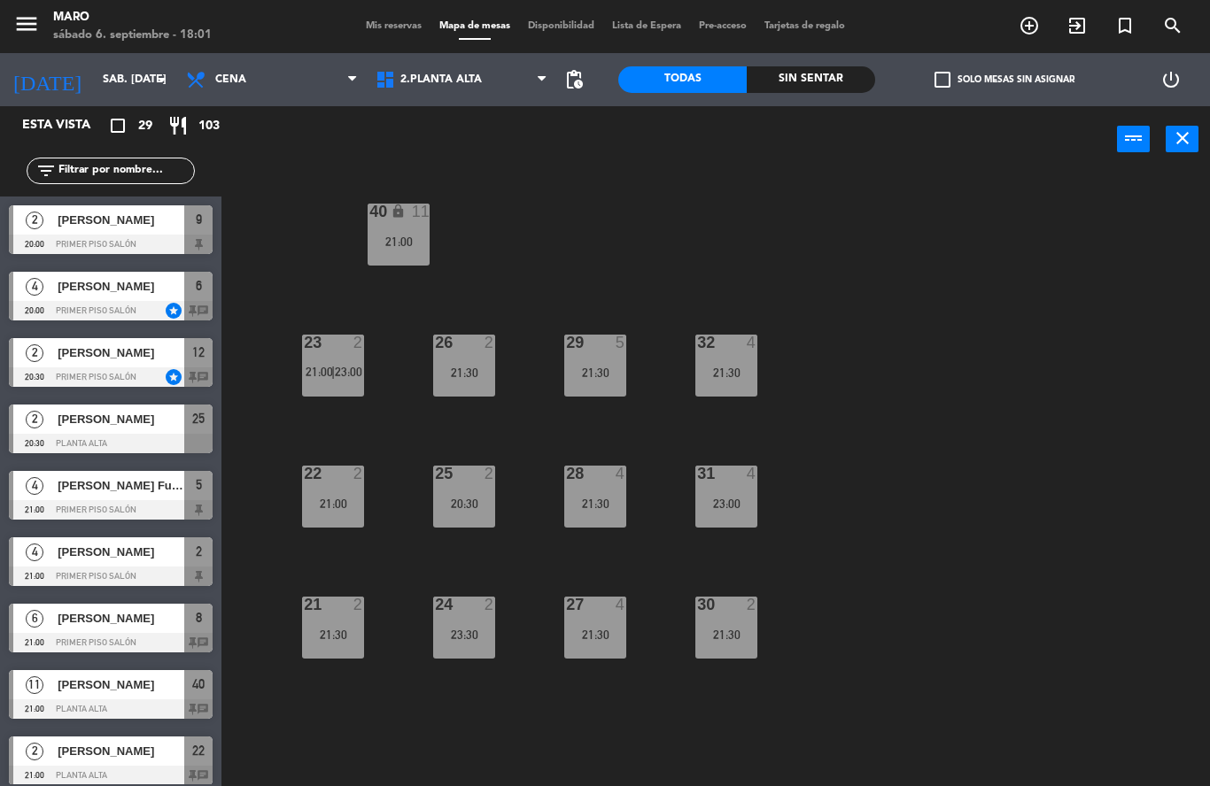
click at [452, 377] on div "21:30" at bounding box center [464, 373] width 62 height 12
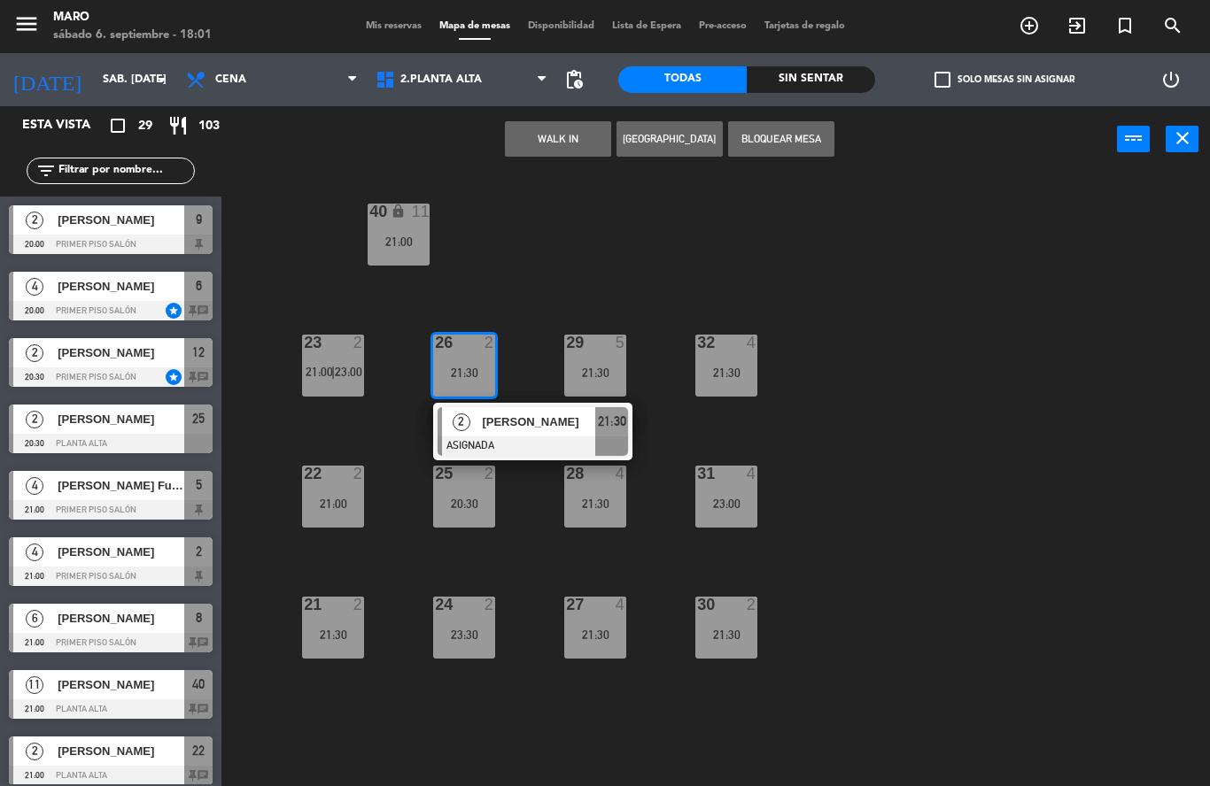
click at [338, 504] on div "21:00" at bounding box center [333, 504] width 62 height 12
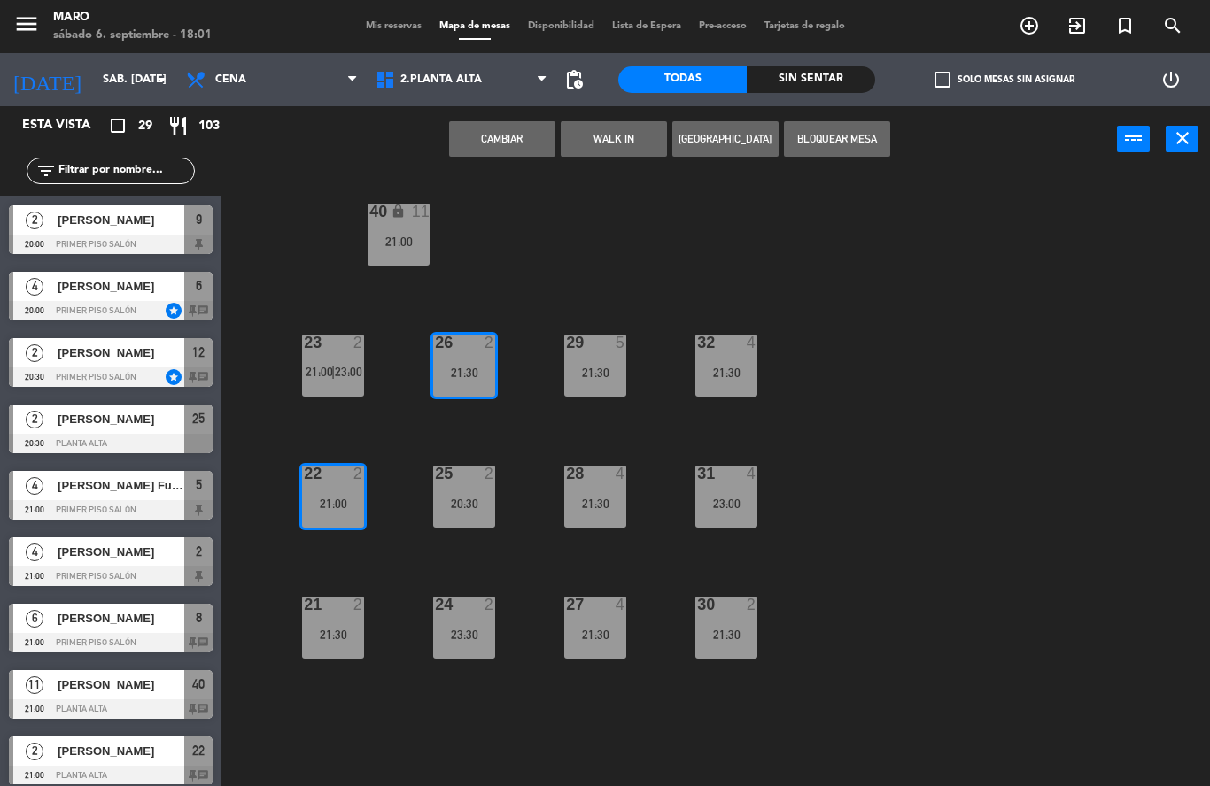
click at [368, 427] on div "40 lock 11 21:00 23 2 21:00 | 23:00 26 2 21:30 29 5 21:30 32 4 21:30 22 2 21:00…" at bounding box center [722, 480] width 976 height 614
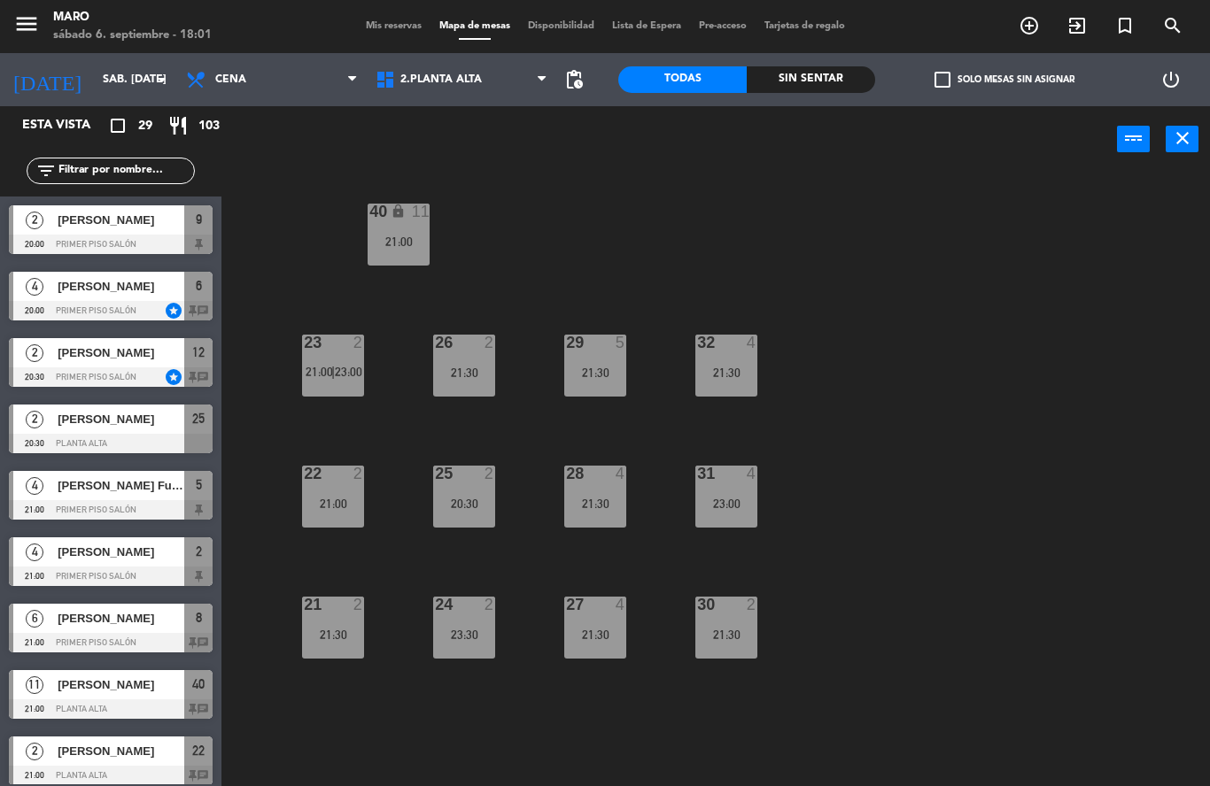
click at [343, 484] on div "22 2 21:00" at bounding box center [333, 497] width 62 height 62
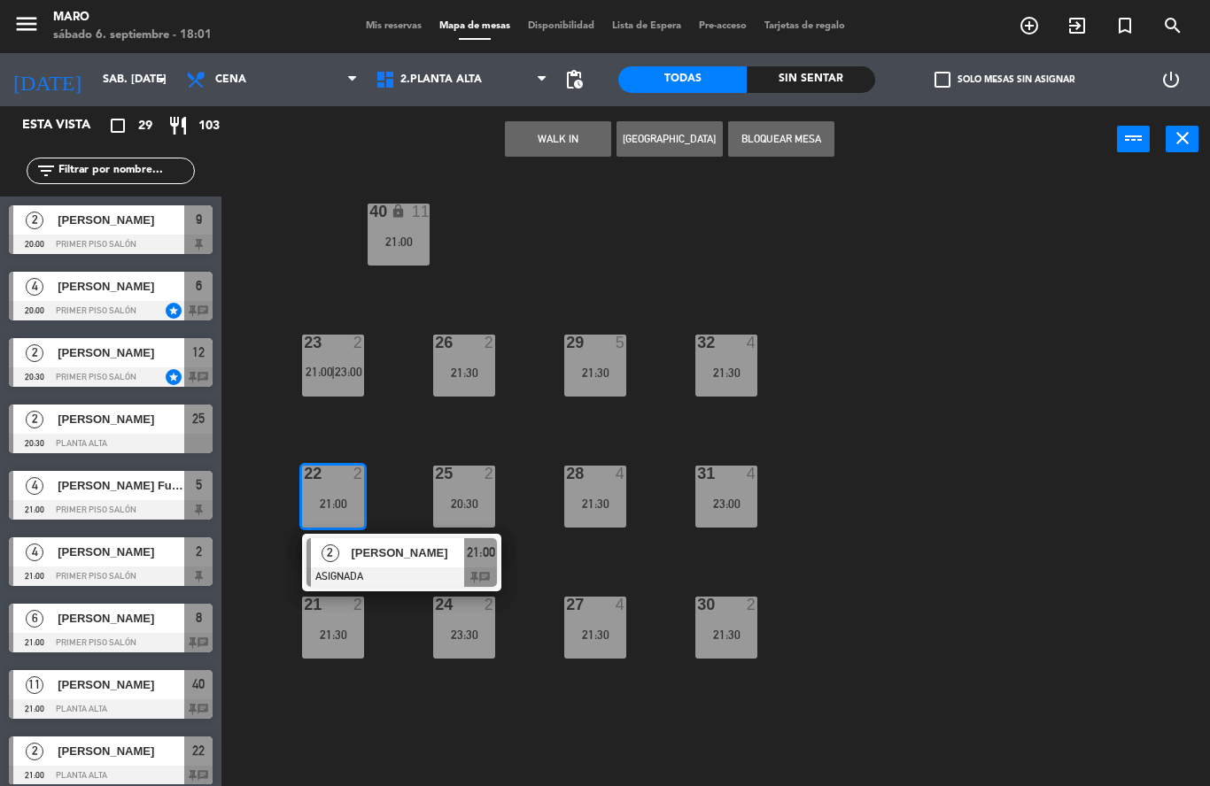
click at [400, 454] on div "40 lock 11 21:00 23 2 21:00 | 23:00 26 2 21:30 29 5 21:30 32 4 21:30 22 2 21:00…" at bounding box center [722, 480] width 976 height 614
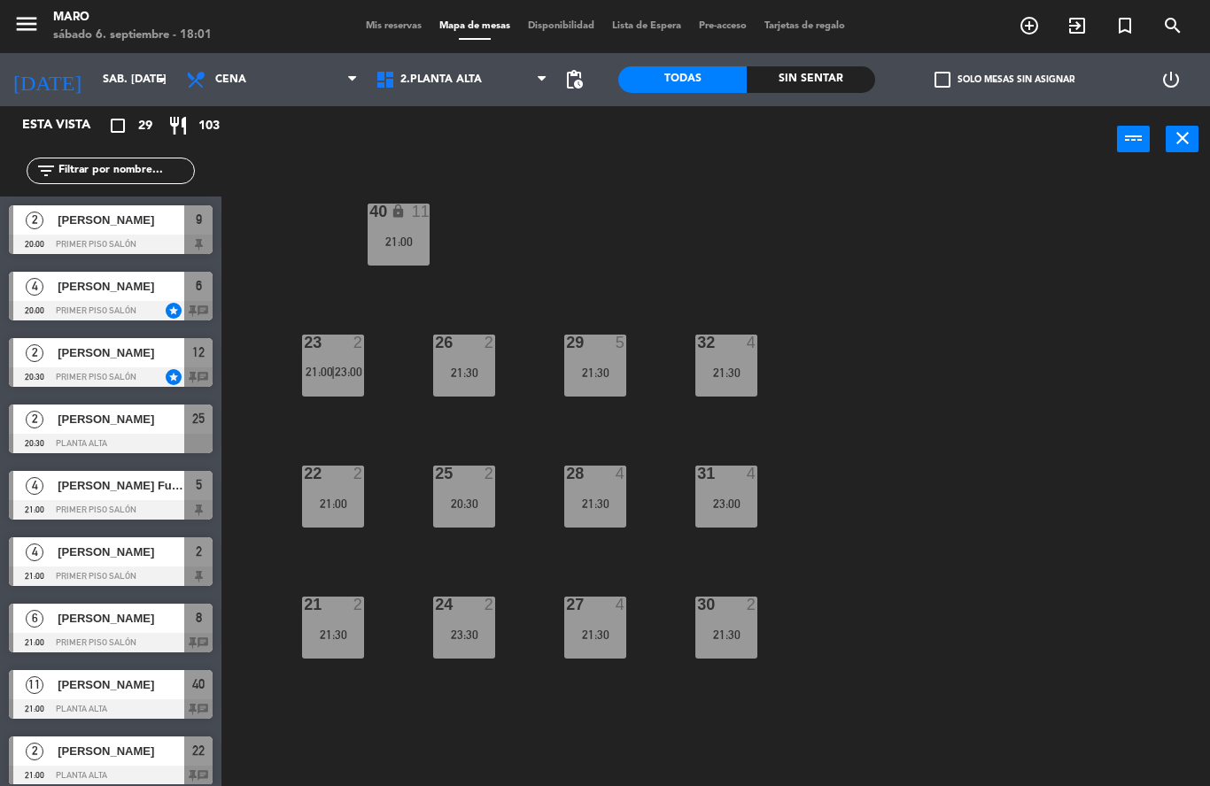
click at [337, 370] on span "23:00" at bounding box center [348, 372] width 27 height 14
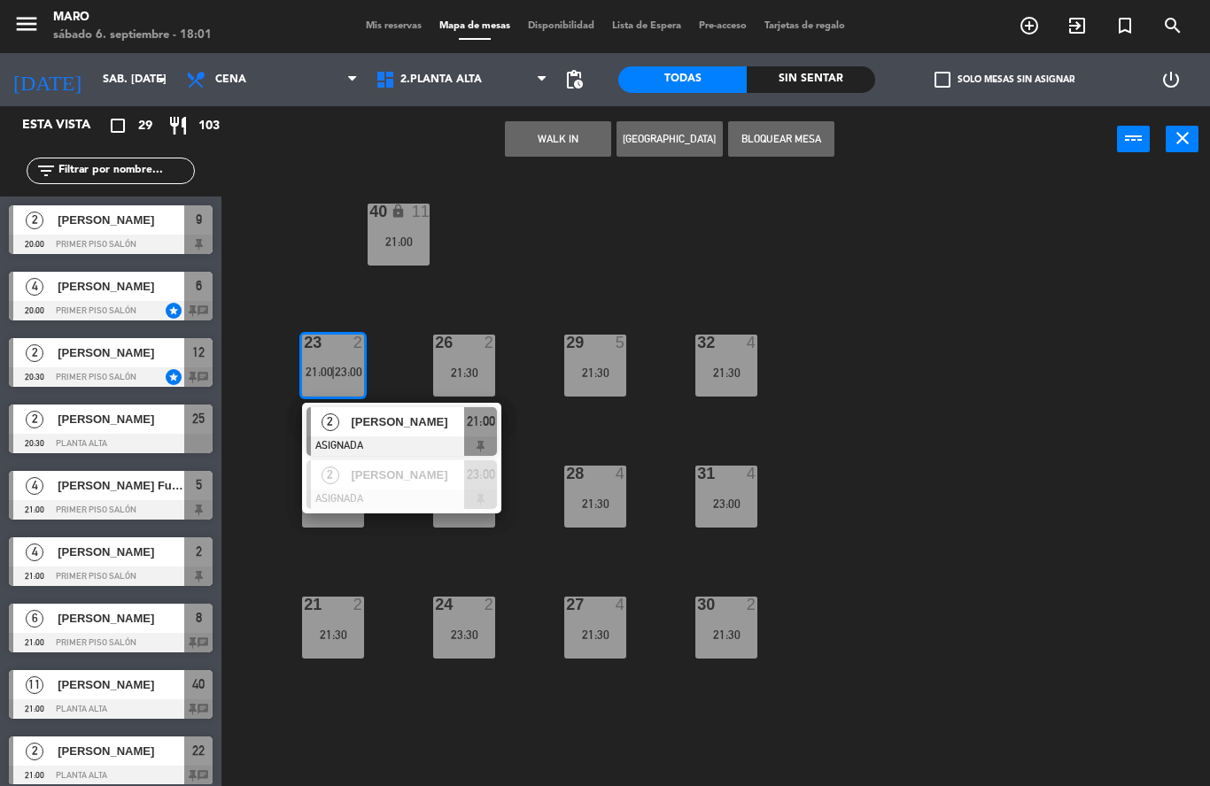
click at [388, 362] on div "40 lock 11 21:00 23 2 21:00 | 23:00 2 [PERSON_NAME] 21:00 2 [PERSON_NAME] ASIGN…" at bounding box center [722, 480] width 976 height 614
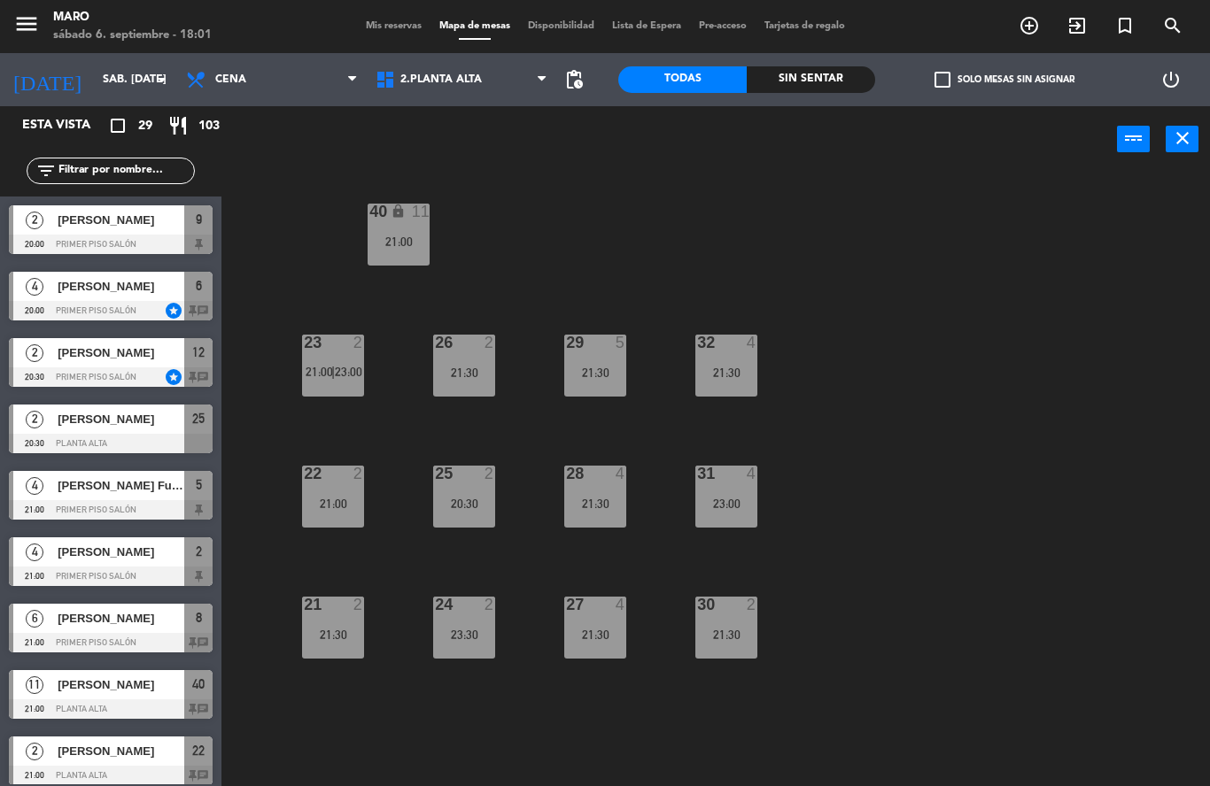
click at [339, 629] on div "21:30" at bounding box center [333, 635] width 62 height 12
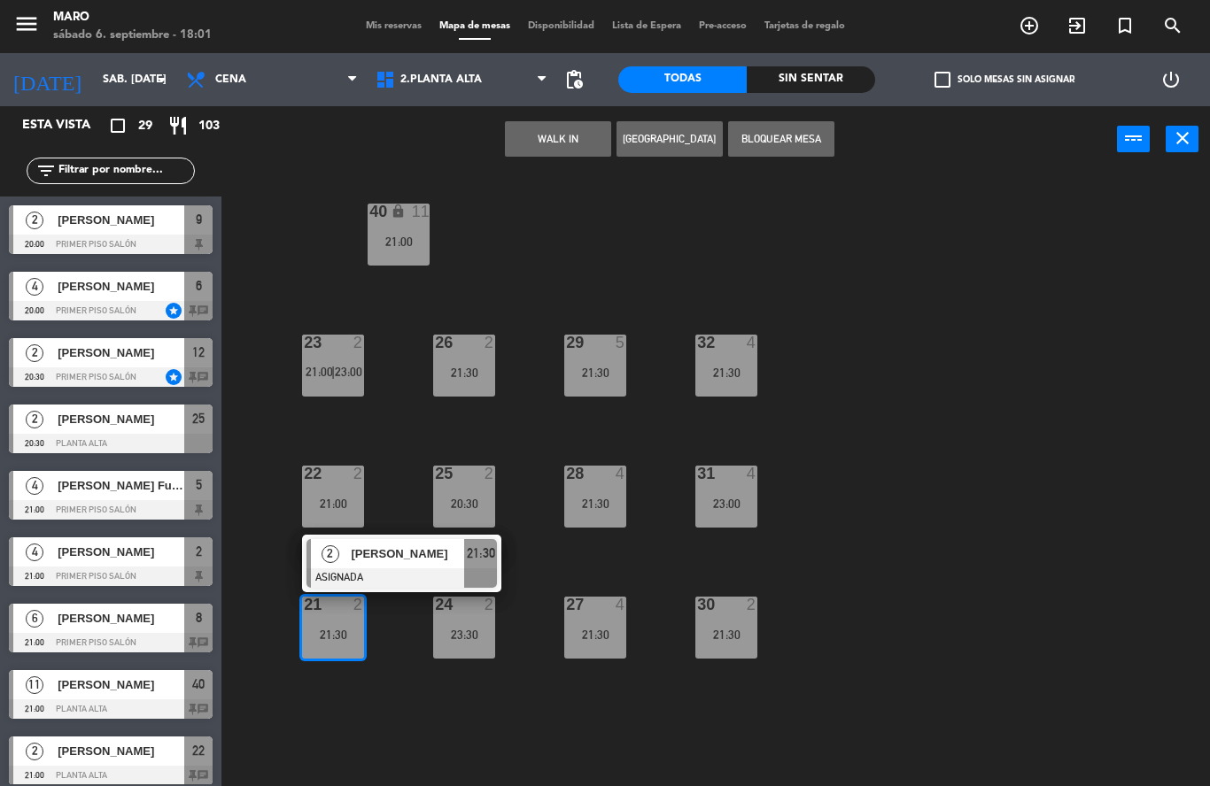
click at [581, 567] on div "40 lock 11 21:00 23 2 21:00 | 23:00 26 2 21:30 29 5 21:30 32 4 21:30 22 2 21:00…" at bounding box center [722, 480] width 976 height 614
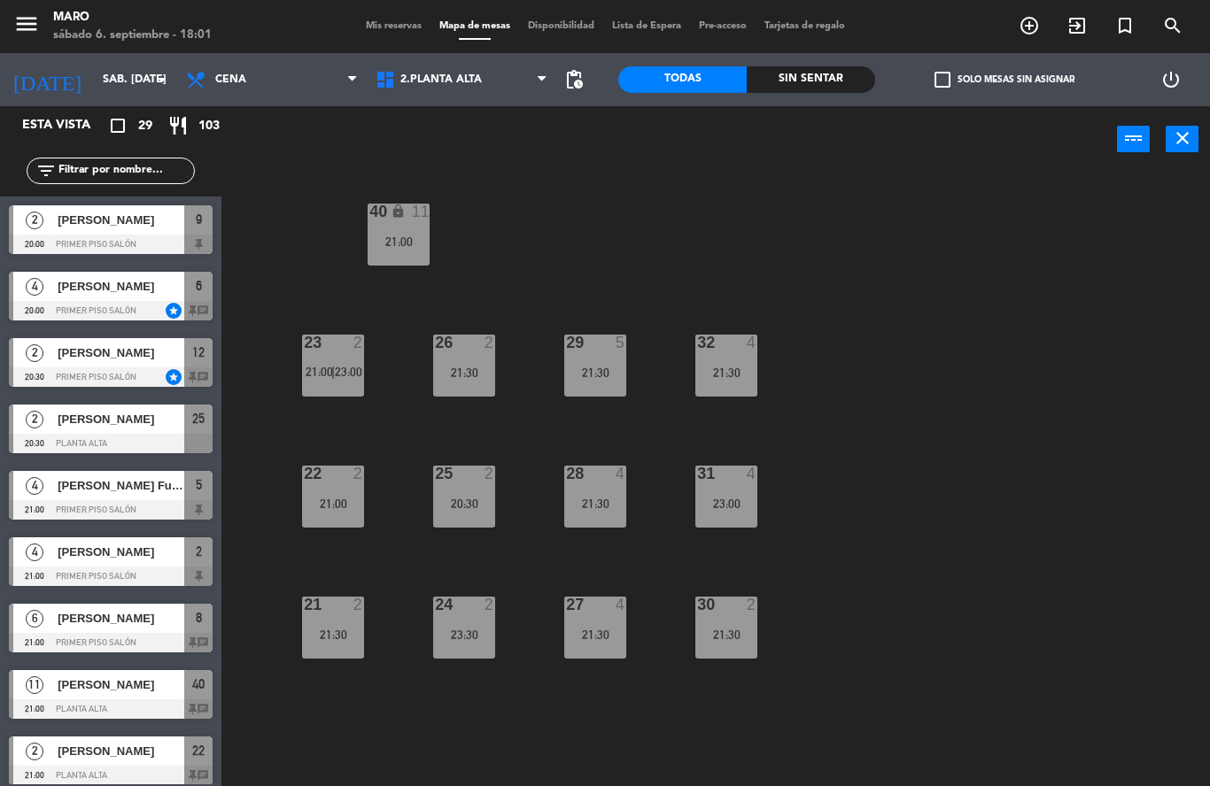
click at [744, 609] on div "2" at bounding box center [755, 605] width 29 height 16
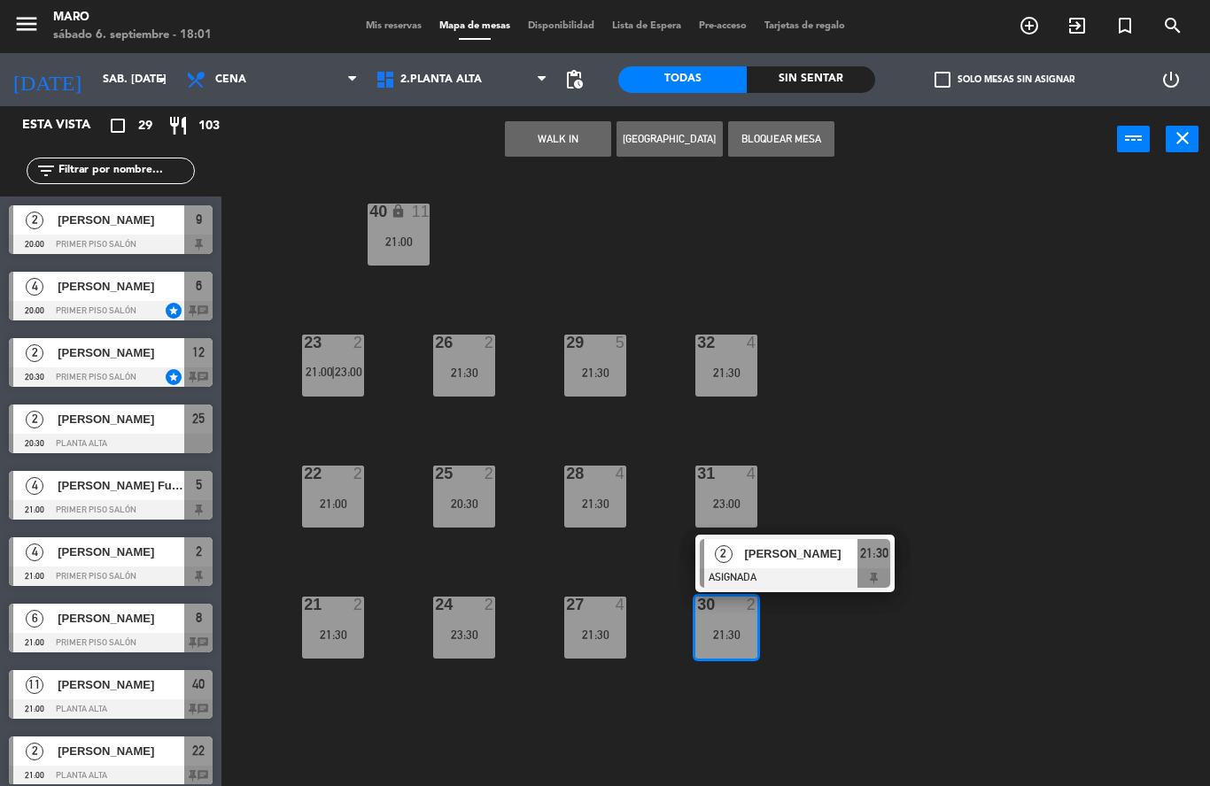
click at [834, 460] on div "40 lock 11 21:00 23 2 21:00 | 23:00 26 2 21:30 29 5 21:30 32 4 21:30 22 2 21:00…" at bounding box center [722, 480] width 976 height 614
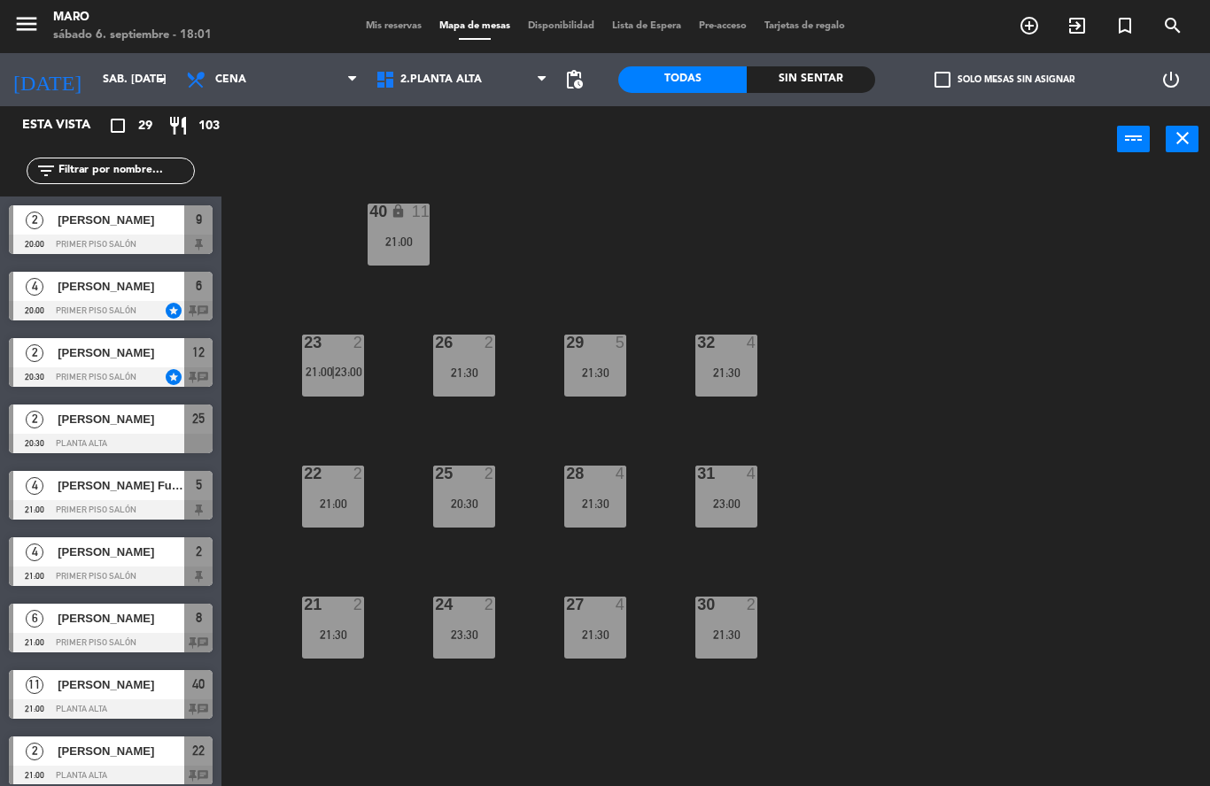
click at [480, 357] on div "26 2 21:30" at bounding box center [464, 366] width 62 height 62
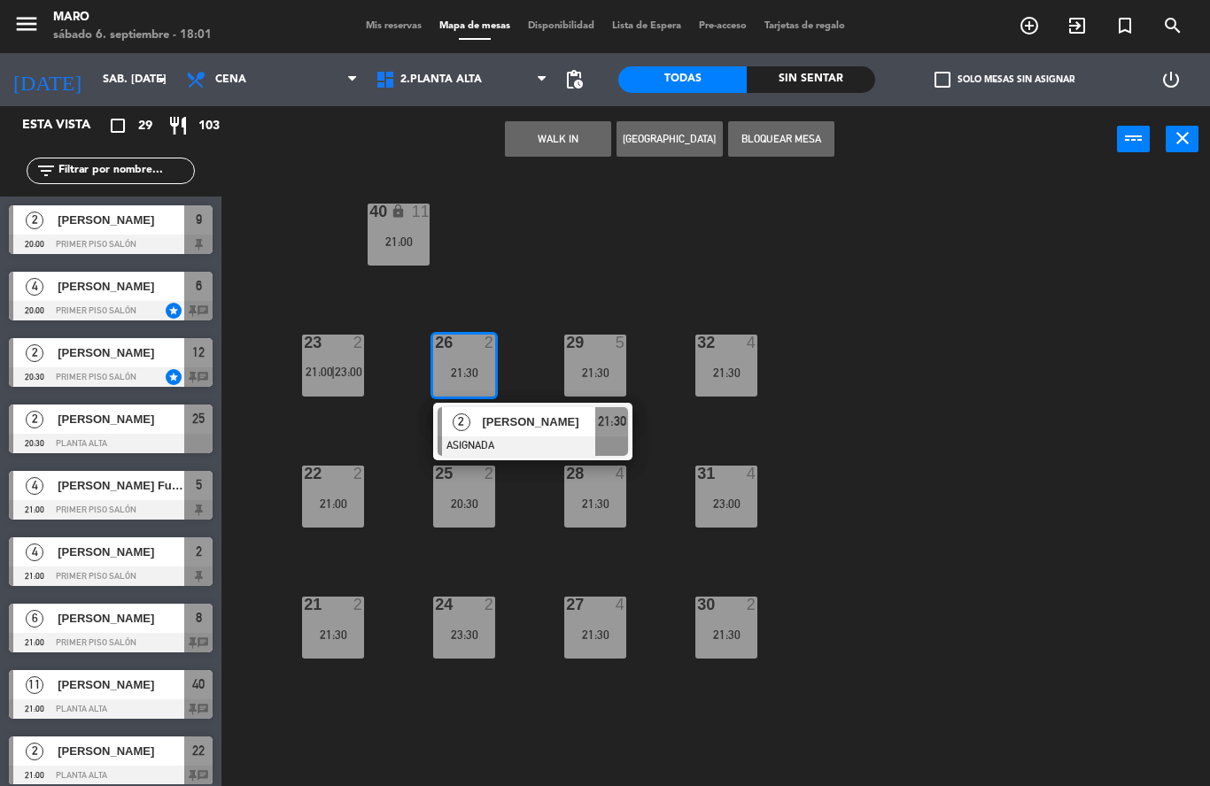
click at [510, 252] on div "40 lock 11 21:00 23 2 21:00 | 23:00 26 2 21:30 2 [PERSON_NAME] ASIGNADA 21:30 2…" at bounding box center [722, 480] width 976 height 614
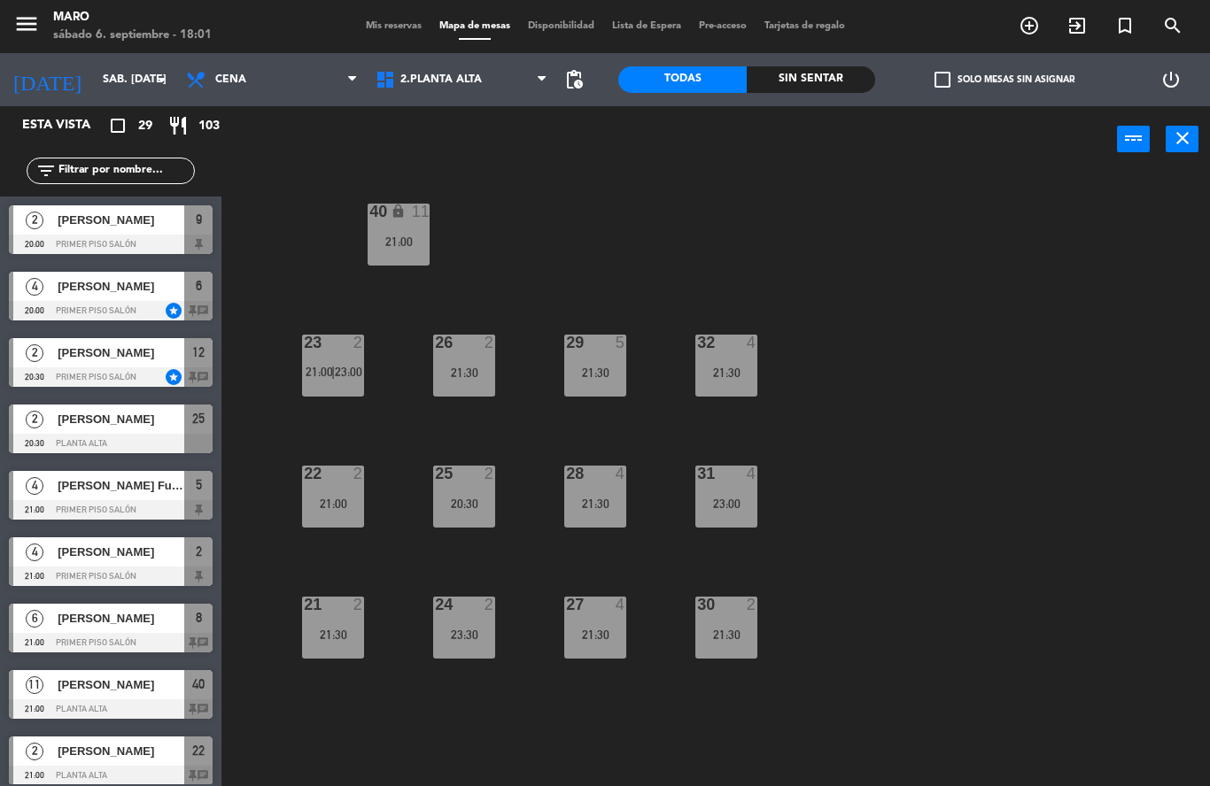
click at [395, 28] on span "Mis reservas" at bounding box center [394, 26] width 74 height 10
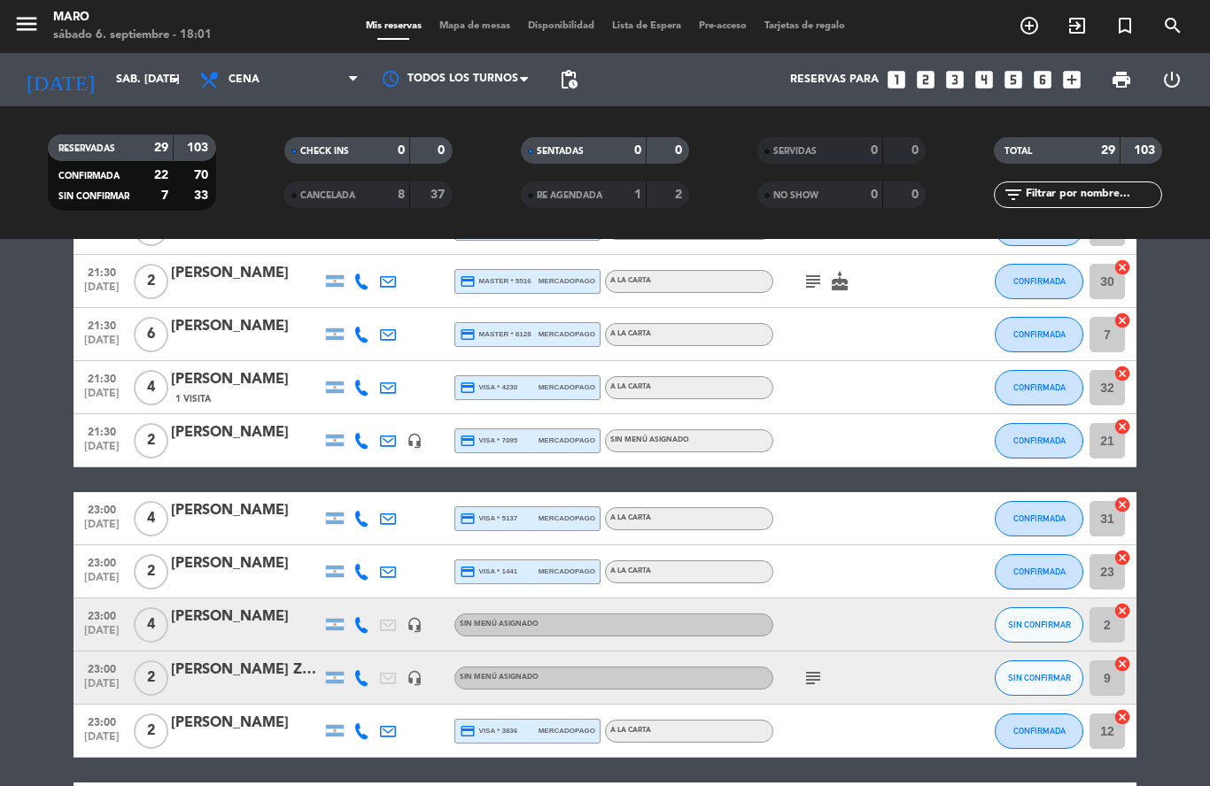
scroll to position [1141, 0]
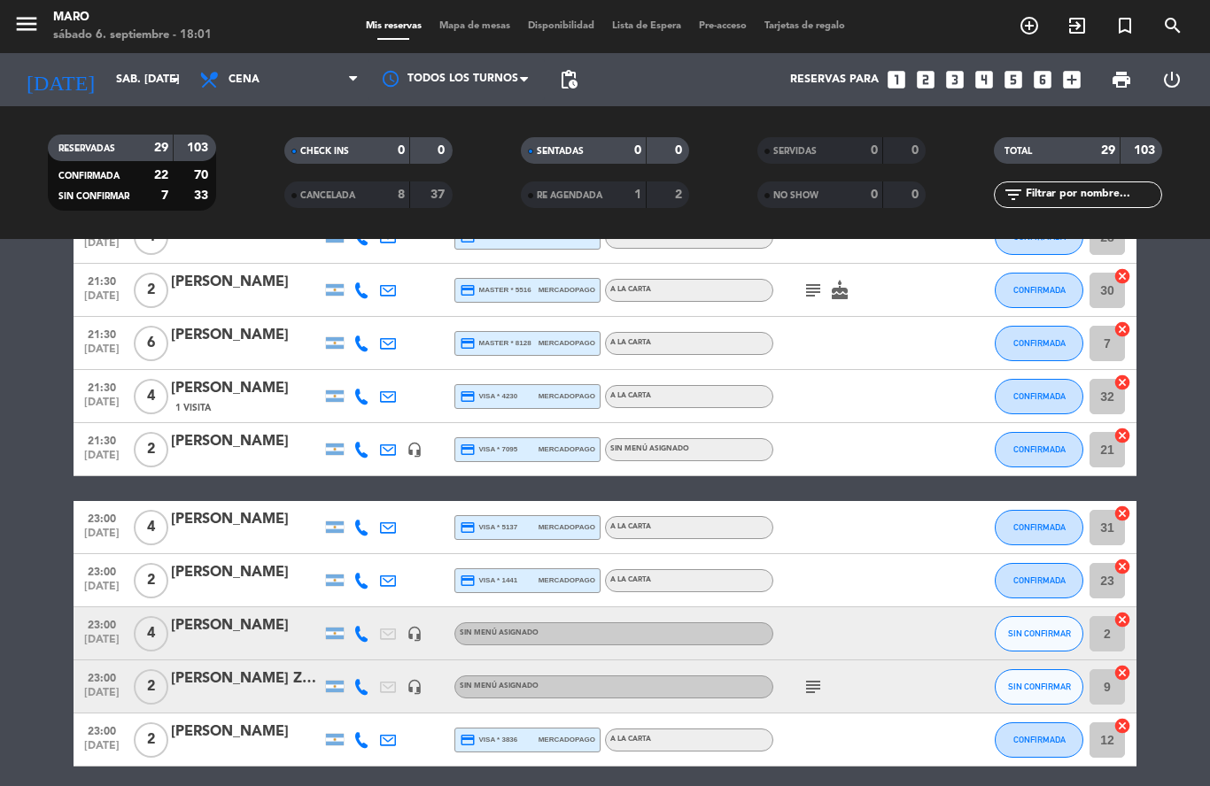
click at [821, 682] on icon "subject" at bounding box center [812, 687] width 21 height 21
click at [818, 608] on div at bounding box center [852, 634] width 159 height 52
click at [424, 678] on div "headset_mic" at bounding box center [414, 687] width 27 height 52
click at [422, 683] on icon "headset_mic" at bounding box center [415, 687] width 16 height 16
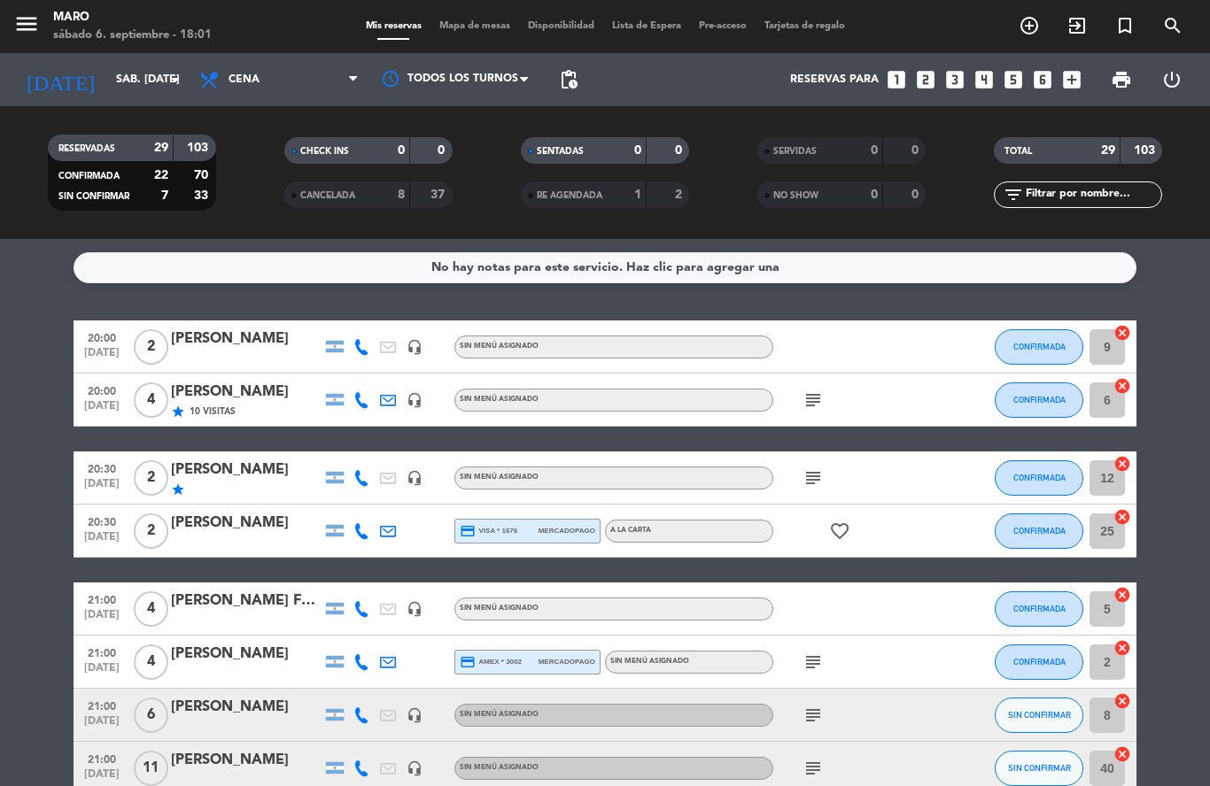
scroll to position [0, 0]
click at [470, 28] on span "Mapa de mesas" at bounding box center [474, 26] width 89 height 10
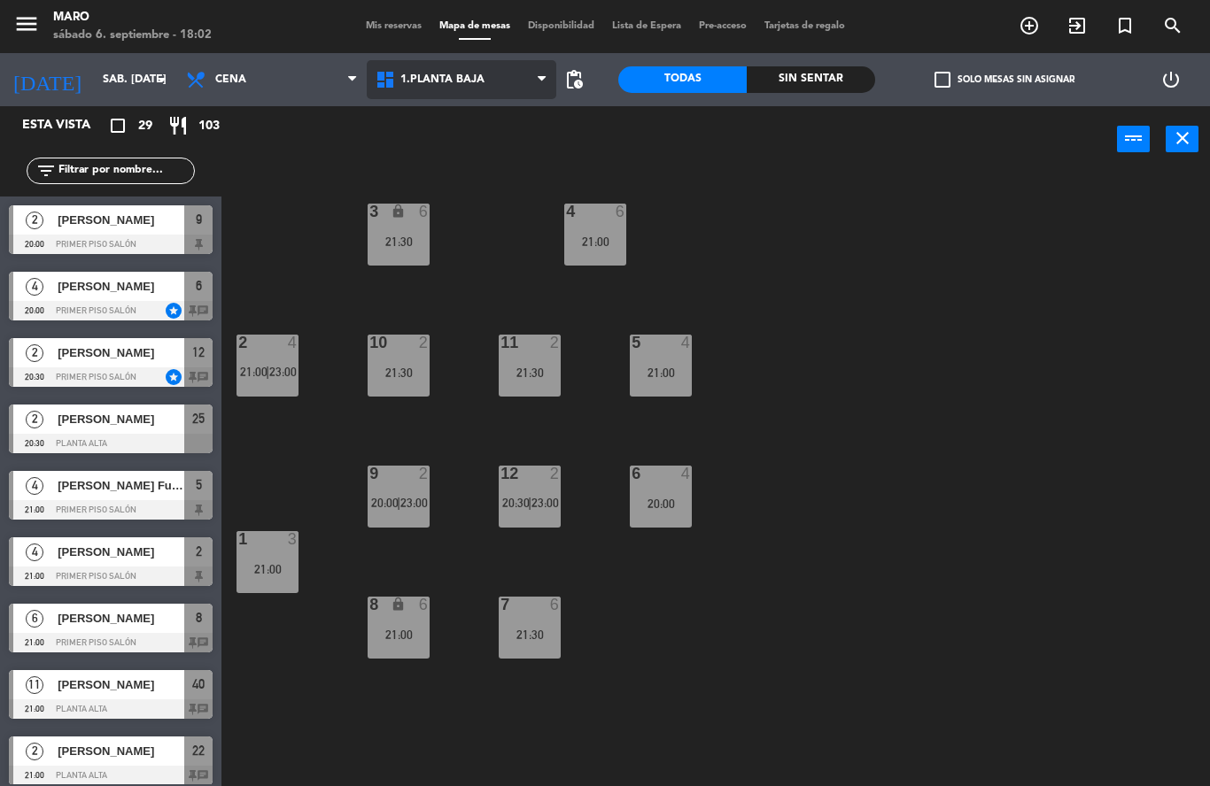
click at [491, 79] on span "1.Planta baja" at bounding box center [462, 79] width 190 height 39
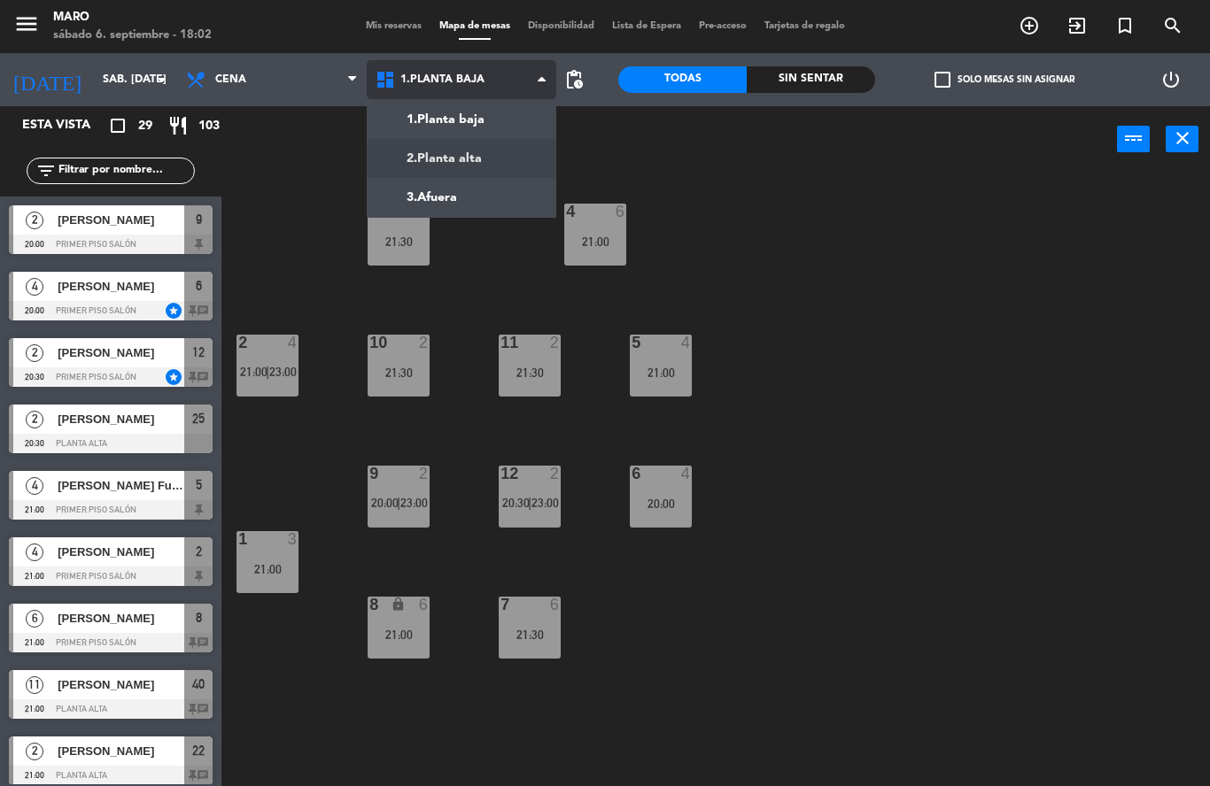
click at [489, 156] on ng-component "menu Maro sábado 6. septiembre - 18:02 Mis reservas Mapa de mesas Disponibilida…" at bounding box center [605, 393] width 1210 height 786
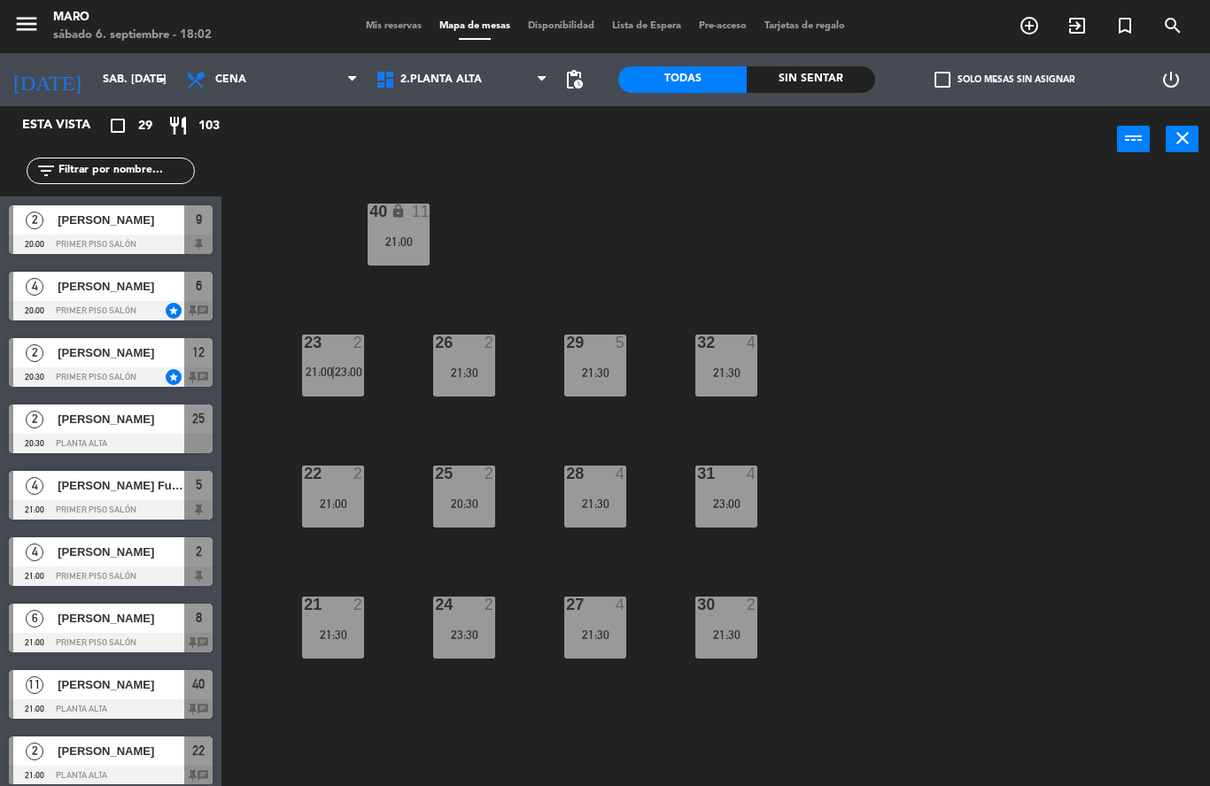
click at [730, 641] on div "21:30" at bounding box center [726, 635] width 62 height 12
click at [960, 423] on div "40 lock 11 21:00 23 2 21:00 | 23:00 26 2 21:30 29 5 21:30 32 4 21:30 22 2 21:00…" at bounding box center [722, 480] width 976 height 614
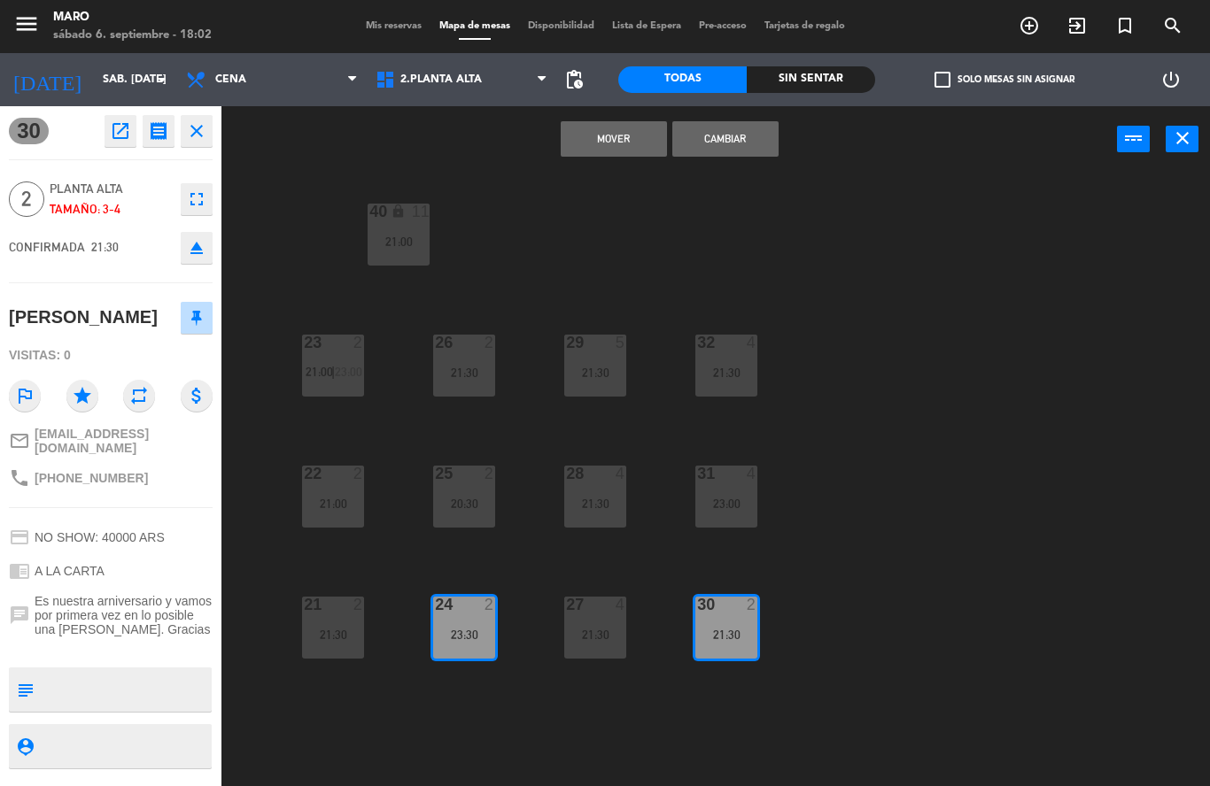
click at [735, 148] on button "Cambiar" at bounding box center [725, 138] width 106 height 35
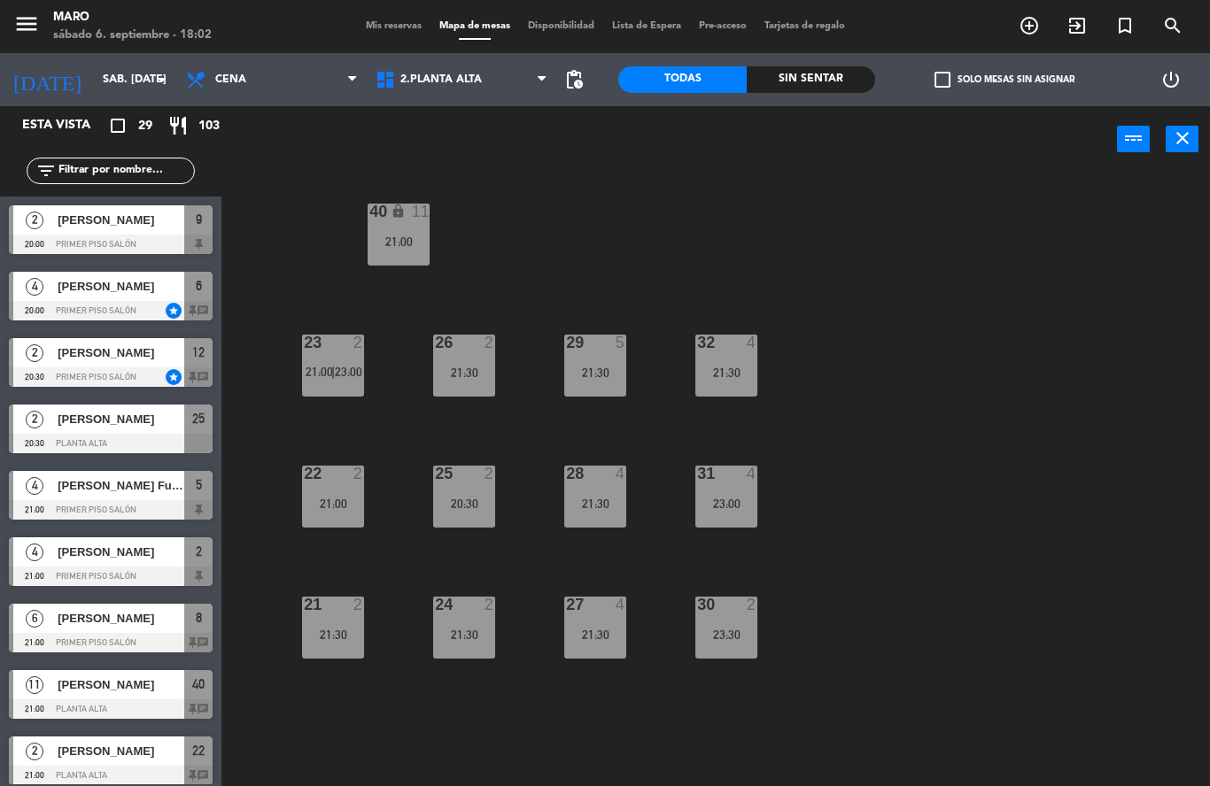
scroll to position [18, 0]
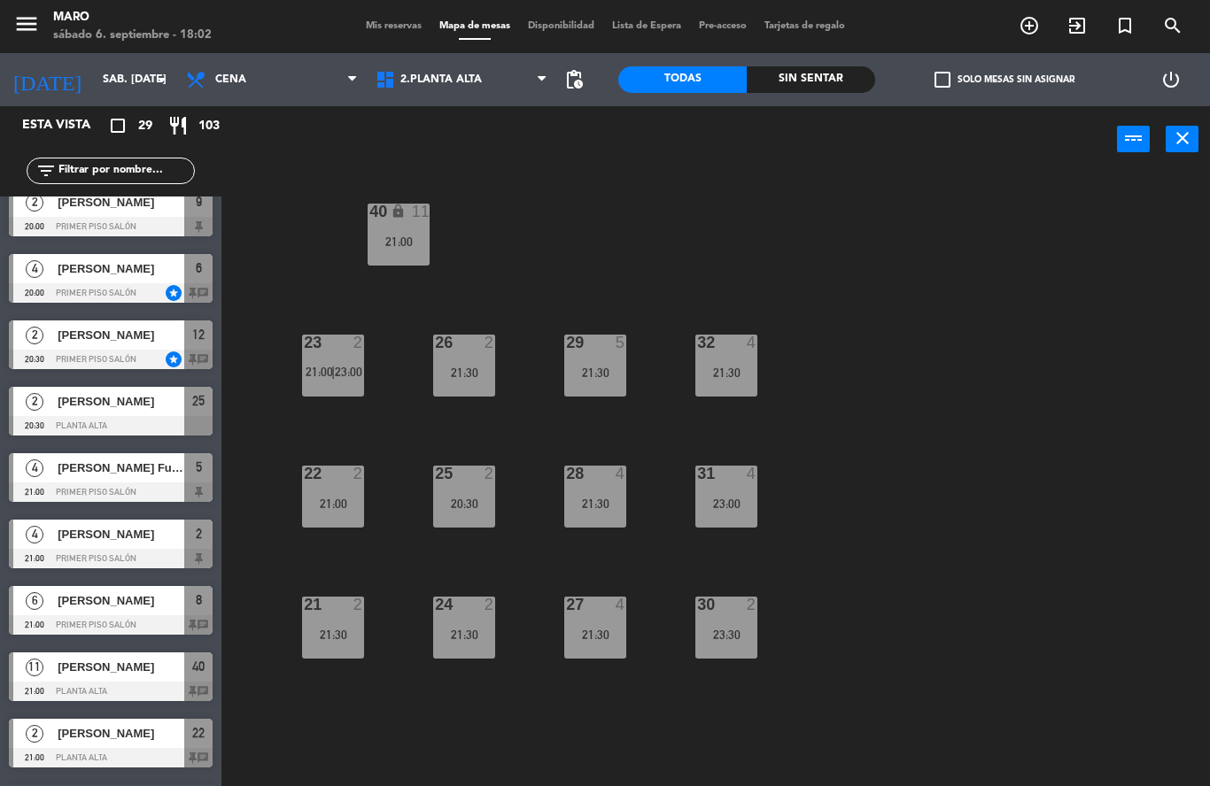
click at [863, 584] on div "40 lock 11 21:00 23 2 21:00 | 23:00 26 2 21:30 29 5 21:30 32 4 21:30 22 2 21:00…" at bounding box center [722, 480] width 976 height 614
click at [733, 636] on div "23:30" at bounding box center [726, 635] width 62 height 12
click at [1001, 396] on div "40 lock 11 21:00 23 2 21:00 | 23:00 26 2 21:30 29 5 21:30 32 4 21:30 22 2 21:00…" at bounding box center [722, 480] width 976 height 614
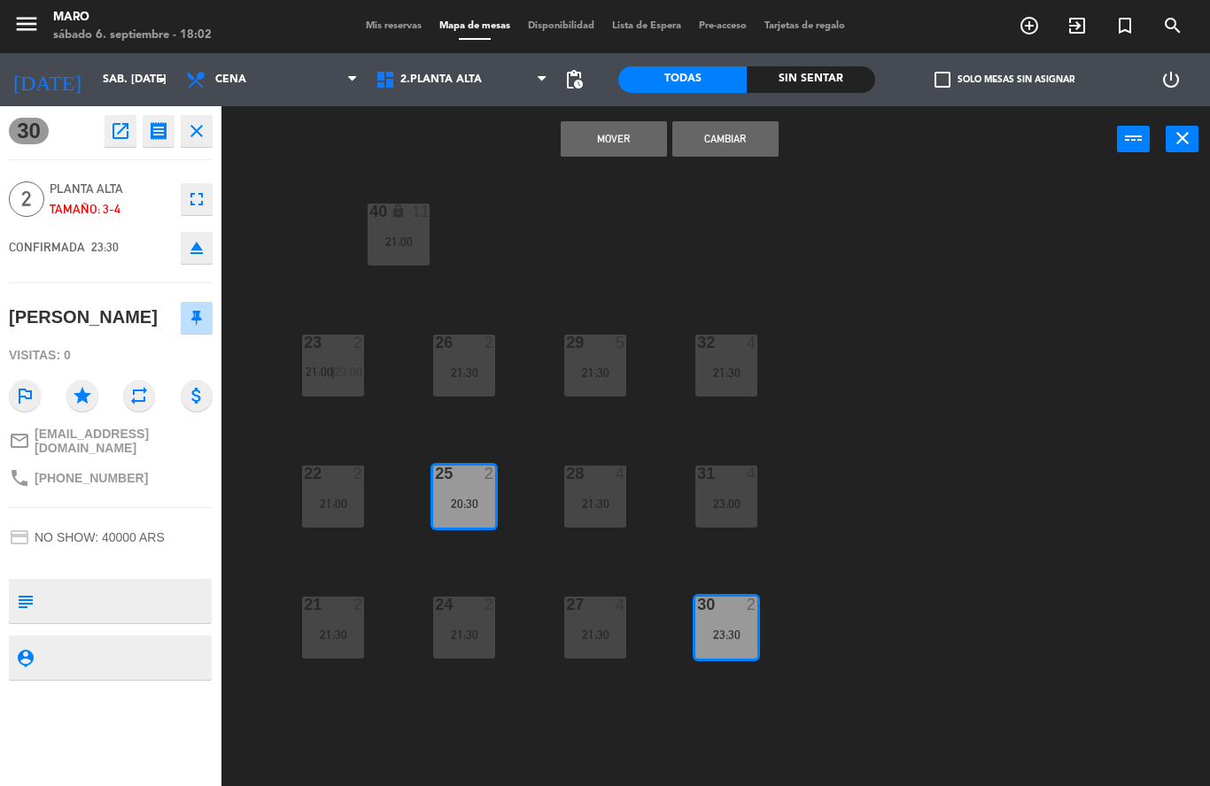
click at [620, 136] on button "Mover" at bounding box center [614, 138] width 106 height 35
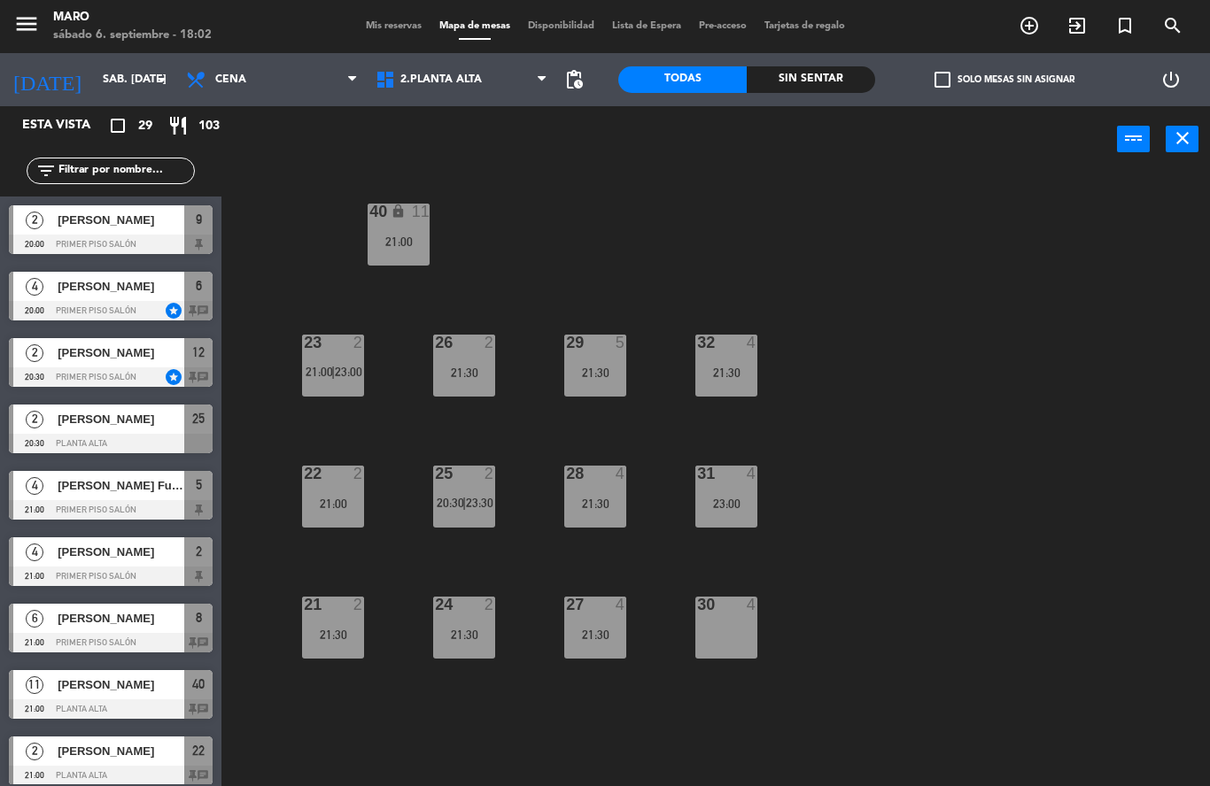
scroll to position [616, 0]
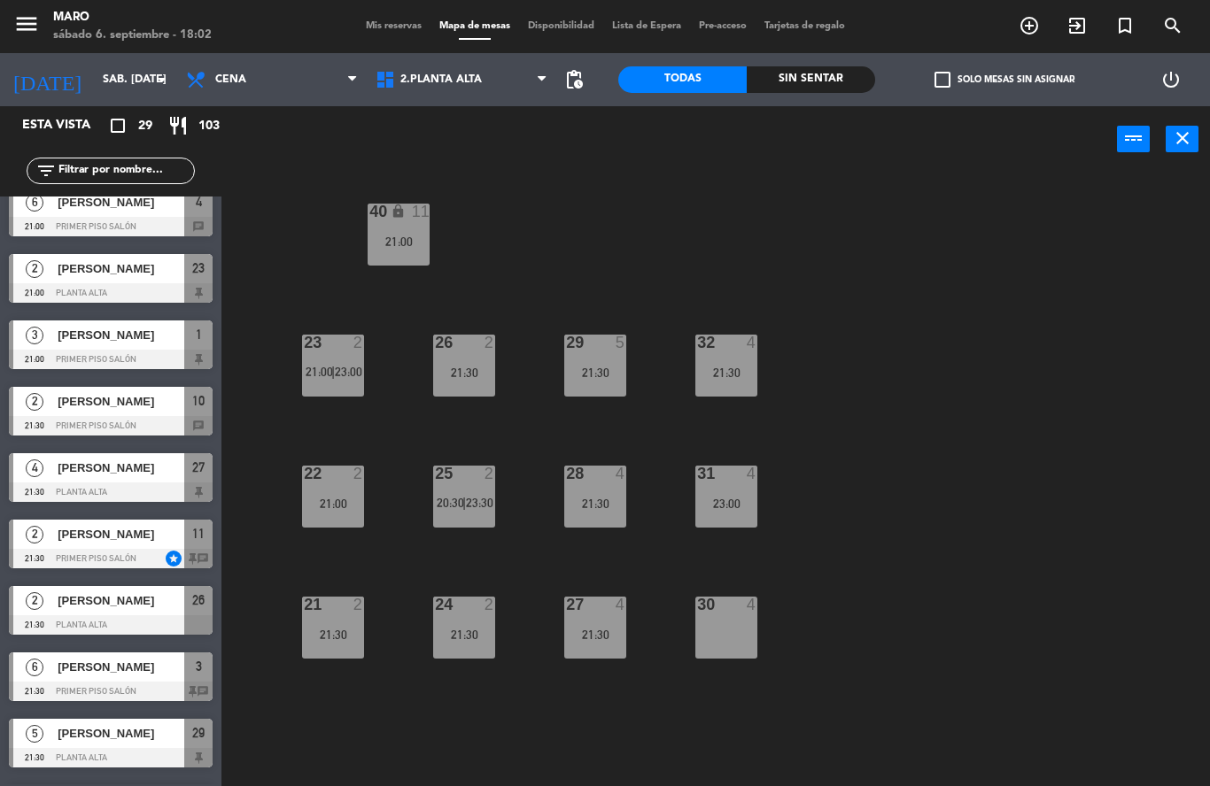
click at [945, 351] on div "40 lock 11 21:00 23 2 21:00 | 23:00 26 2 21:30 29 5 21:30 32 4 21:30 22 2 21:00…" at bounding box center [722, 480] width 976 height 614
click at [731, 367] on div "21:30" at bounding box center [726, 373] width 62 height 12
click at [970, 283] on div "40 lock 11 21:00 23 2 21:00 | 23:00 26 2 21:30 29 5 21:30 32 4 21:30 22 2 21:00…" at bounding box center [722, 480] width 976 height 614
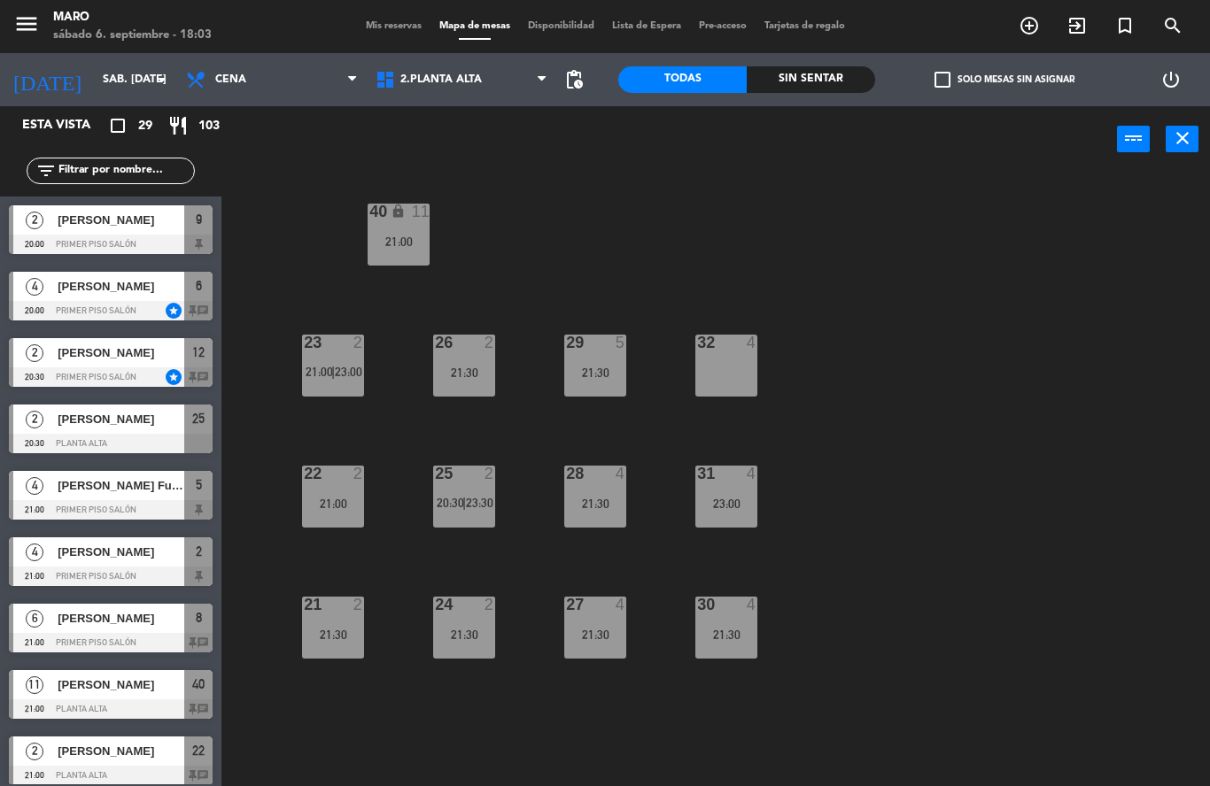
scroll to position [151, 0]
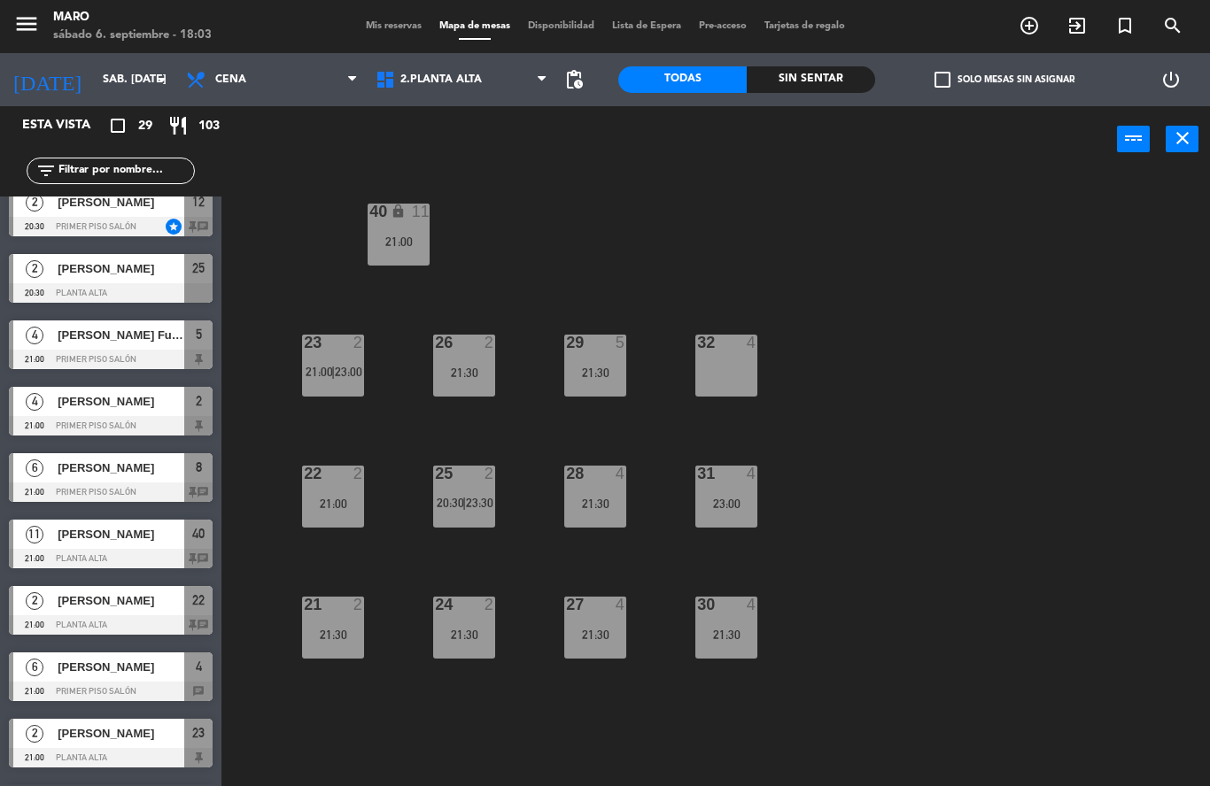
click at [958, 402] on div "40 lock 11 21:00 23 2 21:00 | 23:00 26 2 21:30 29 5 21:30 32 4 22 2 21:00 25 2 …" at bounding box center [722, 480] width 976 height 614
click at [439, 83] on span "1.Planta baja" at bounding box center [442, 80] width 84 height 12
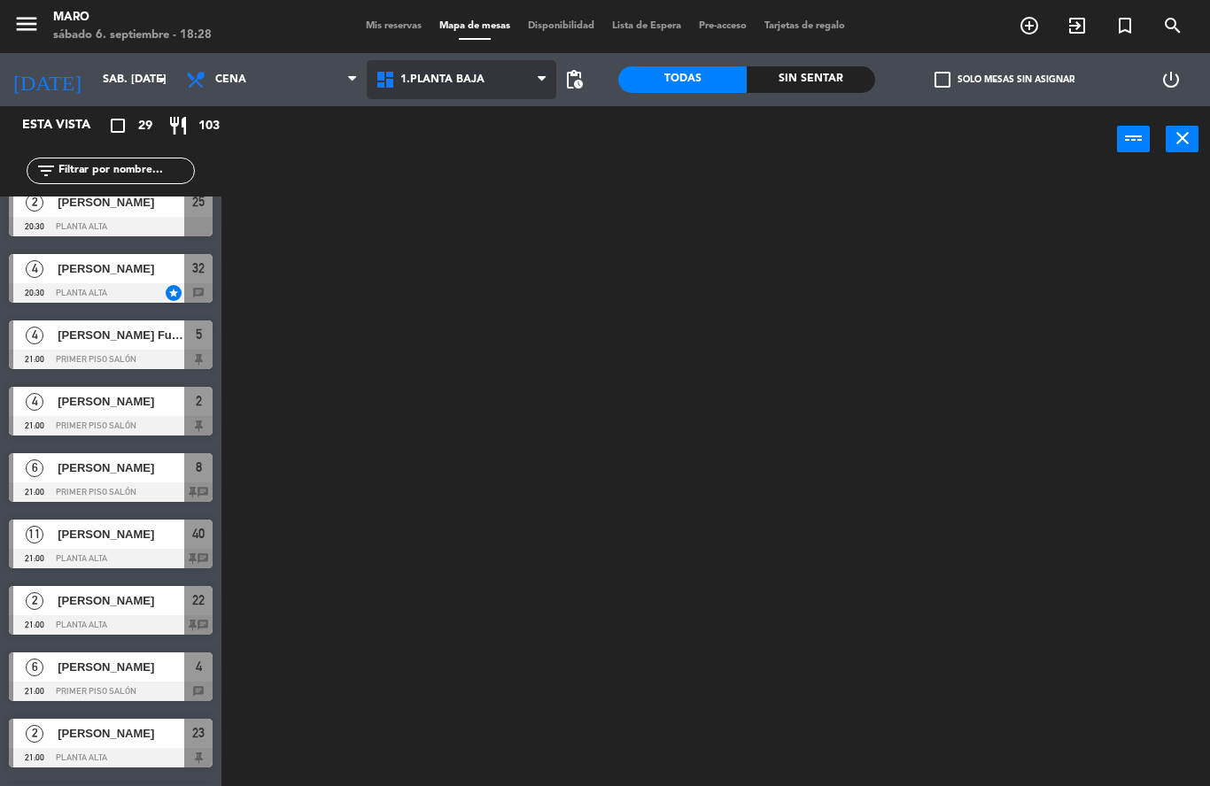
click at [469, 117] on ng-component "menu Maro sábado 6. septiembre - 18:28 Mis reservas Mapa de mesas Disponibilida…" at bounding box center [605, 393] width 1210 height 786
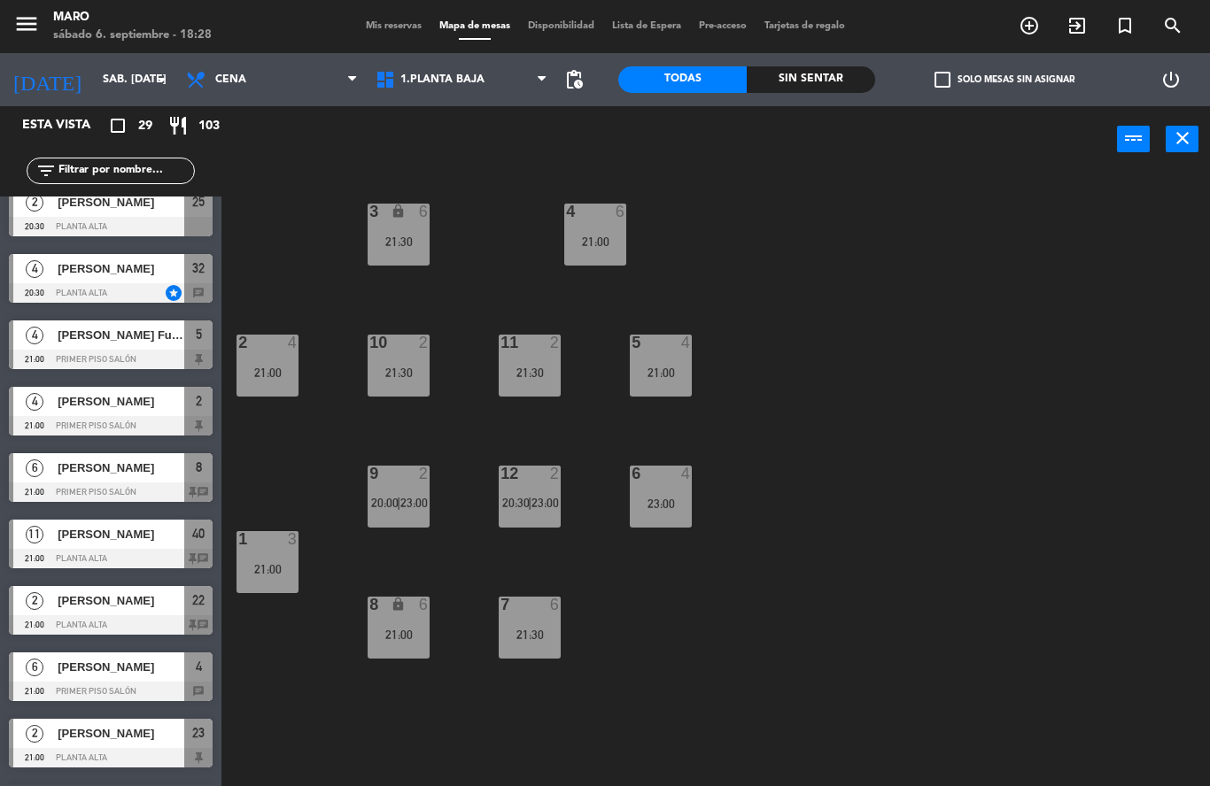
click at [715, 455] on div "3 lock 6 21:30 4 6 21:00 2 4 21:00 10 2 21:30 11 2 21:30 5 4 21:00 12 2 20:30 |…" at bounding box center [722, 480] width 976 height 614
click at [669, 474] on div at bounding box center [660, 474] width 29 height 16
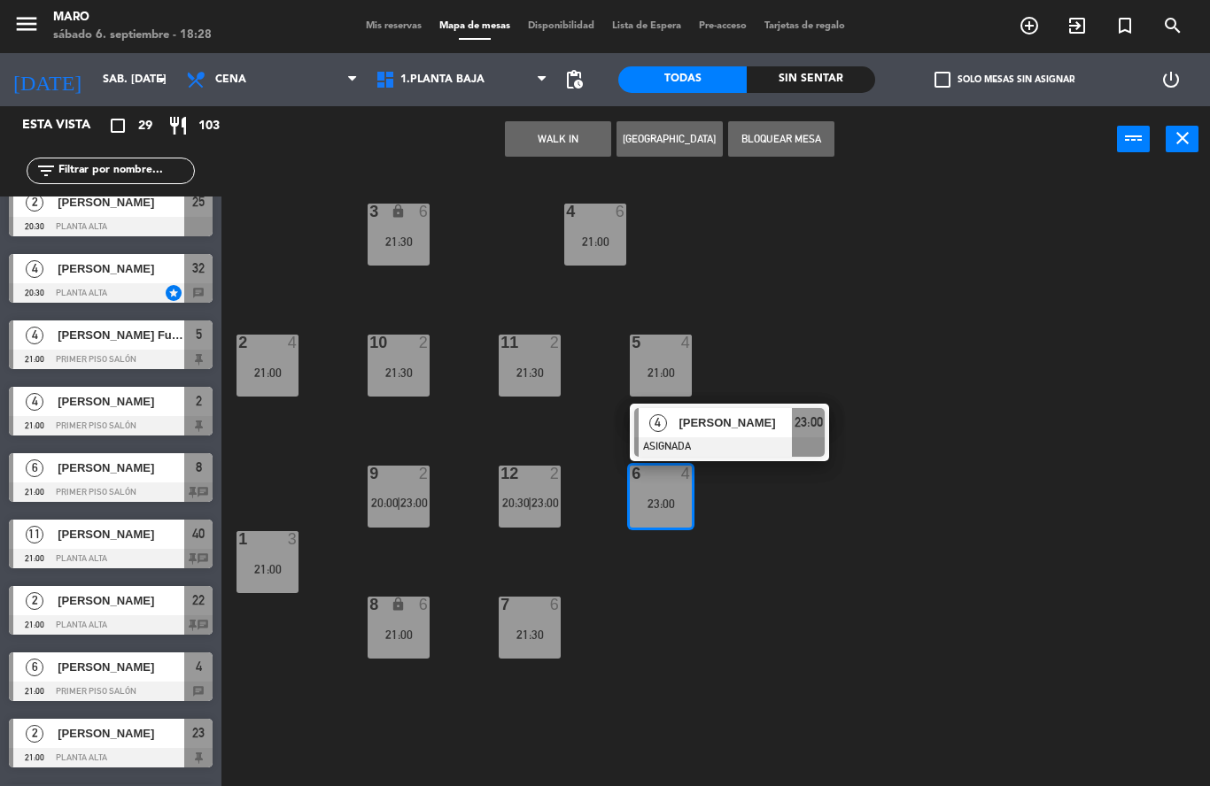
click at [802, 347] on div "3 lock 6 21:30 4 6 21:00 2 4 21:00 10 2 21:30 11 2 21:30 5 4 21:00 12 2 20:30 |…" at bounding box center [722, 480] width 976 height 614
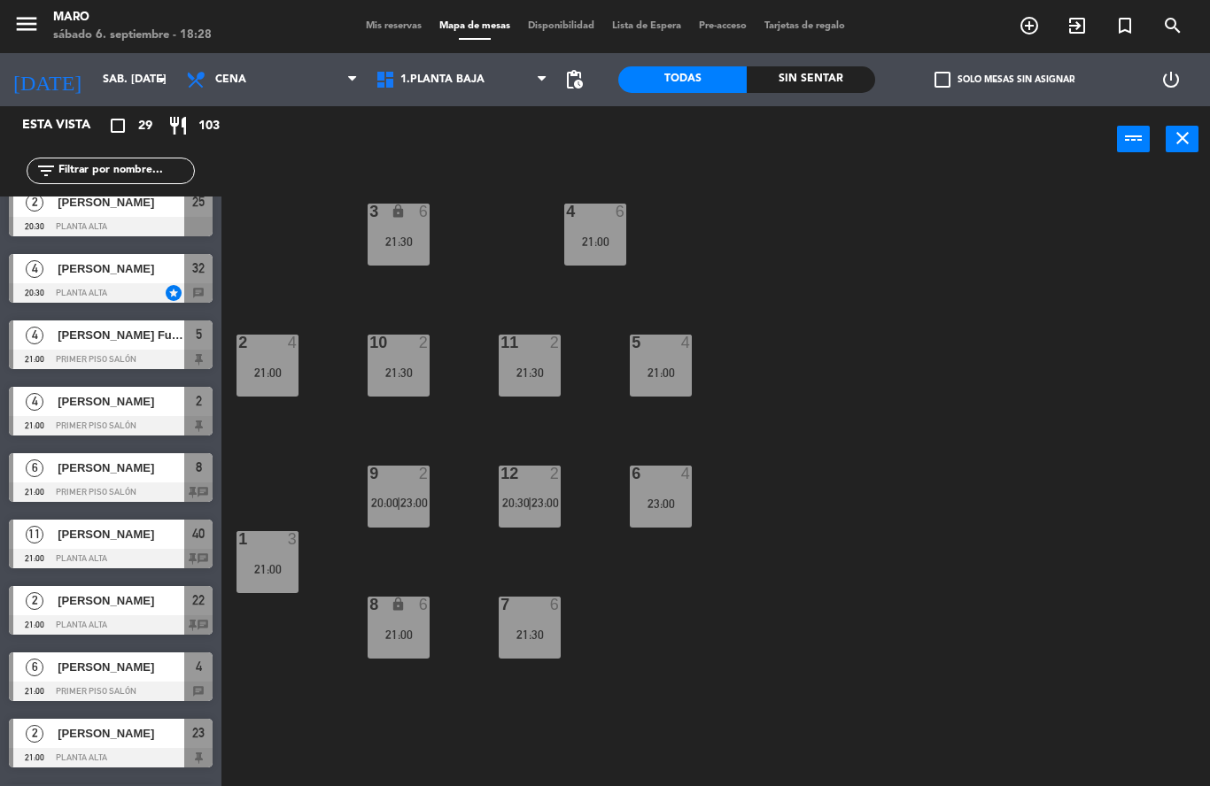
click at [685, 367] on div "21:00" at bounding box center [661, 373] width 62 height 12
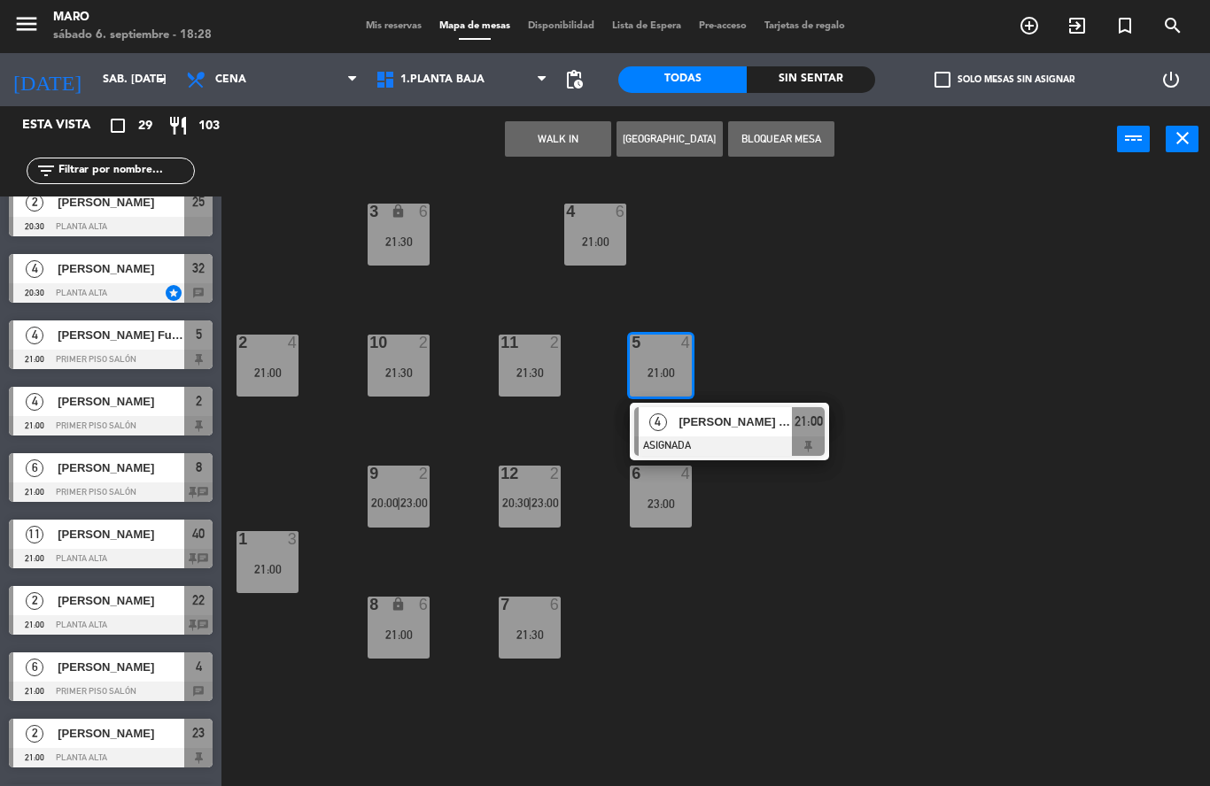
click at [782, 363] on div "3 lock 6 21:30 4 6 21:00 2 4 21:00 10 2 21:30 11 2 21:30 5 4 21:00 4 [PERSON_NA…" at bounding box center [722, 480] width 976 height 614
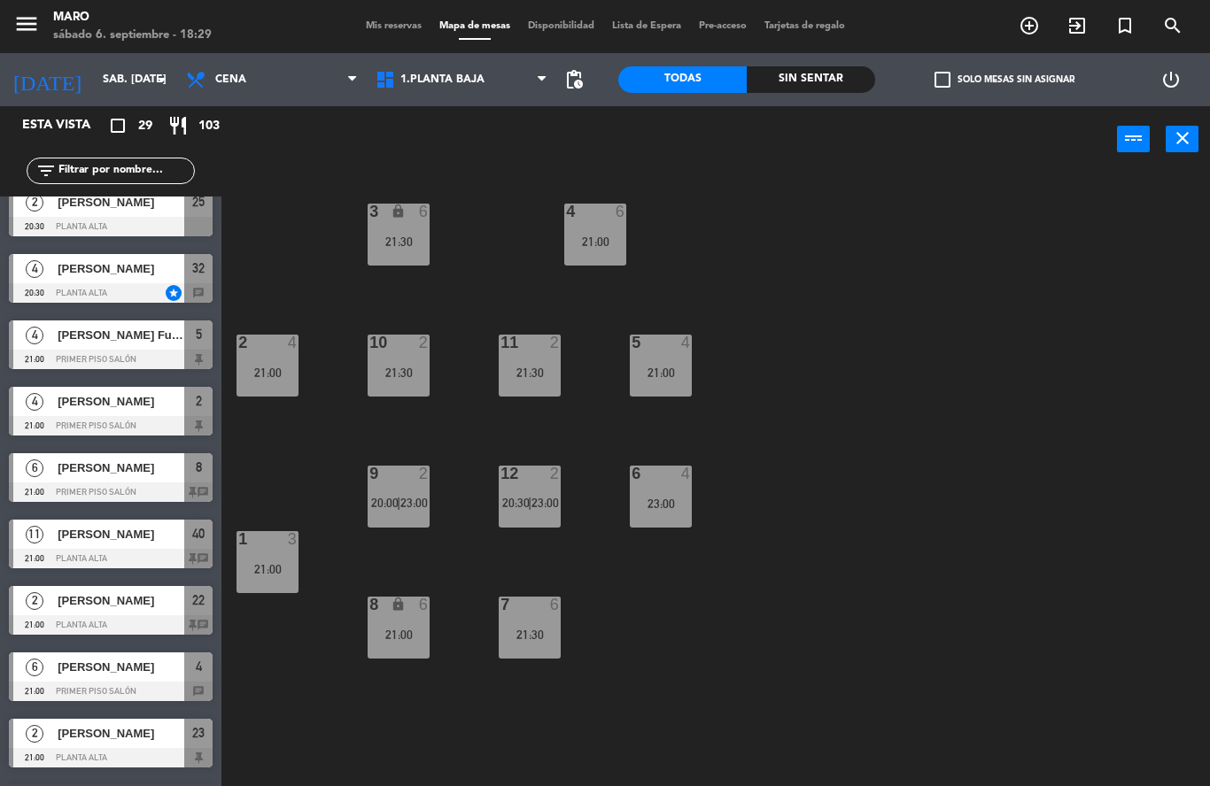
click at [400, 27] on span "Mis reservas" at bounding box center [394, 26] width 74 height 10
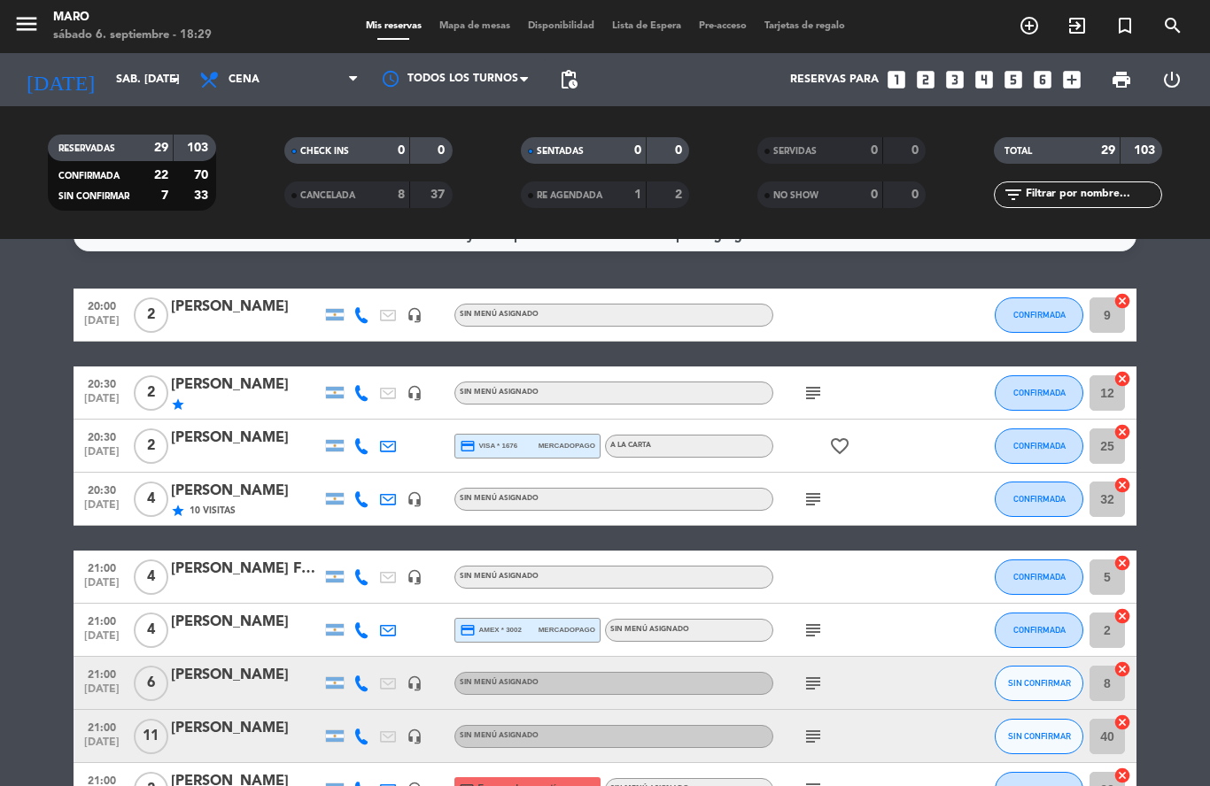
scroll to position [34, 0]
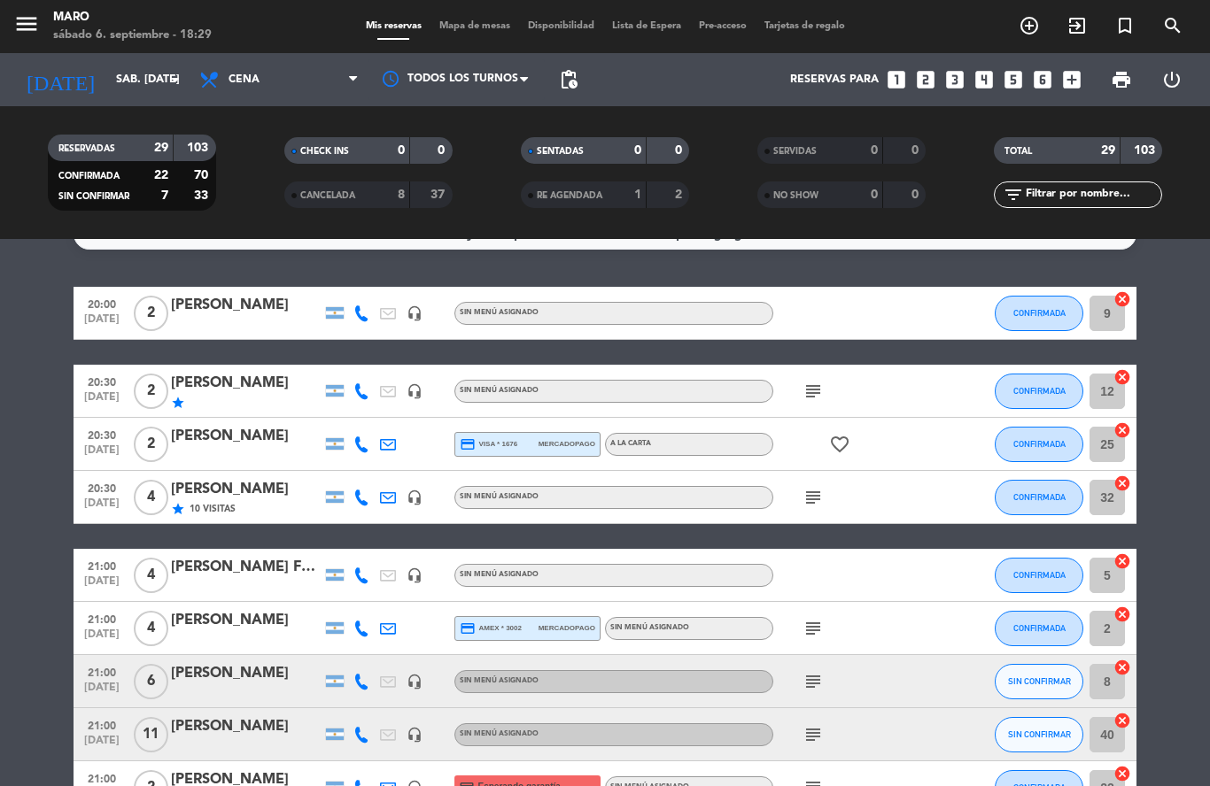
click at [1120, 482] on icon "cancel" at bounding box center [1122, 484] width 18 height 18
click at [1110, 497] on icon "border_all" at bounding box center [1109, 497] width 21 height 21
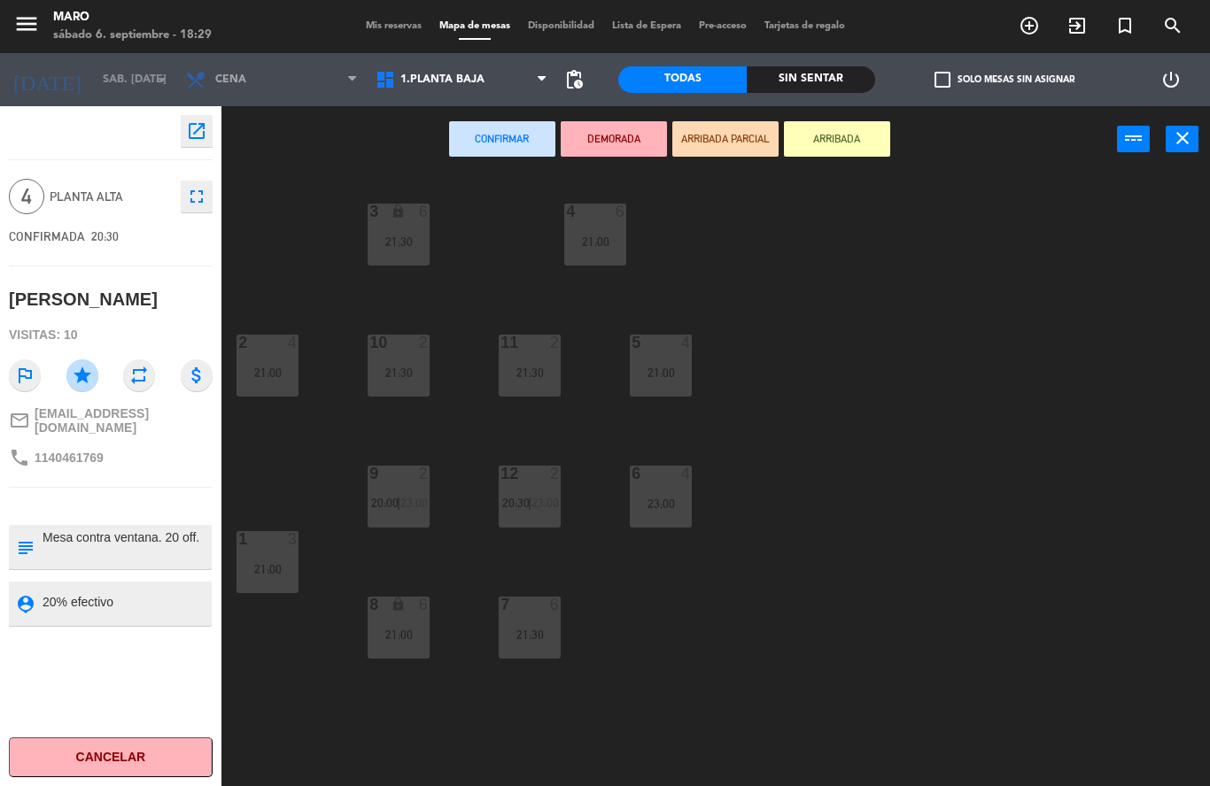
click at [662, 477] on div at bounding box center [660, 474] width 29 height 16
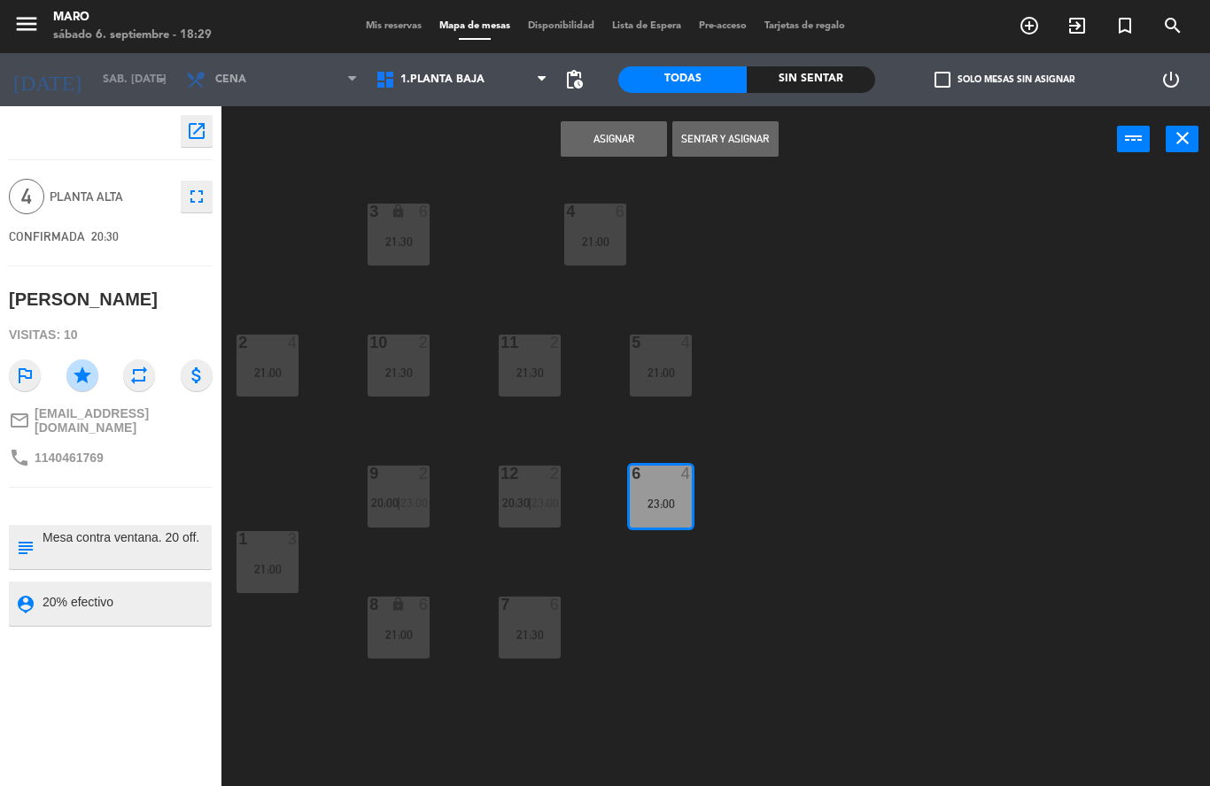
click at [612, 166] on div "Asignar Sentar y Asignar power_input close" at bounding box center [668, 139] width 895 height 67
click at [615, 143] on button "Asignar" at bounding box center [614, 138] width 106 height 35
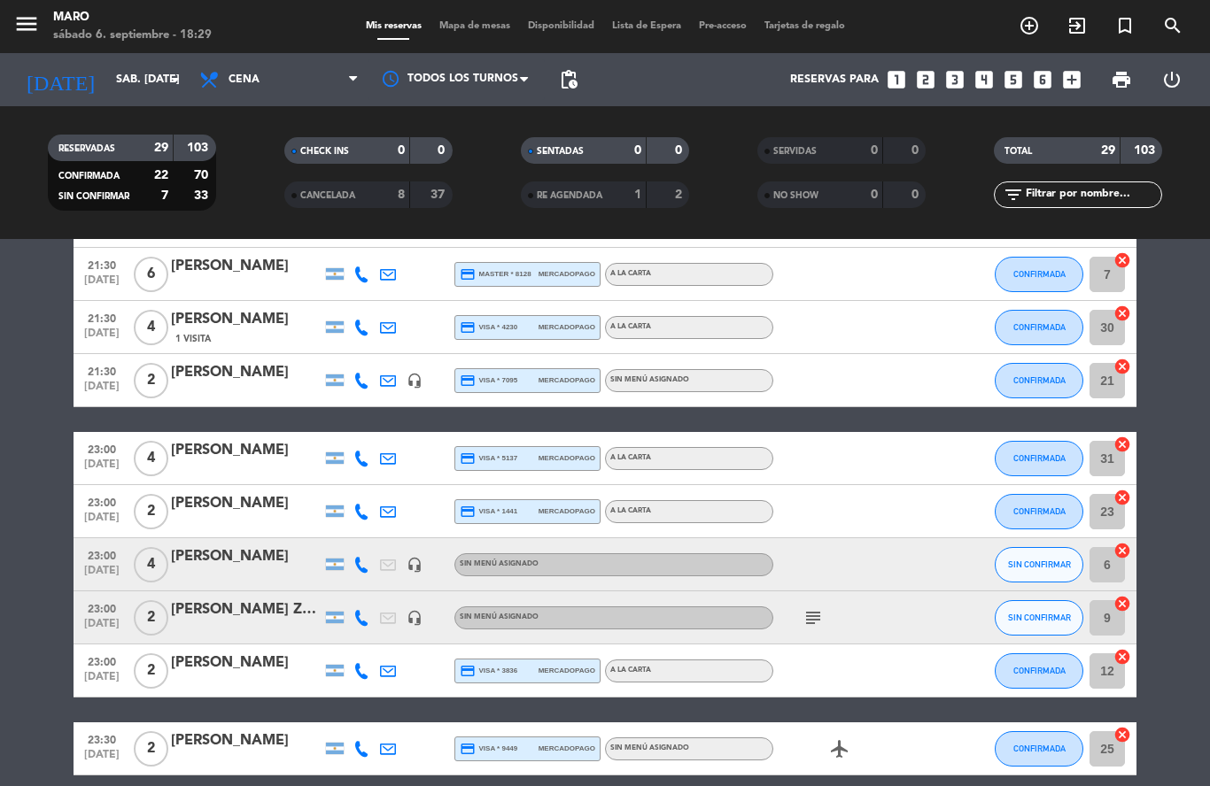
scroll to position [1209, 0]
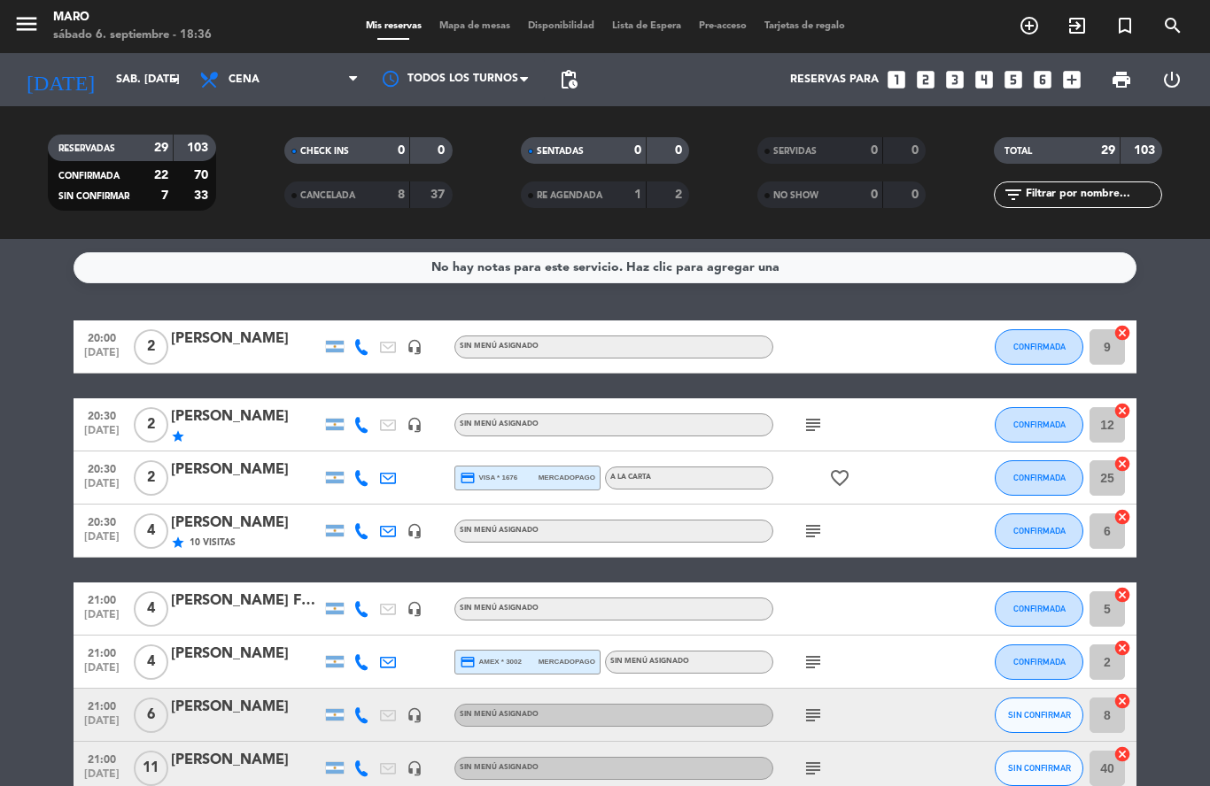
click at [483, 29] on span "Mapa de mesas" at bounding box center [474, 26] width 89 height 10
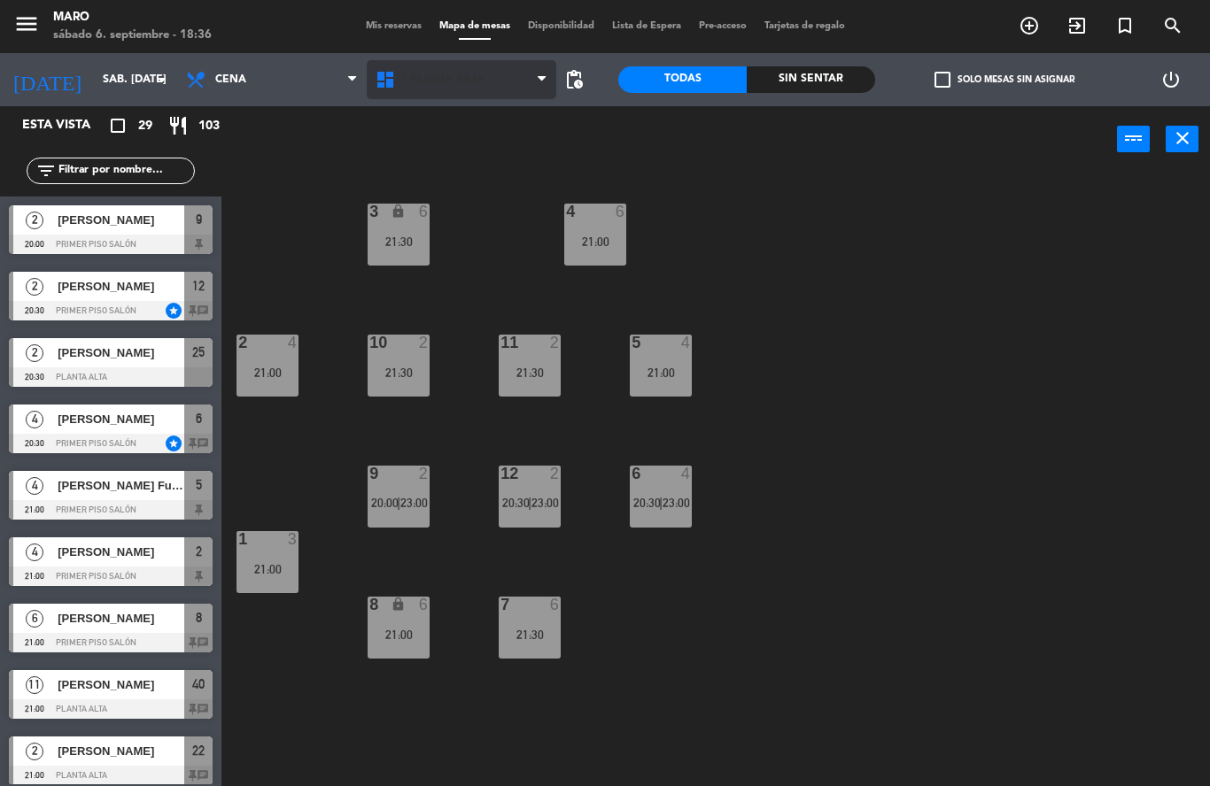
click at [527, 78] on span "1.Planta baja" at bounding box center [462, 79] width 190 height 39
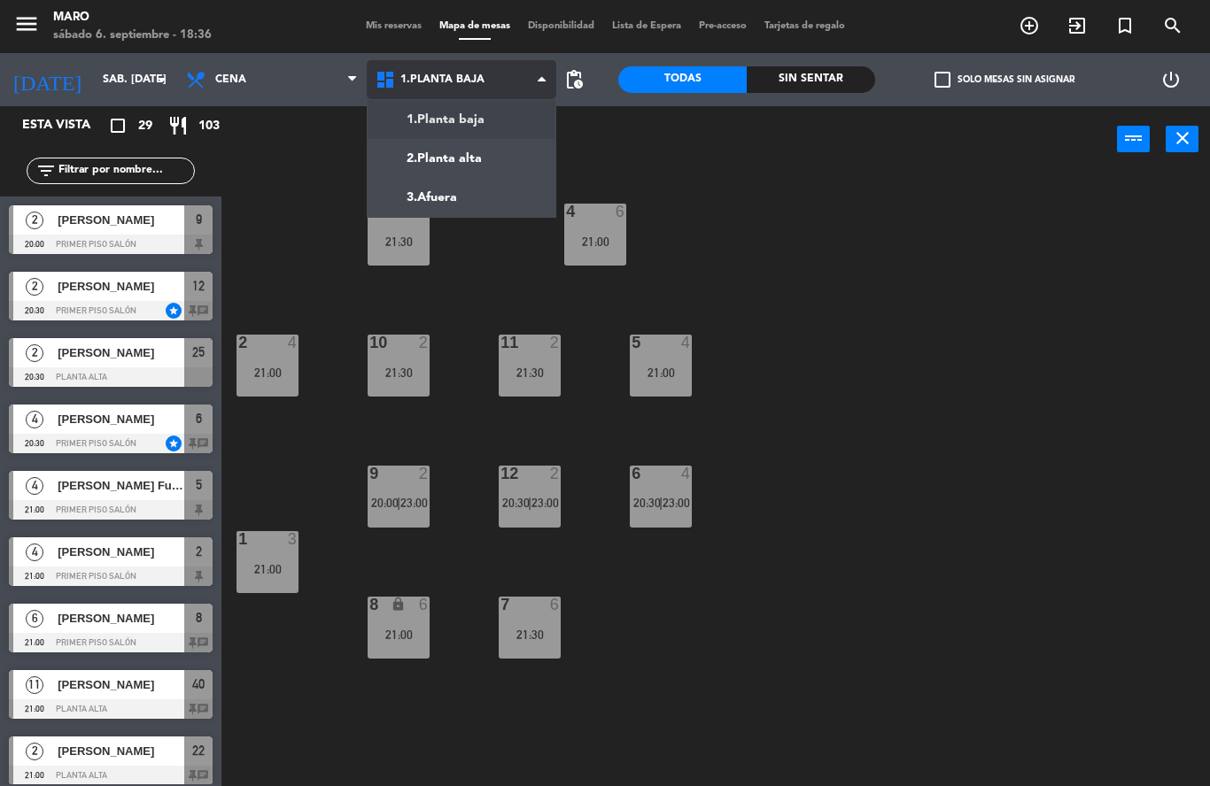
click at [508, 160] on ng-component "menu Maro sábado 6. septiembre - 18:36 Mis reservas Mapa de mesas Disponibilida…" at bounding box center [605, 393] width 1210 height 786
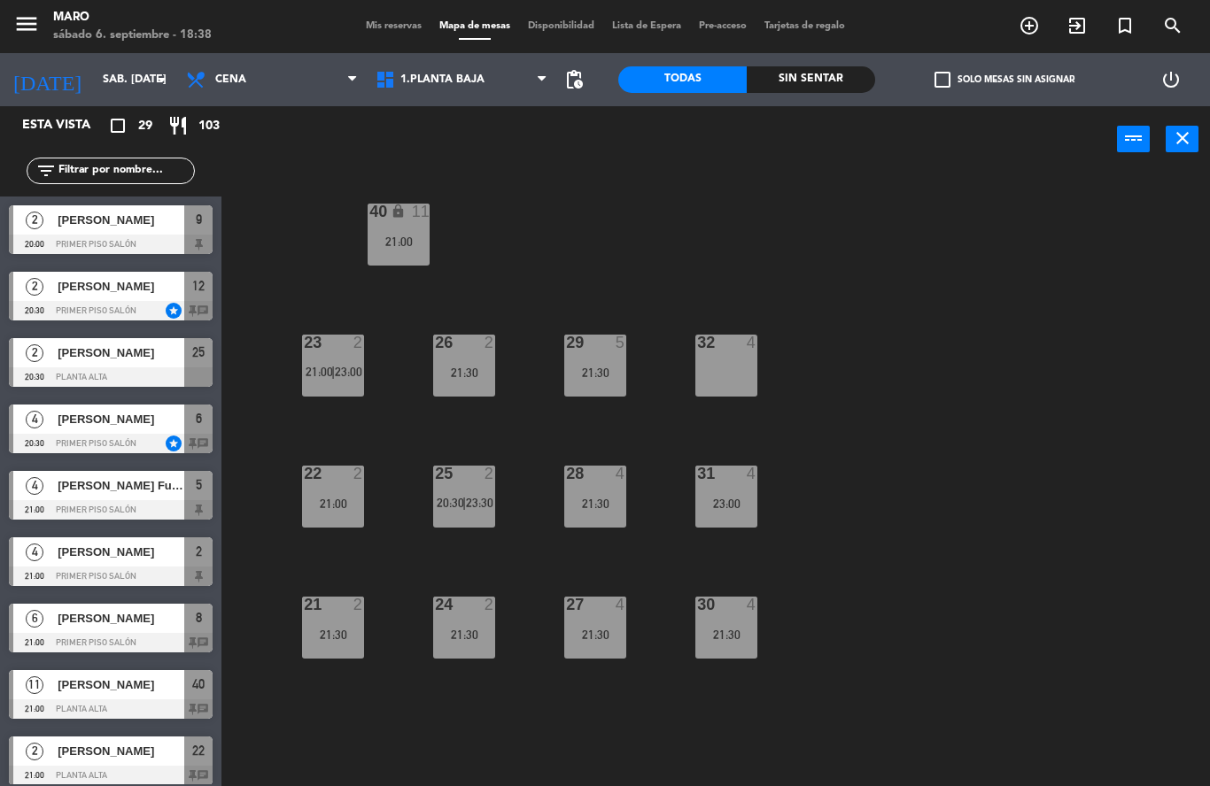
click at [730, 487] on div "31 4 23:00" at bounding box center [726, 497] width 62 height 62
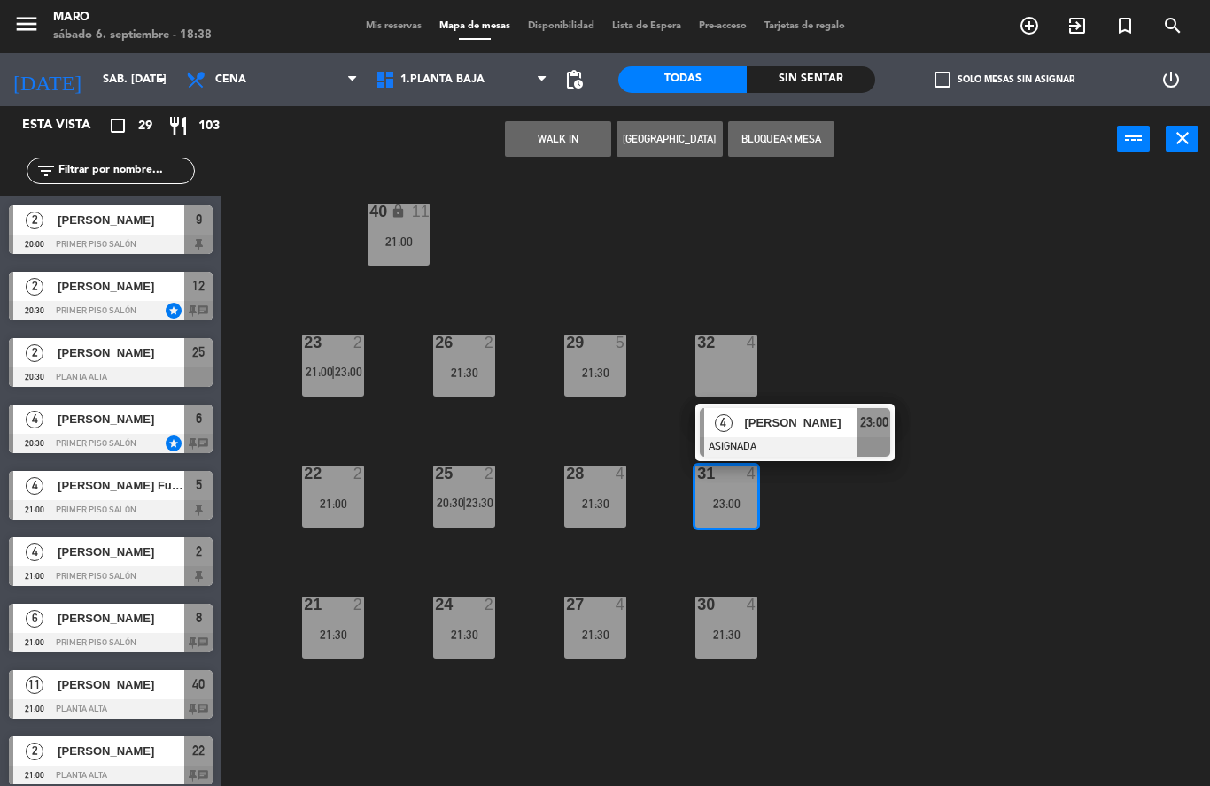
click at [844, 495] on div "40 lock 11 21:00 23 2 21:00 | 23:00 26 2 21:30 29 5 21:30 32 4 22 2 21:00 25 2 …" at bounding box center [722, 480] width 976 height 614
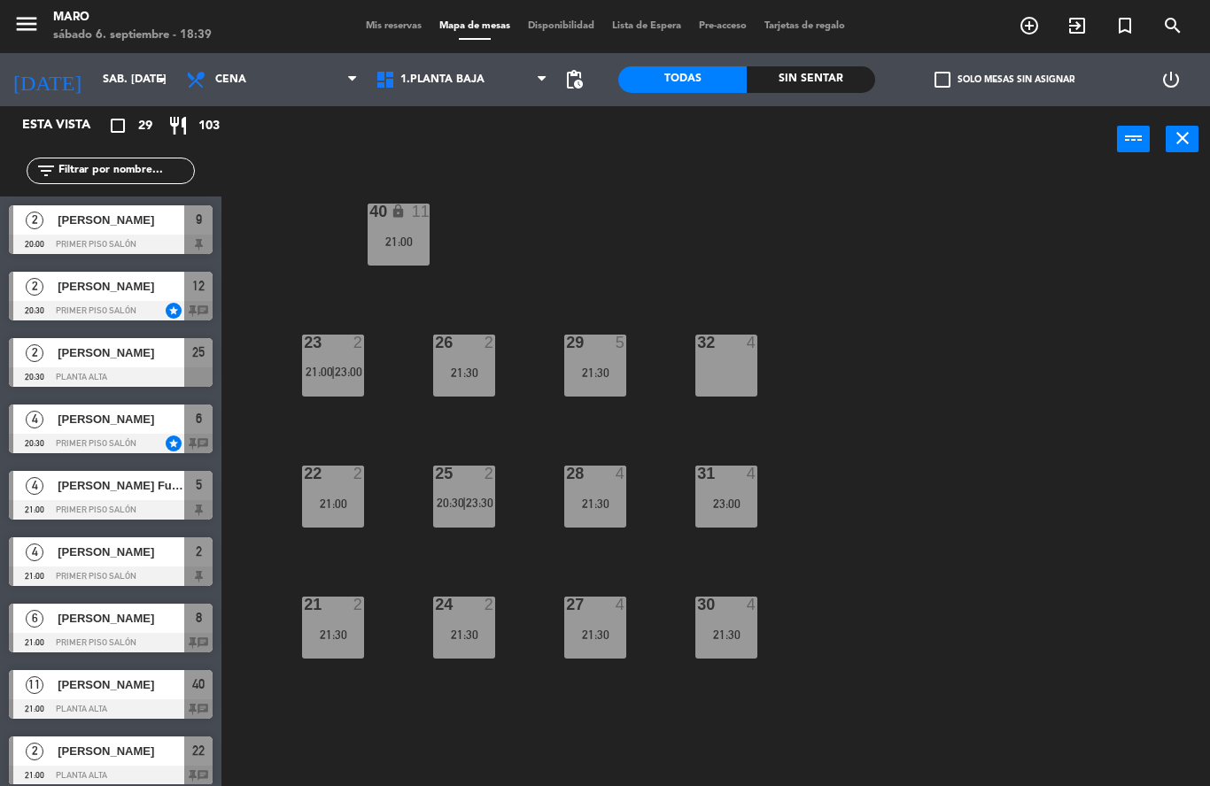
click at [708, 511] on div "31 4 23:00" at bounding box center [726, 497] width 62 height 62
